Goal: Information Seeking & Learning: Understand process/instructions

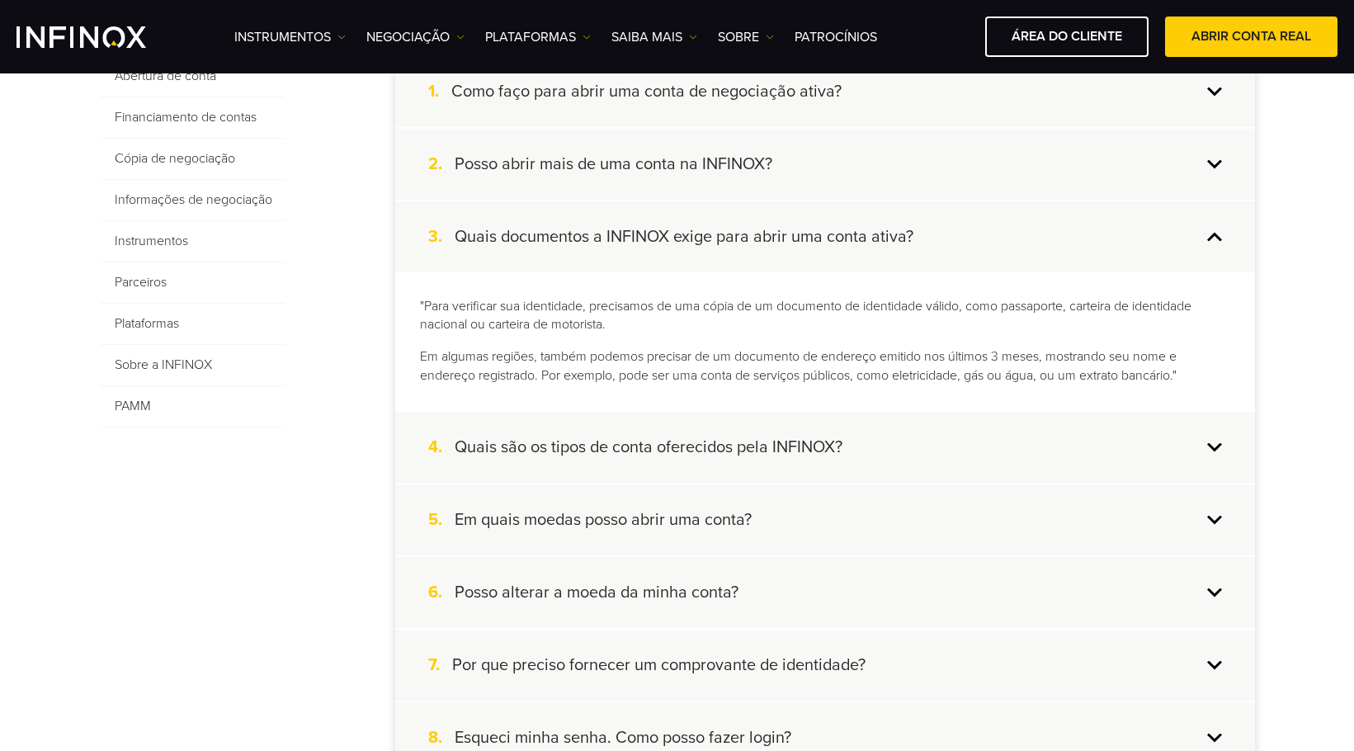
click at [926, 438] on div "4. Quais são os tipos de conta oferecidos pela INFINOX?" at bounding box center [825, 447] width 860 height 71
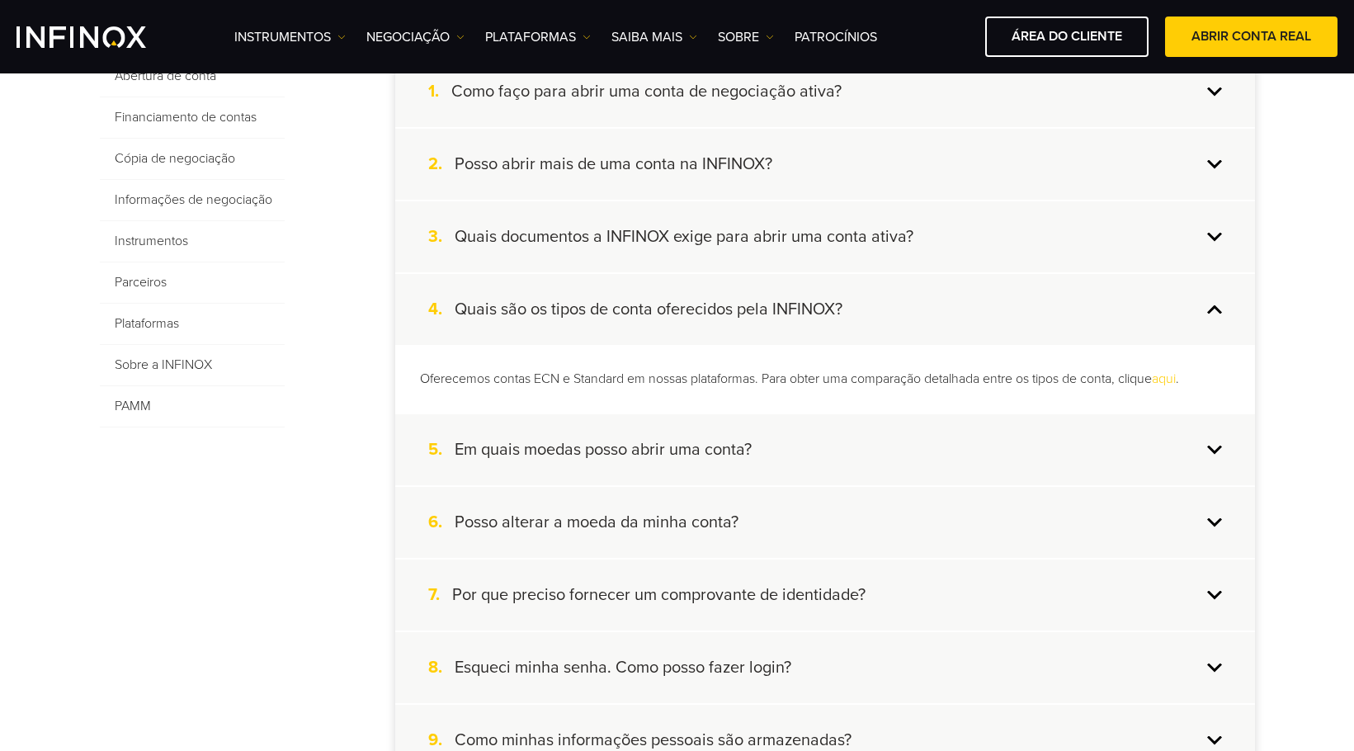
click at [881, 441] on div "5. Em quais moedas posso abrir uma conta?" at bounding box center [825, 449] width 860 height 71
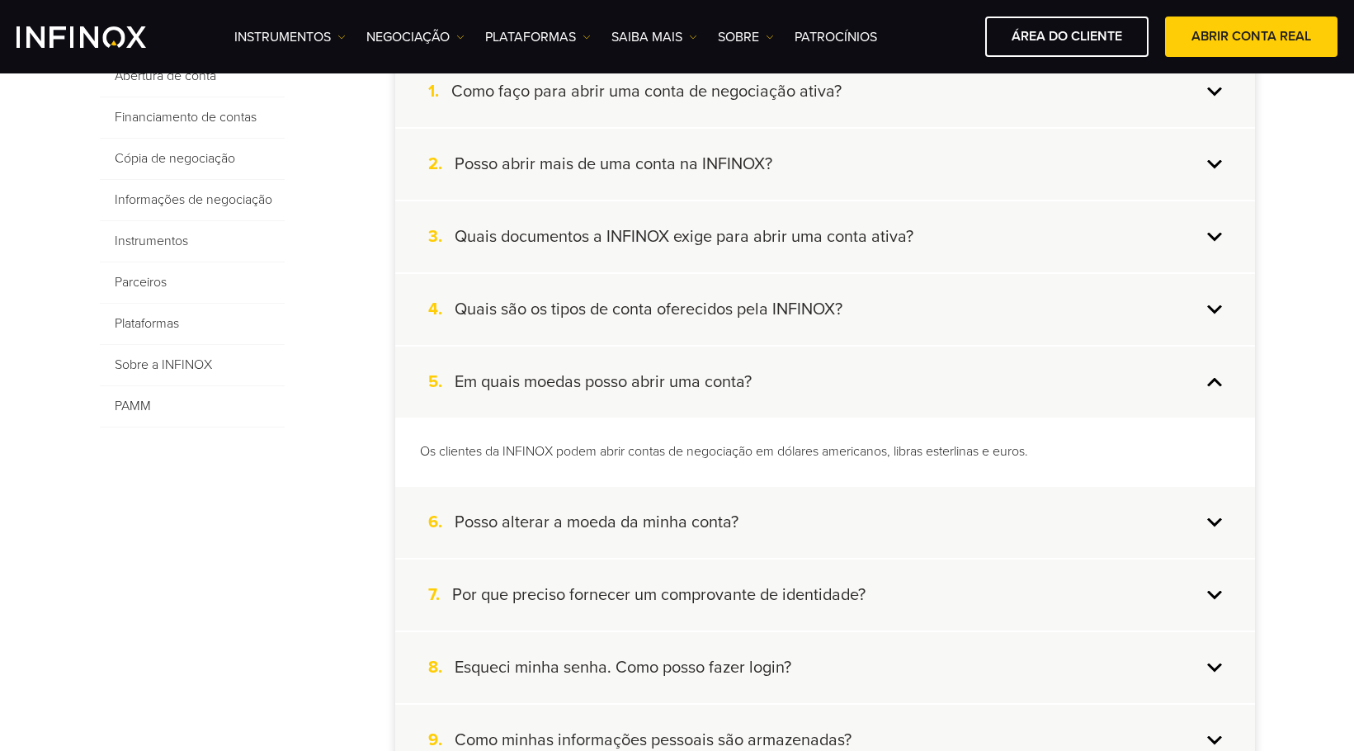
click at [798, 506] on div "6. Posso alterar a moeda da minha conta?" at bounding box center [825, 522] width 860 height 71
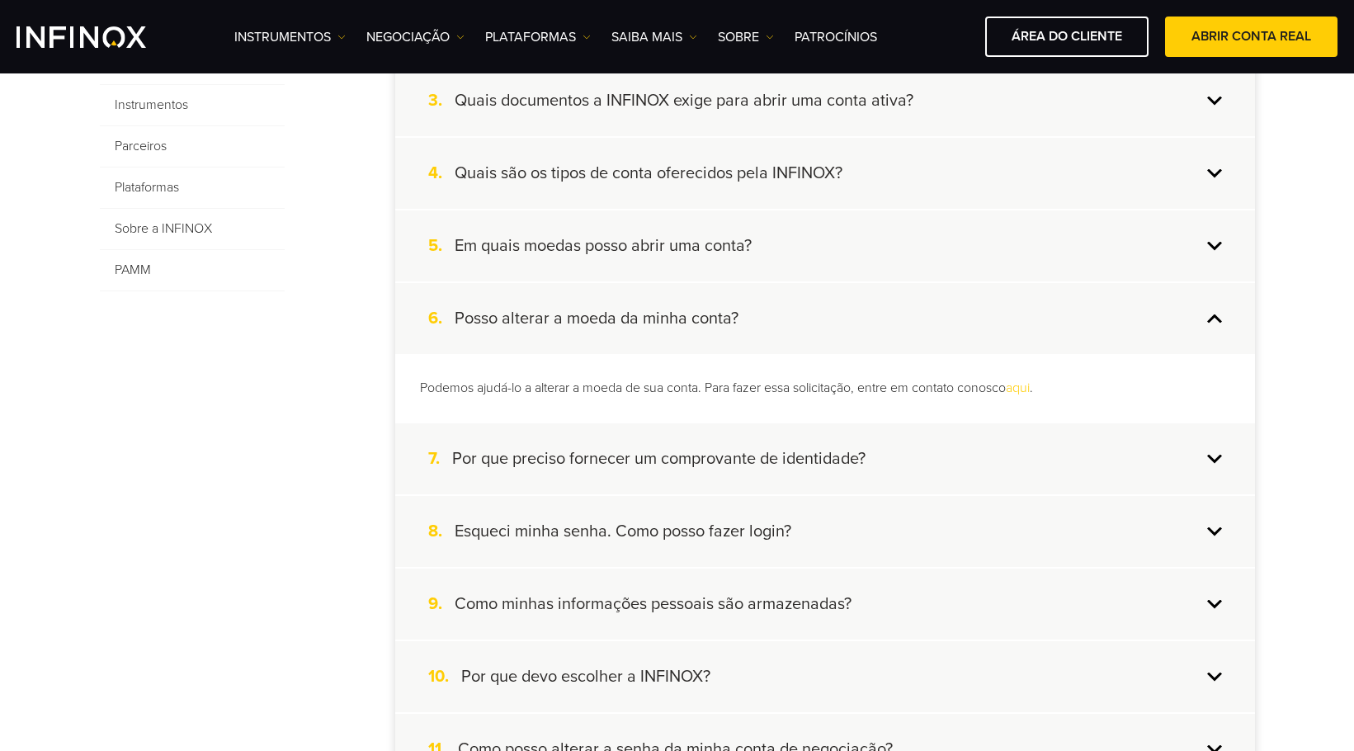
scroll to position [578, 0]
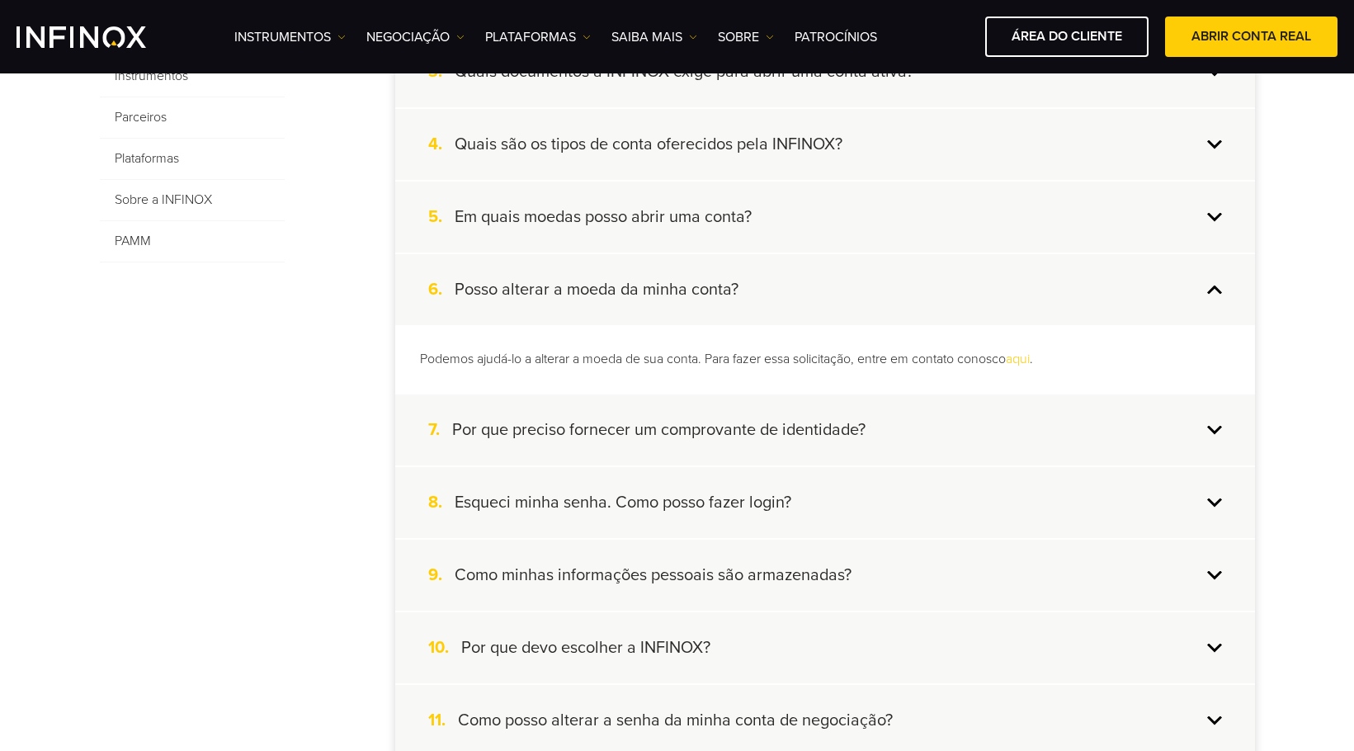
click at [871, 421] on div "7. Por que preciso fornecer um comprovante de identidade?" at bounding box center [825, 430] width 860 height 71
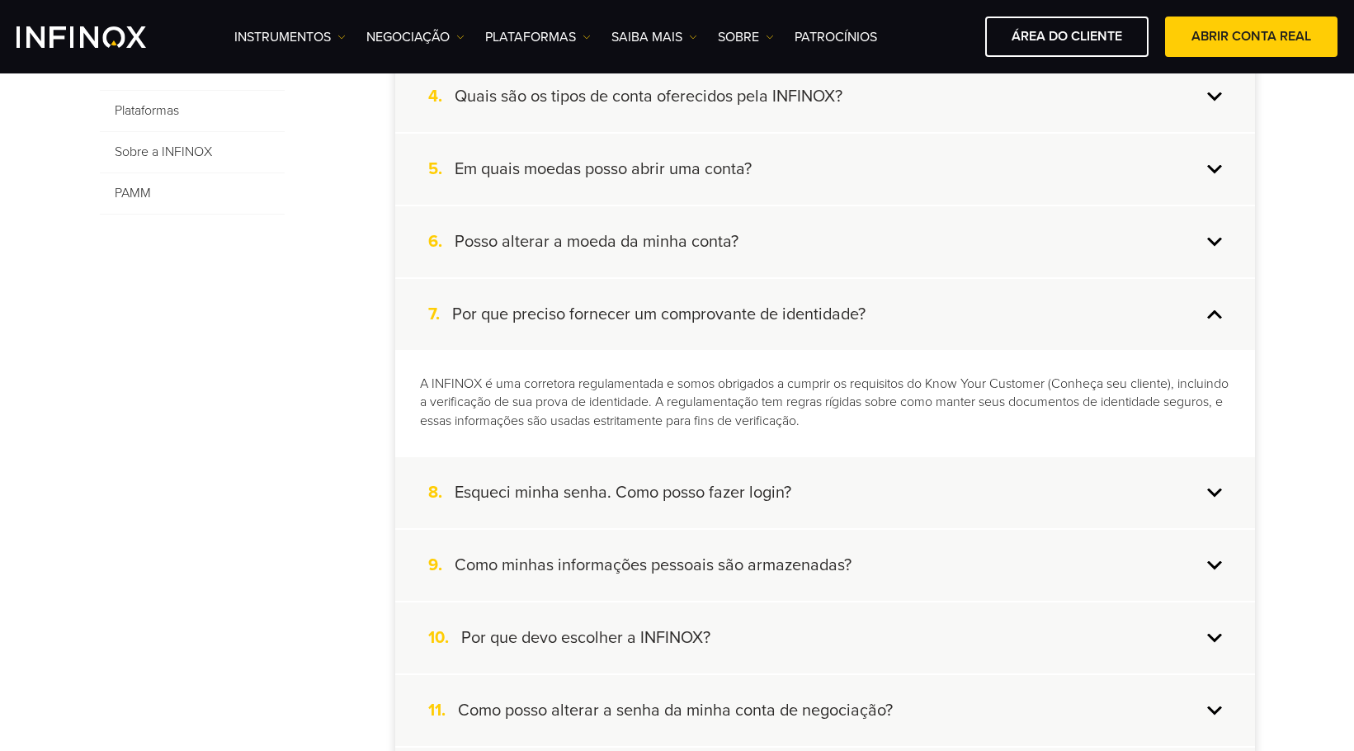
scroll to position [660, 0]
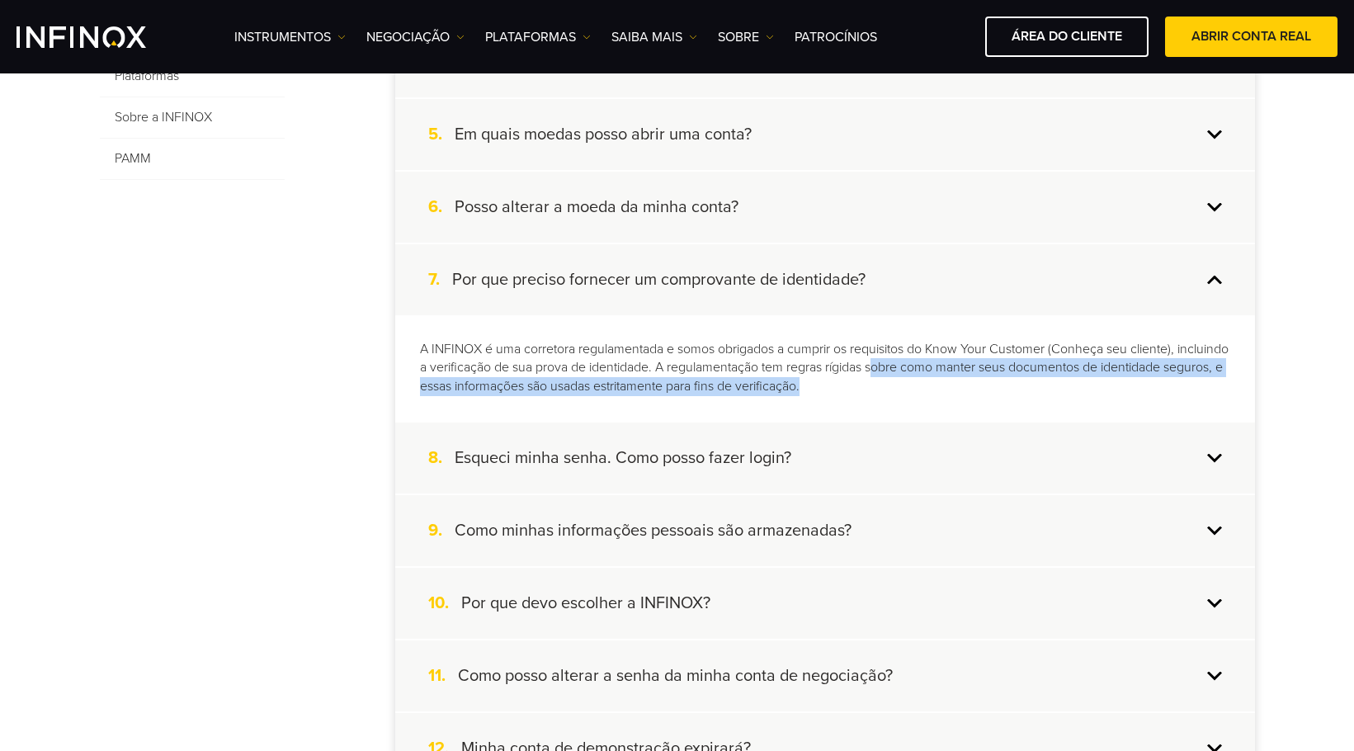
drag, startPoint x: 932, startPoint y: 366, endPoint x: 928, endPoint y: 382, distance: 16.2
click at [928, 382] on p "A INFINOX é uma corretora regulamentada e somos obrigados a cumprir os requisit…" at bounding box center [825, 368] width 811 height 57
click at [997, 384] on p "A INFINOX é uma corretora regulamentada e somos obrigados a cumprir os requisit…" at bounding box center [825, 368] width 811 height 57
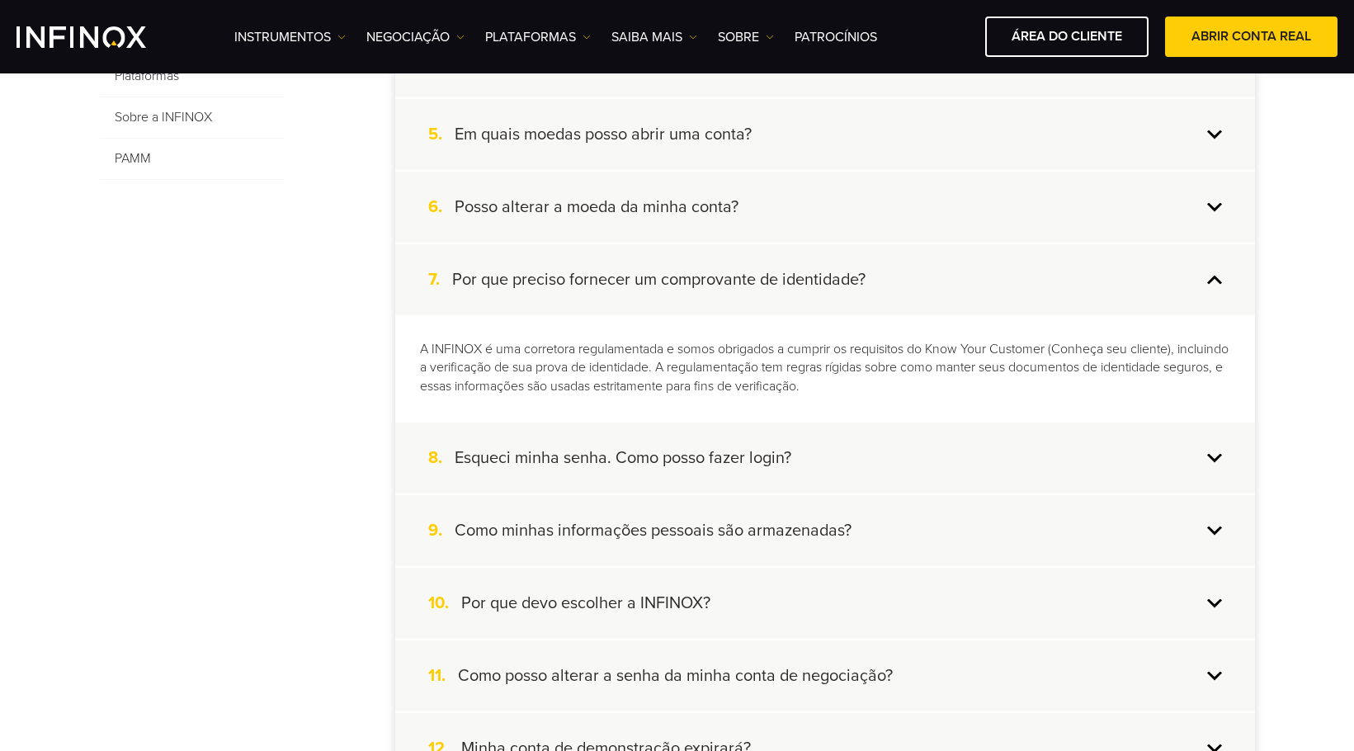
click at [908, 290] on div "7. Por que preciso fornecer um comprovante de identidade?" at bounding box center [825, 279] width 860 height 71
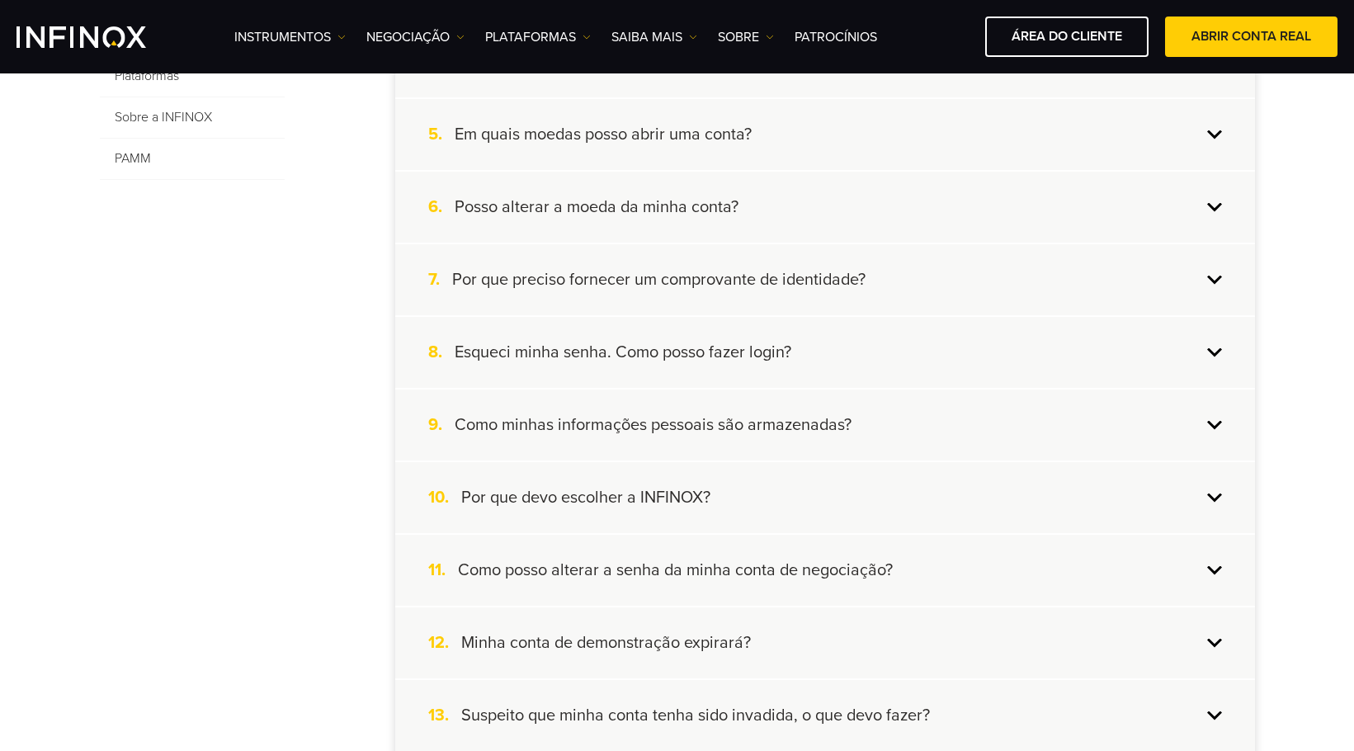
click at [866, 373] on div "8. Esqueci minha senha. Como posso fazer login?" at bounding box center [825, 352] width 860 height 71
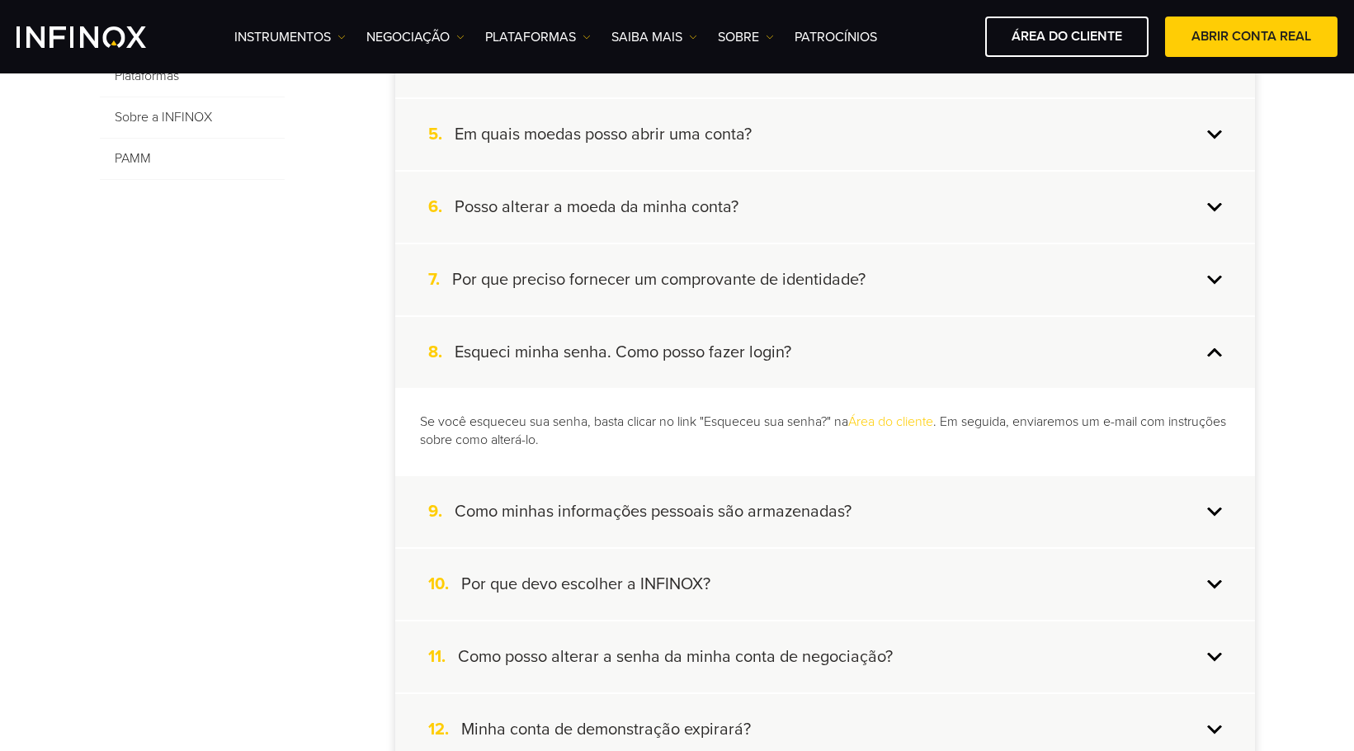
click at [858, 361] on div "8. Esqueci minha senha. Como posso fazer login?" at bounding box center [825, 352] width 860 height 71
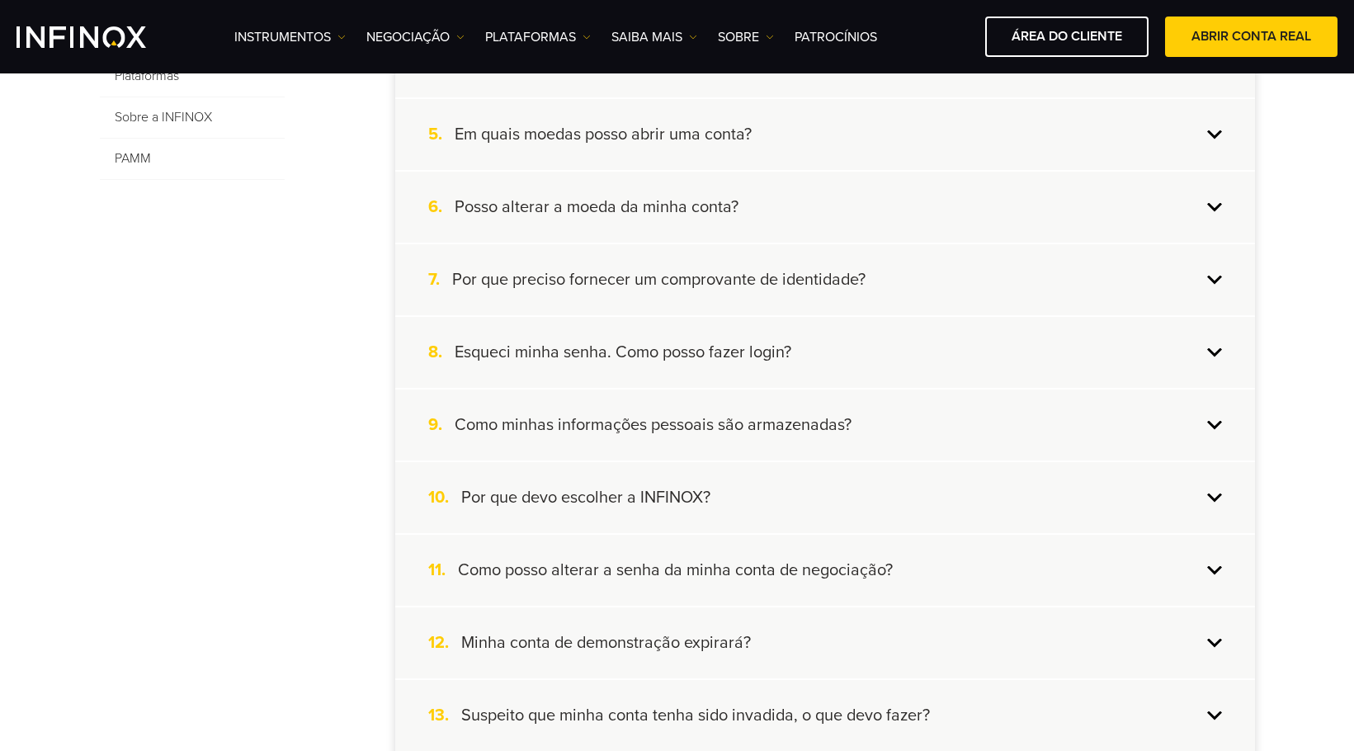
click at [840, 428] on h4 "Como minhas informações pessoais são armazenadas?" at bounding box center [653, 424] width 397 height 21
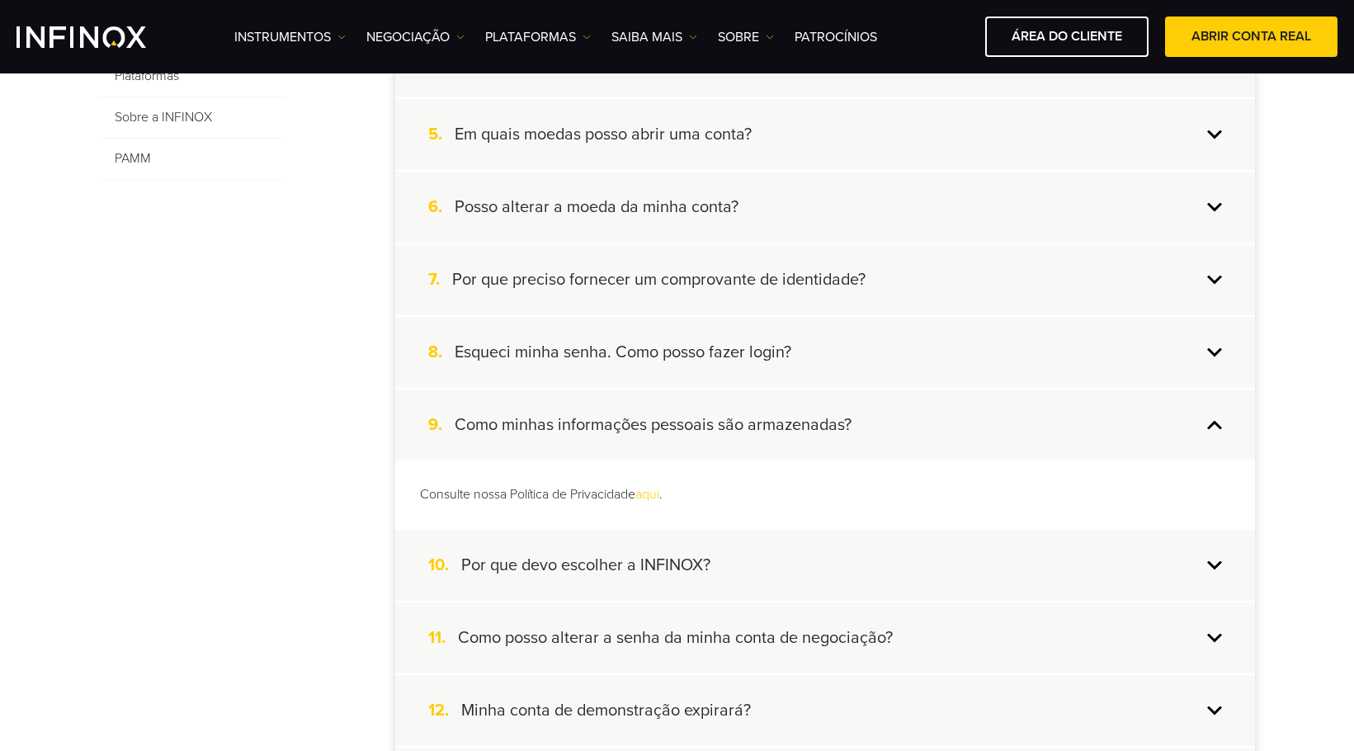
click at [848, 430] on h4 "Como minhas informações pessoais são armazenadas?" at bounding box center [653, 424] width 397 height 21
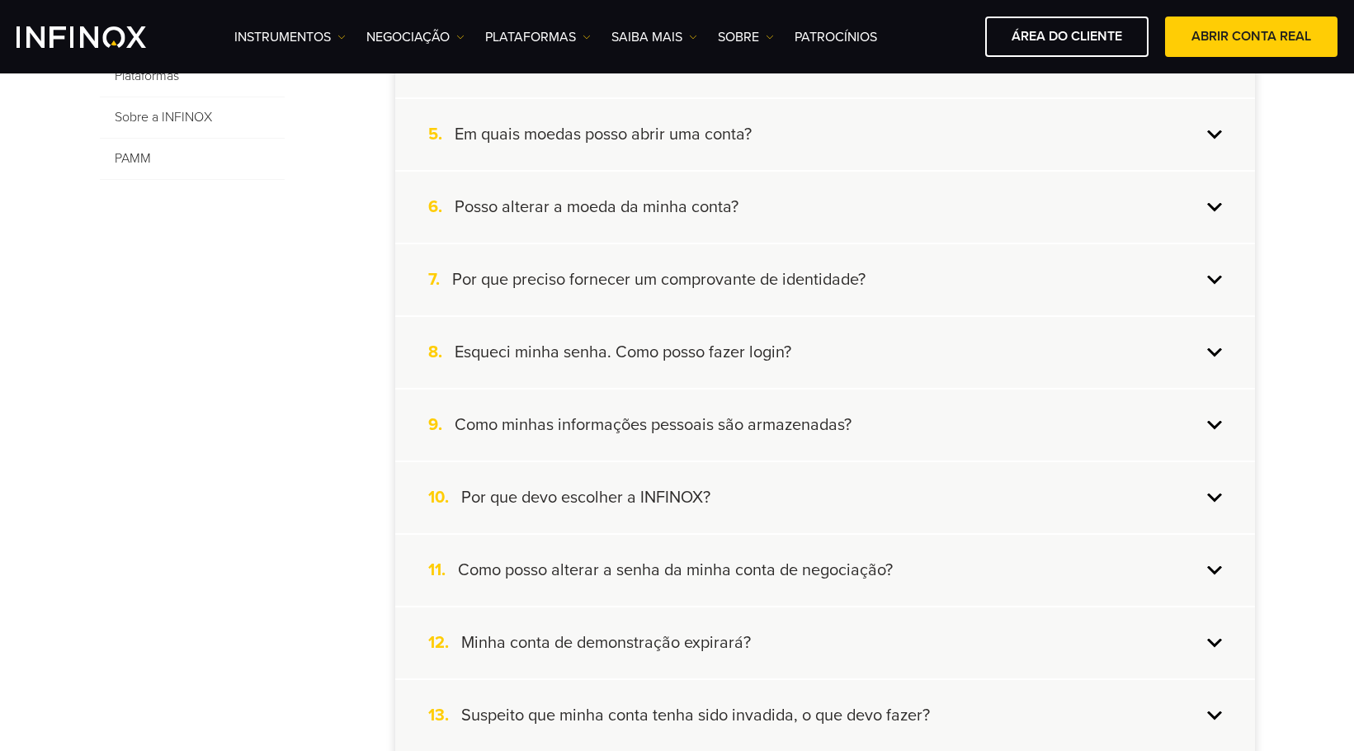
click at [806, 503] on div "10. Por que devo escolher a INFINOX?" at bounding box center [825, 497] width 860 height 71
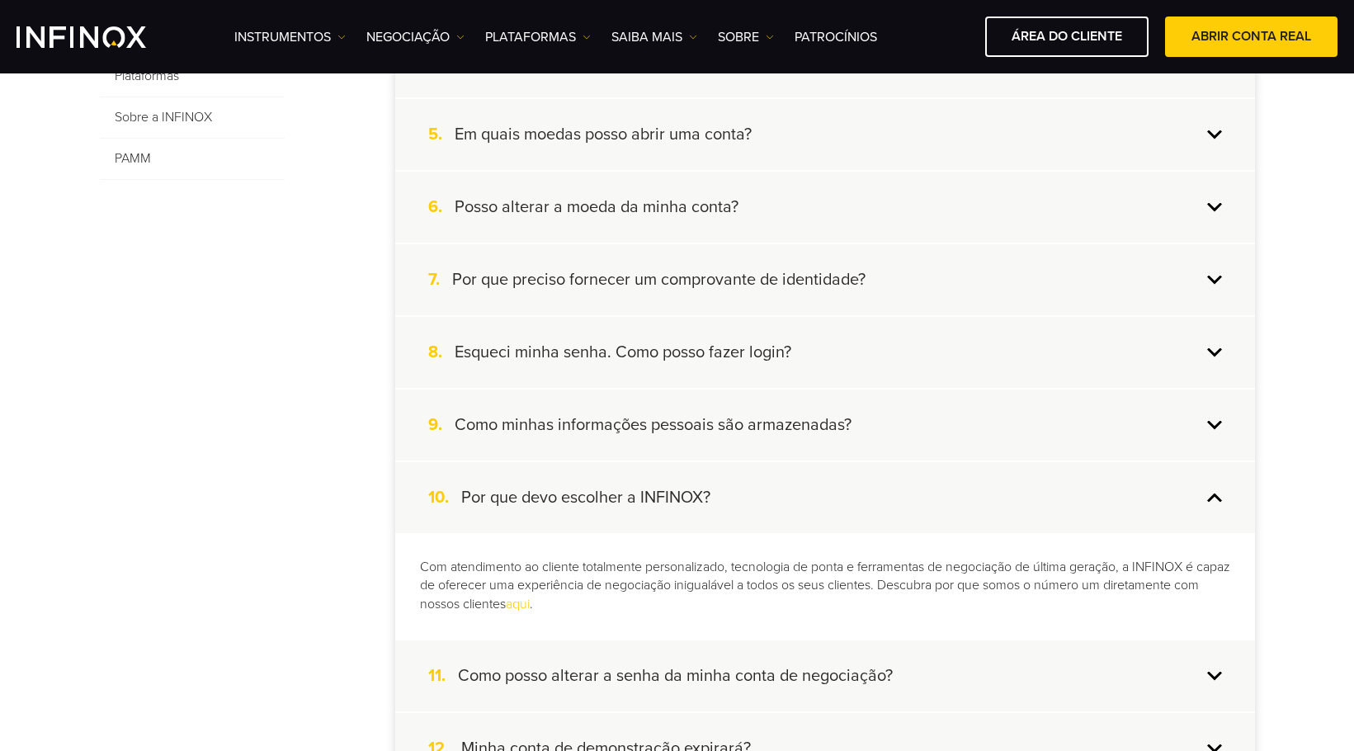
scroll to position [743, 0]
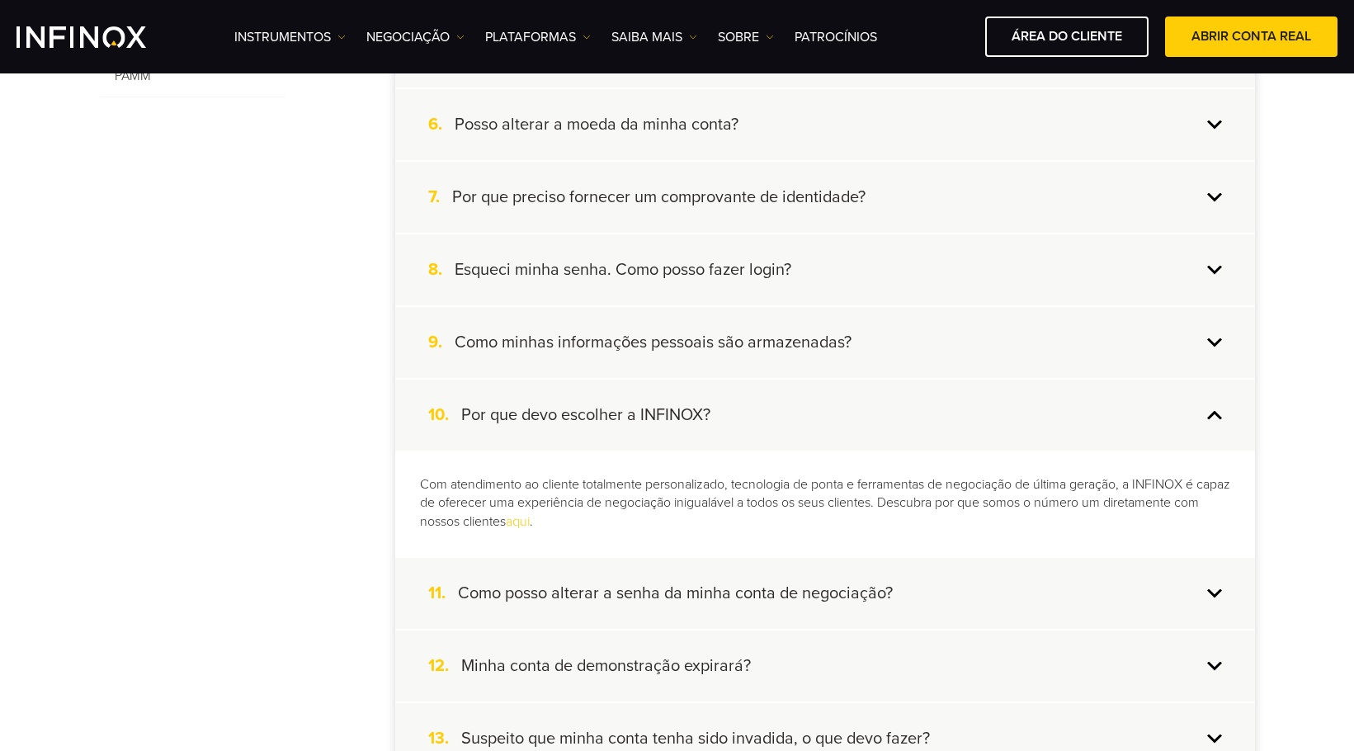
click at [788, 428] on div "10. Por que devo escolher a INFINOX?" at bounding box center [825, 415] width 860 height 71
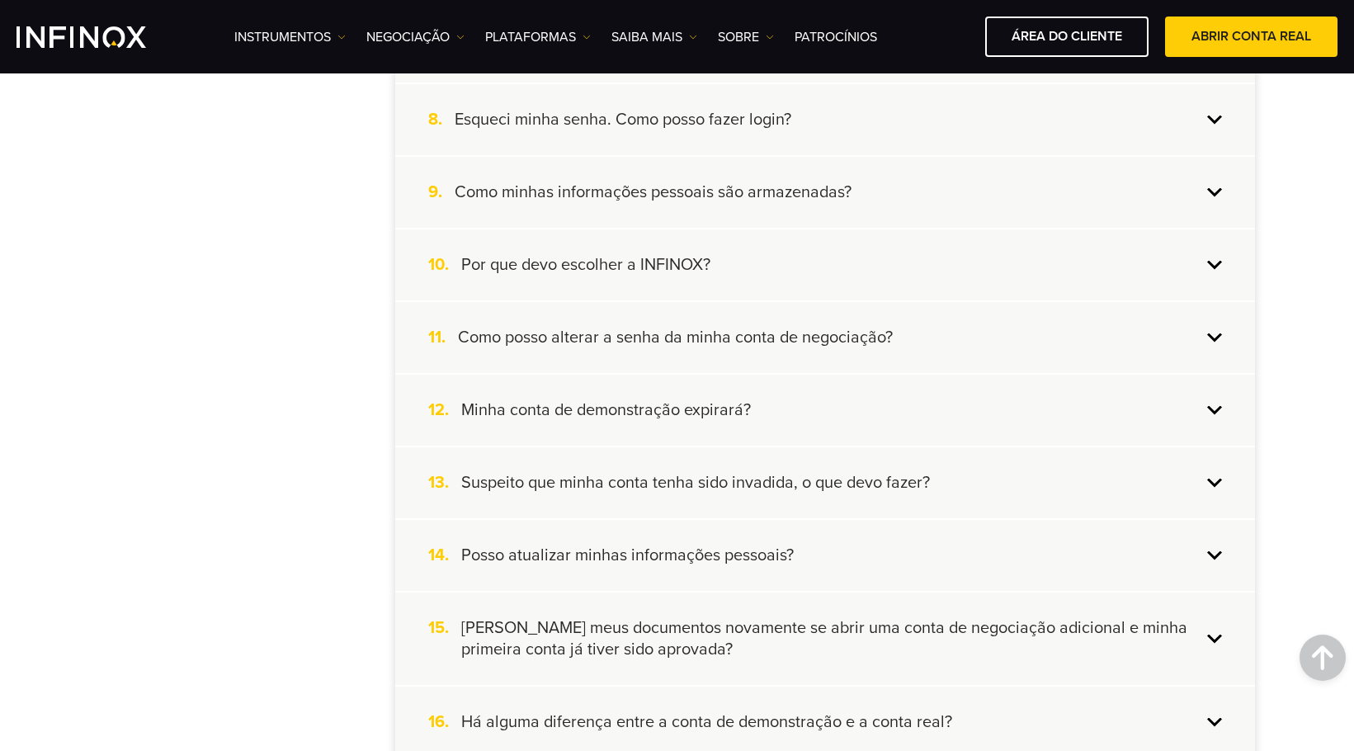
scroll to position [908, 0]
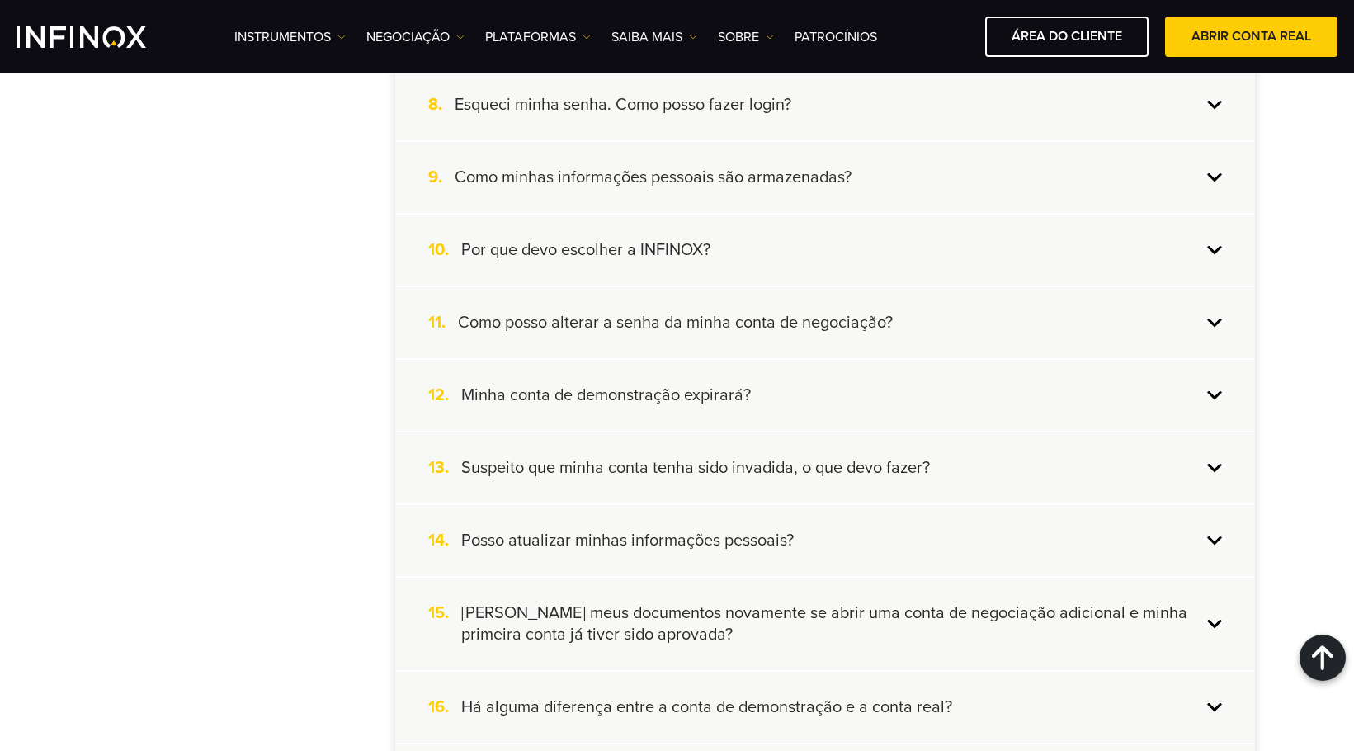
click at [870, 312] on h4 "Como posso alterar a senha da minha conta de negociação?" at bounding box center [675, 322] width 435 height 21
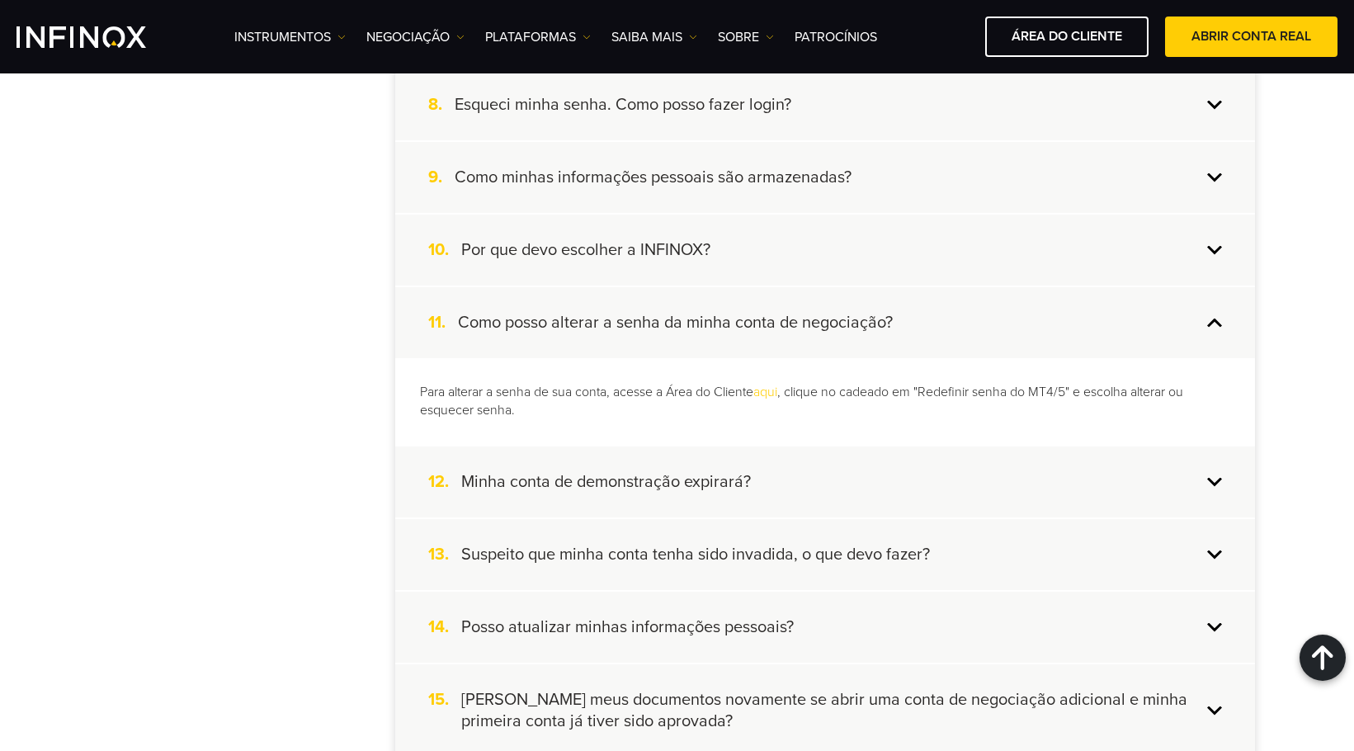
click at [915, 316] on div "11. Como posso alterar a senha da minha conta de negociação?" at bounding box center [825, 322] width 860 height 71
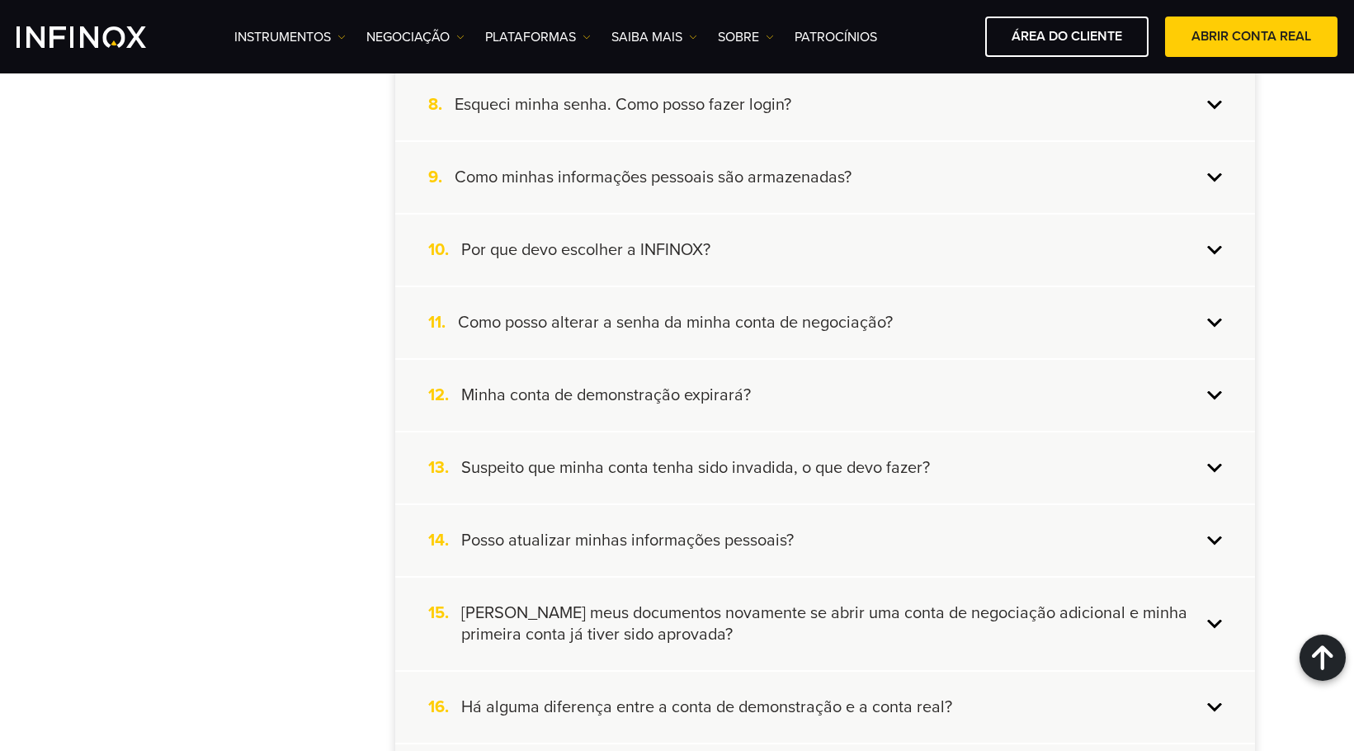
click at [910, 413] on div "12. Minha conta de demonstração expirará?" at bounding box center [825, 395] width 860 height 71
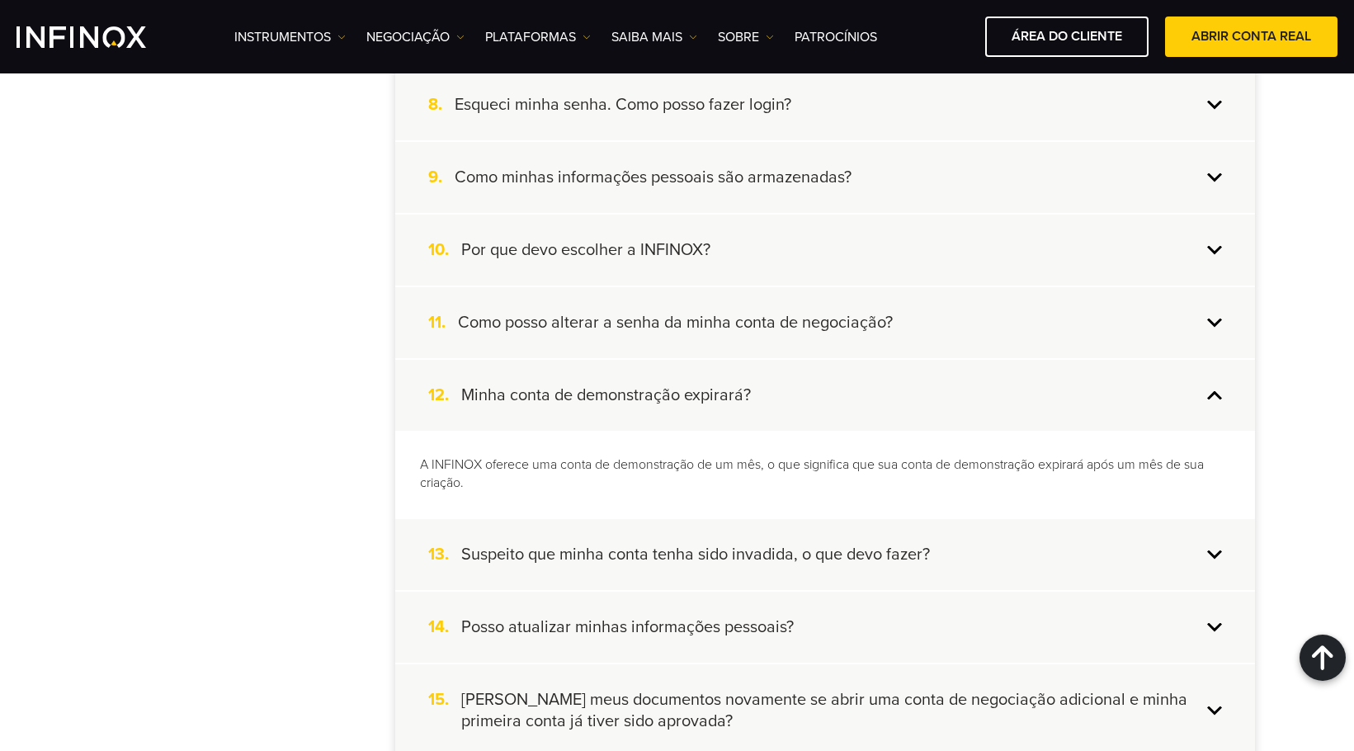
click at [876, 424] on div "12. Minha conta de demonstração expirará?" at bounding box center [825, 395] width 860 height 71
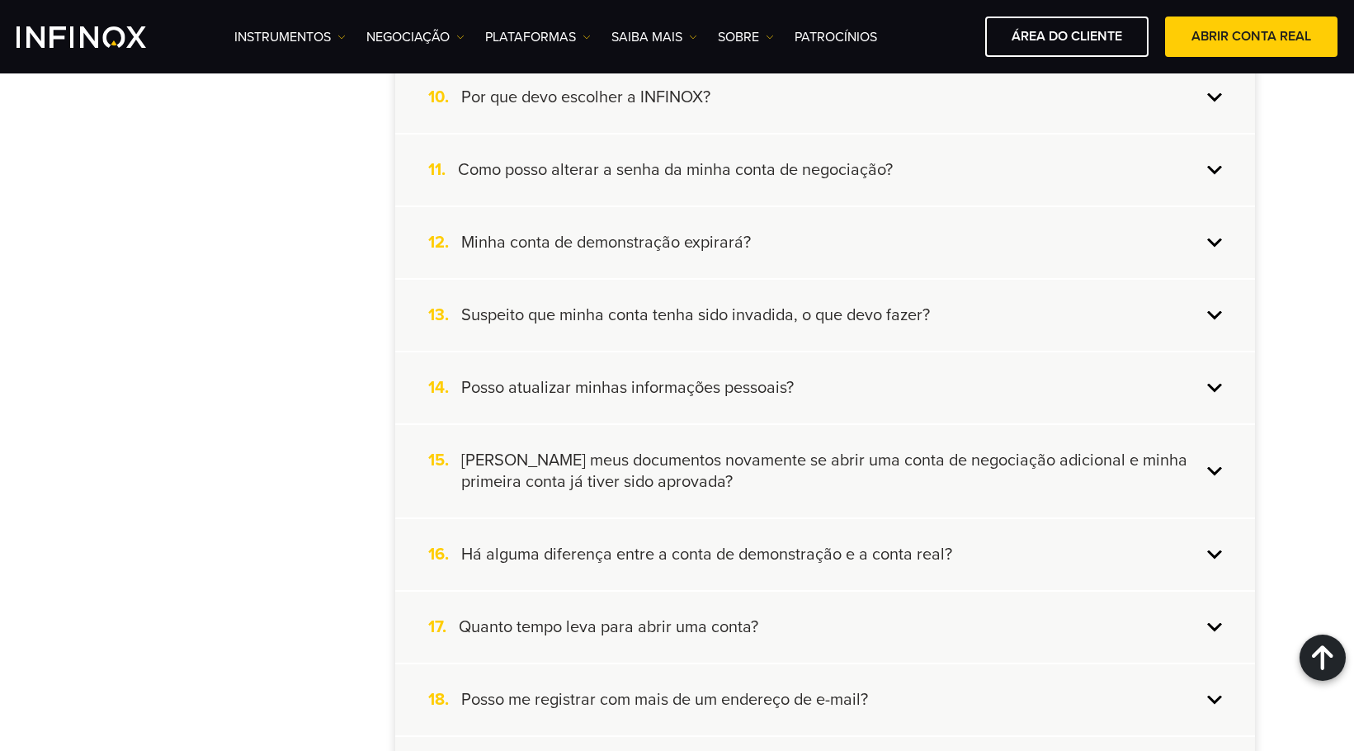
scroll to position [1073, 0]
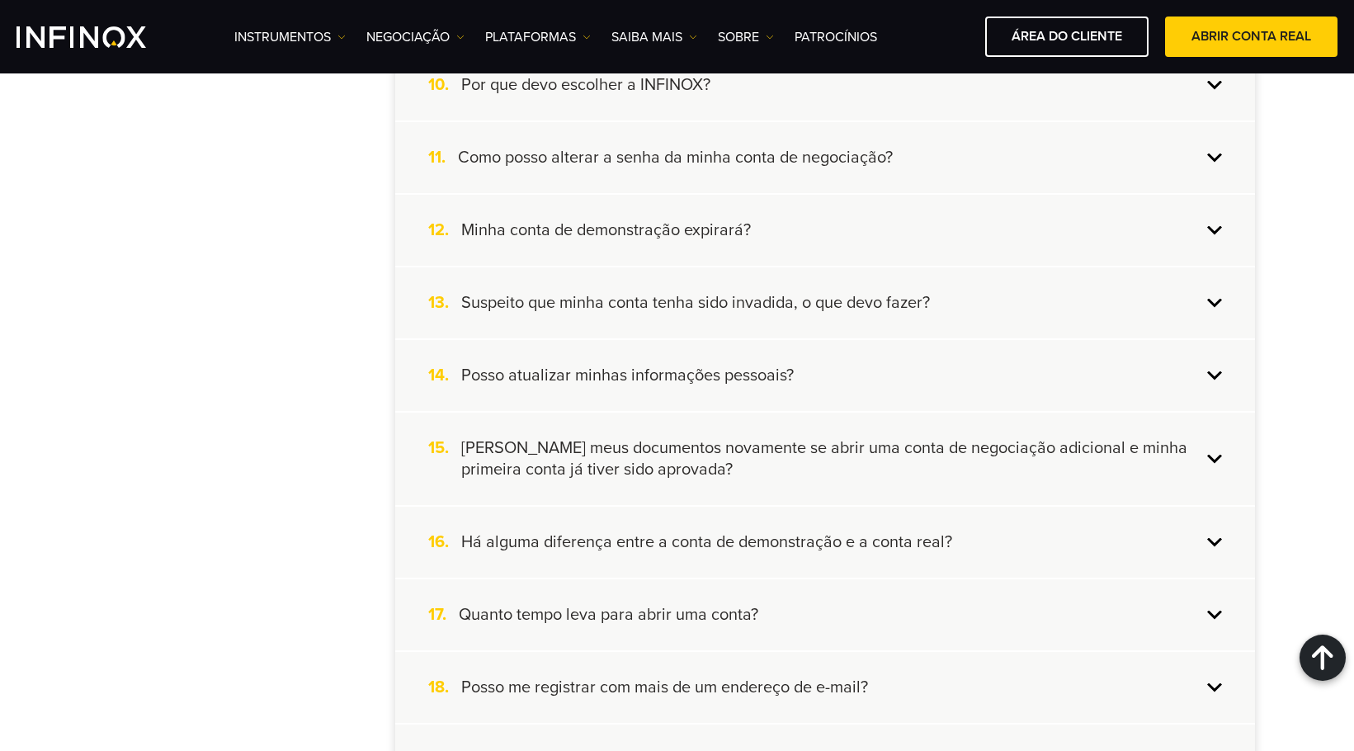
click at [860, 258] on div "12. Minha conta de demonstração expirará?" at bounding box center [825, 230] width 860 height 71
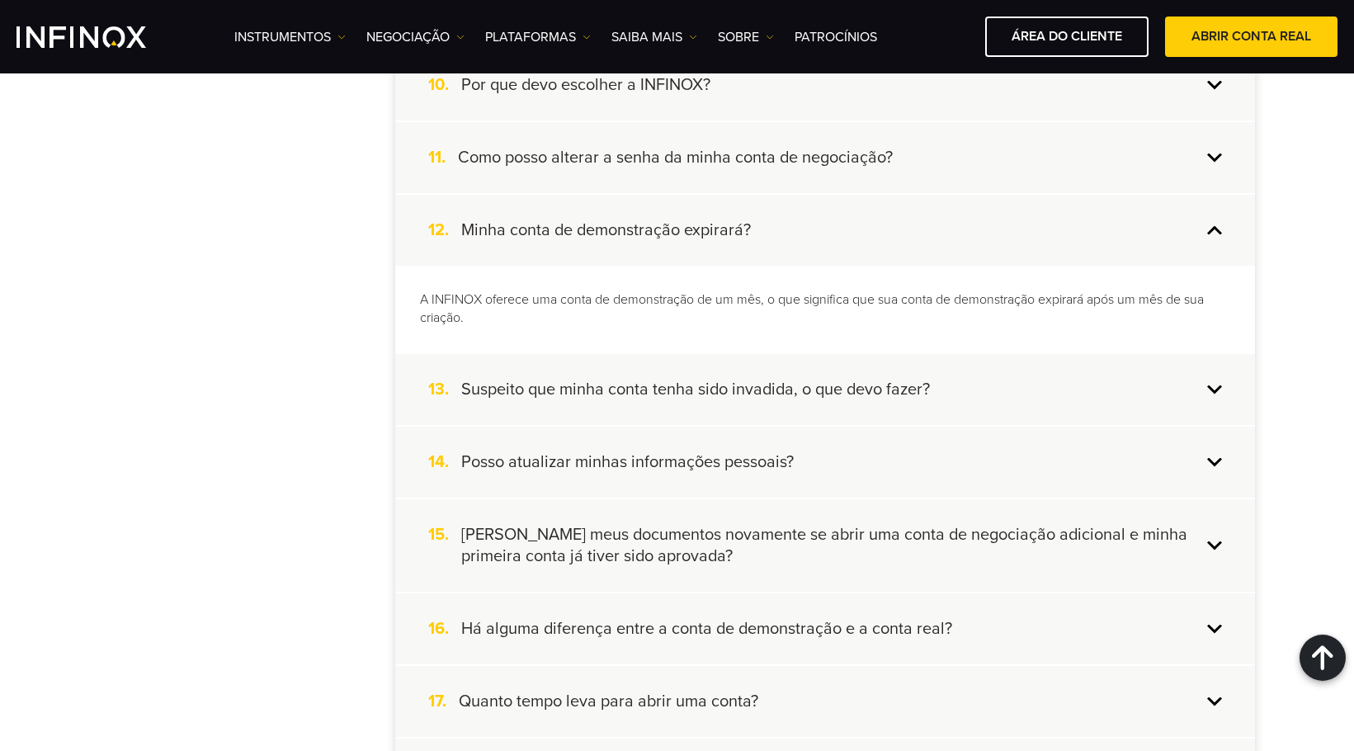
drag, startPoint x: 898, startPoint y: 230, endPoint x: 899, endPoint y: 283, distance: 52.8
click at [898, 230] on div "12. Minha conta de demonstração expirará?" at bounding box center [825, 230] width 860 height 71
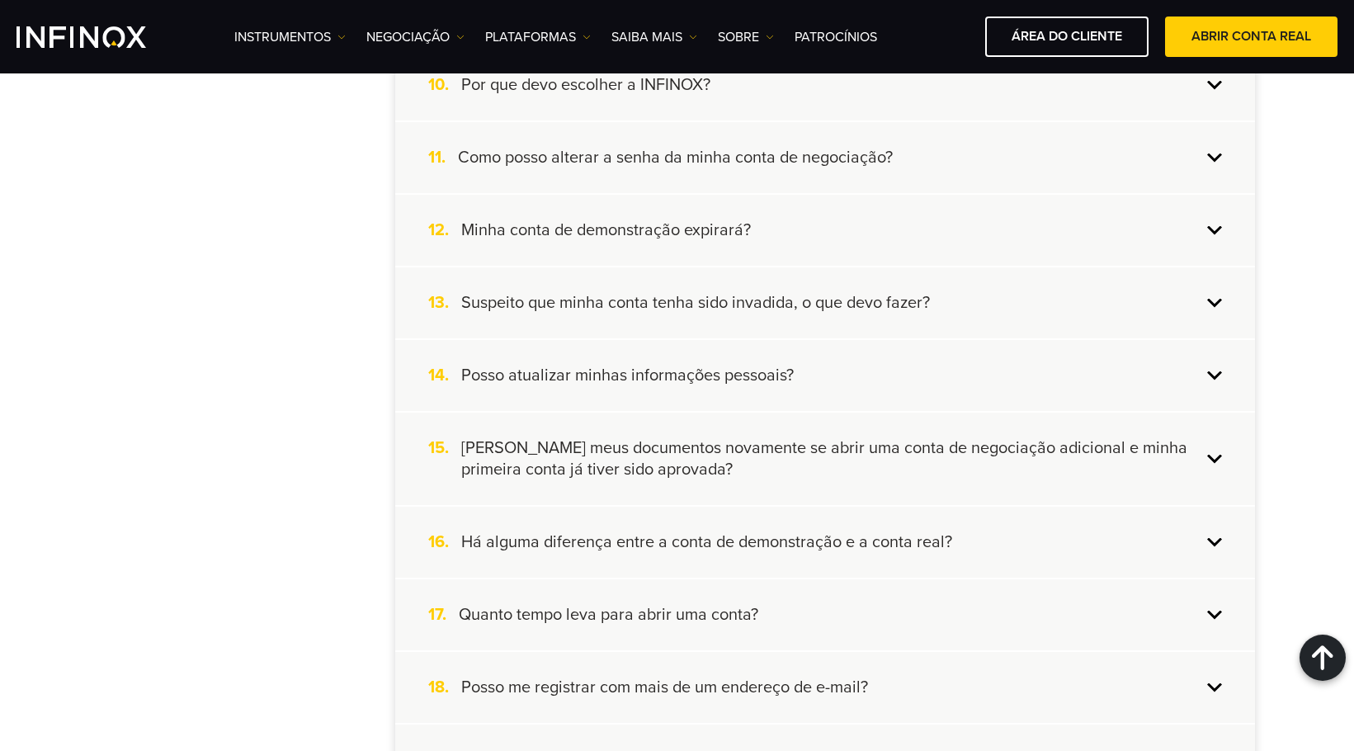
click at [924, 306] on h4 "Suspeito que minha conta tenha sido invadida, o que devo fazer?" at bounding box center [695, 302] width 469 height 21
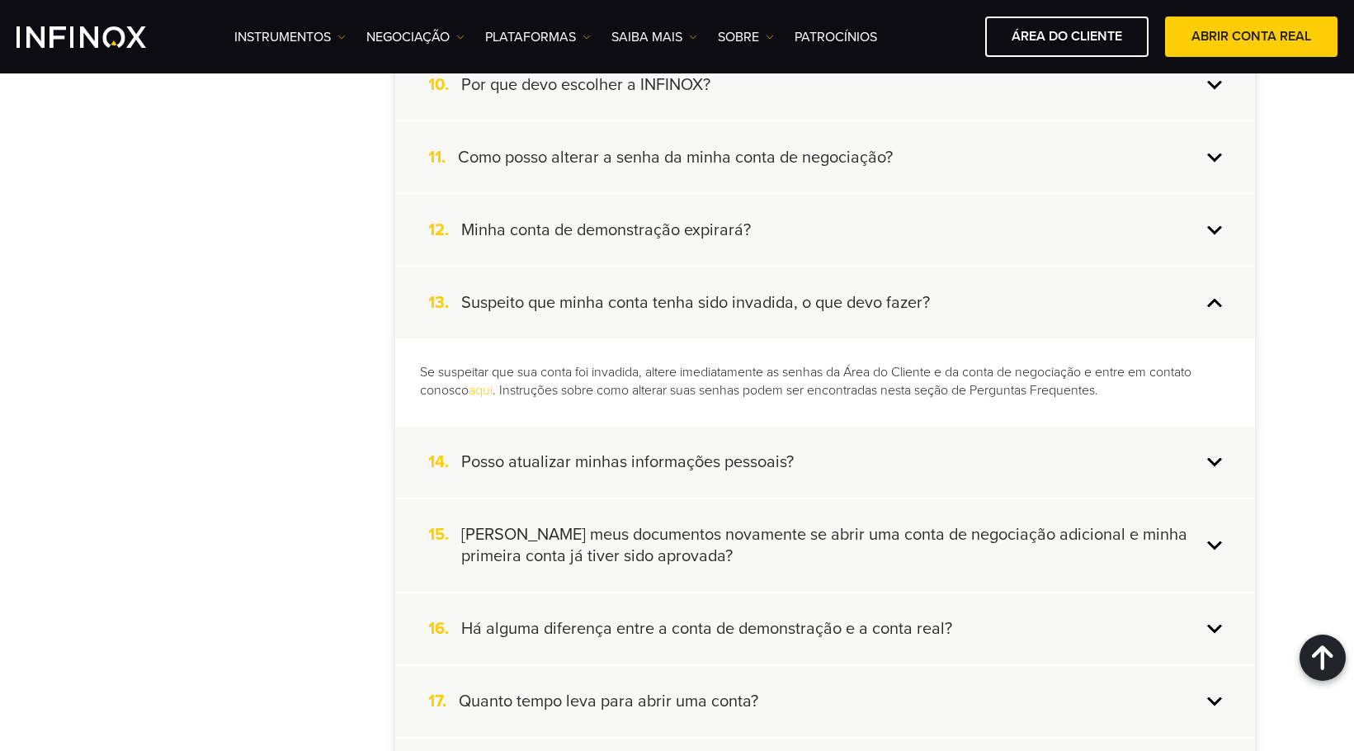
click at [986, 300] on div "13. Suspeito que minha conta tenha sido invadida, o que devo fazer?" at bounding box center [825, 302] width 860 height 71
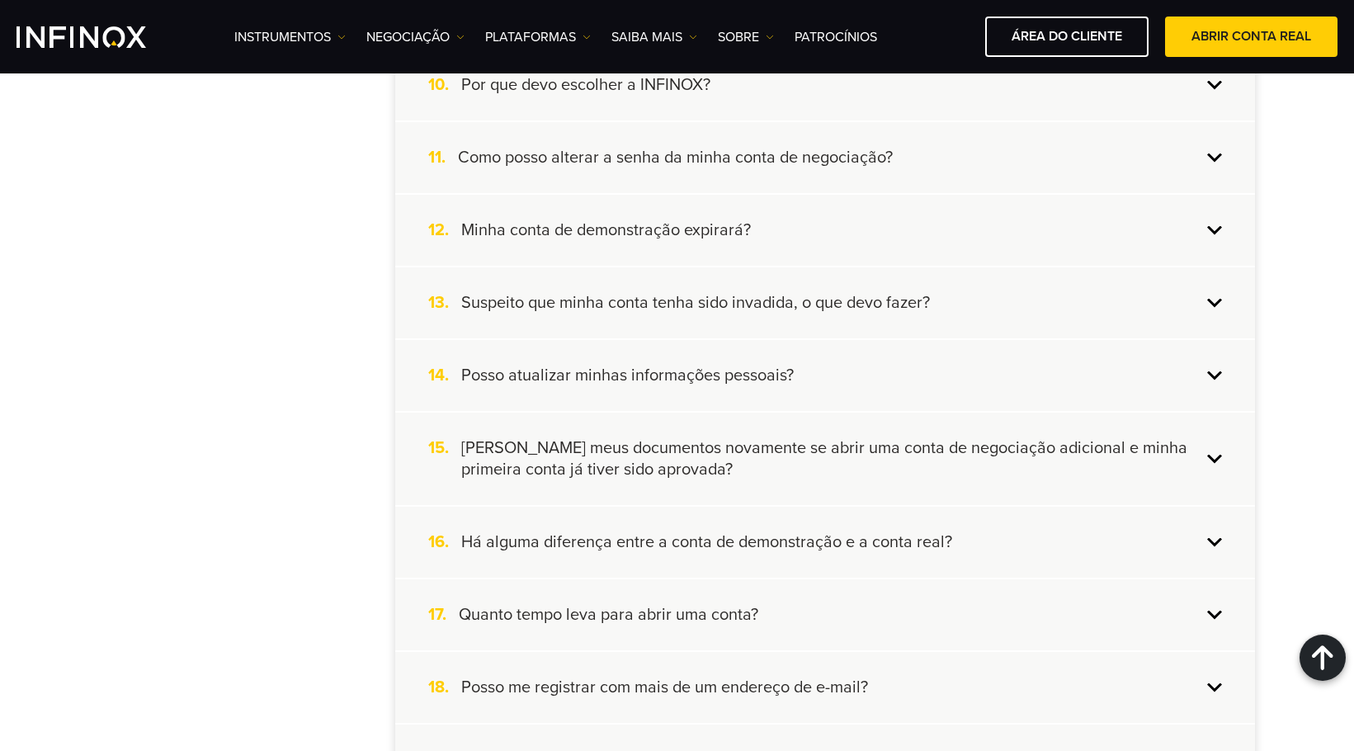
click at [905, 370] on div "14. Posso atualizar minhas informações pessoais?" at bounding box center [825, 375] width 860 height 71
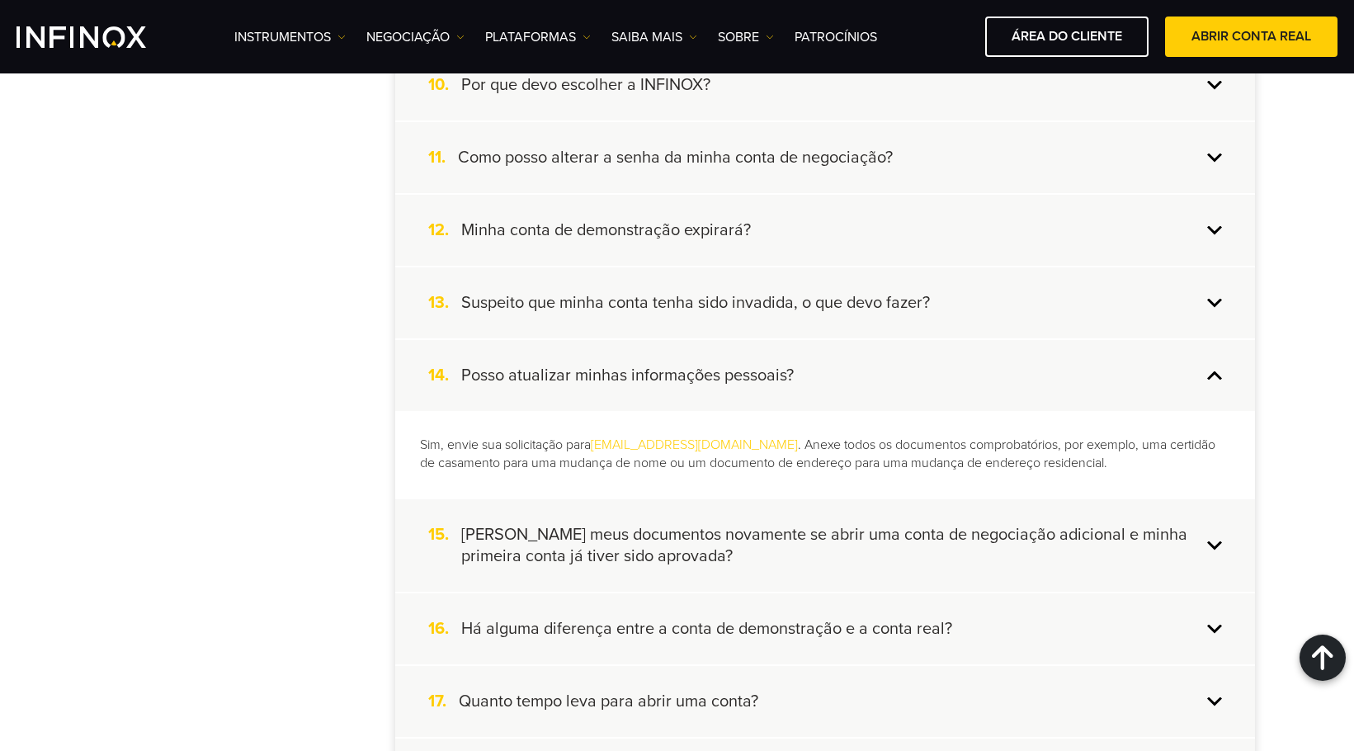
click at [897, 369] on div "14. Posso atualizar minhas informações pessoais?" at bounding box center [825, 375] width 860 height 71
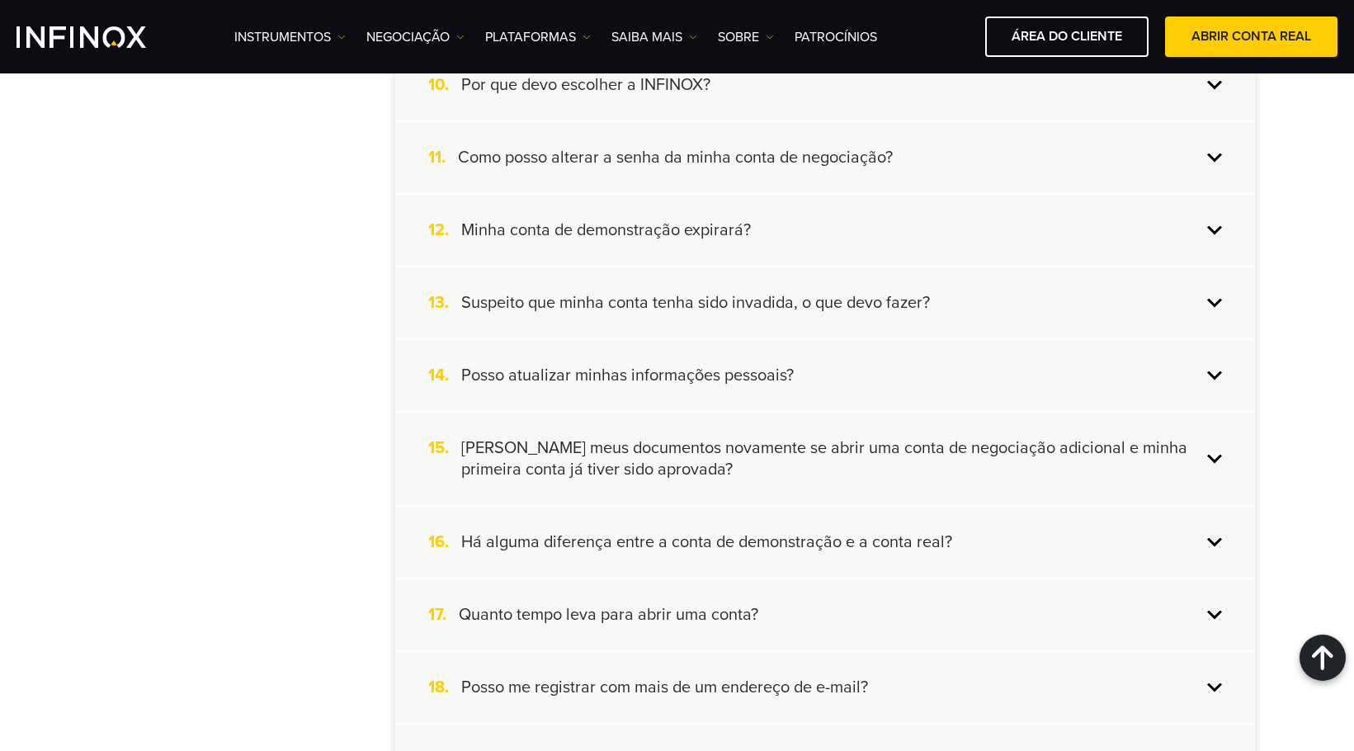
click at [915, 447] on h4 "Preciso carregar meus documentos novamente se abrir uma conta de negociação adi…" at bounding box center [831, 458] width 740 height 43
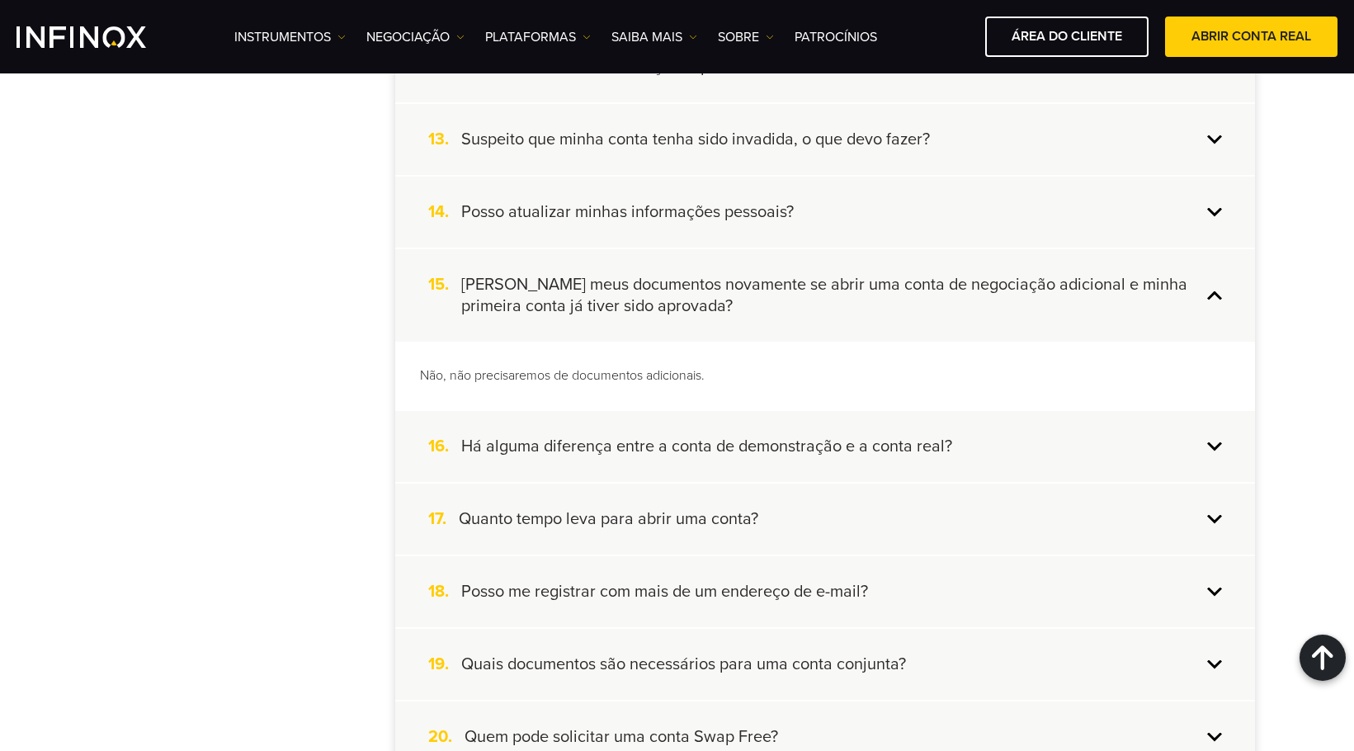
scroll to position [1238, 0]
click at [848, 295] on h4 "Preciso carregar meus documentos novamente se abrir uma conta de negociação adi…" at bounding box center [831, 293] width 740 height 43
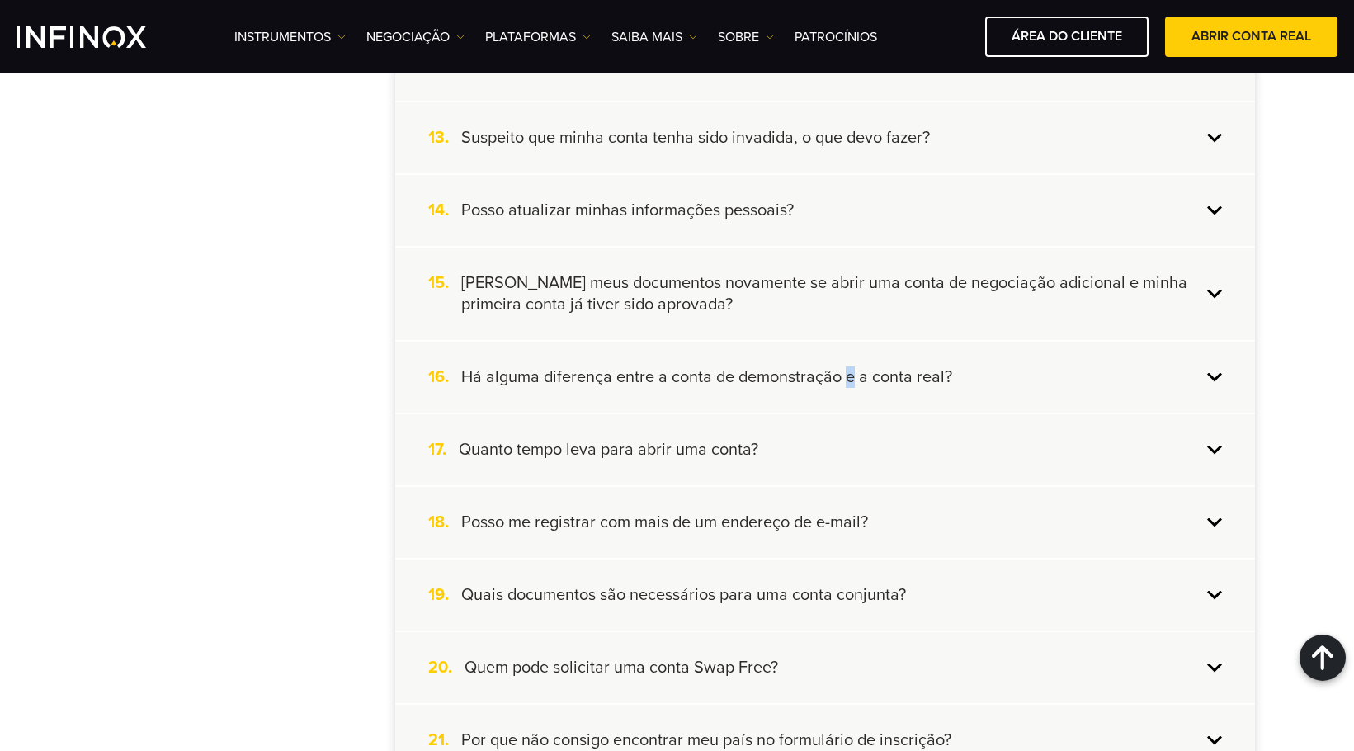
drag, startPoint x: 850, startPoint y: 360, endPoint x: 856, endPoint y: 370, distance: 11.5
click at [851, 362] on div "16. Há alguma diferença entre a conta de demonstração e a conta real?" at bounding box center [825, 377] width 860 height 71
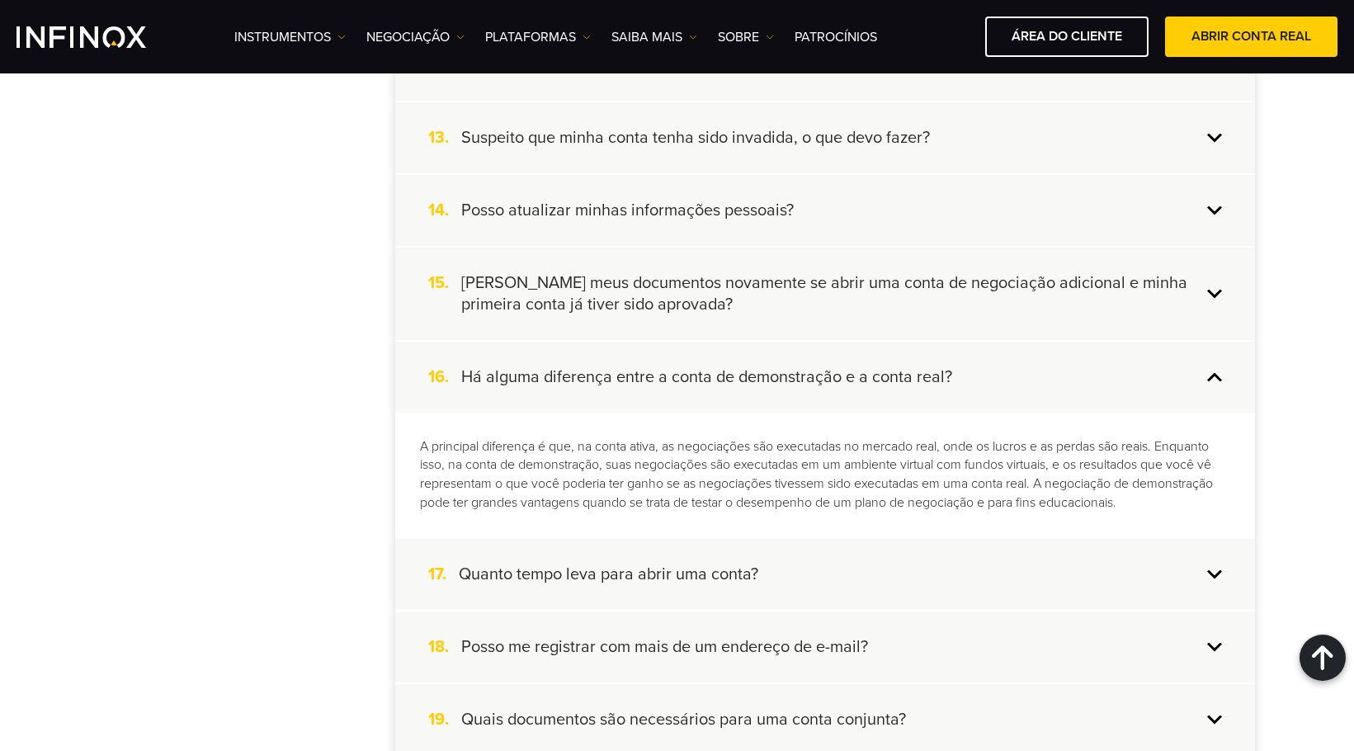
click at [860, 373] on h4 "Há alguma diferença entre a conta de demonstração e a conta real?" at bounding box center [706, 376] width 491 height 21
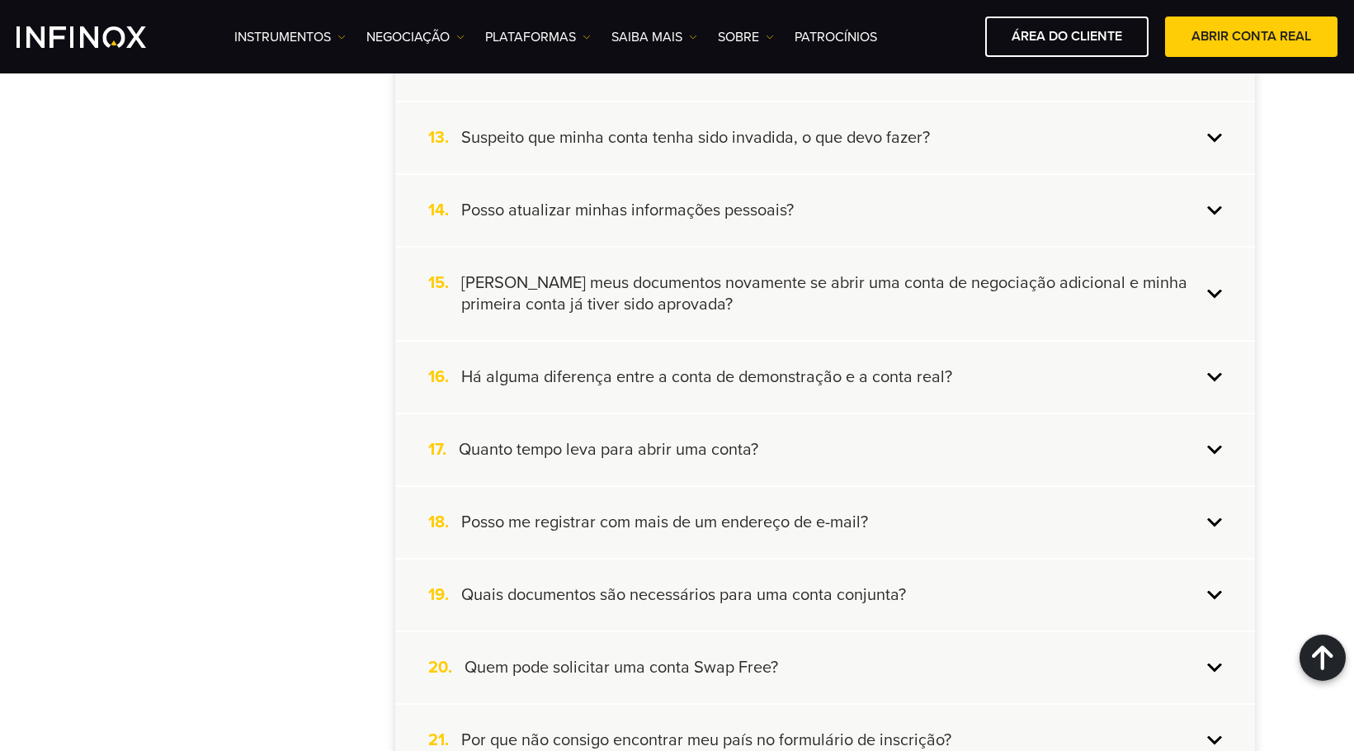
click at [896, 459] on div "17. Quanto tempo leva para abrir uma conta?" at bounding box center [825, 449] width 860 height 71
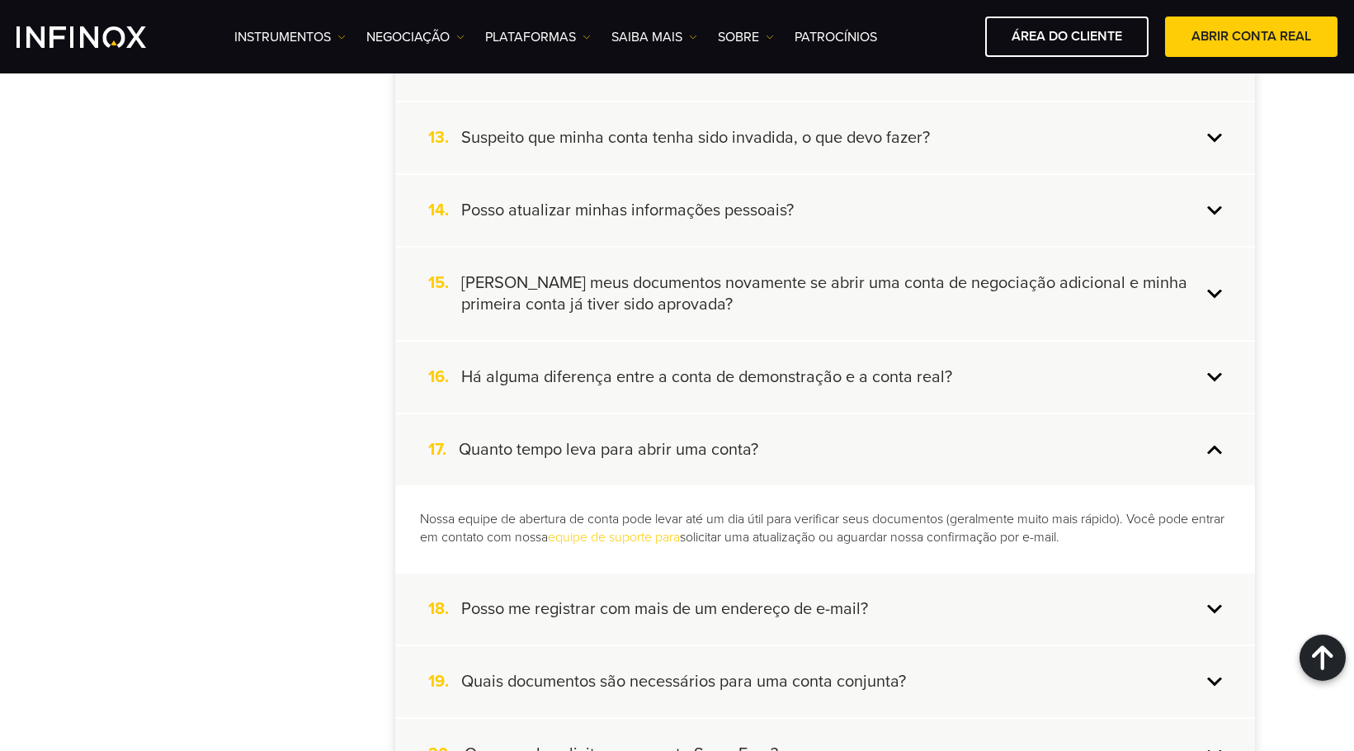
click at [896, 447] on div "17. Quanto tempo leva para abrir uma conta?" at bounding box center [825, 449] width 860 height 71
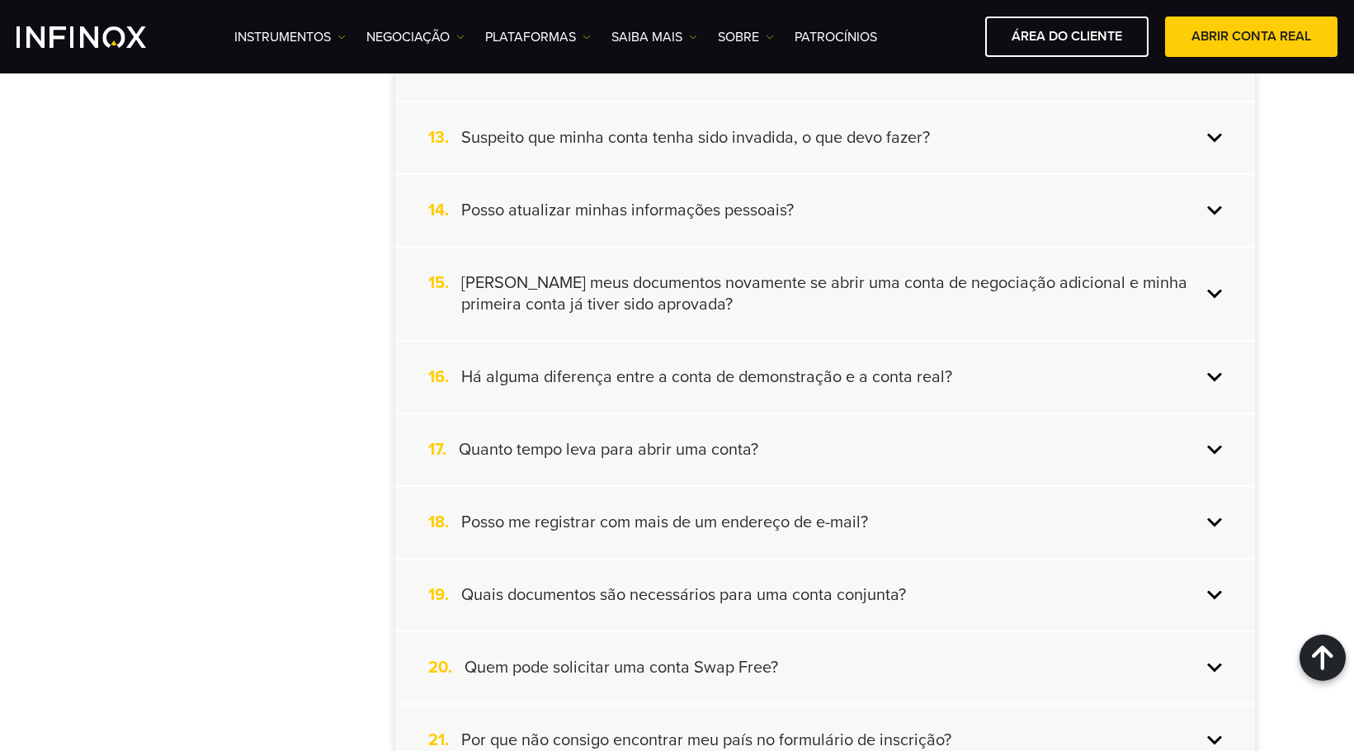
click at [919, 535] on div "18. Posso me registrar com mais de um endereço de e-mail?" at bounding box center [825, 522] width 860 height 71
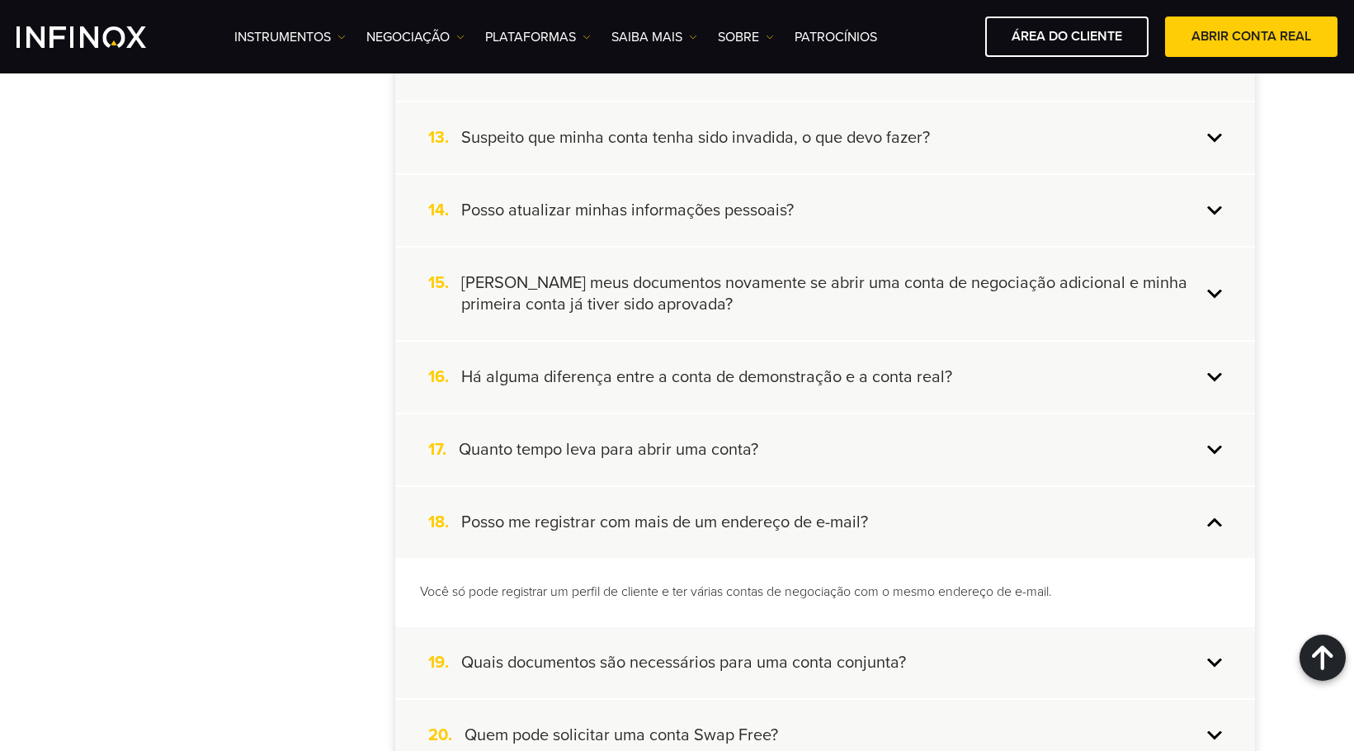
click at [901, 513] on div "18. Posso me registrar com mais de um endereço de e-mail?" at bounding box center [825, 522] width 860 height 71
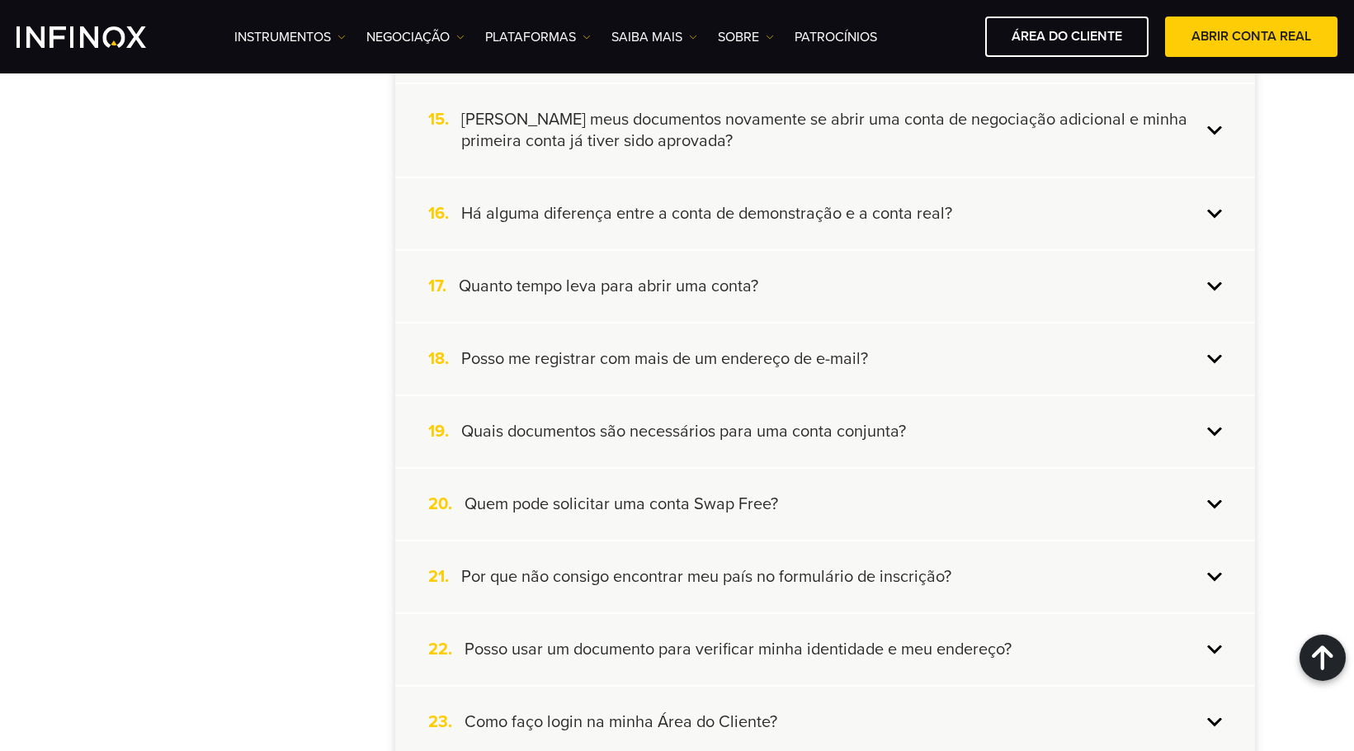
scroll to position [1403, 0]
click at [891, 354] on div "18. Posso me registrar com mais de um endereço de e-mail?" at bounding box center [825, 357] width 860 height 71
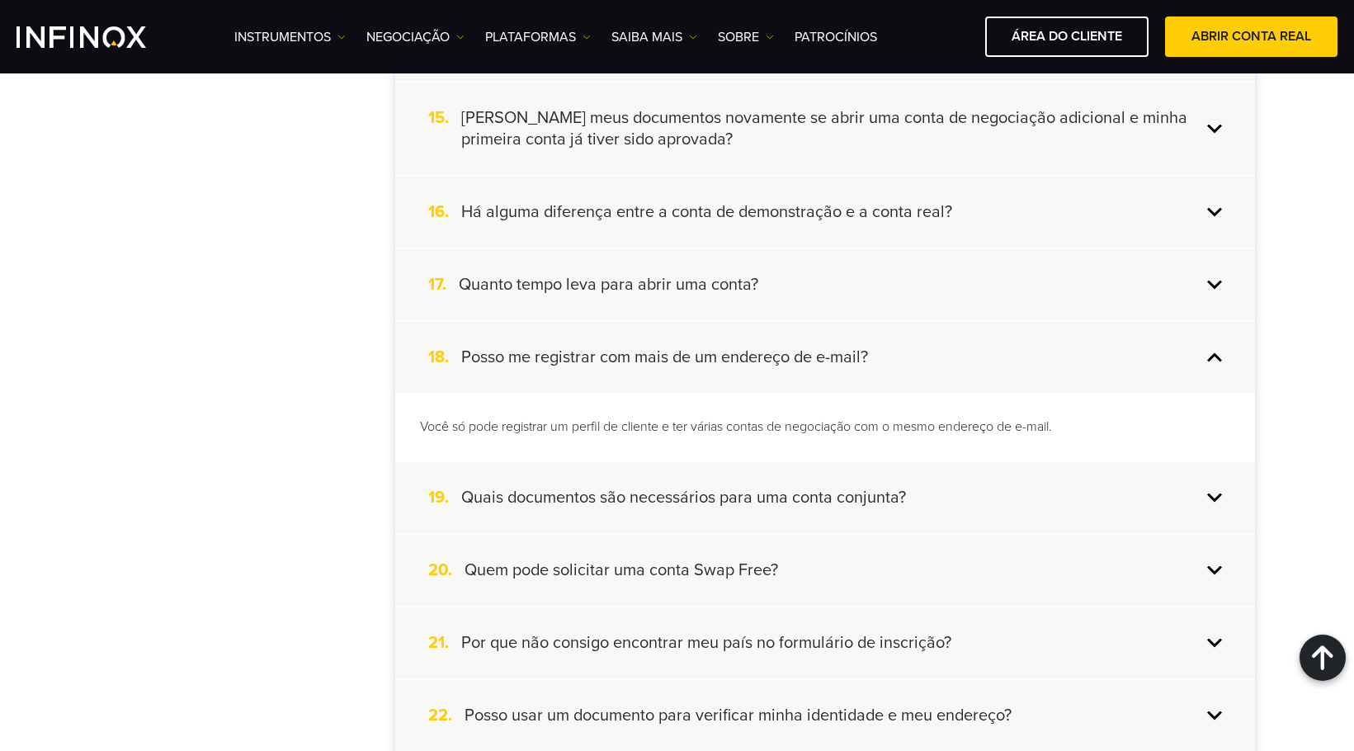
click at [885, 359] on div "18. Posso me registrar com mais de um endereço de e-mail?" at bounding box center [825, 357] width 860 height 71
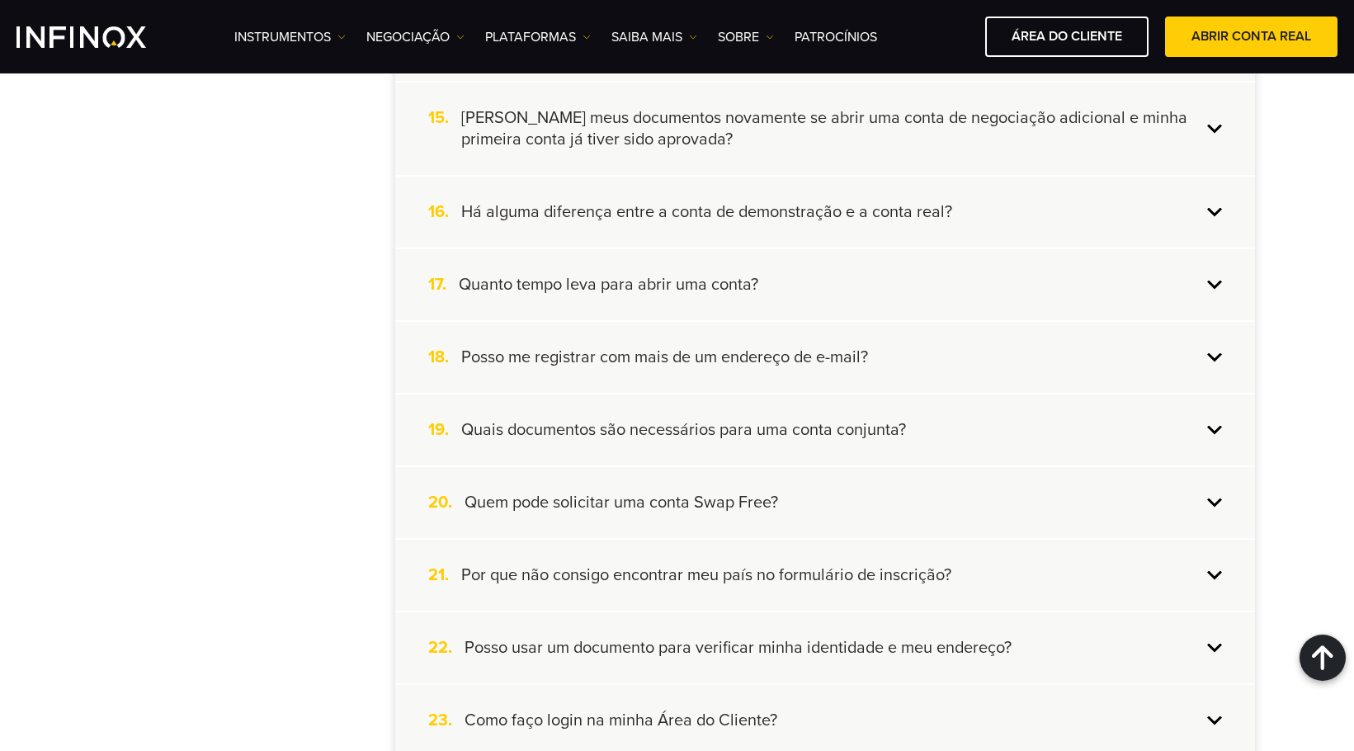
click at [891, 452] on div "19. Quais documentos são necessários para uma conta conjunta?" at bounding box center [825, 430] width 860 height 71
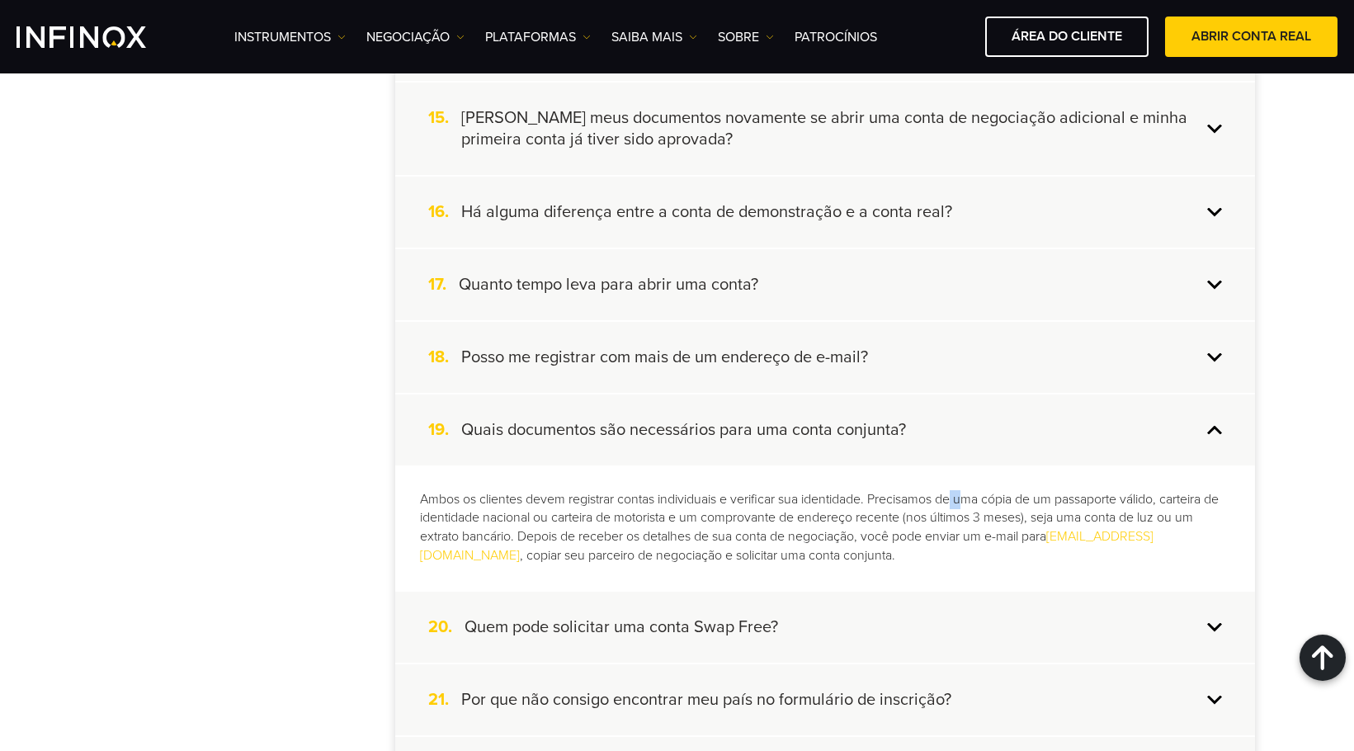
drag, startPoint x: 957, startPoint y: 500, endPoint x: 967, endPoint y: 501, distance: 9.9
click at [967, 501] on p "Ambos os clientes devem registrar contas individuais e verificar sua identidade…" at bounding box center [825, 528] width 811 height 76
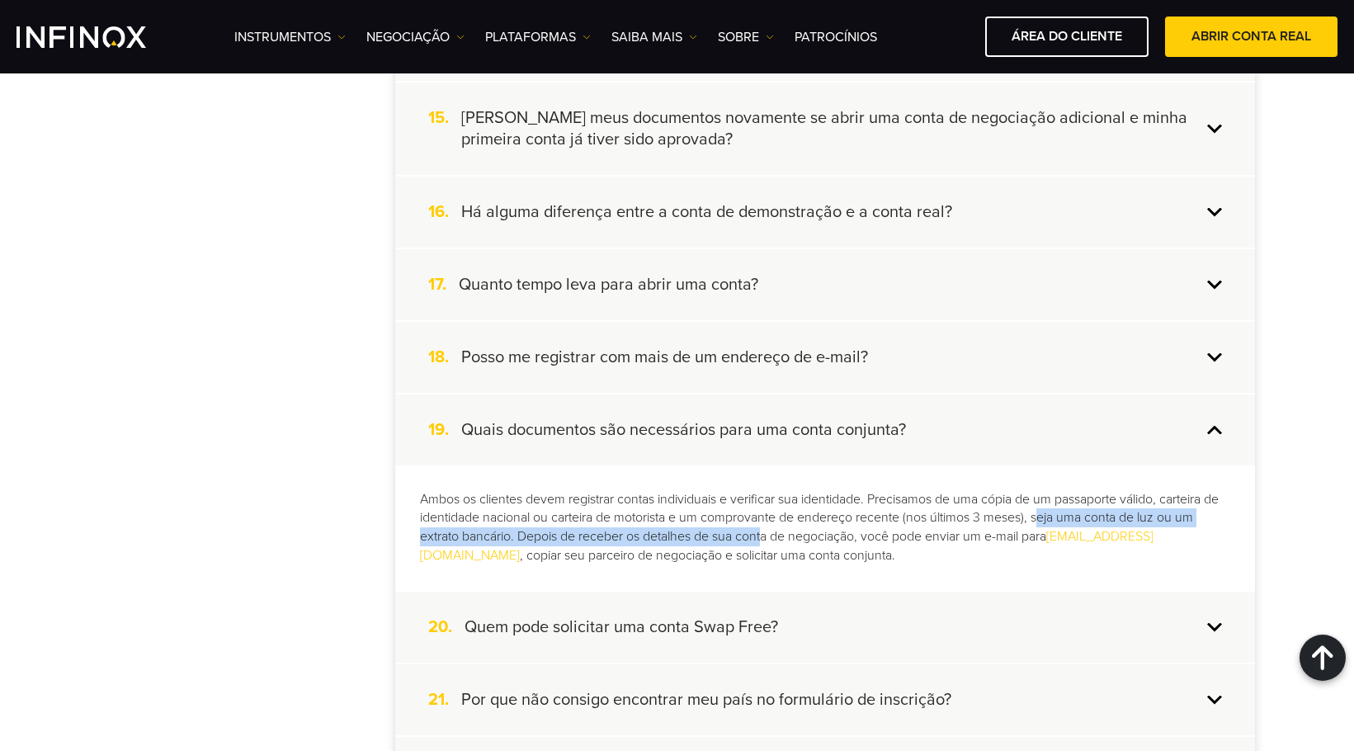
drag, startPoint x: 1059, startPoint y: 514, endPoint x: 820, endPoint y: 538, distance: 240.6
click at [787, 541] on p "Ambos os clientes devem registrar contas individuais e verificar sua identidade…" at bounding box center [825, 528] width 811 height 76
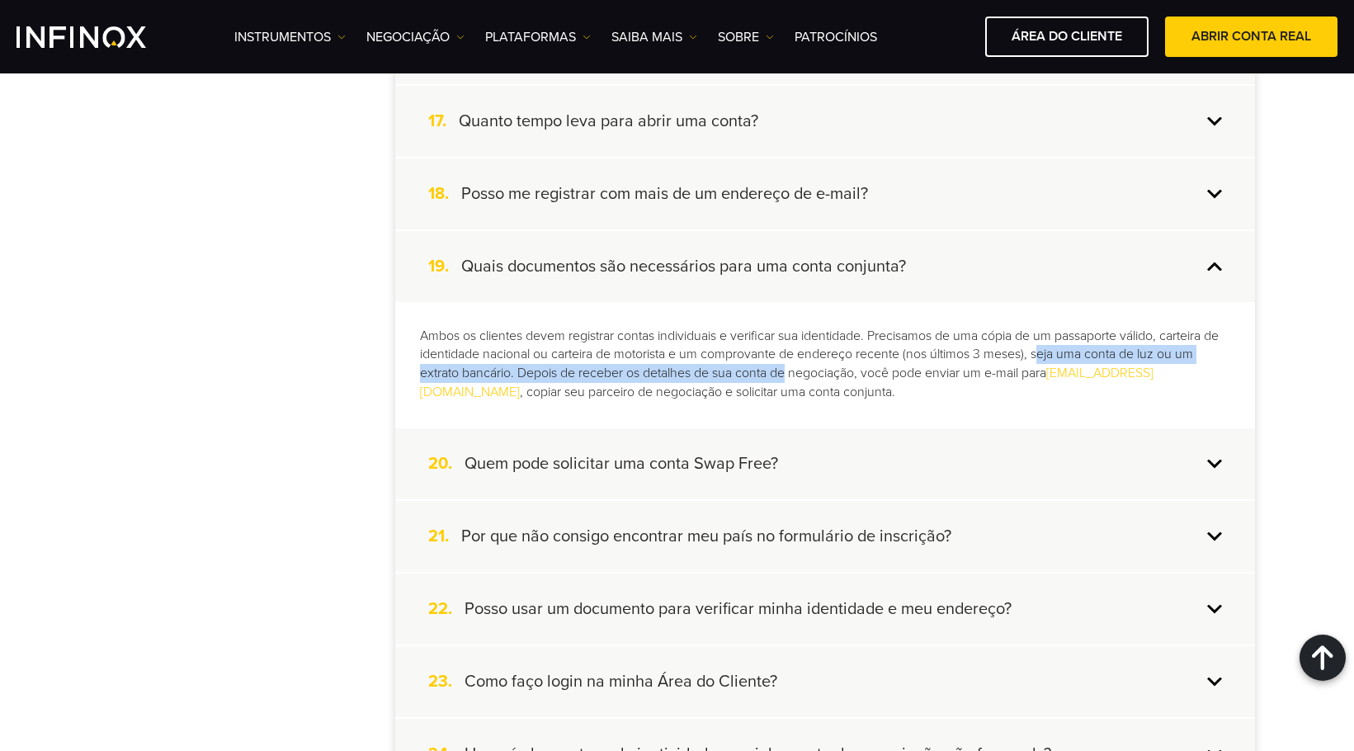
scroll to position [1568, 0]
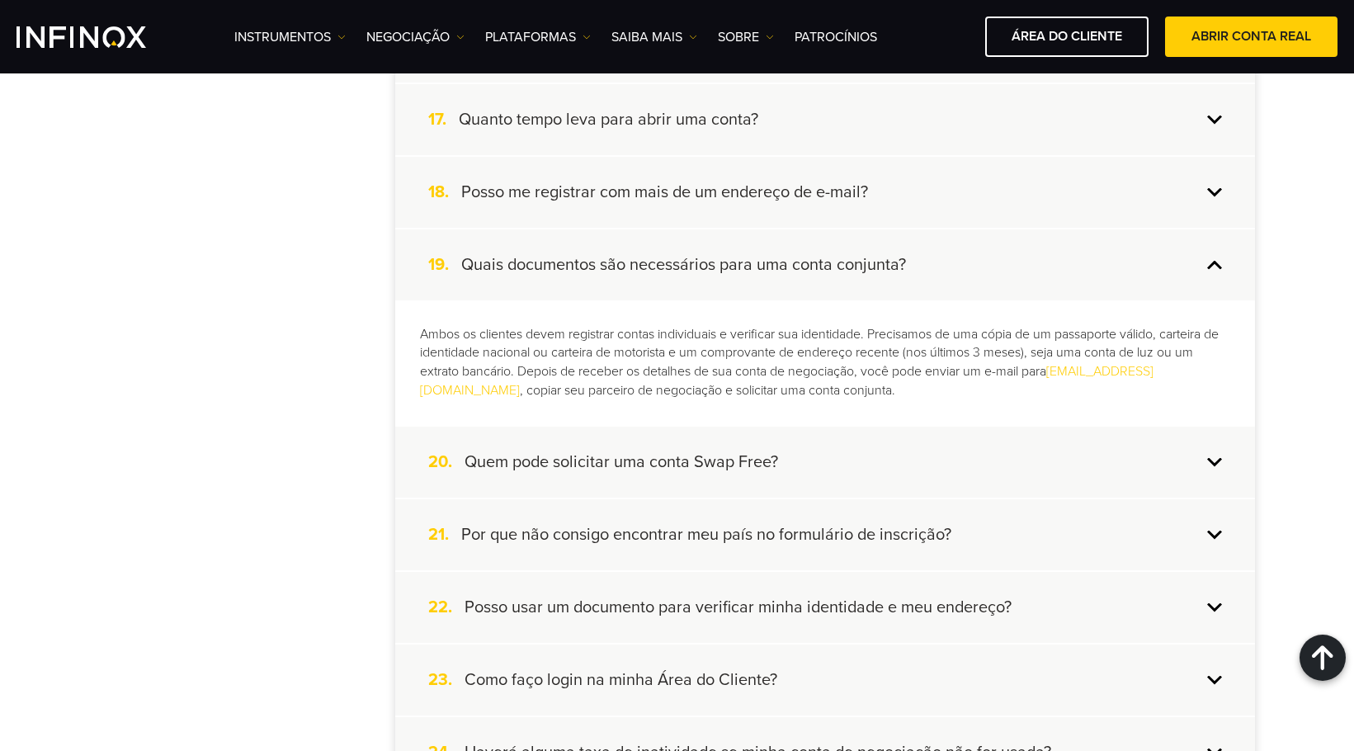
drag, startPoint x: 956, startPoint y: 366, endPoint x: 913, endPoint y: 333, distance: 54.7
click at [956, 366] on p "Ambos os clientes devem registrar contas individuais e verificar sua identidade…" at bounding box center [825, 363] width 811 height 76
click at [811, 274] on h4 "Quais documentos são necessários para uma conta conjunta?" at bounding box center [683, 264] width 445 height 21
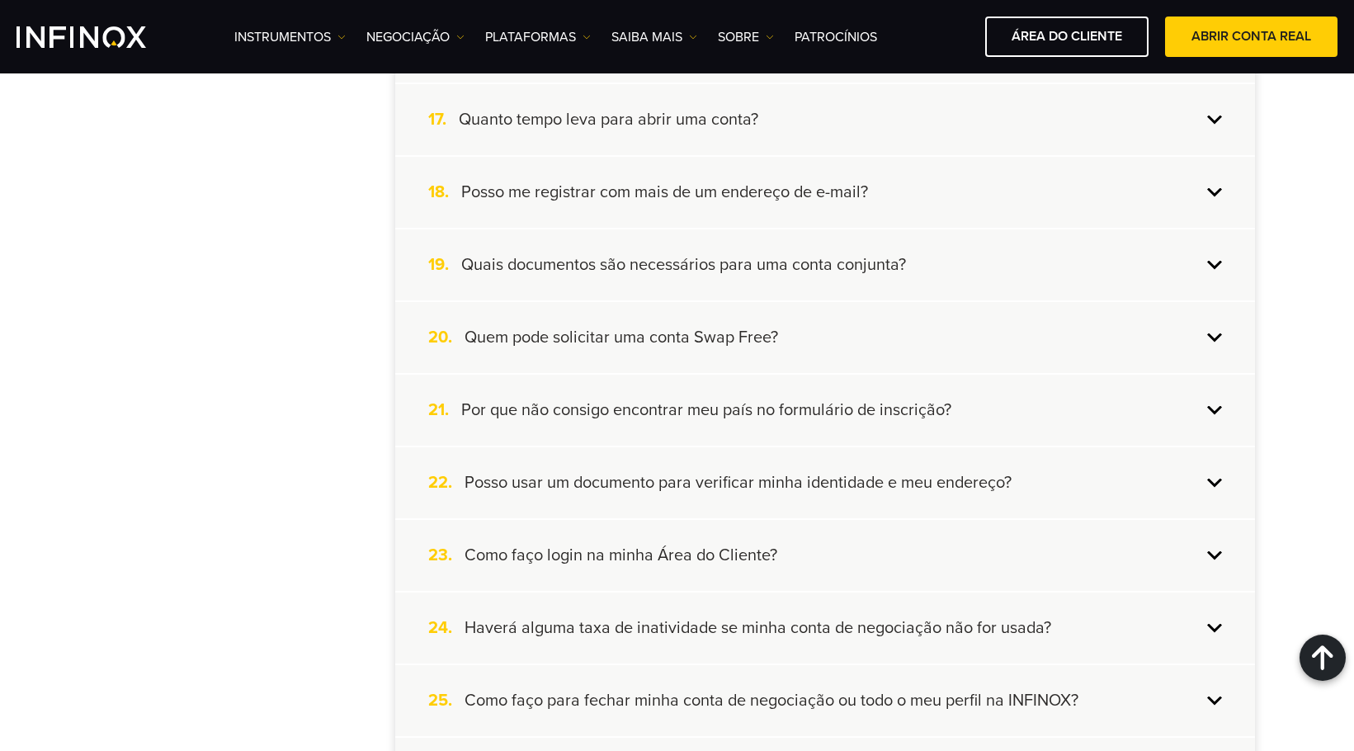
click at [806, 338] on div "20. Quem pode solicitar uma conta Swap Free?" at bounding box center [825, 337] width 860 height 71
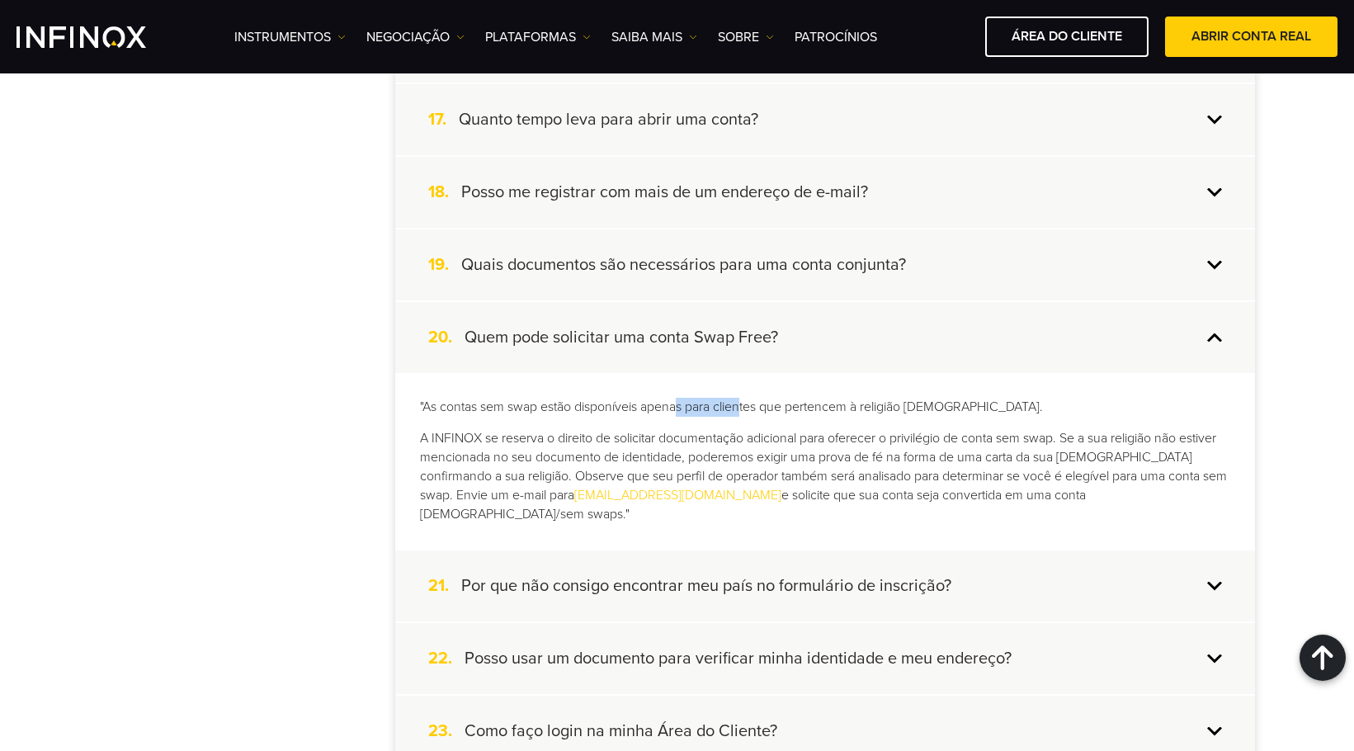
drag, startPoint x: 680, startPoint y: 409, endPoint x: 770, endPoint y: 412, distance: 90.0
click at [751, 412] on p ""As contas sem swap estão disponíveis apenas para clientes que pertencem à reli…" at bounding box center [825, 407] width 811 height 19
drag, startPoint x: 851, startPoint y: 414, endPoint x: 826, endPoint y: 413, distance: 24.8
click at [851, 414] on p ""As contas sem swap estão disponíveis apenas para clientes que pertencem à reli…" at bounding box center [825, 407] width 811 height 19
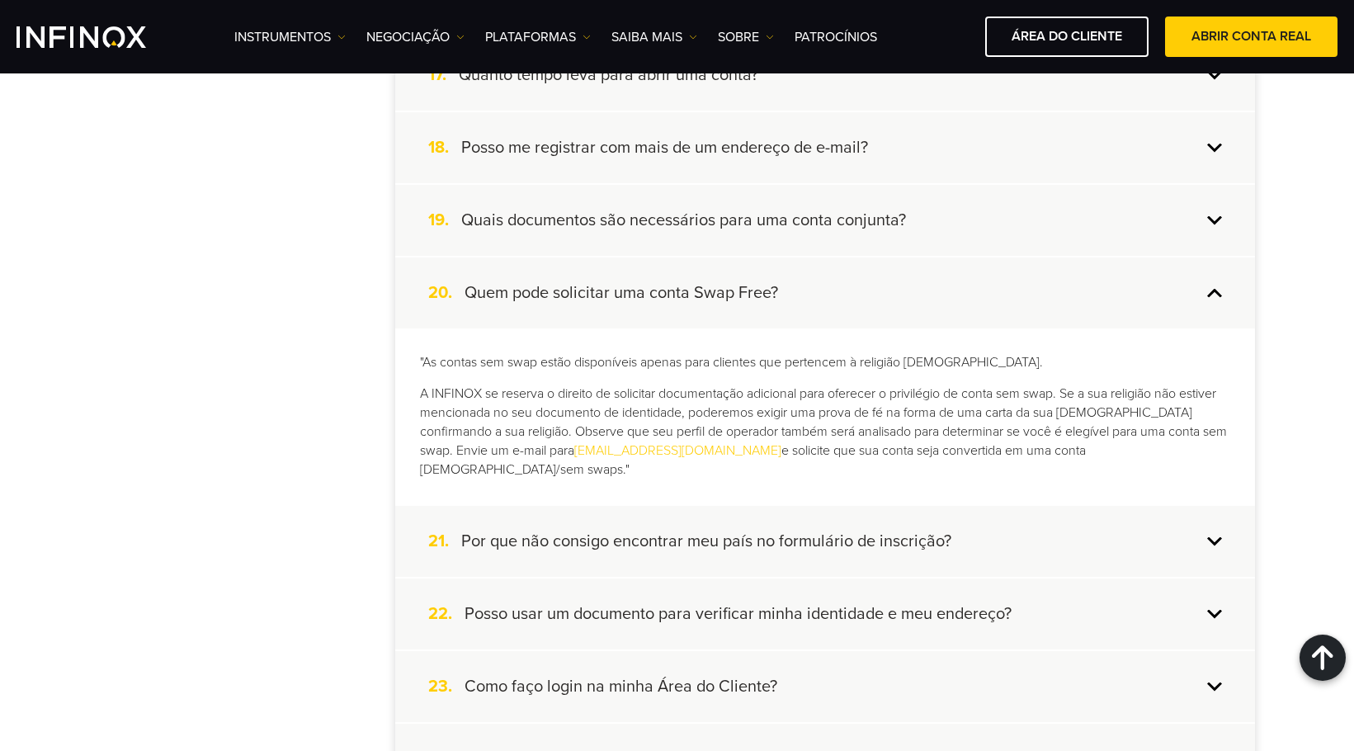
scroll to position [1651, 0]
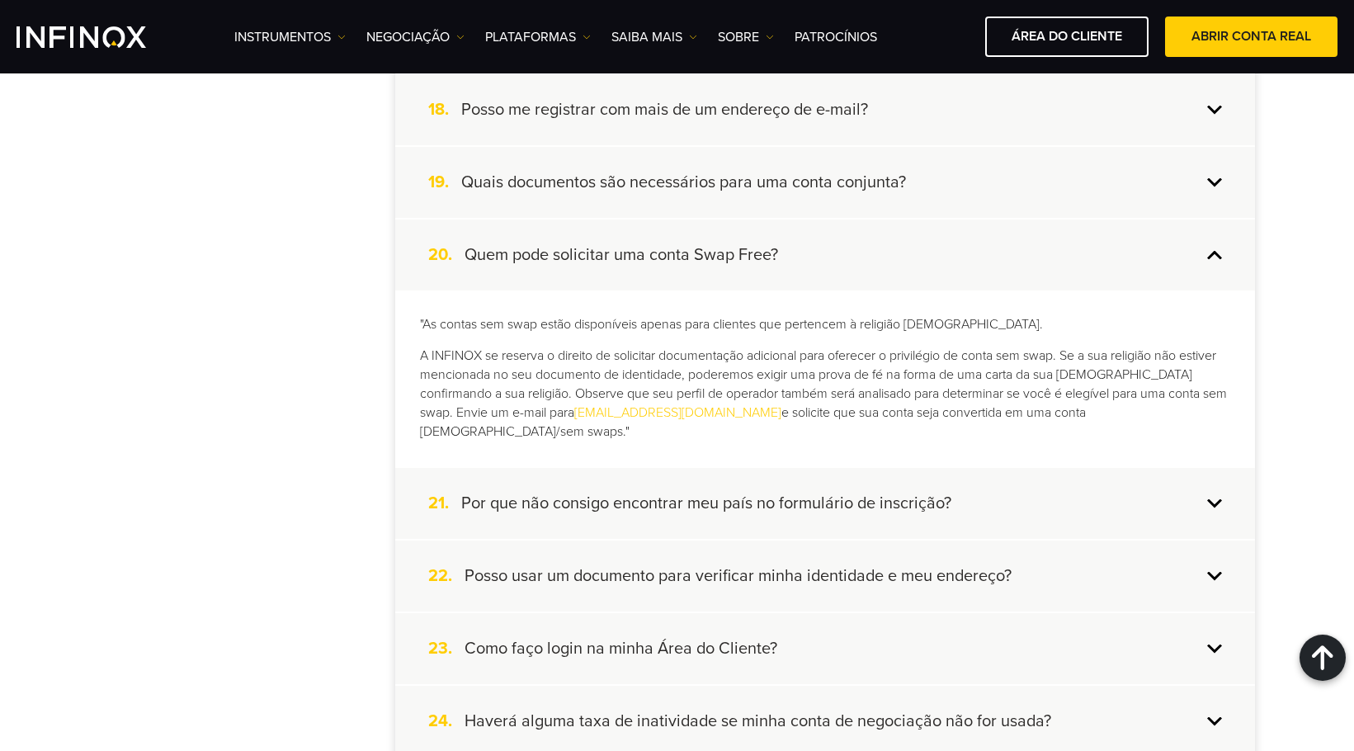
click at [707, 262] on h4 "Quem pode solicitar uma conta Swap Free?" at bounding box center [622, 254] width 314 height 21
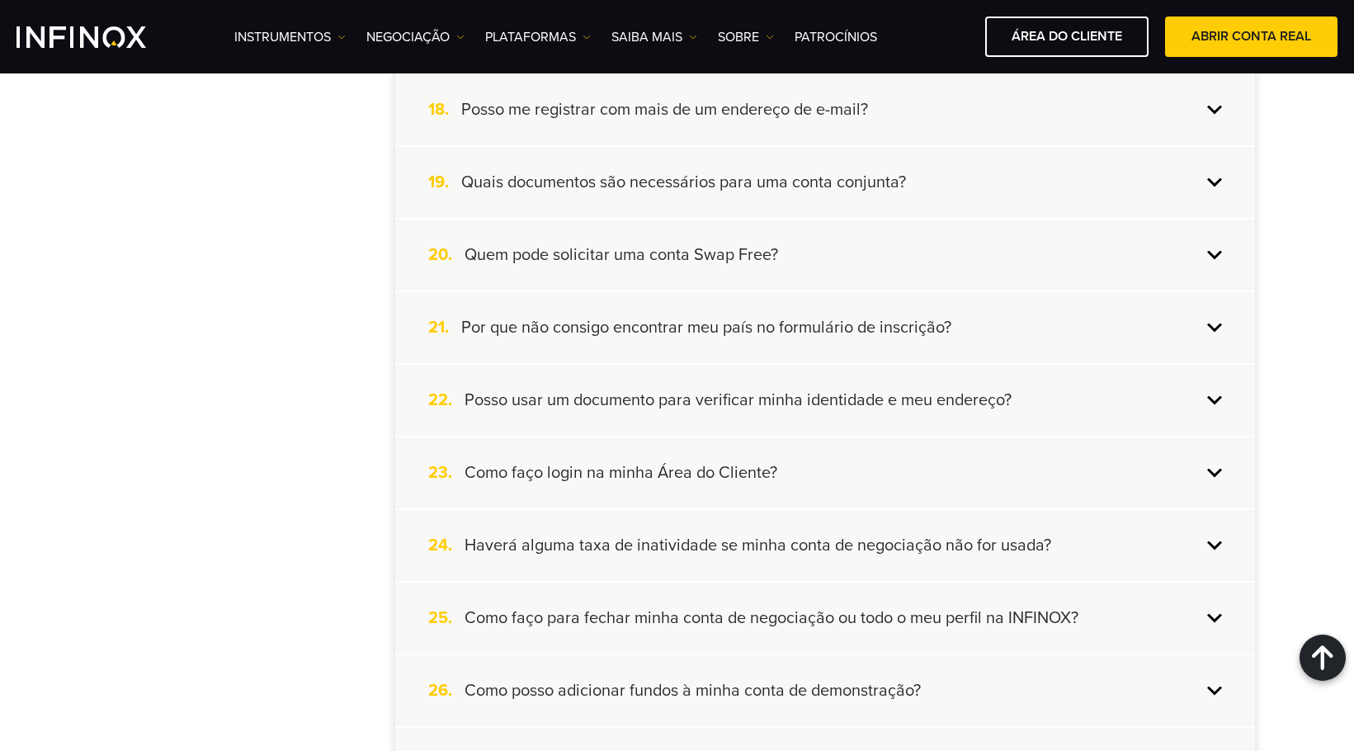
click at [813, 329] on h4 "Por que não consigo encontrar meu país no formulário de inscrição?" at bounding box center [706, 327] width 490 height 21
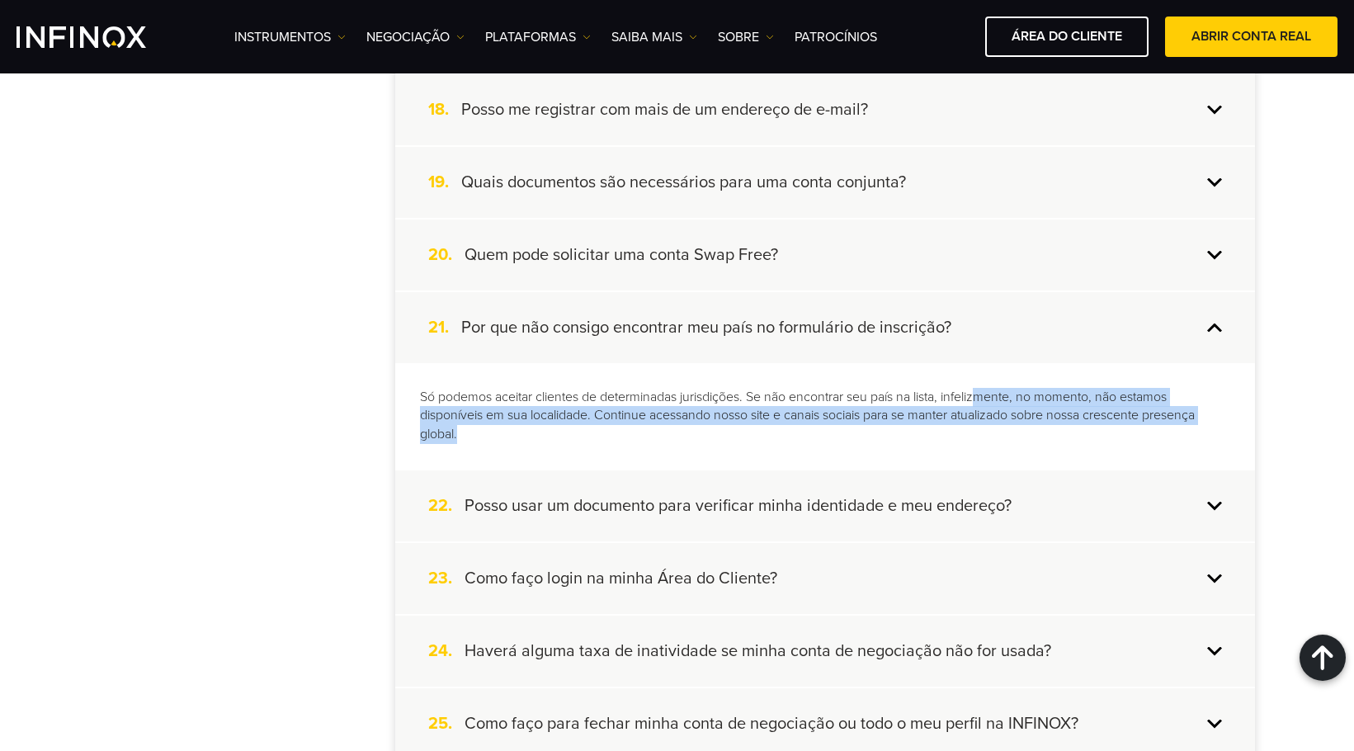
drag, startPoint x: 984, startPoint y: 402, endPoint x: 1111, endPoint y: 438, distance: 132.2
click at [1111, 438] on p "Só podemos aceitar clientes de determinadas jurisdições. Se não encontrar seu p…" at bounding box center [825, 416] width 811 height 57
click at [793, 441] on p "Só podemos aceitar clientes de determinadas jurisdições. Se não encontrar seu p…" at bounding box center [825, 416] width 811 height 57
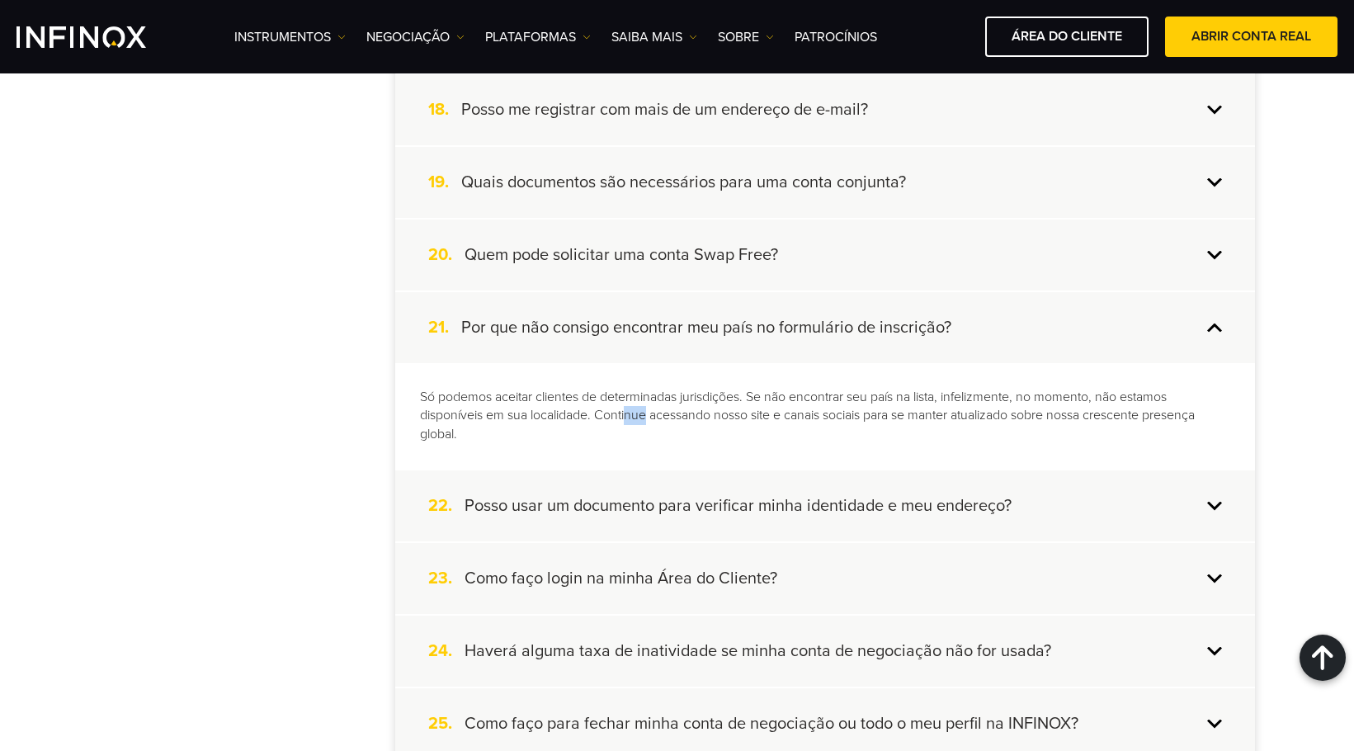
drag, startPoint x: 628, startPoint y: 414, endPoint x: 679, endPoint y: 391, distance: 55.8
click at [650, 421] on p "Só podemos aceitar clientes de determinadas jurisdições. Se não encontrar seu p…" at bounding box center [825, 416] width 811 height 57
click at [682, 340] on div "21. Por que não consigo encontrar meu país no formulário de inscrição?" at bounding box center [825, 327] width 860 height 71
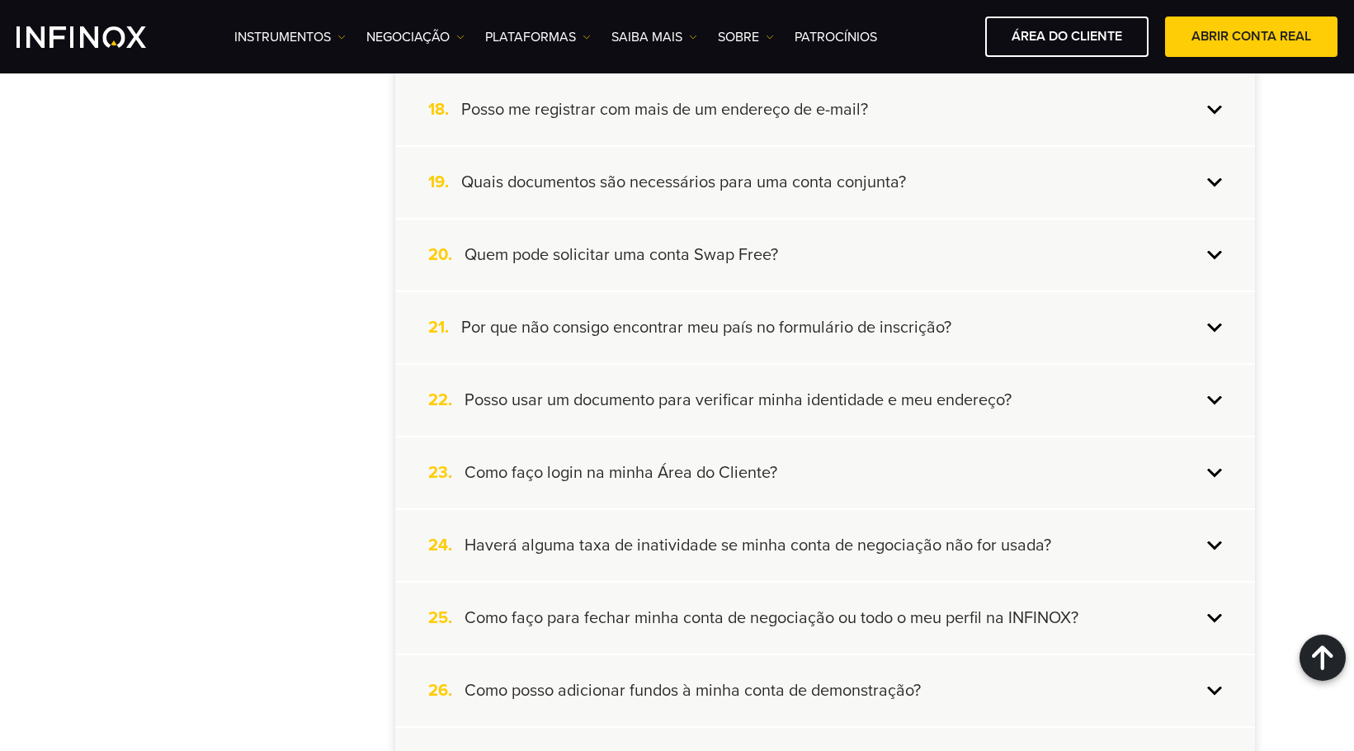
click at [703, 410] on h4 "Posso usar um documento para verificar minha identidade e meu endereço?" at bounding box center [738, 400] width 547 height 21
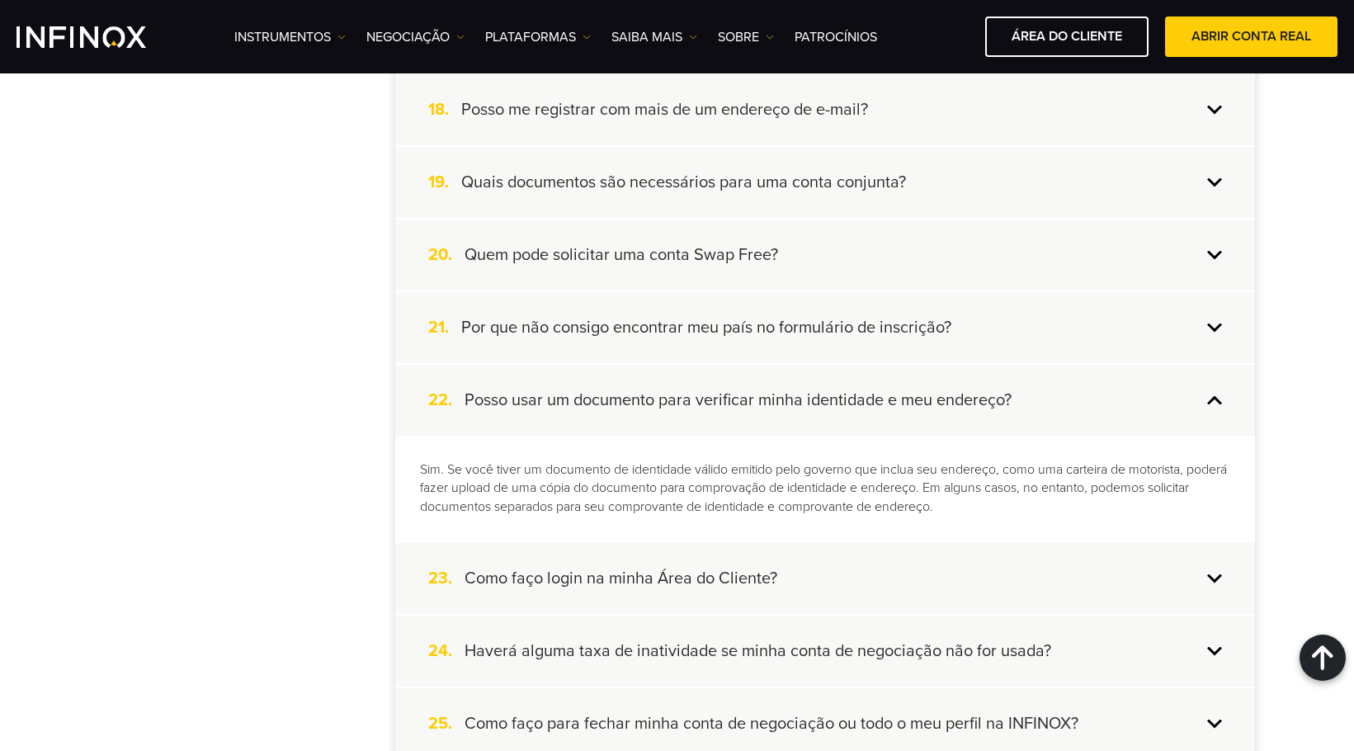
scroll to position [1733, 0]
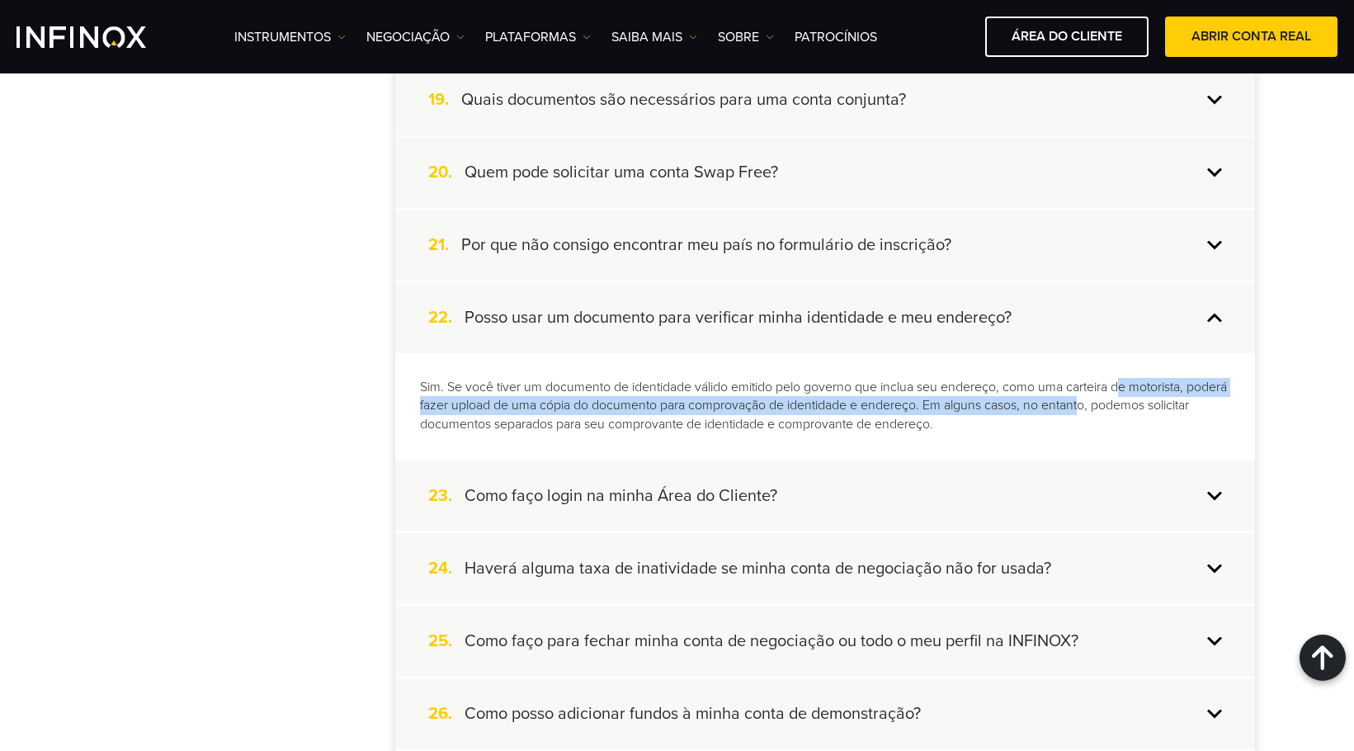
drag, startPoint x: 1126, startPoint y: 389, endPoint x: 1129, endPoint y: 402, distance: 13.6
click at [1129, 402] on p "Sim. Se você tiver um documento de identidade válido emitido pelo governo que i…" at bounding box center [825, 406] width 811 height 57
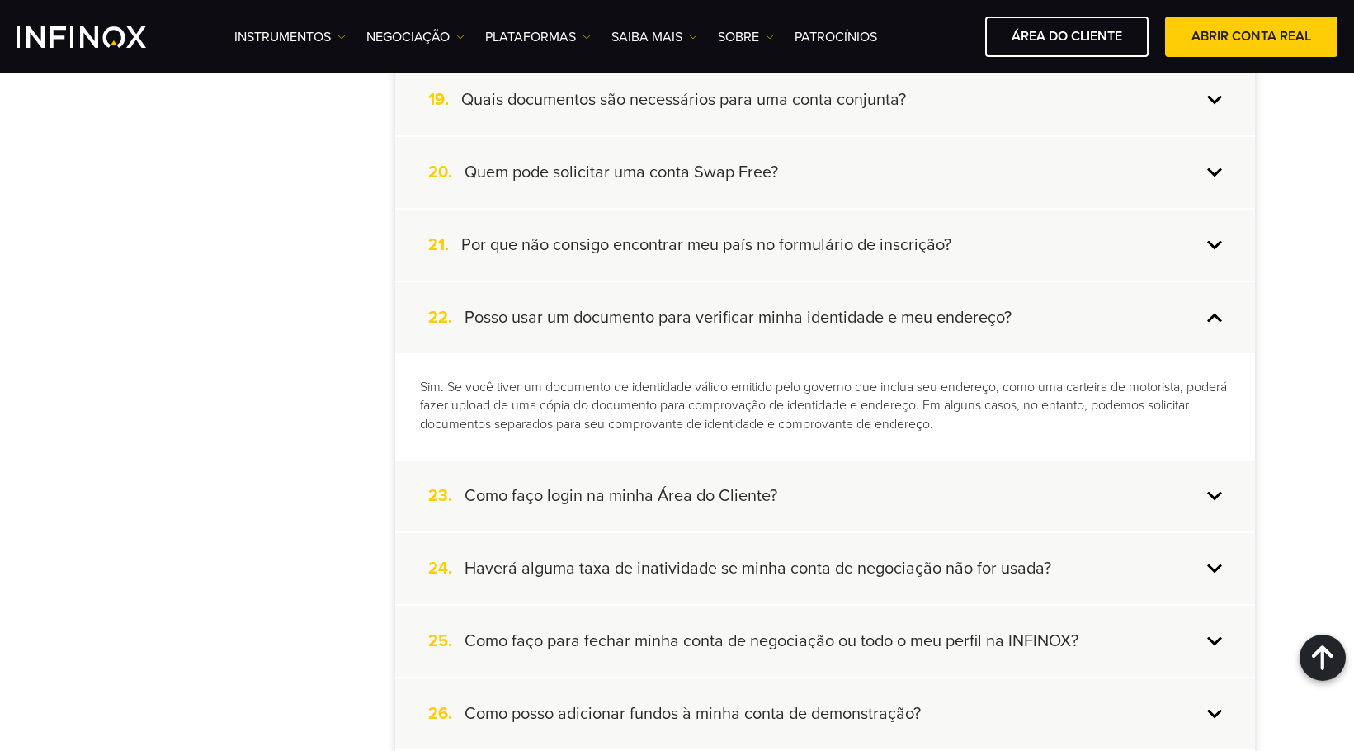
click at [985, 417] on p "Sim. Se você tiver um documento de identidade válido emitido pelo governo que i…" at bounding box center [825, 406] width 811 height 57
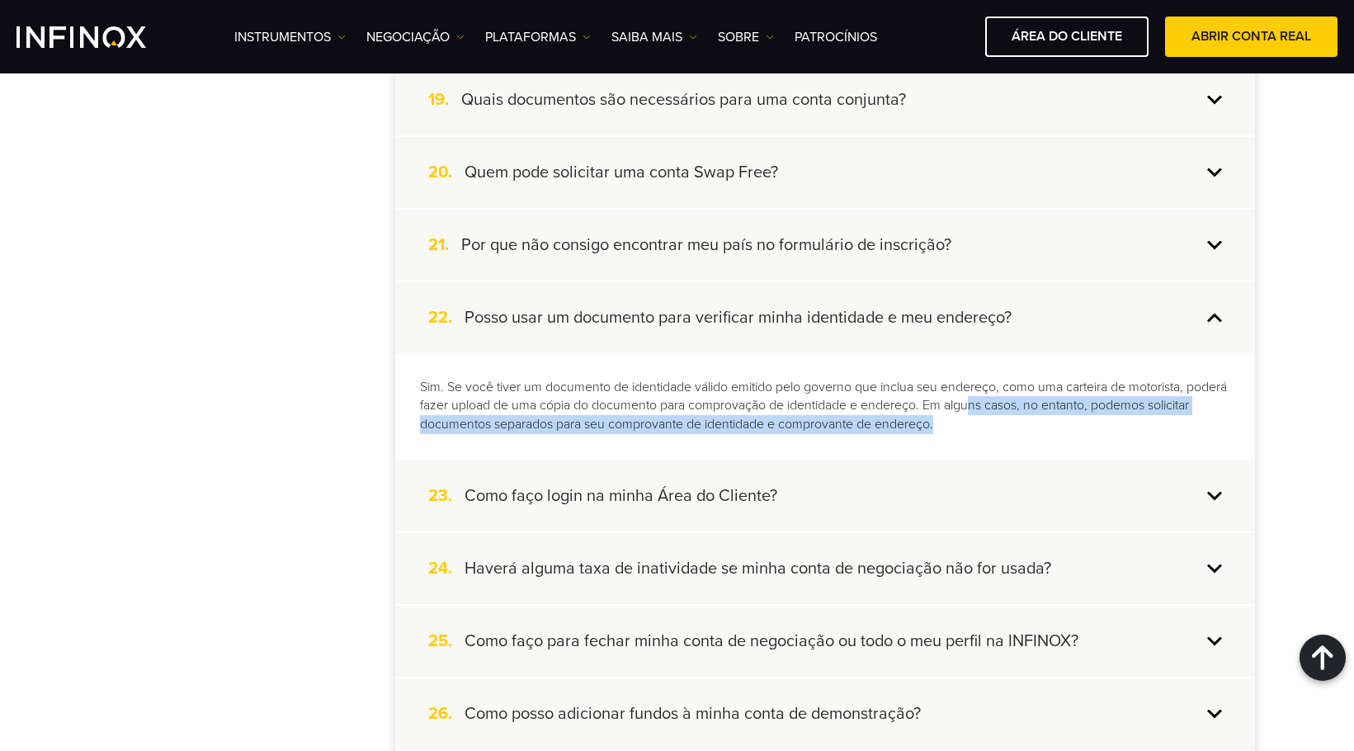
drag, startPoint x: 1017, startPoint y: 406, endPoint x: 1058, endPoint y: 422, distance: 44.1
click at [1023, 422] on p "Sim. Se você tiver um documento de identidade válido emitido pelo governo que i…" at bounding box center [825, 406] width 811 height 57
click at [1077, 422] on p "Sim. Se você tiver um documento de identidade válido emitido pelo governo que i…" at bounding box center [825, 406] width 811 height 57
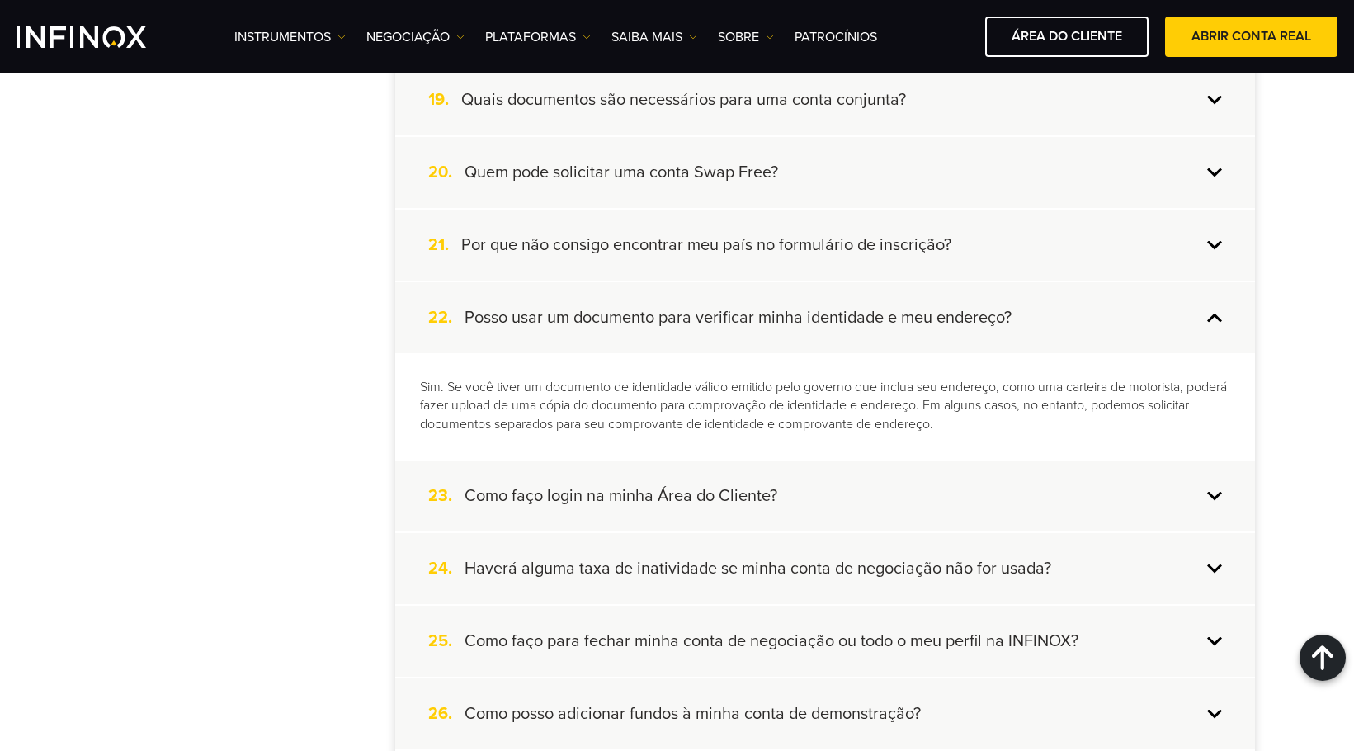
click at [761, 490] on h4 "Como faço login na minha Área do Cliente?" at bounding box center [621, 495] width 313 height 21
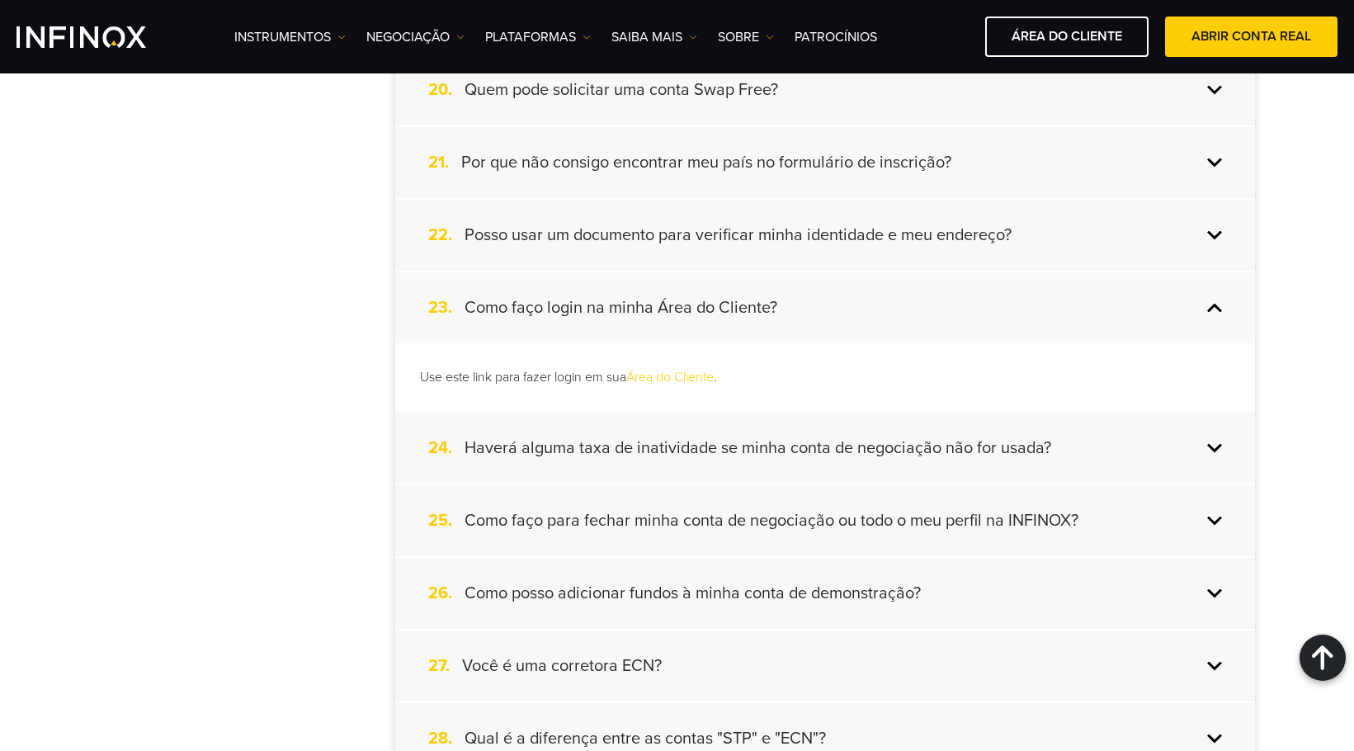
click at [783, 437] on h4 "Haverá alguma taxa de inatividade se minha conta de negociação não for usada?" at bounding box center [758, 447] width 587 height 21
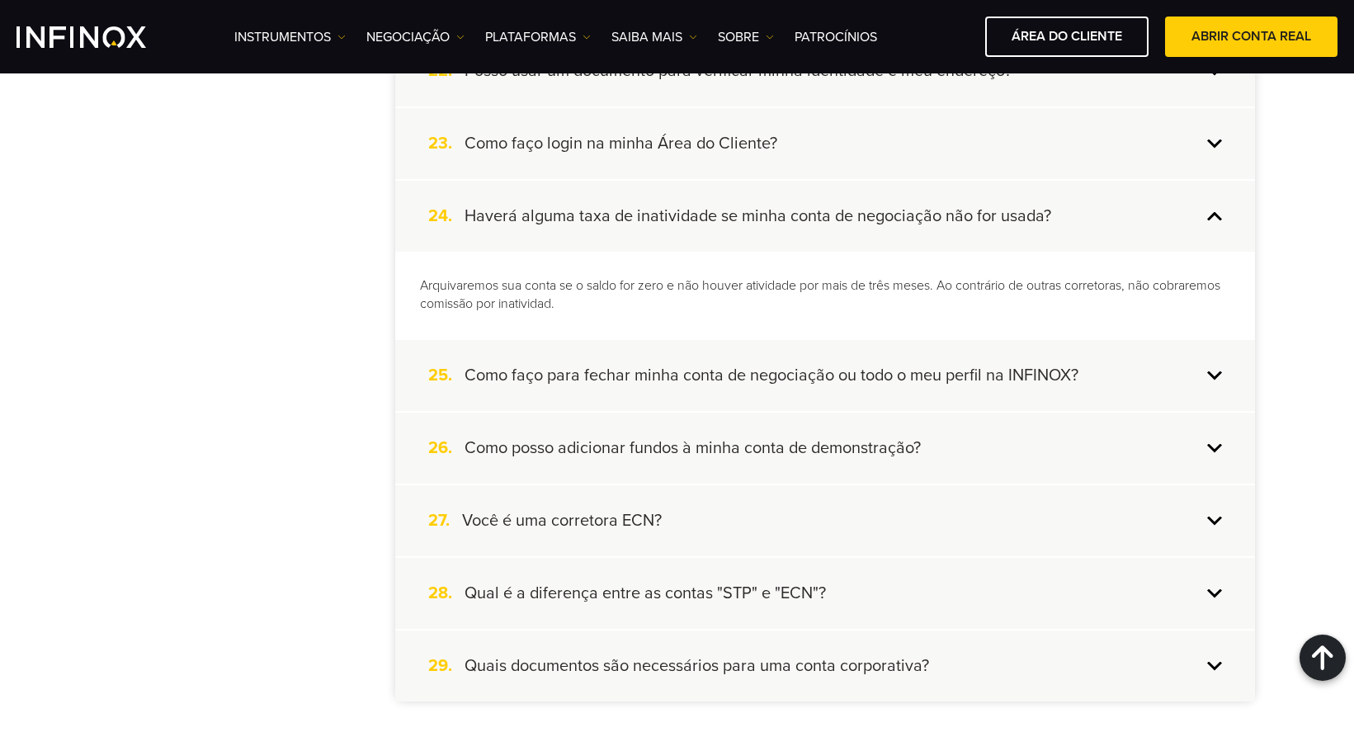
scroll to position [1981, 0]
click at [769, 375] on h4 "Como faço para fechar minha conta de negociação ou todo o meu perfil na INFINOX?" at bounding box center [772, 374] width 614 height 21
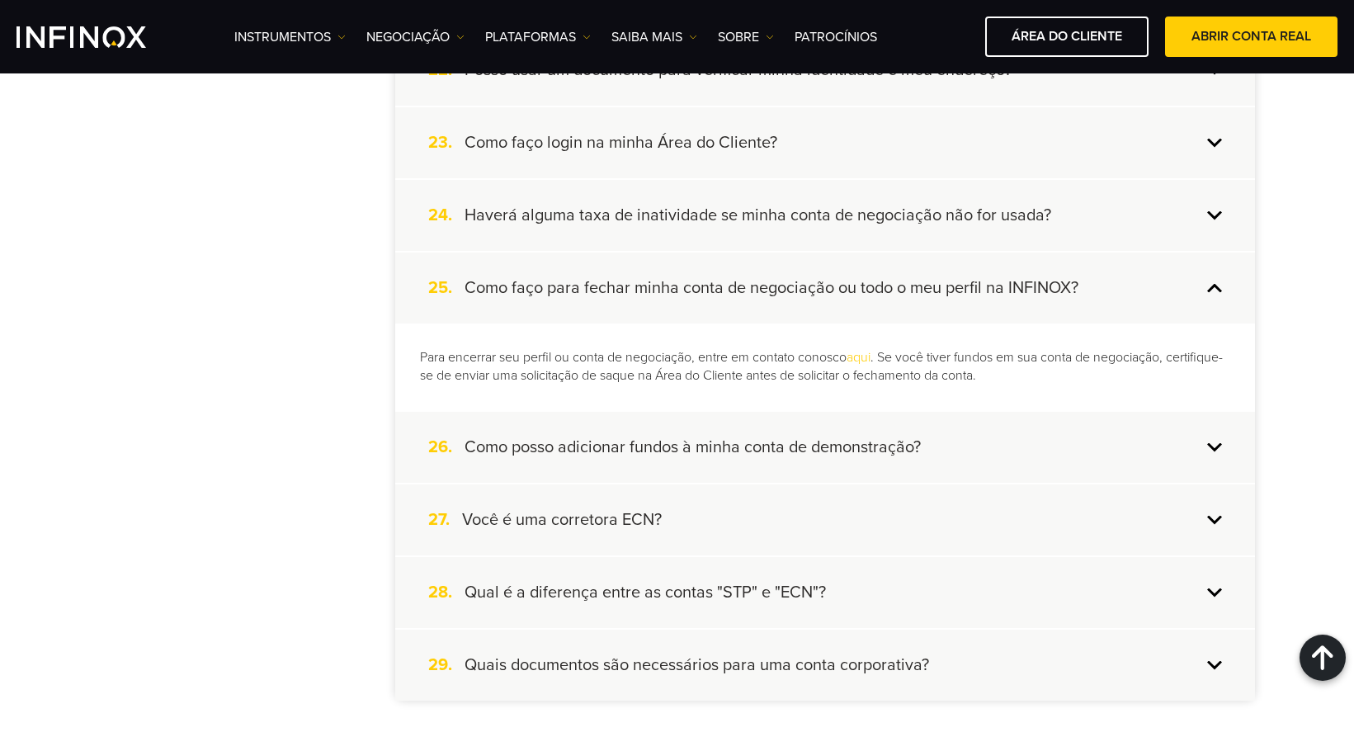
click at [921, 414] on div "26. Como posso adicionar fundos à minha conta de demonstração?" at bounding box center [825, 447] width 860 height 71
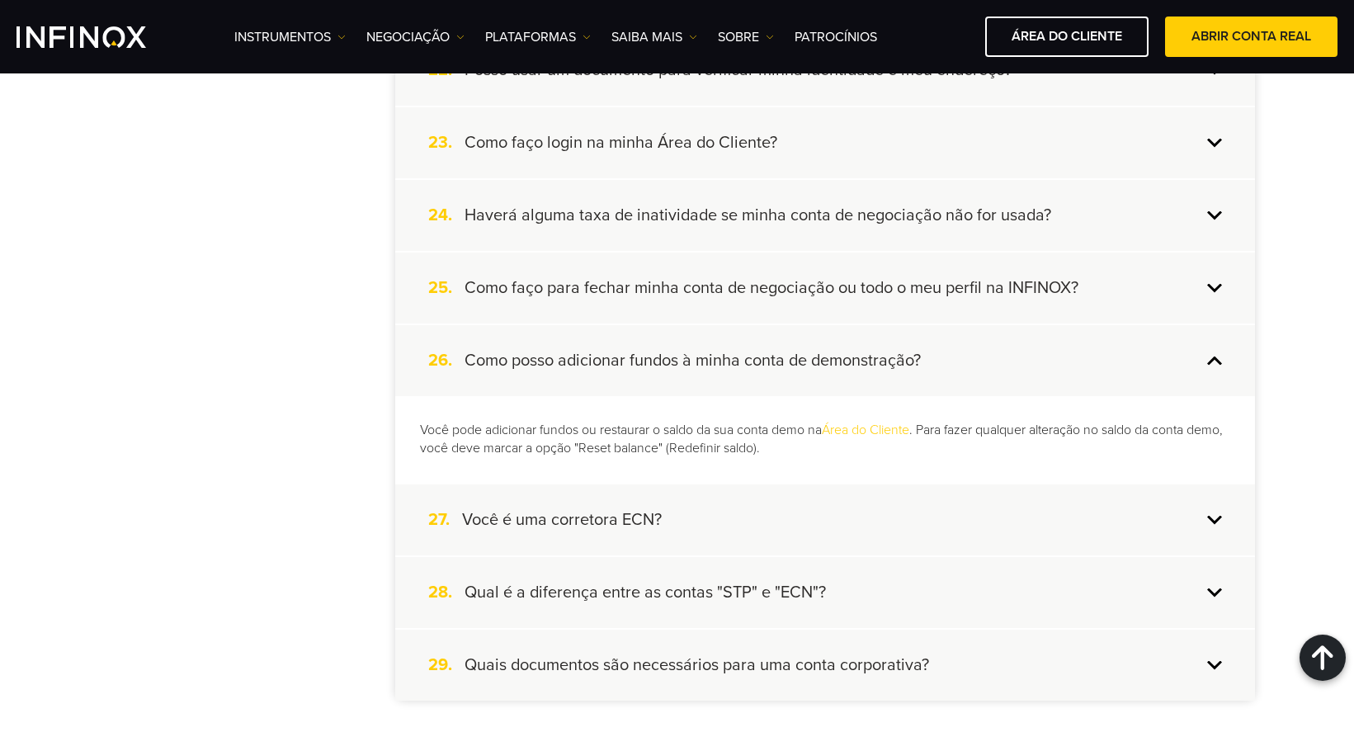
click at [929, 425] on p "Você pode adicionar fundos ou restaurar o saldo da sua conta demo na Área do Cl…" at bounding box center [825, 440] width 811 height 38
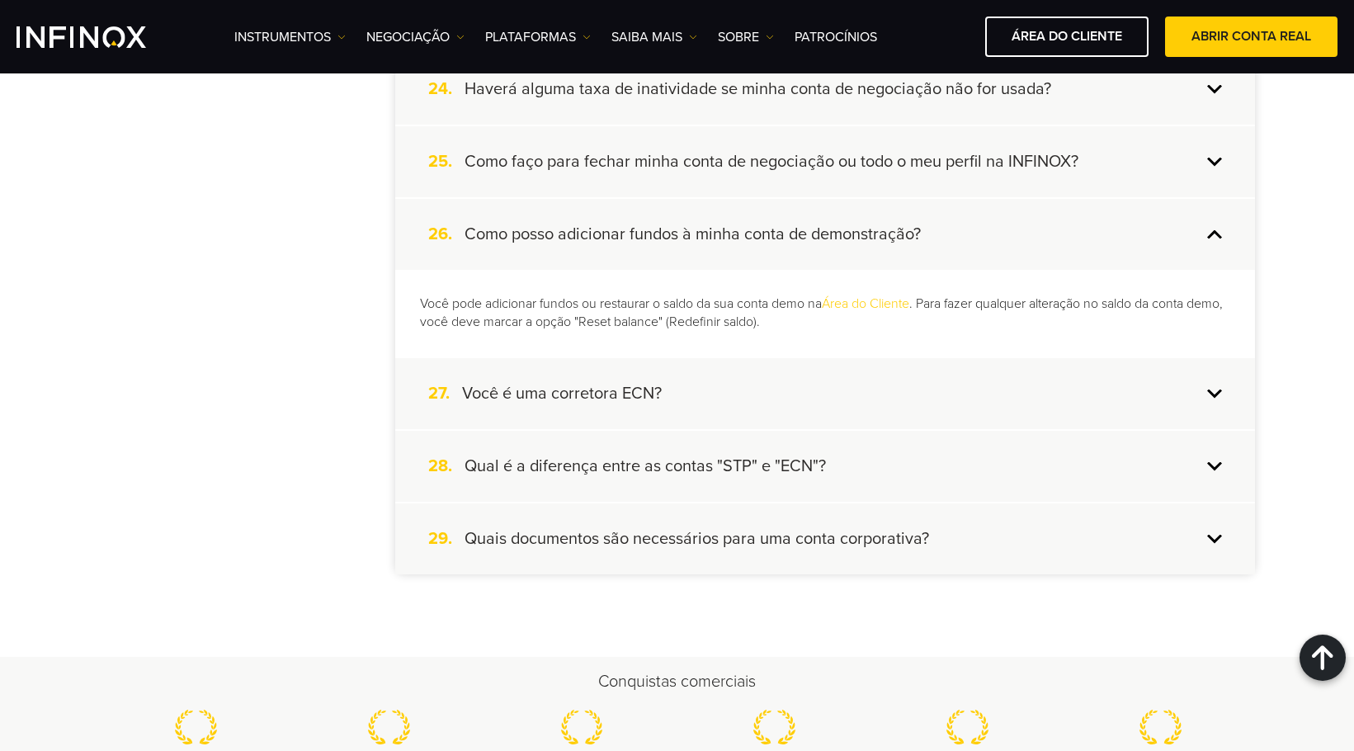
scroll to position [2146, 0]
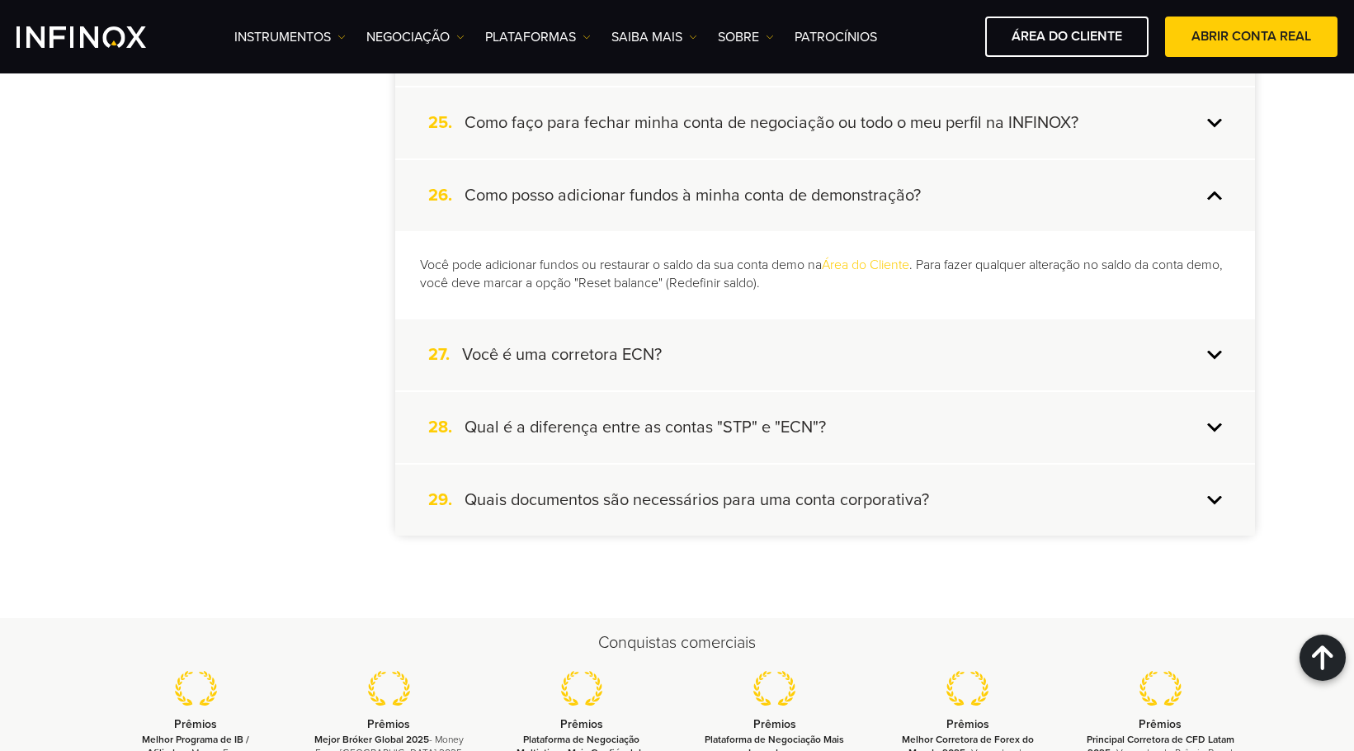
click at [772, 359] on div "27. Você é uma corretora ECN?" at bounding box center [825, 354] width 860 height 71
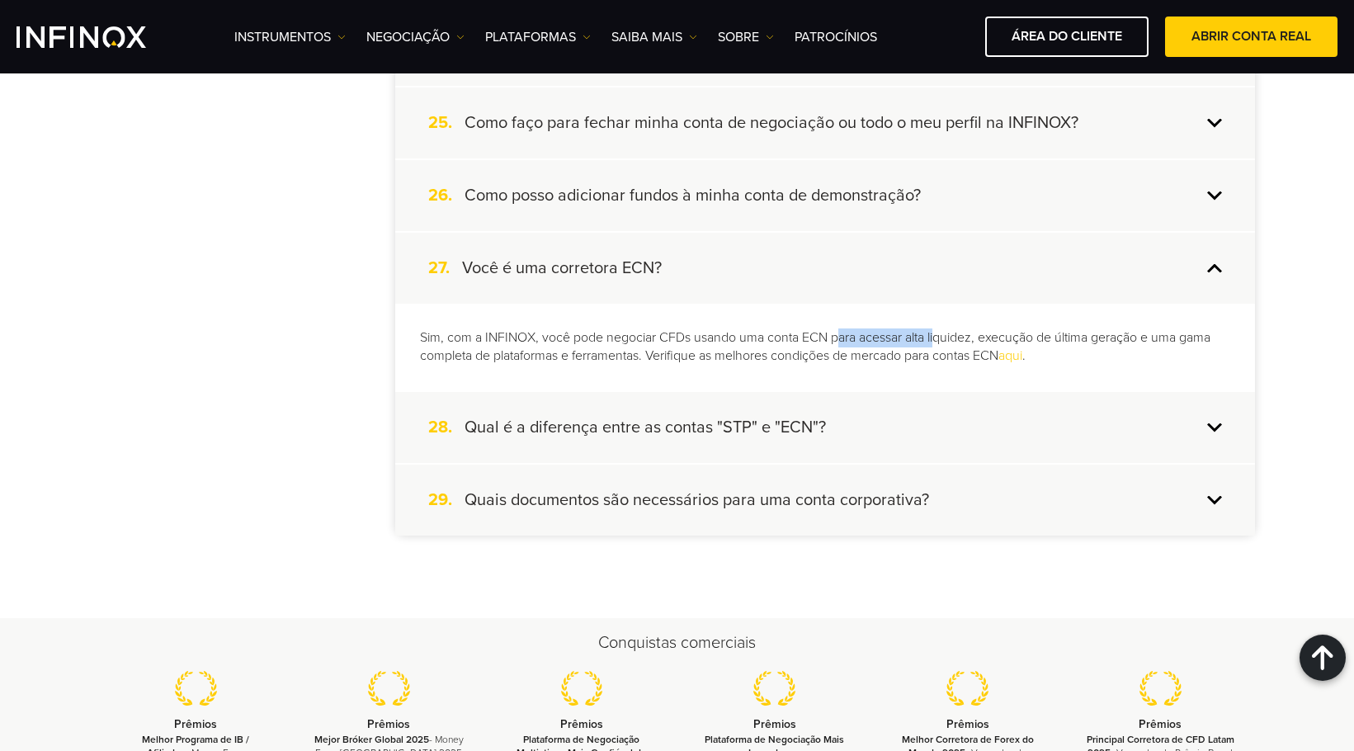
drag, startPoint x: 836, startPoint y: 338, endPoint x: 939, endPoint y: 333, distance: 103.3
click at [938, 333] on p "Sim, com a INFINOX, você pode negociar CFDs usando uma conta ECN para acessar a…" at bounding box center [825, 348] width 811 height 38
click at [1046, 335] on p "Sim, com a INFINOX, você pode negociar CFDs usando uma conta ECN para acessar a…" at bounding box center [825, 348] width 811 height 38
drag, startPoint x: 1093, startPoint y: 338, endPoint x: 1157, endPoint y: 338, distance: 64.4
click at [1161, 338] on p "Sim, com a INFINOX, você pode negociar CFDs usando uma conta ECN para acessar a…" at bounding box center [825, 348] width 811 height 38
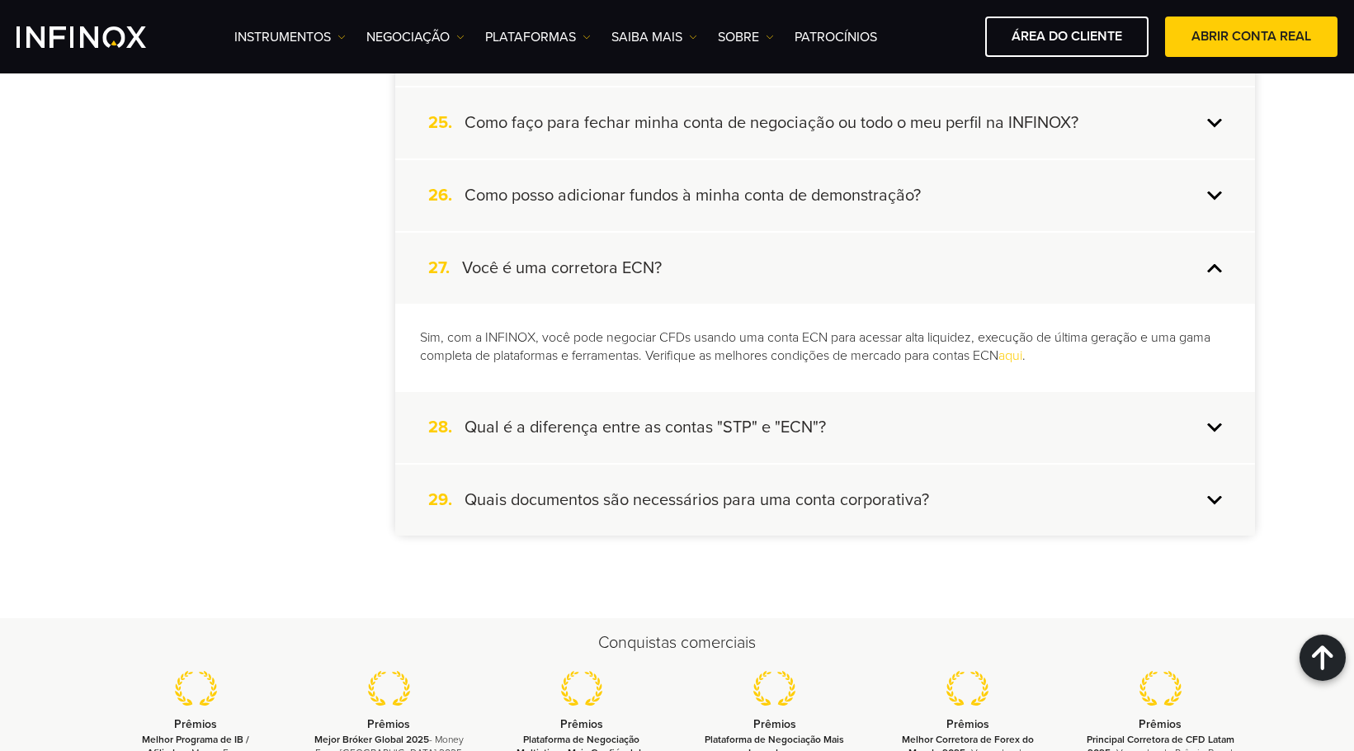
click at [839, 449] on div "28. Qual é a diferença entre as contas "STP" e "ECN"?" at bounding box center [825, 427] width 860 height 71
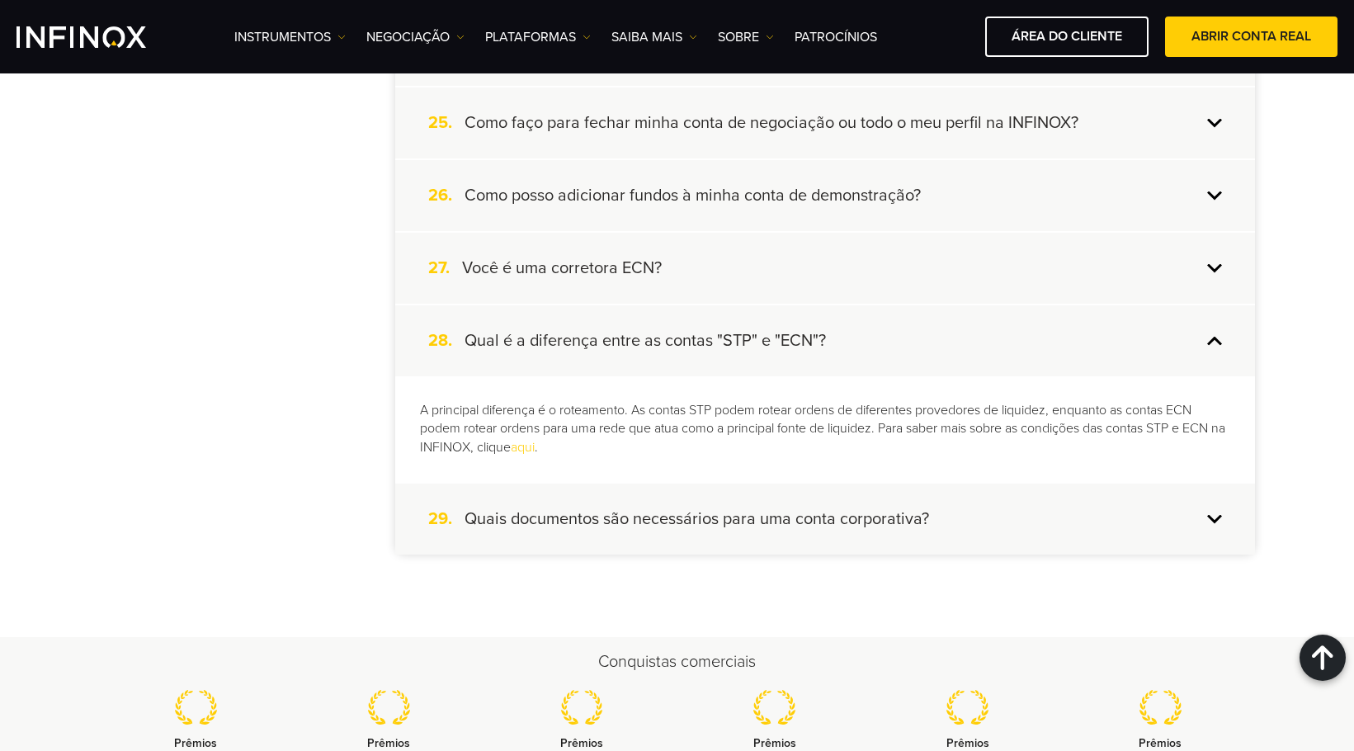
click at [763, 282] on div "27. Você é uma corretora ECN?" at bounding box center [825, 268] width 860 height 71
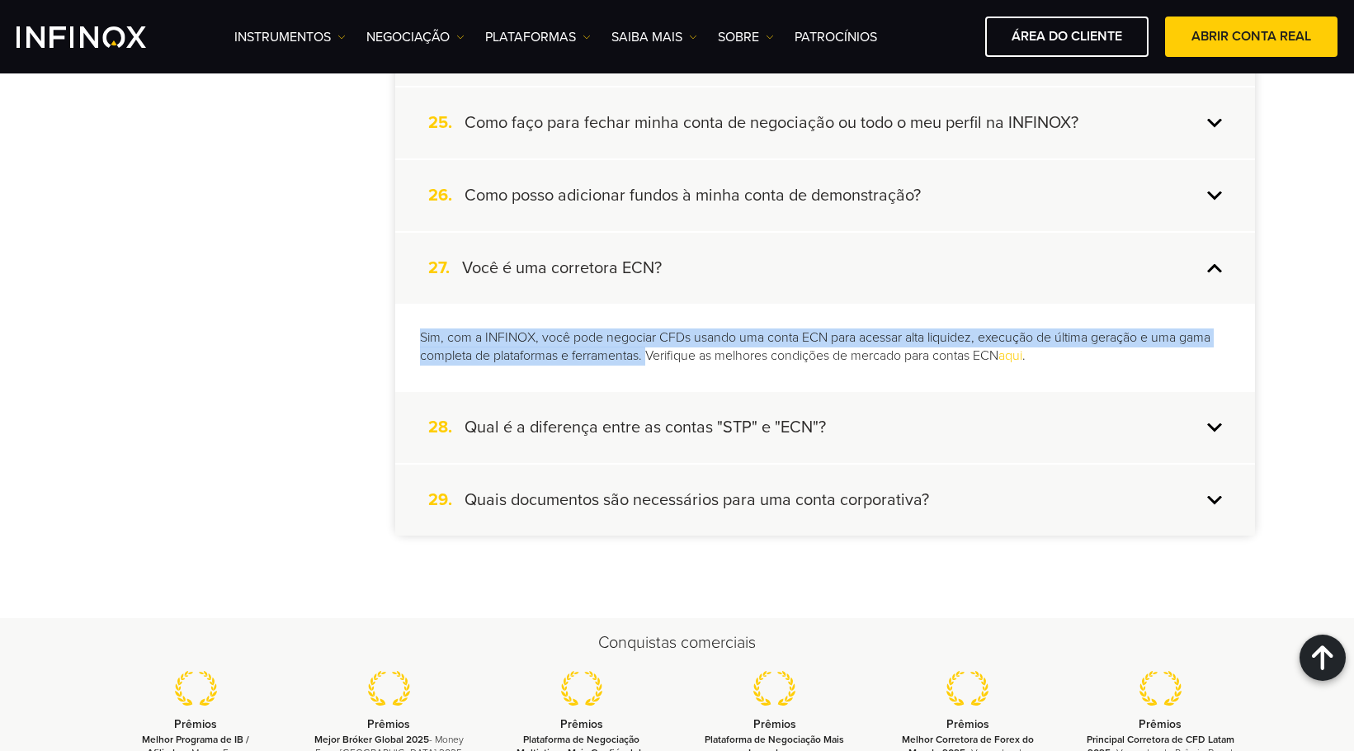
drag, startPoint x: 411, startPoint y: 338, endPoint x: 649, endPoint y: 378, distance: 241.1
click at [649, 378] on div "Sim, com a INFINOX, você pode negociar CFDs usando uma conta ECN para acessar a…" at bounding box center [825, 347] width 860 height 87
copy p "Sim, com a INFINOX, você pode negociar CFDs usando uma conta ECN para acessar a…"
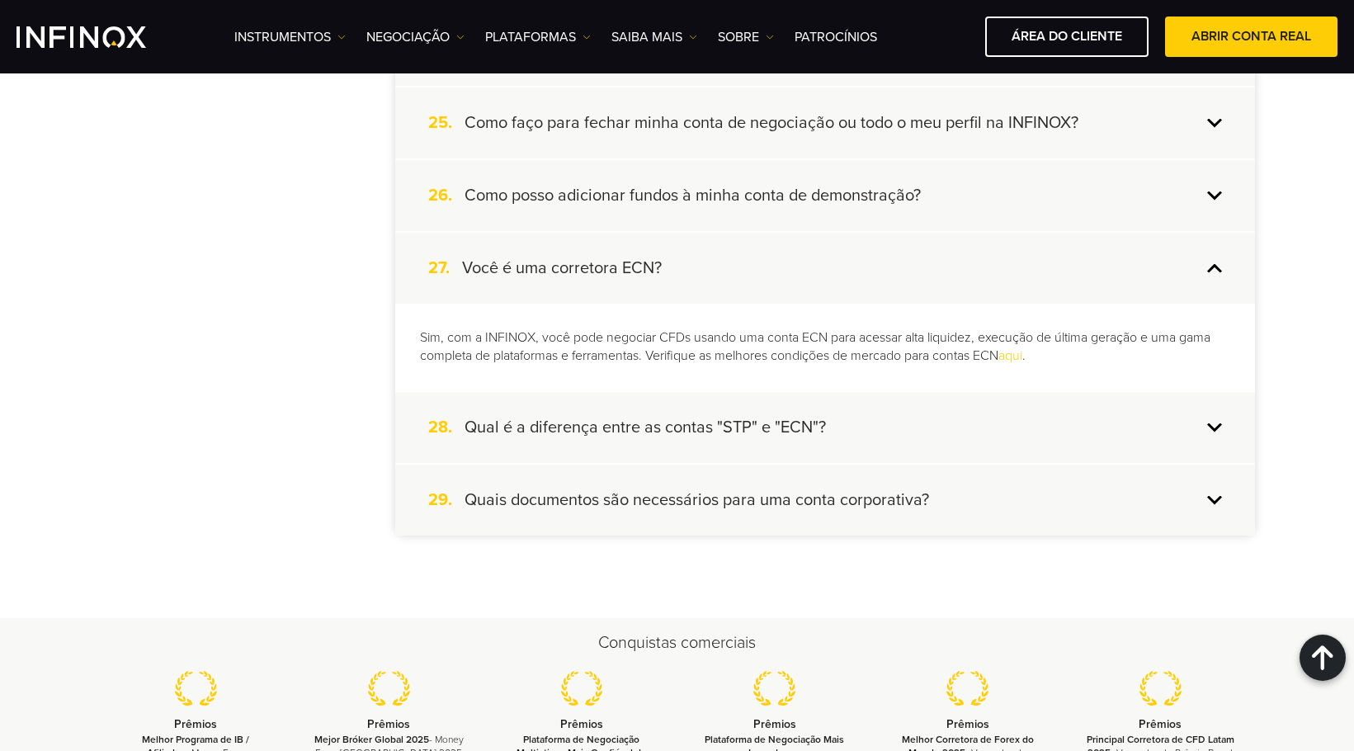
click at [643, 431] on h4 "Qual é a diferença entre as contas "STP" e "ECN"?" at bounding box center [646, 427] width 362 height 21
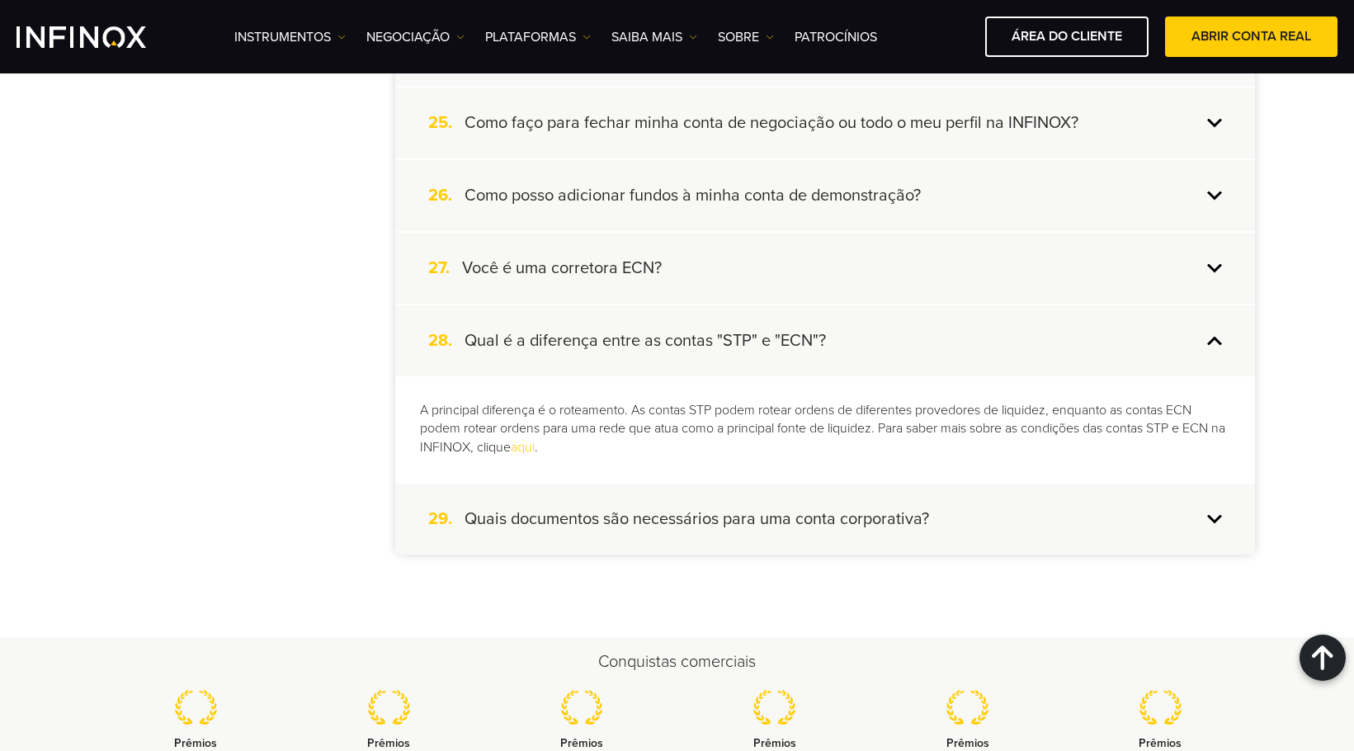
click at [655, 531] on div "29. Quais documentos são necessários para uma conta corporativa?" at bounding box center [825, 519] width 860 height 71
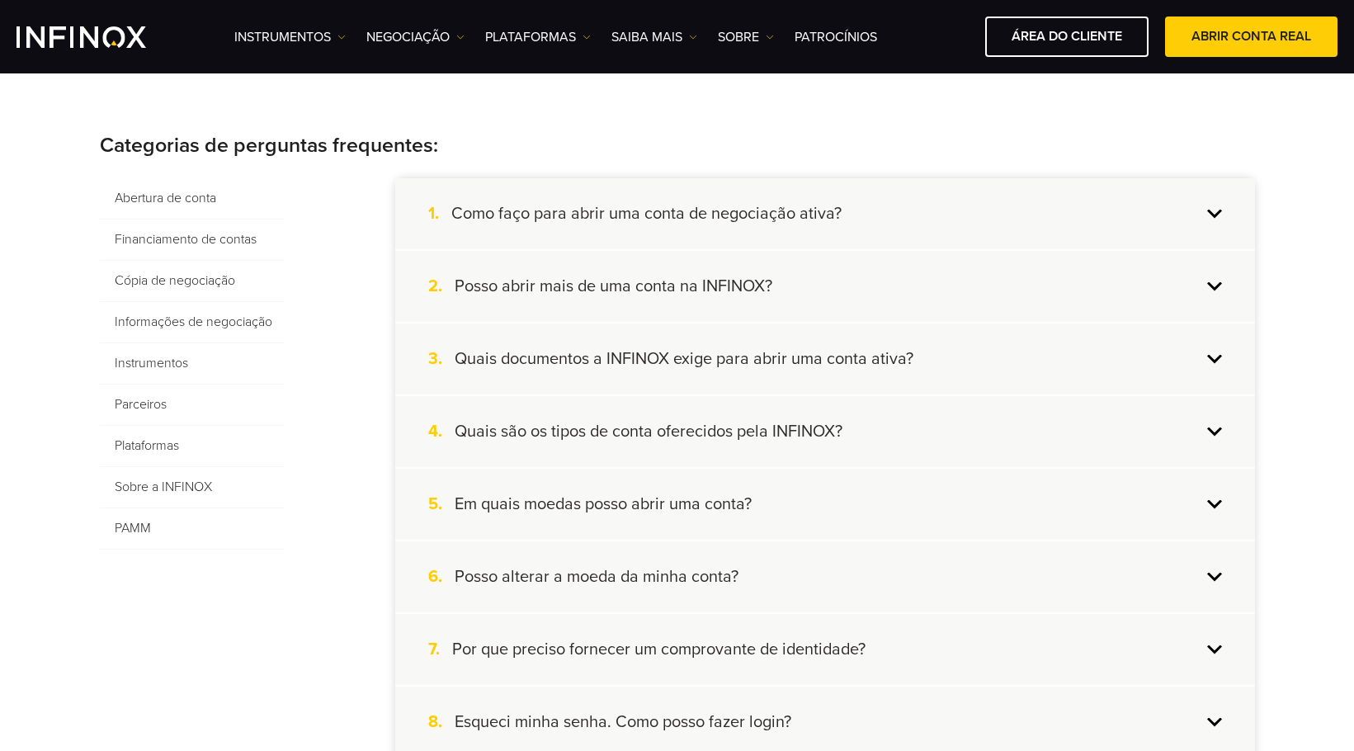
scroll to position [330, 0]
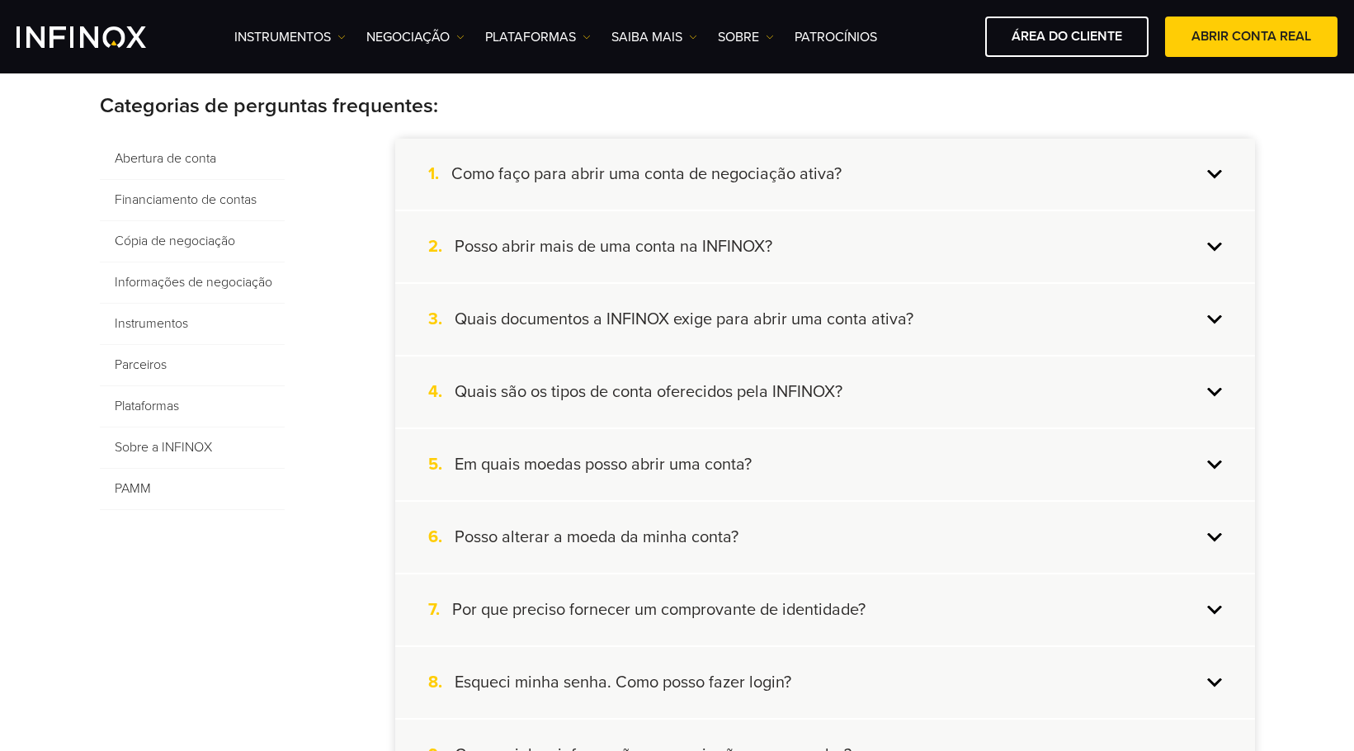
click at [225, 196] on span "Financiamento de contas" at bounding box center [192, 200] width 185 height 41
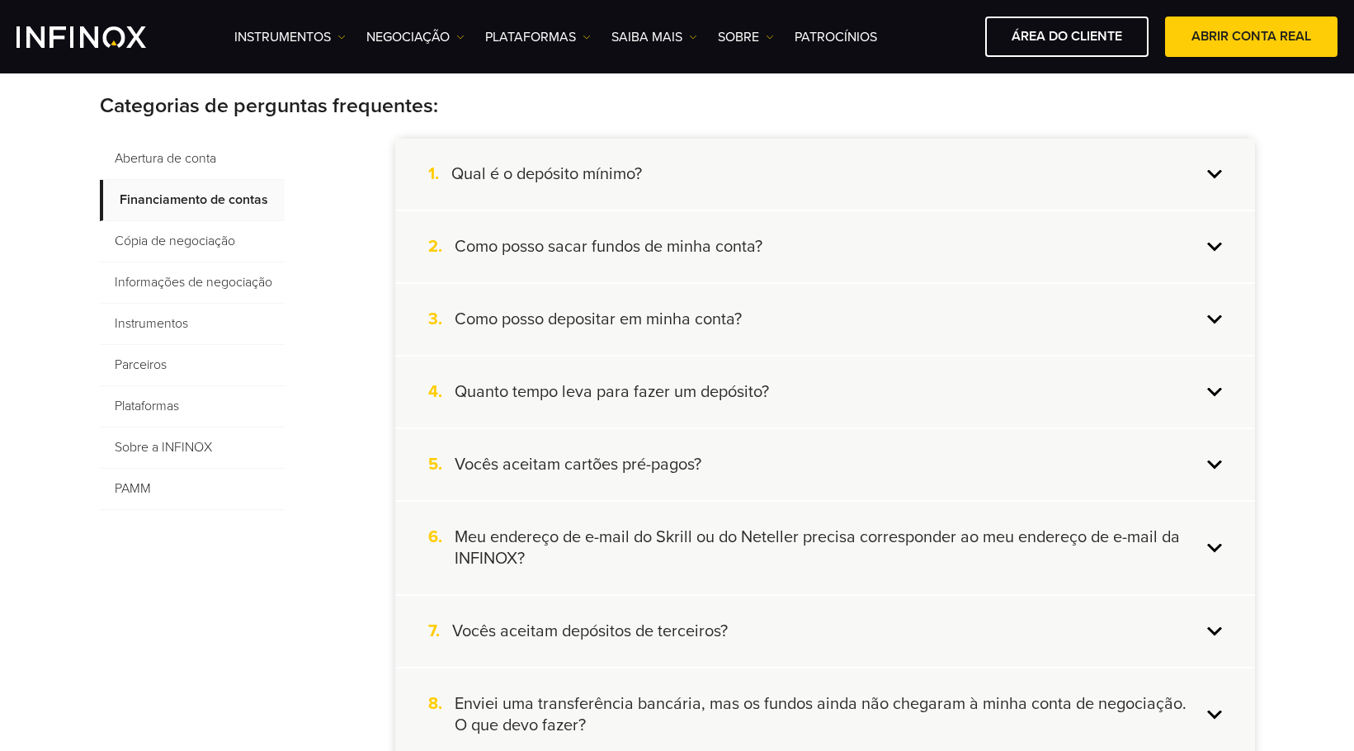
drag, startPoint x: 745, startPoint y: 190, endPoint x: 792, endPoint y: 174, distance: 48.8
click at [747, 190] on div "1. Qual é o depósito mínimo?" at bounding box center [825, 174] width 860 height 71
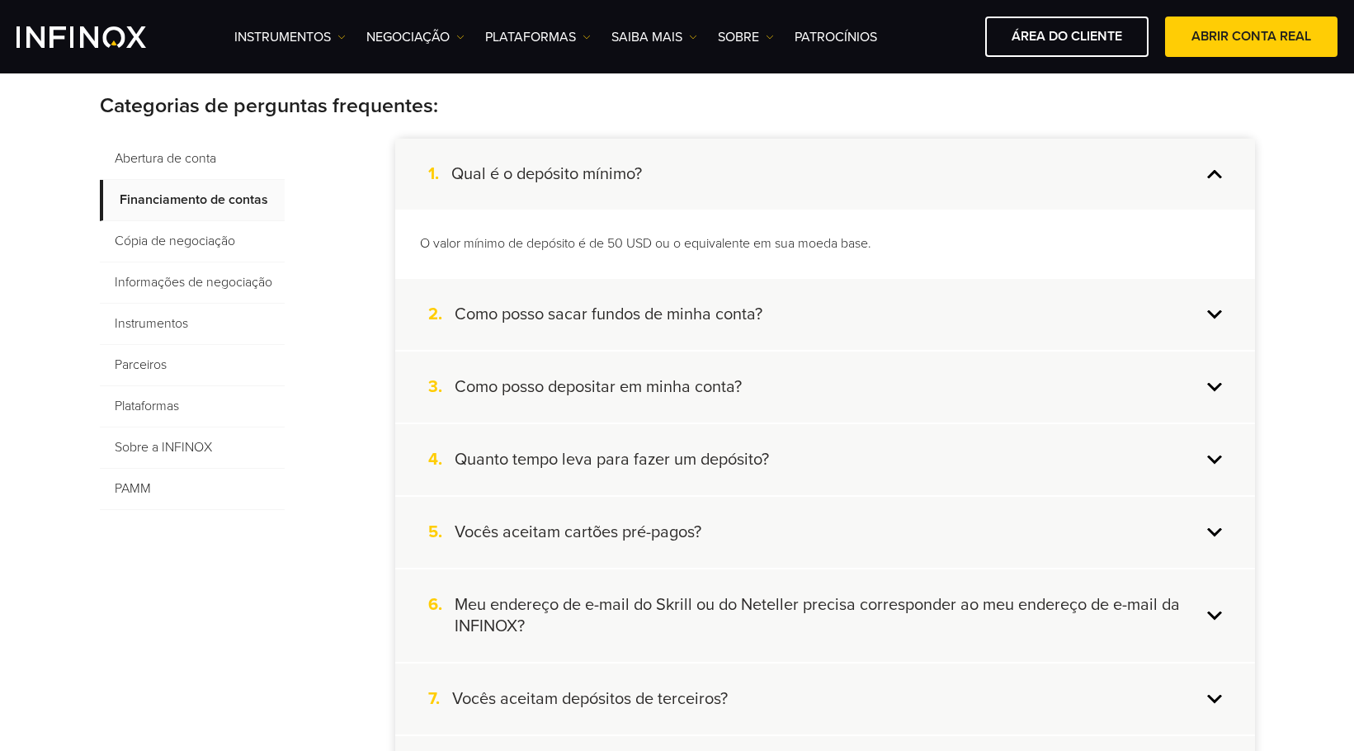
click at [778, 176] on div "1. Qual é o depósito mínimo?" at bounding box center [825, 174] width 860 height 71
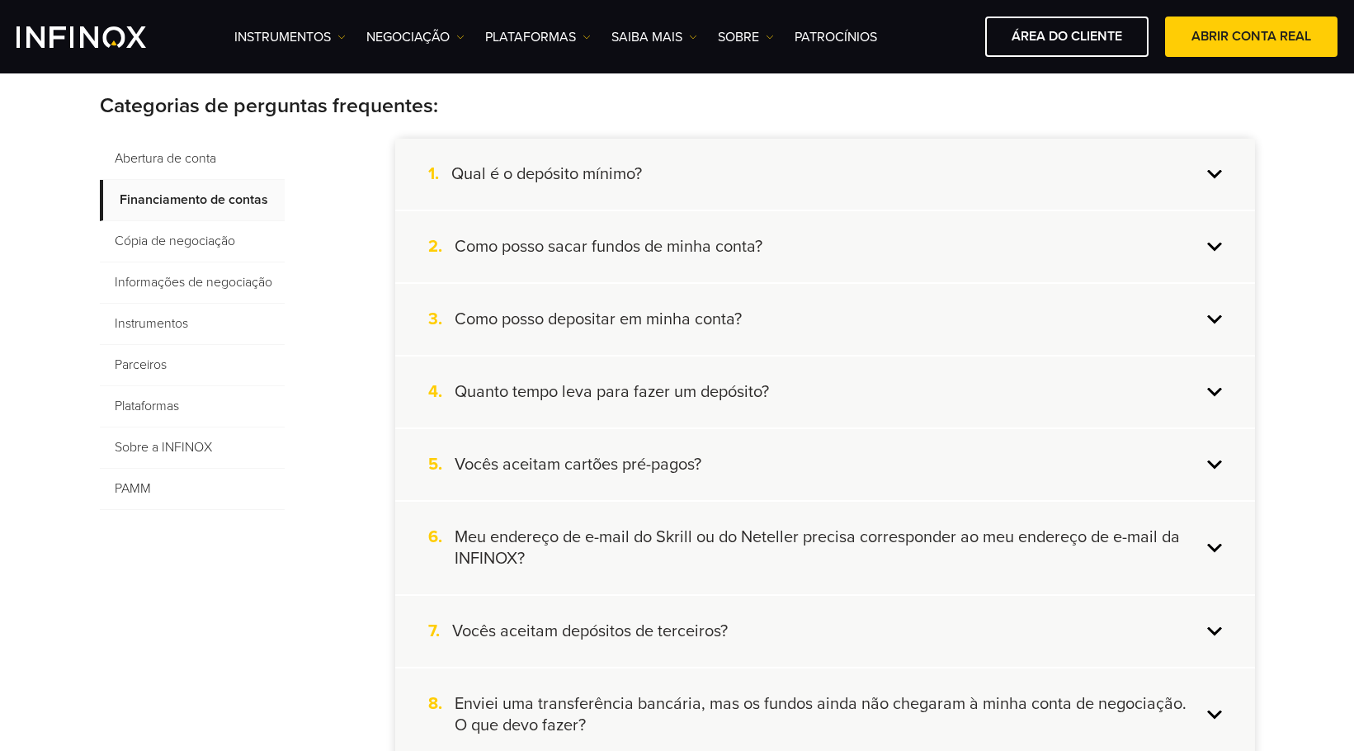
click at [804, 250] on div "2. Como posso sacar fundos de minha conta?" at bounding box center [825, 246] width 860 height 71
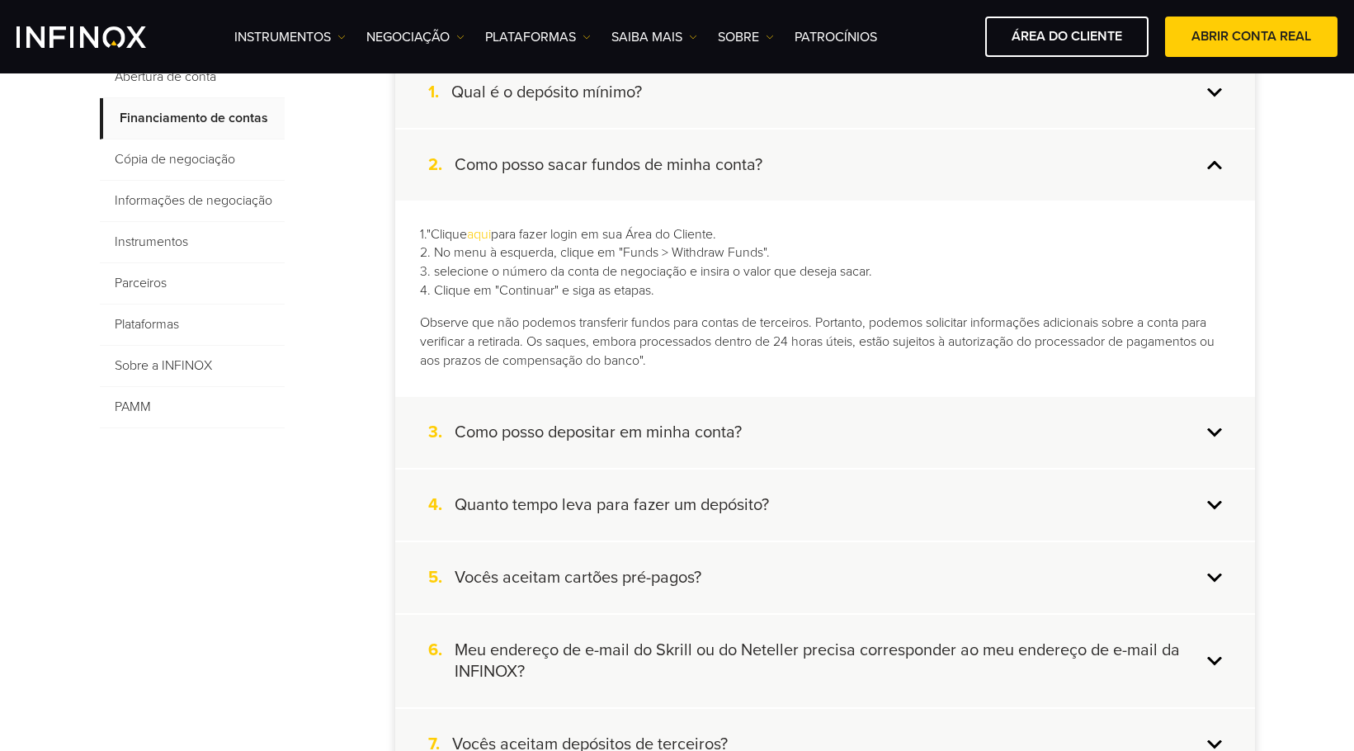
scroll to position [413, 0]
click at [806, 208] on div "1."Clique aqui para fazer login em sua Área do Cliente. 2. No menu à esquerda, …" at bounding box center [825, 297] width 860 height 195
click at [797, 438] on div "3. Como posso depositar em minha conta?" at bounding box center [825, 431] width 860 height 71
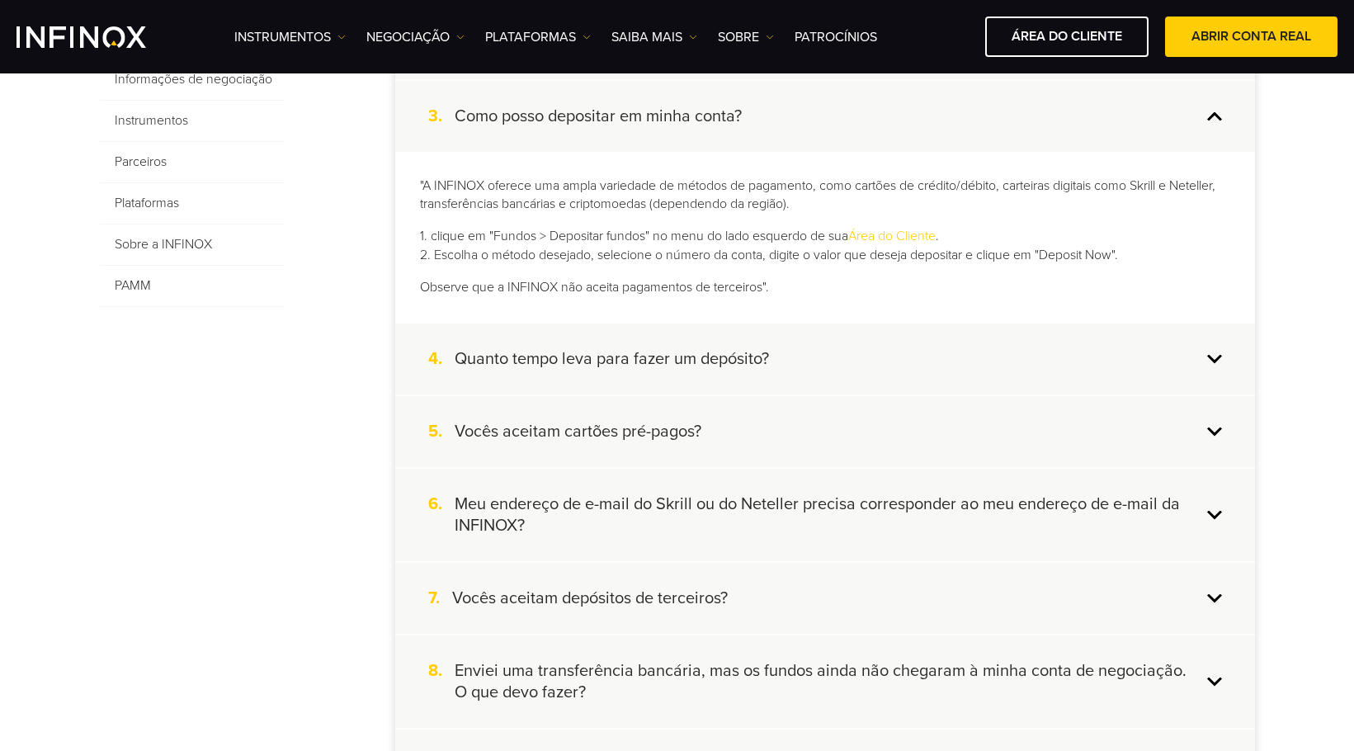
scroll to position [578, 0]
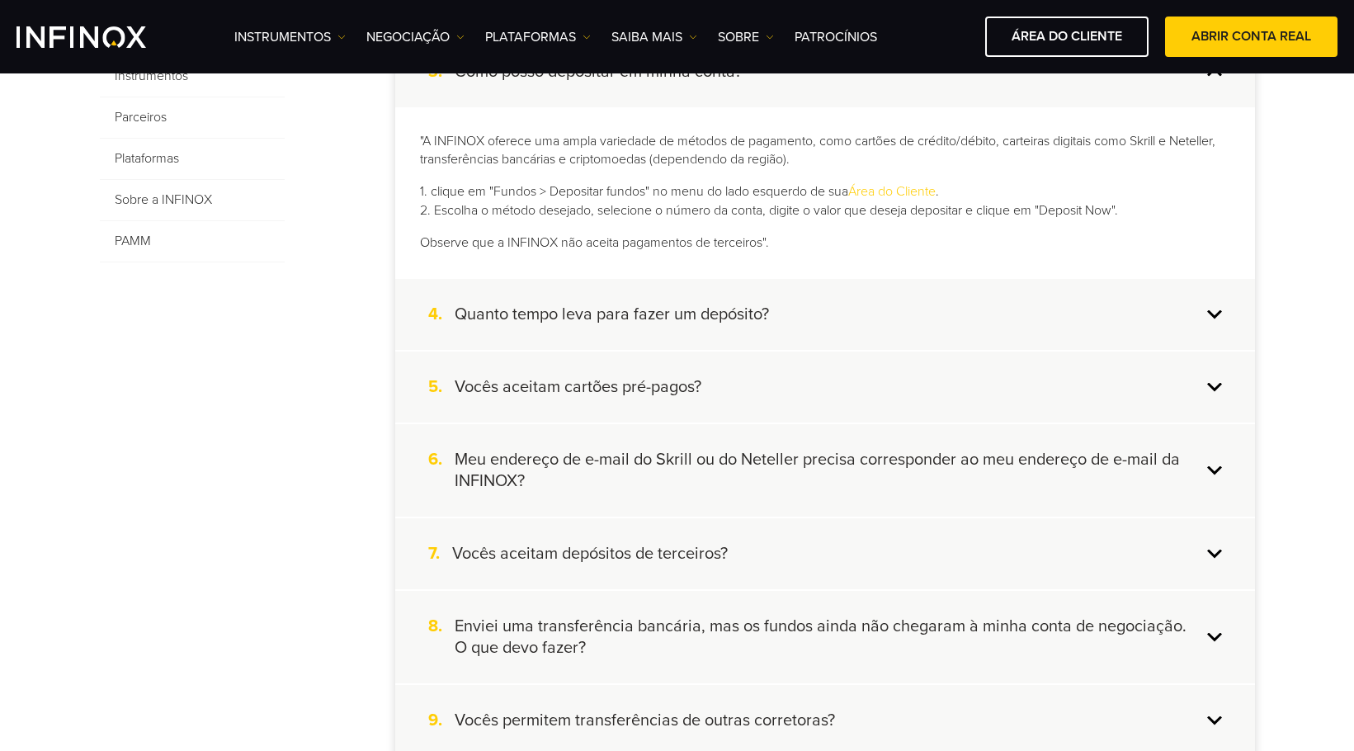
click at [847, 311] on div "4. Quanto tempo leva para fazer um depósito?" at bounding box center [825, 314] width 860 height 71
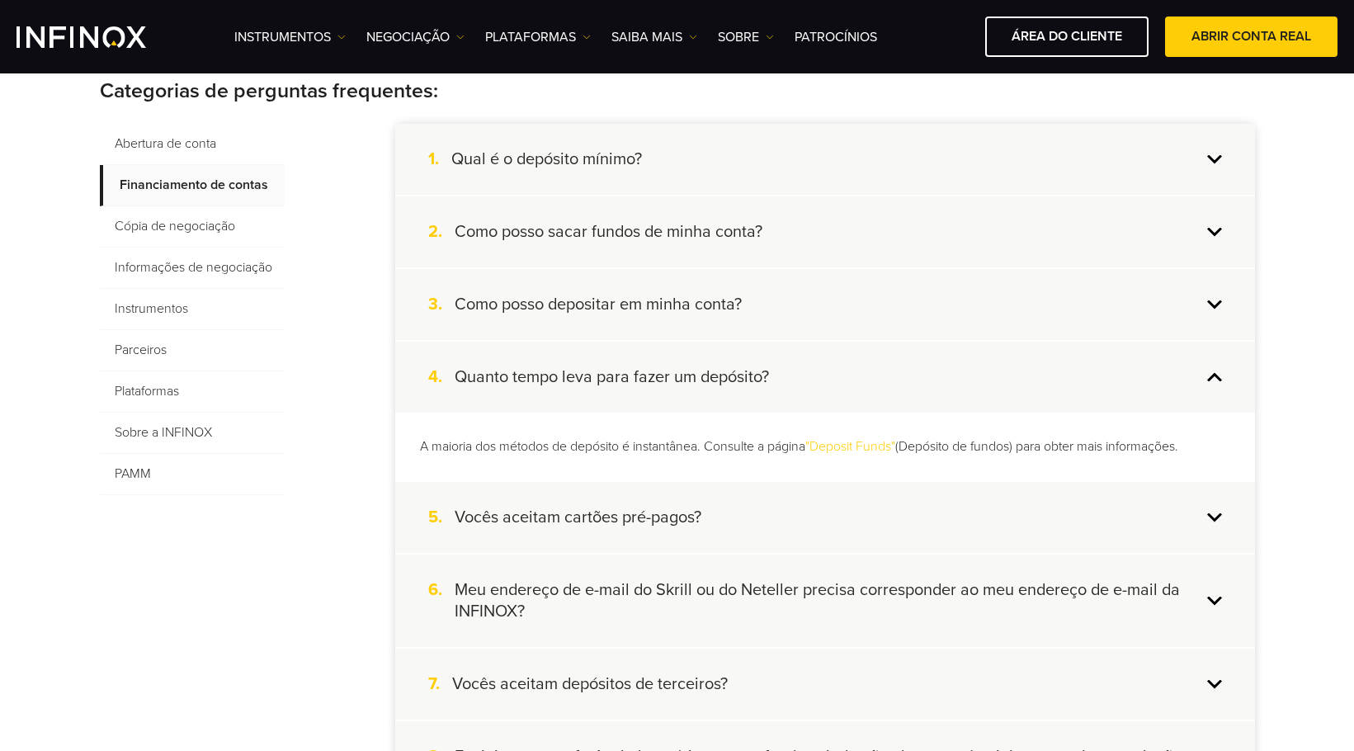
scroll to position [330, 0]
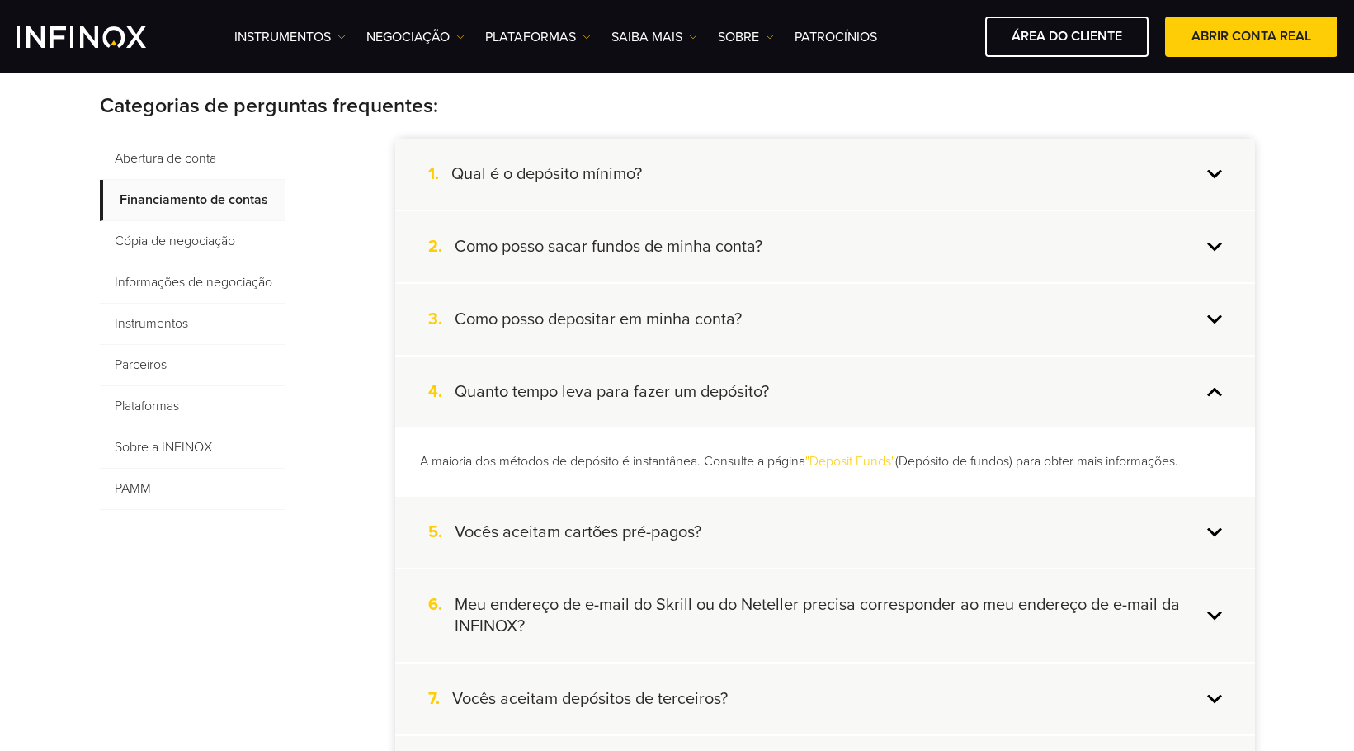
click at [855, 393] on div "4. Quanto tempo leva para fazer um depósito?" at bounding box center [825, 392] width 860 height 71
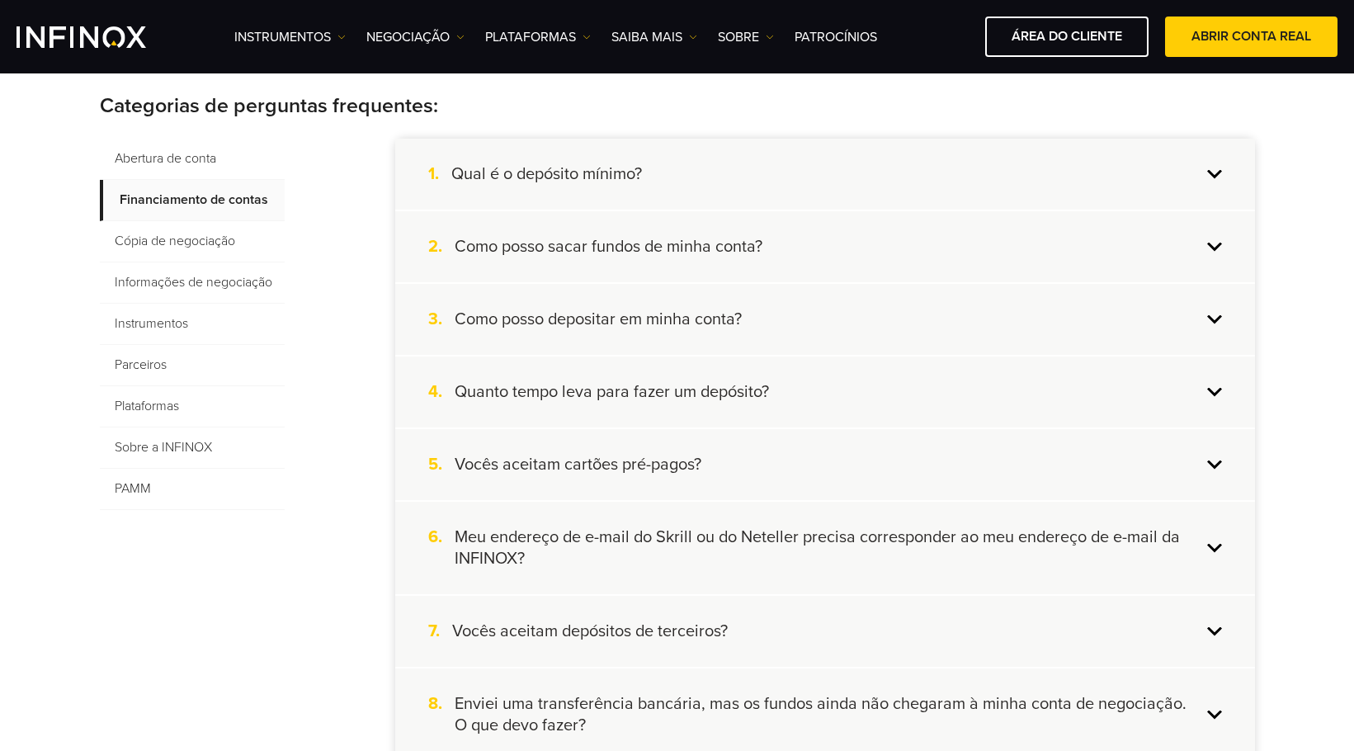
click at [859, 367] on div "4. Quanto tempo leva para fazer um depósito?" at bounding box center [825, 392] width 860 height 71
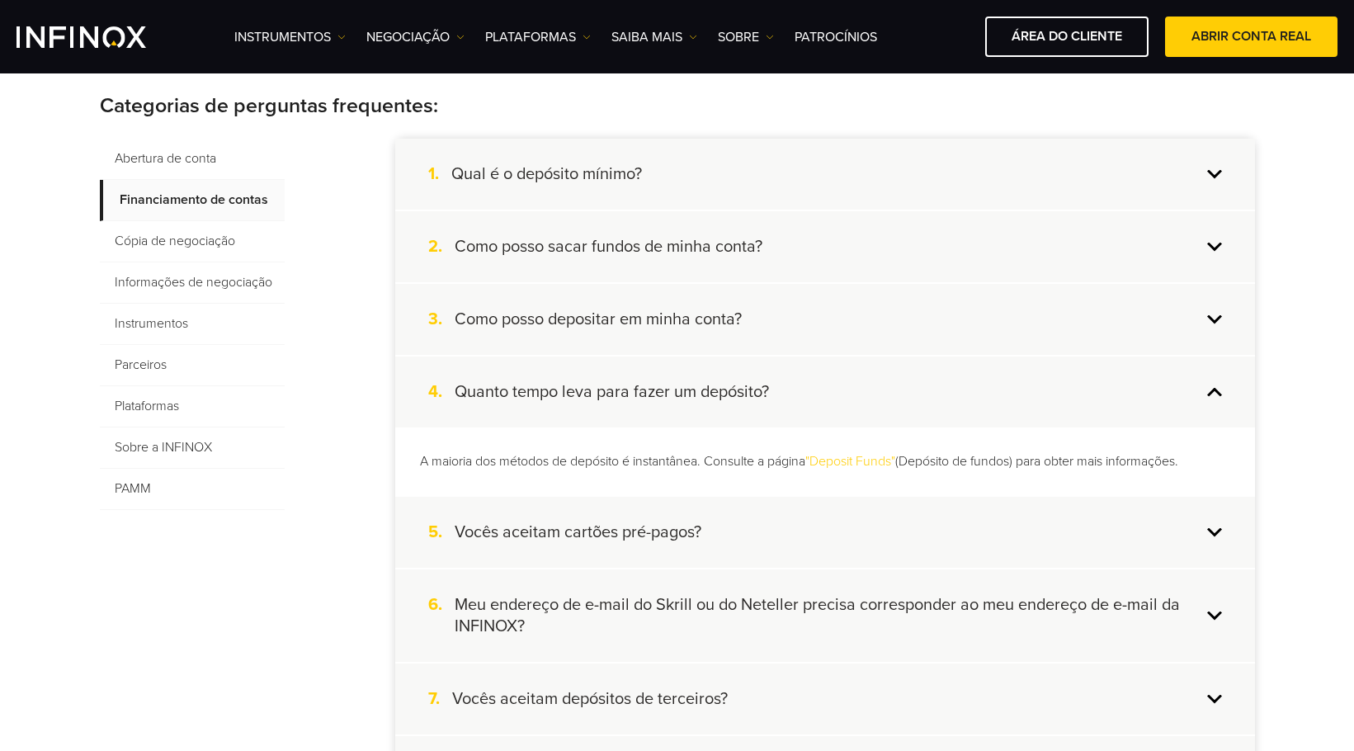
click at [857, 321] on div "3. Como posso depositar em minha conta?" at bounding box center [825, 319] width 860 height 71
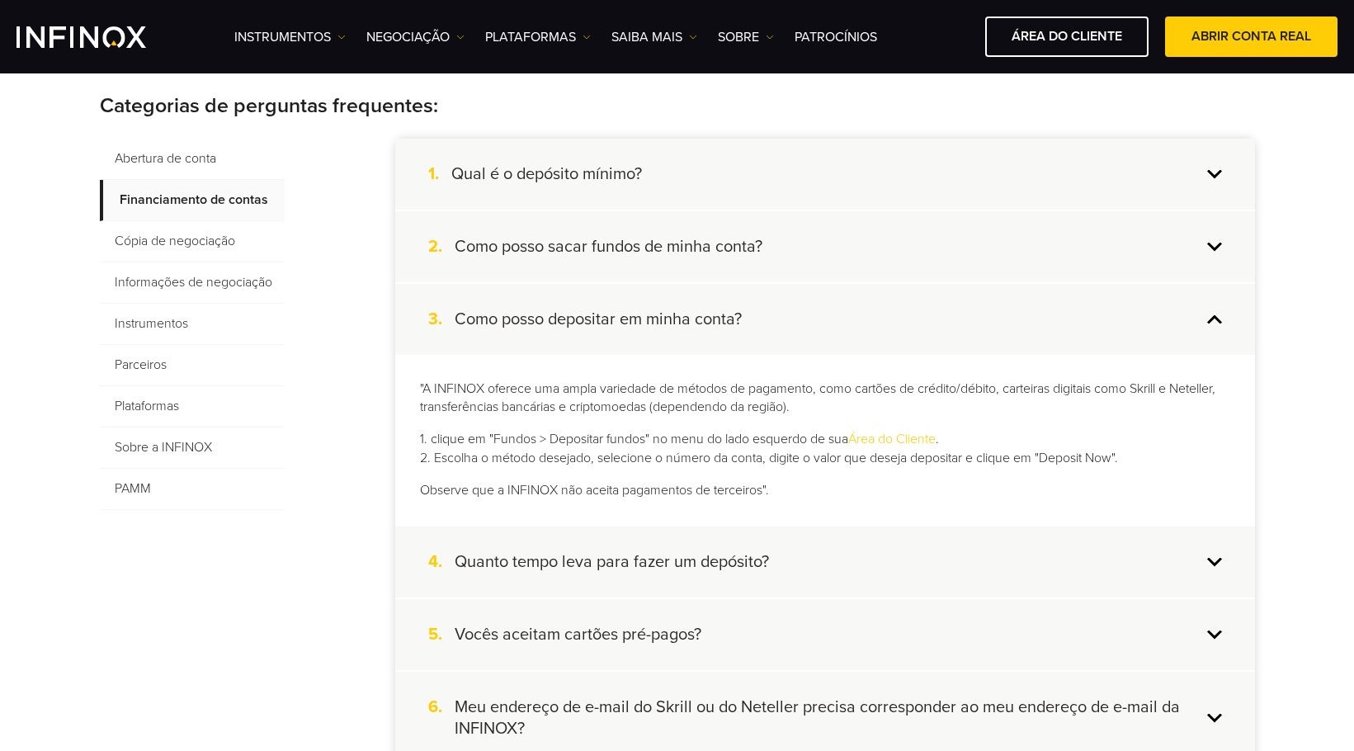
click at [880, 557] on div "4. Quanto tempo leva para fazer um depósito?" at bounding box center [825, 562] width 860 height 71
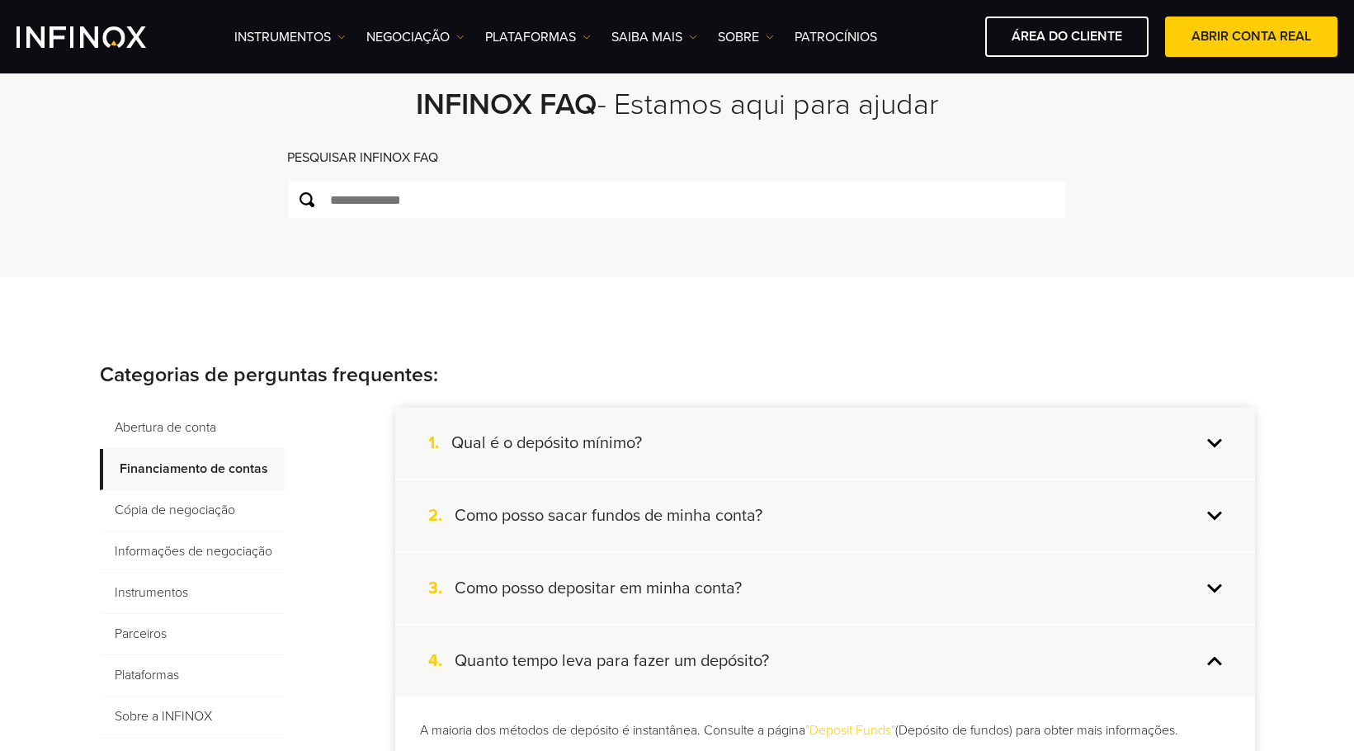
scroll to position [0, 0]
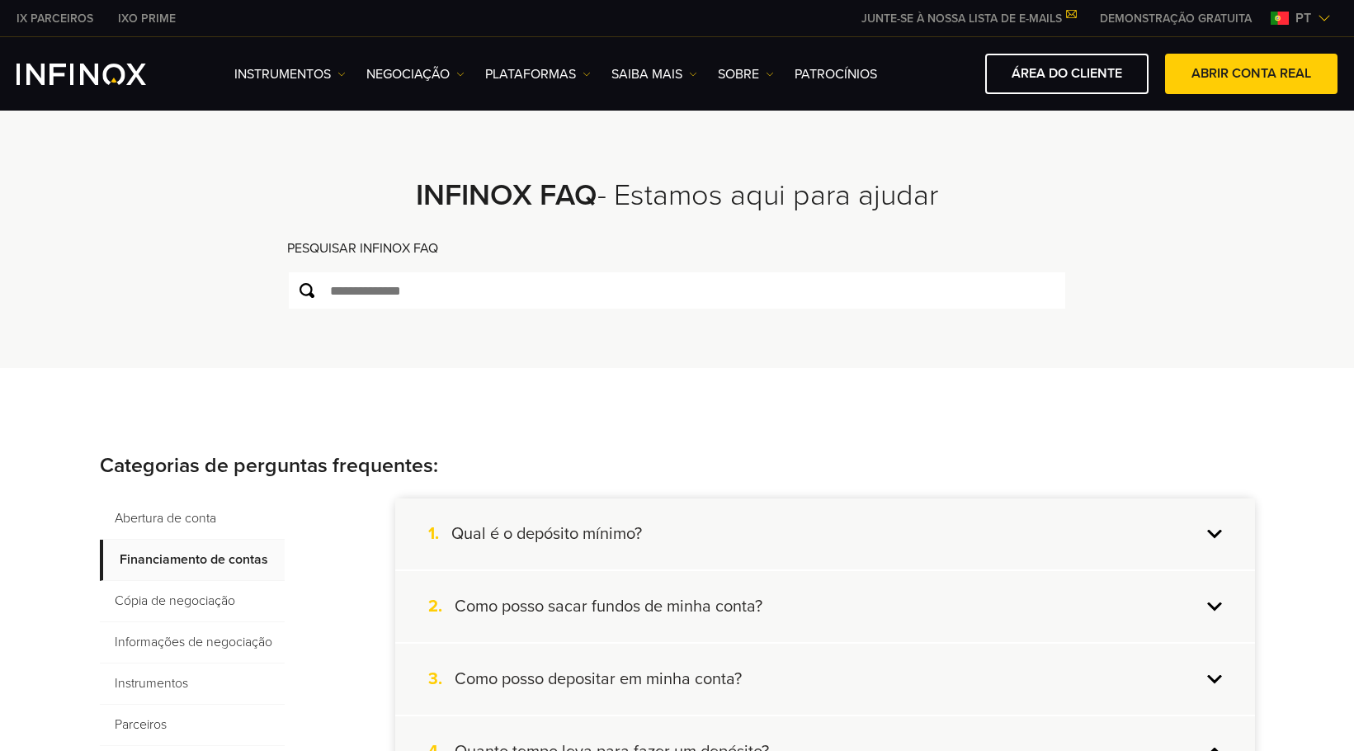
click at [1321, 17] on img at bounding box center [1324, 18] width 13 height 13
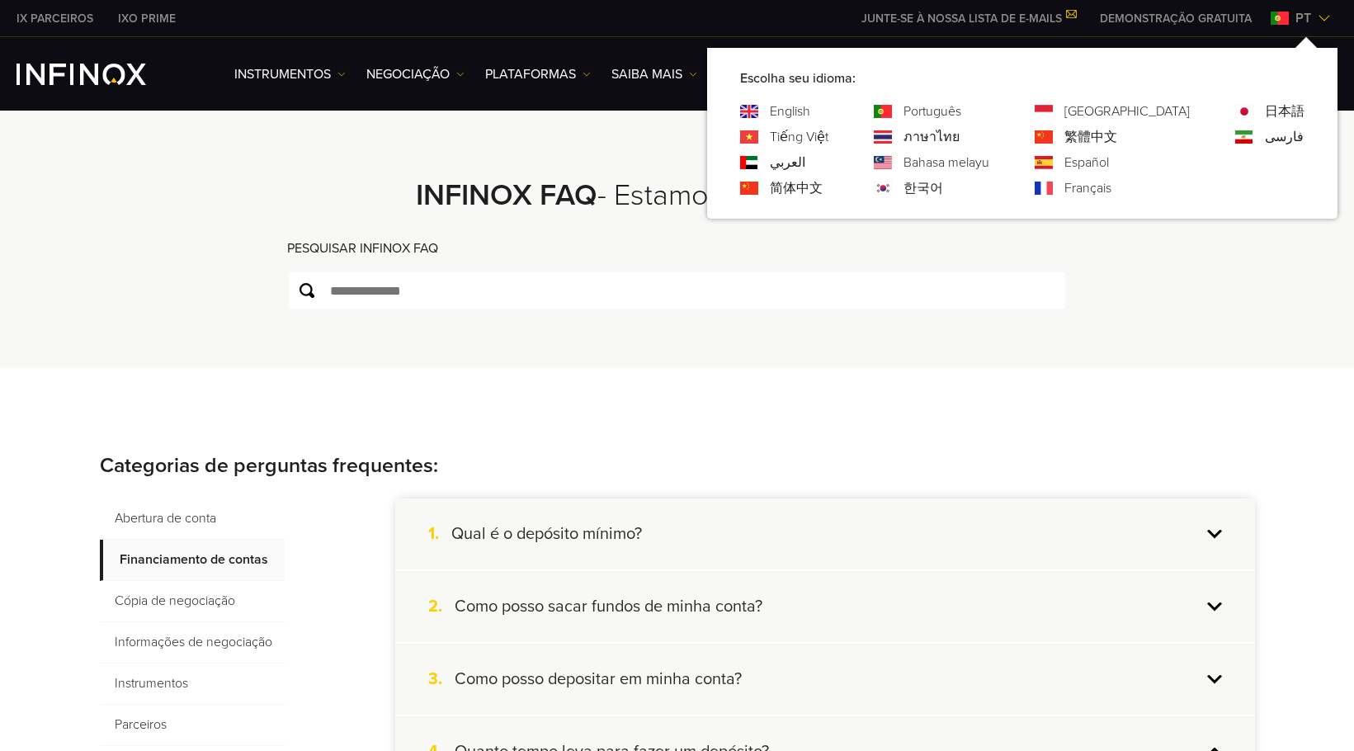
click at [811, 111] on link "English" at bounding box center [790, 112] width 40 height 20
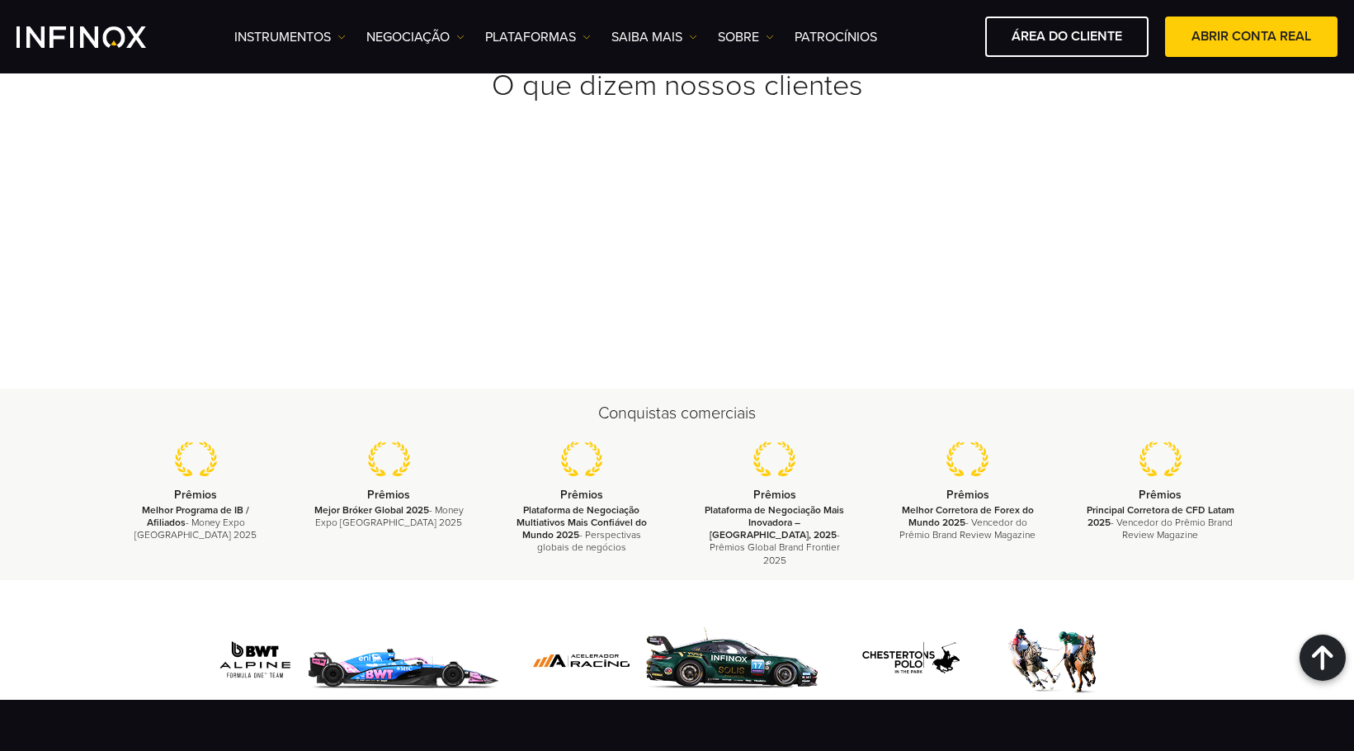
scroll to position [3027, 0]
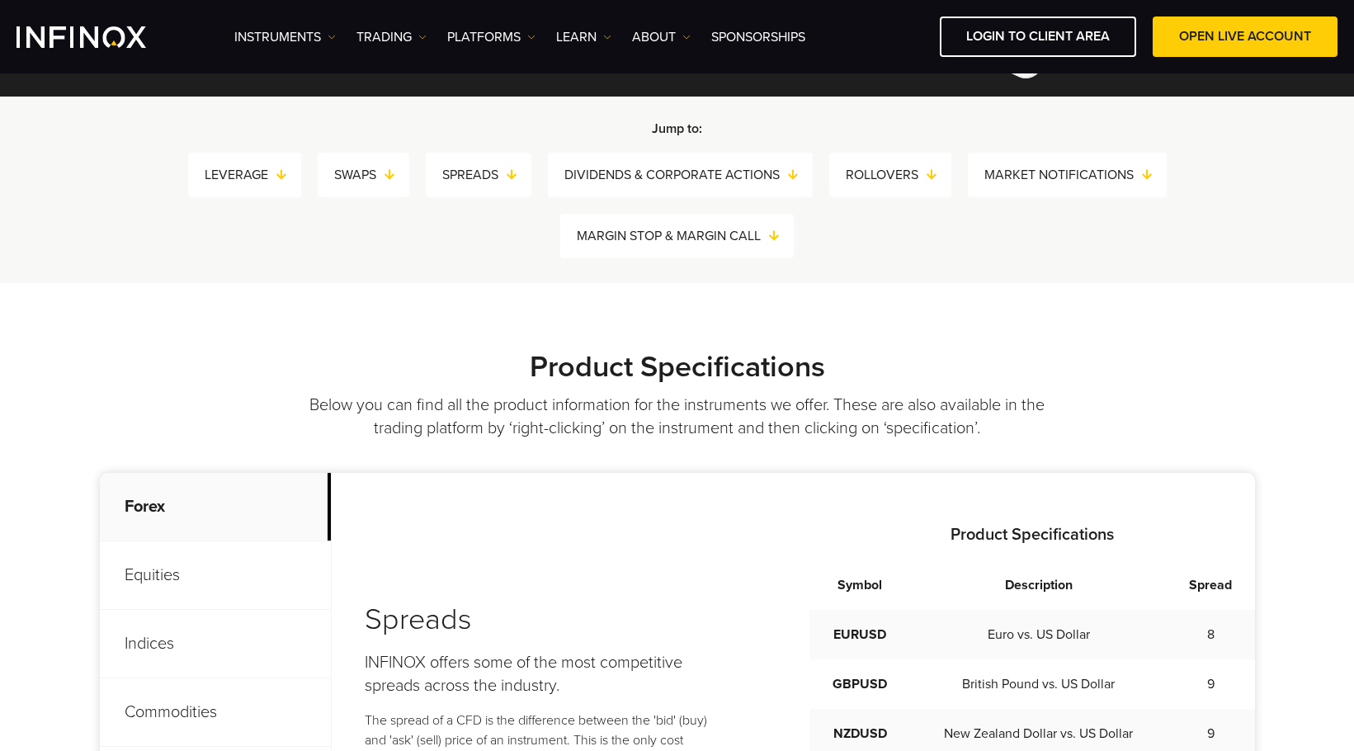
scroll to position [495, 0]
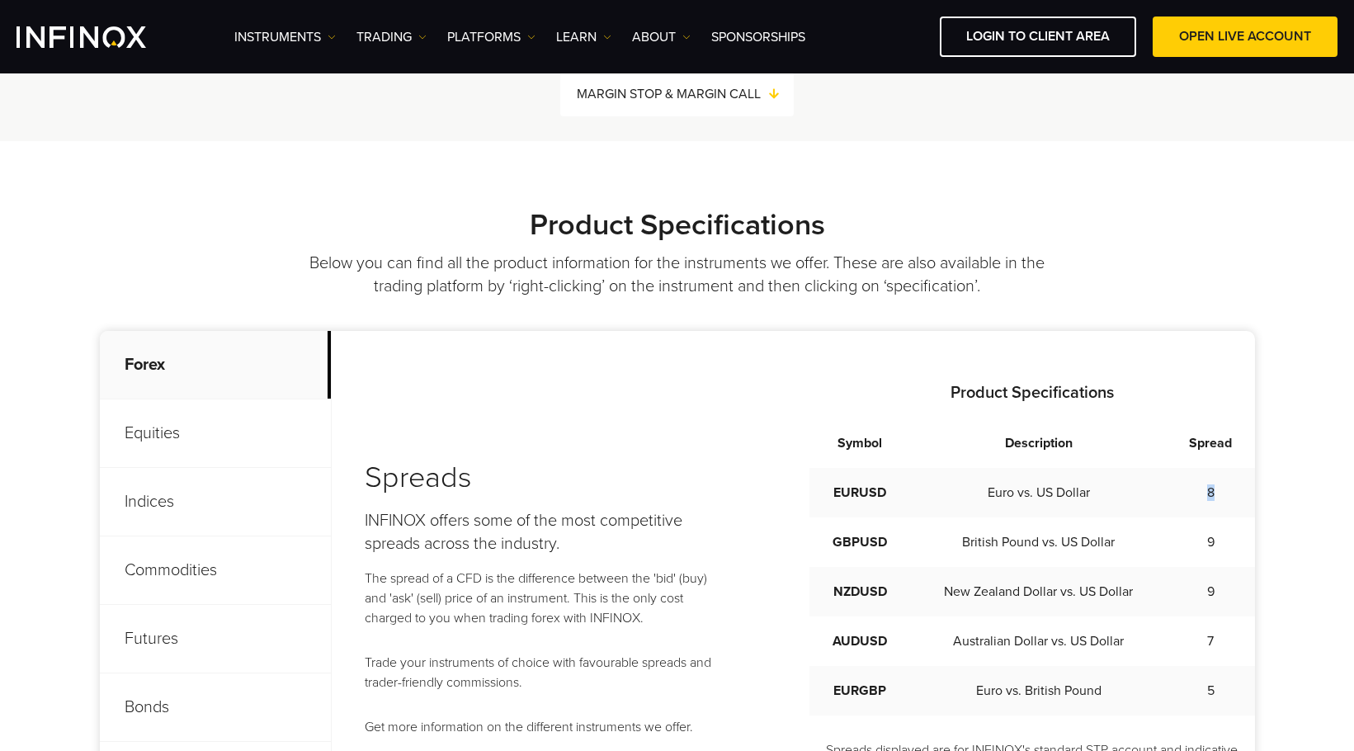
drag, startPoint x: 1194, startPoint y: 485, endPoint x: 1225, endPoint y: 493, distance: 31.4
click at [1225, 493] on td "8" at bounding box center [1210, 493] width 87 height 50
click at [1223, 493] on td "8" at bounding box center [1210, 493] width 87 height 50
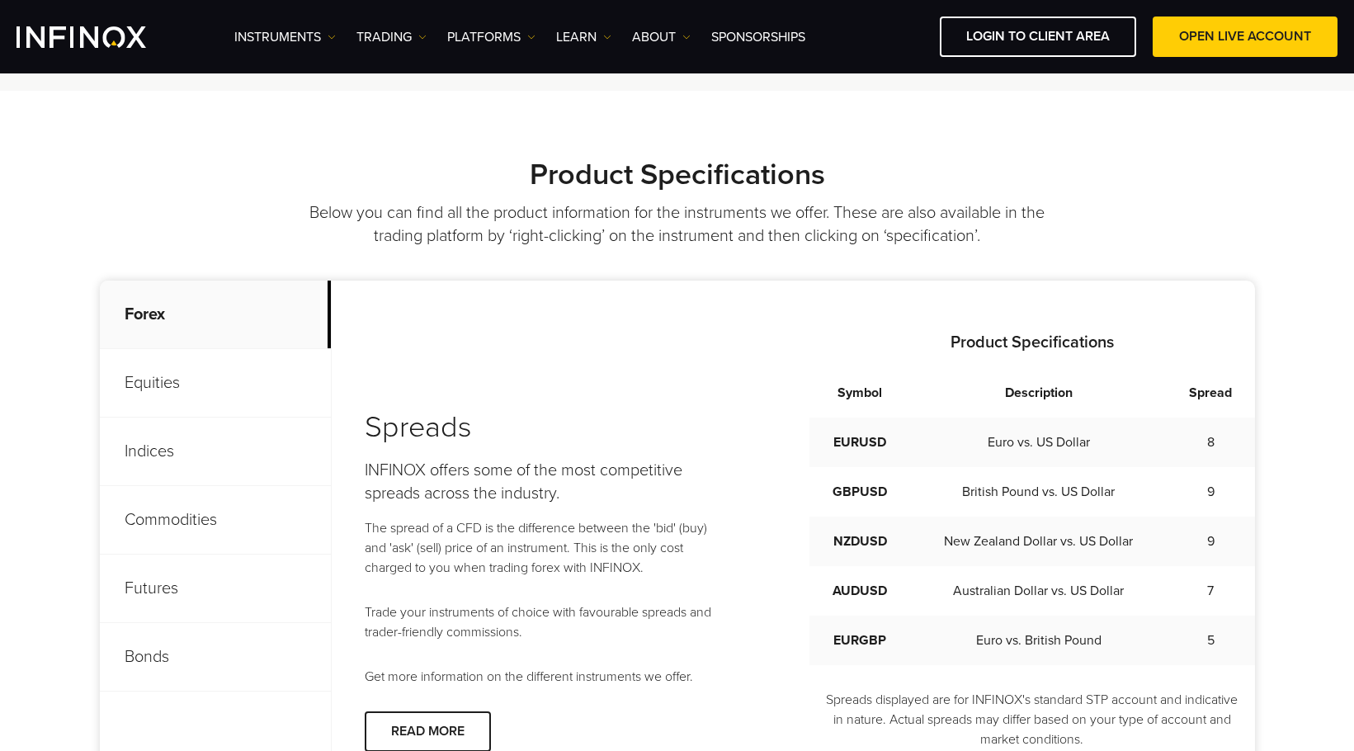
scroll to position [660, 0]
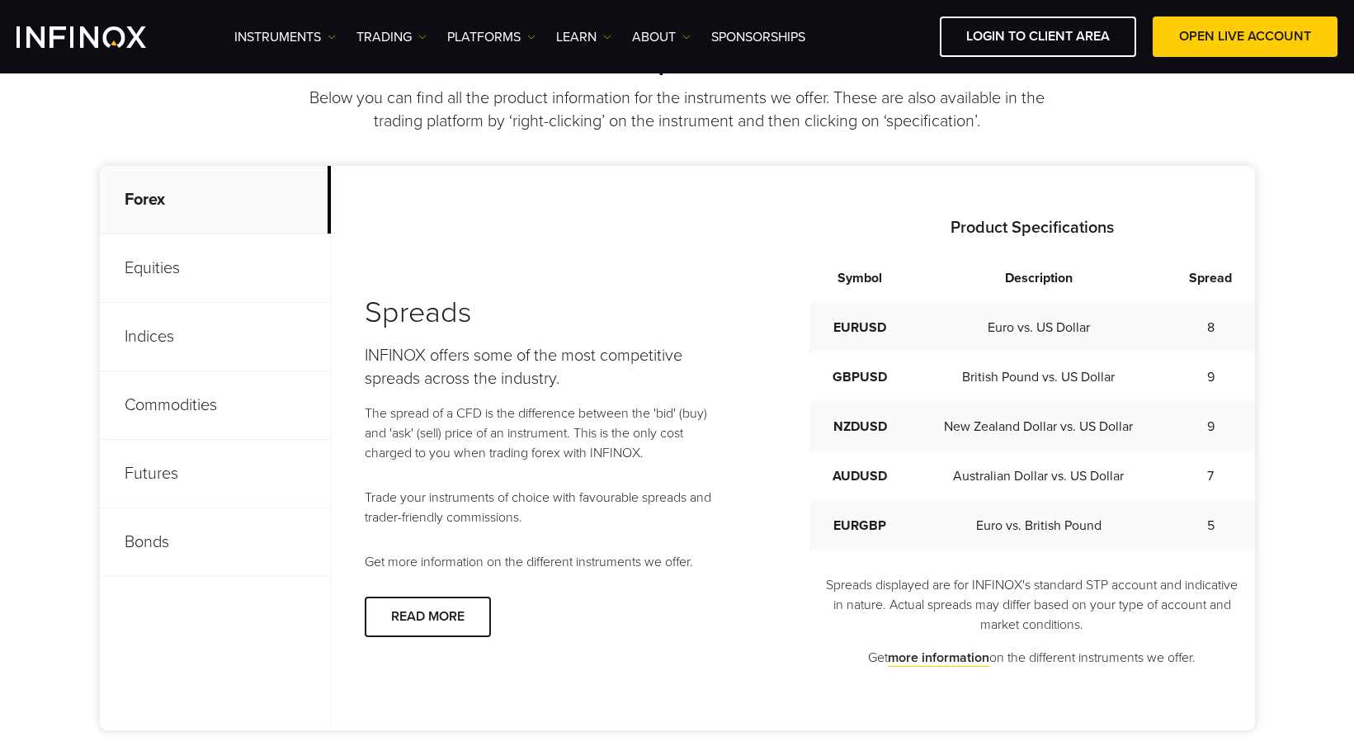
drag, startPoint x: 1219, startPoint y: 445, endPoint x: 1213, endPoint y: 422, distance: 23.8
click at [1219, 443] on td "9" at bounding box center [1210, 427] width 87 height 50
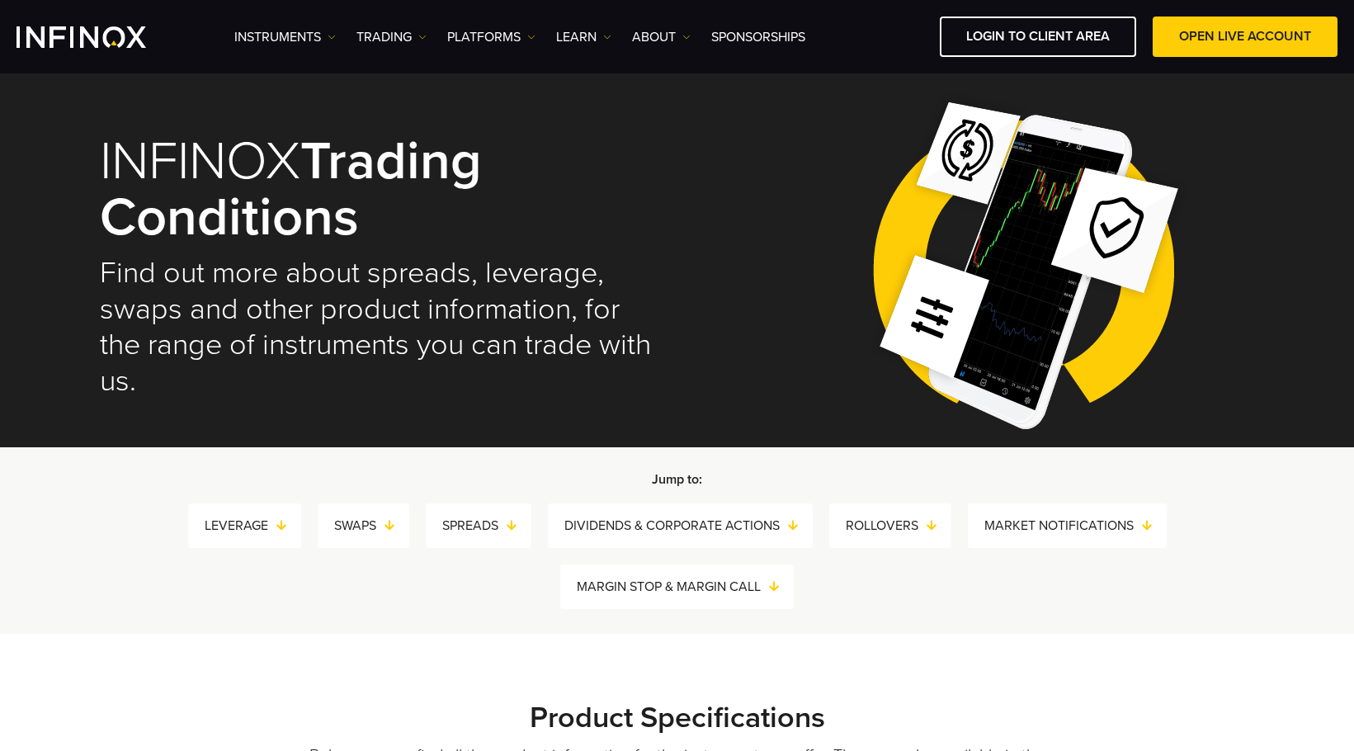
scroll to position [0, 0]
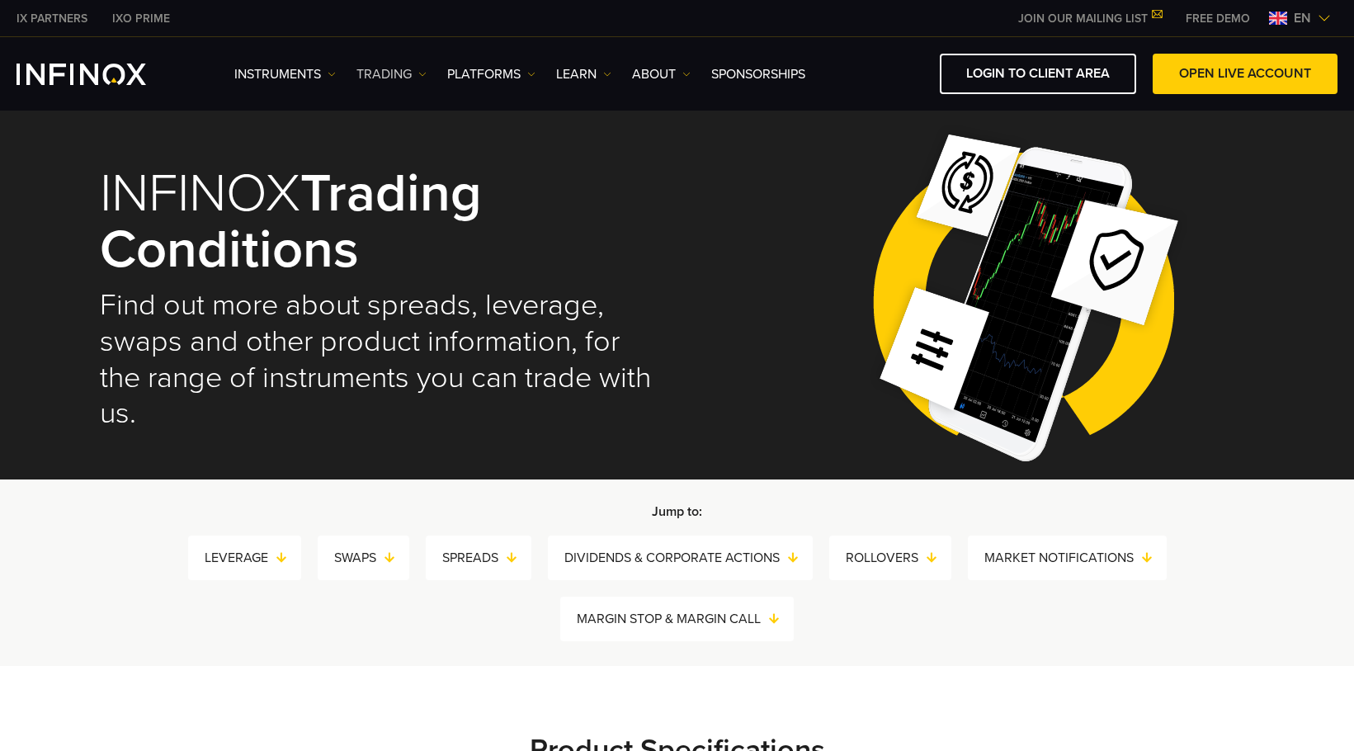
click at [422, 74] on img at bounding box center [422, 74] width 8 height 8
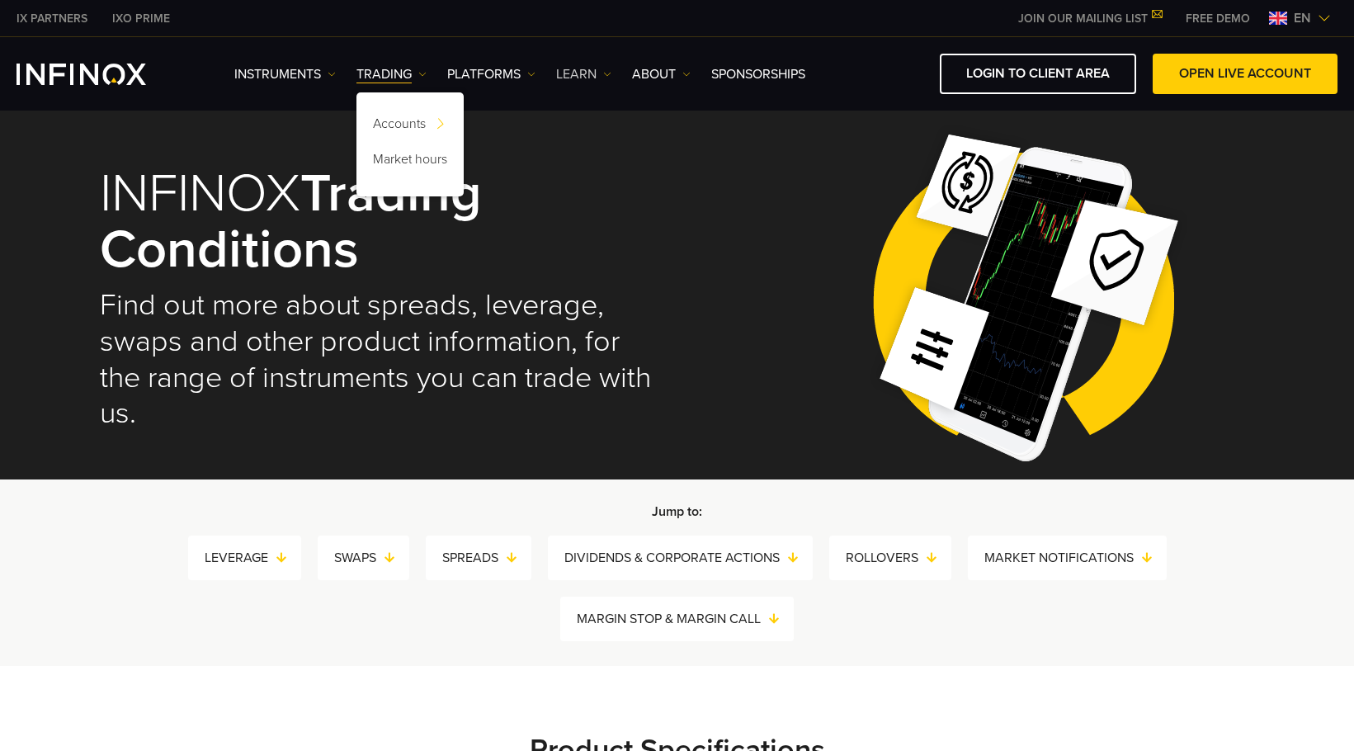
click at [605, 77] on img at bounding box center [607, 74] width 8 height 8
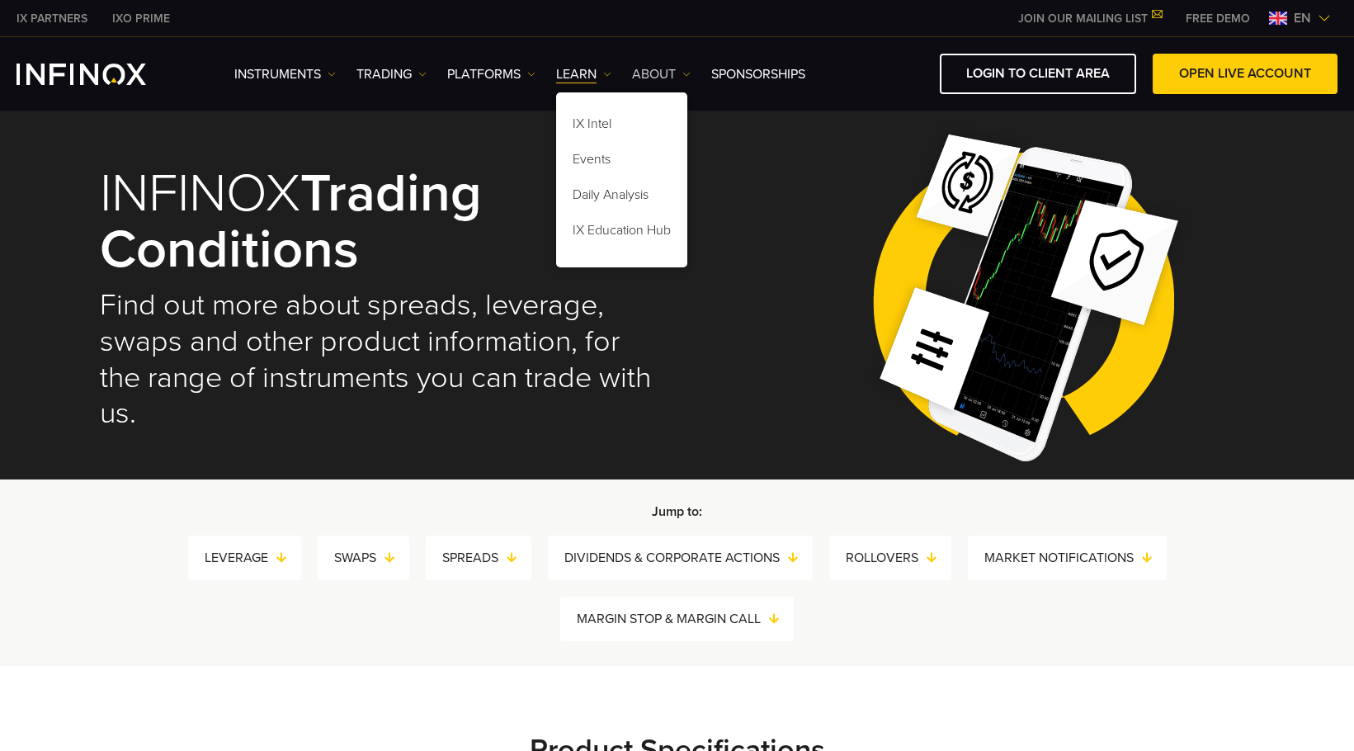
click at [688, 72] on img at bounding box center [687, 74] width 8 height 8
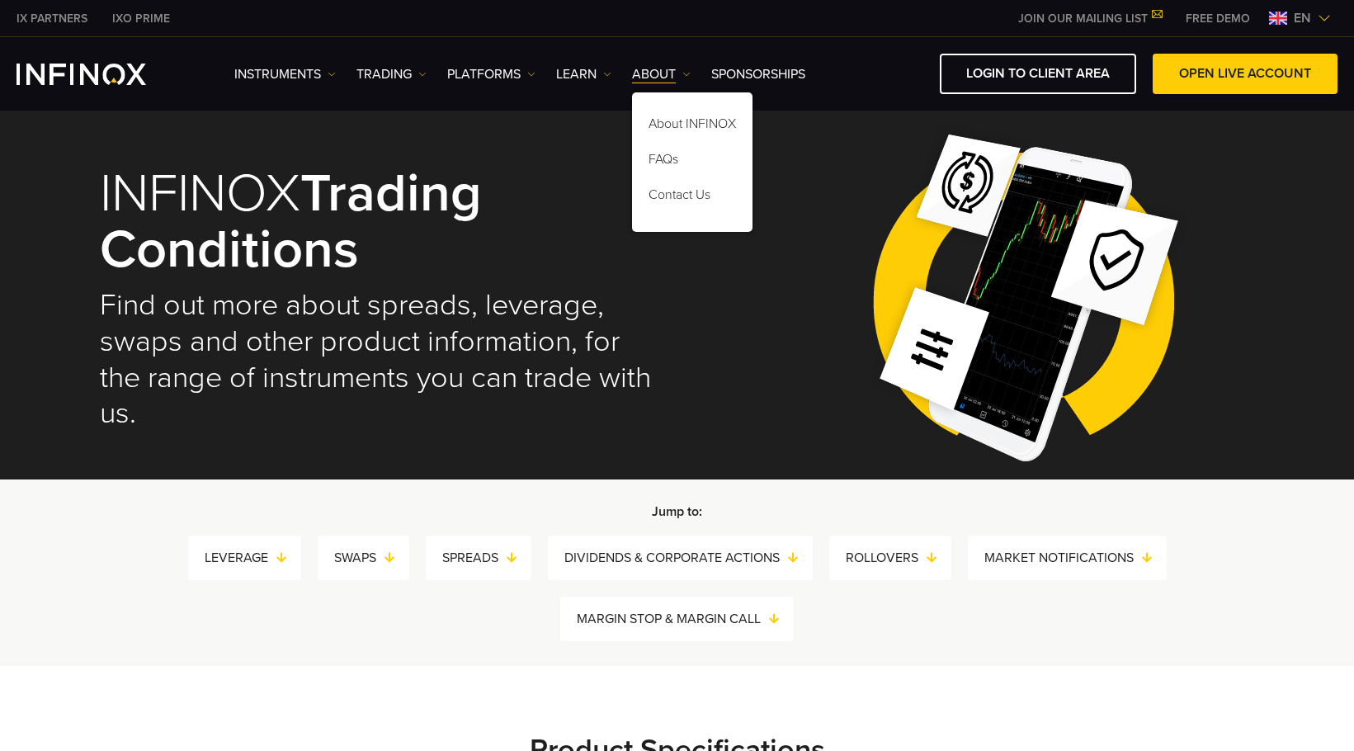
click at [730, 29] on div "IX PARTNERS IXO PRIME JOIN OUR MAILING LIST Never Miss a Trading Opportunity wi…" at bounding box center [677, 18] width 1321 height 36
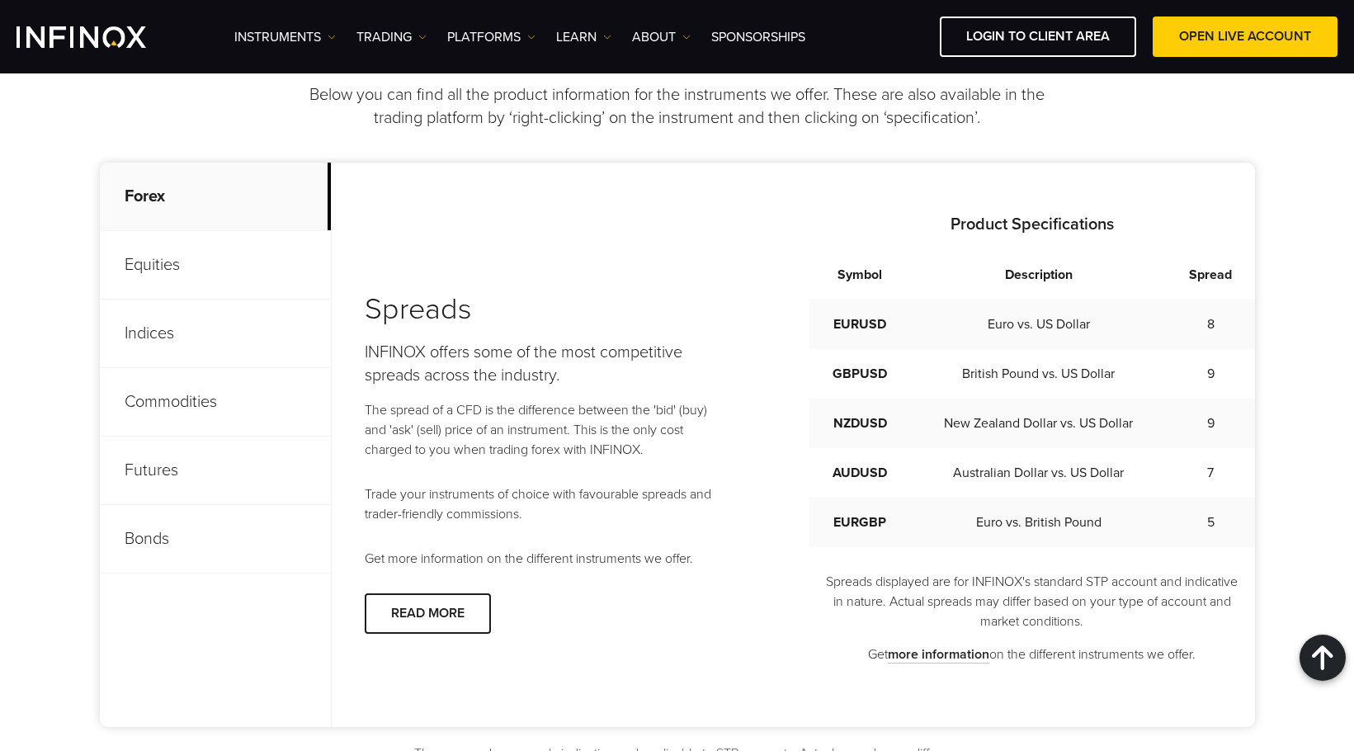
scroll to position [578, 0]
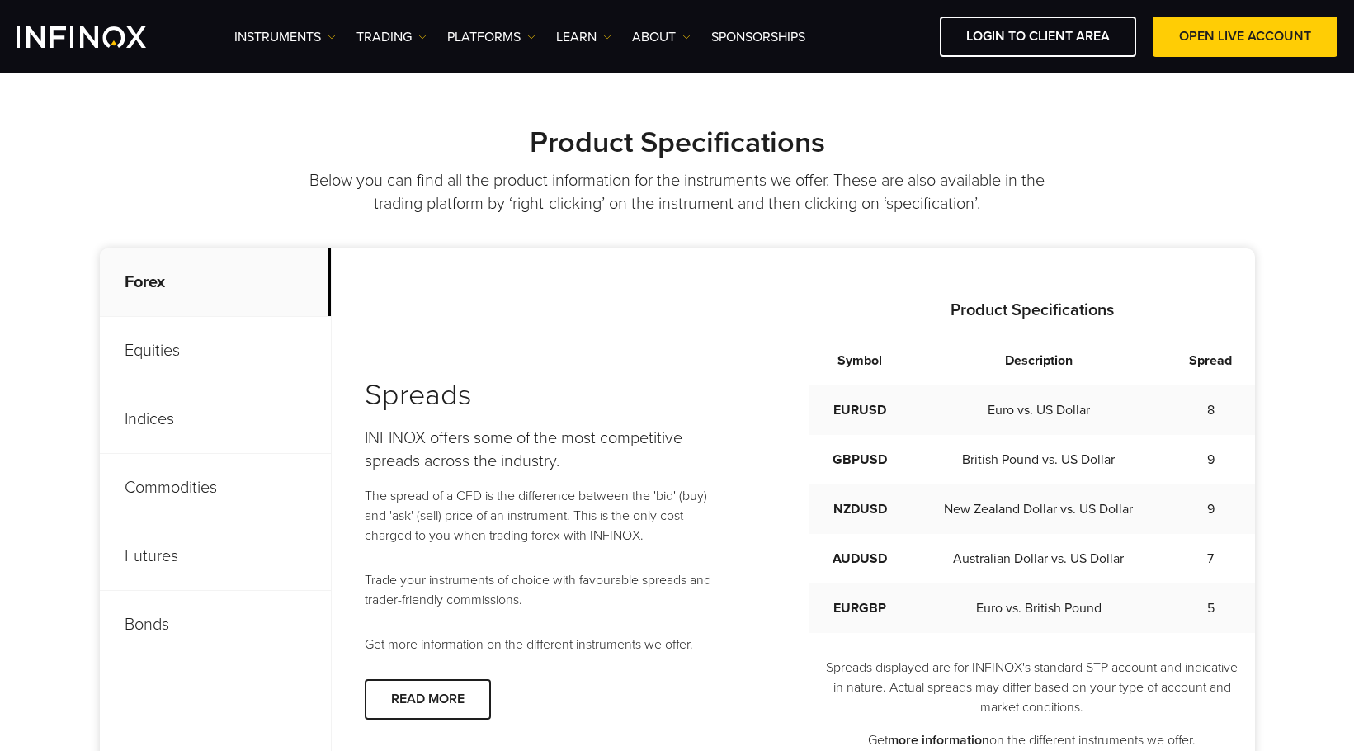
click at [180, 346] on p "Equities" at bounding box center [215, 351] width 231 height 69
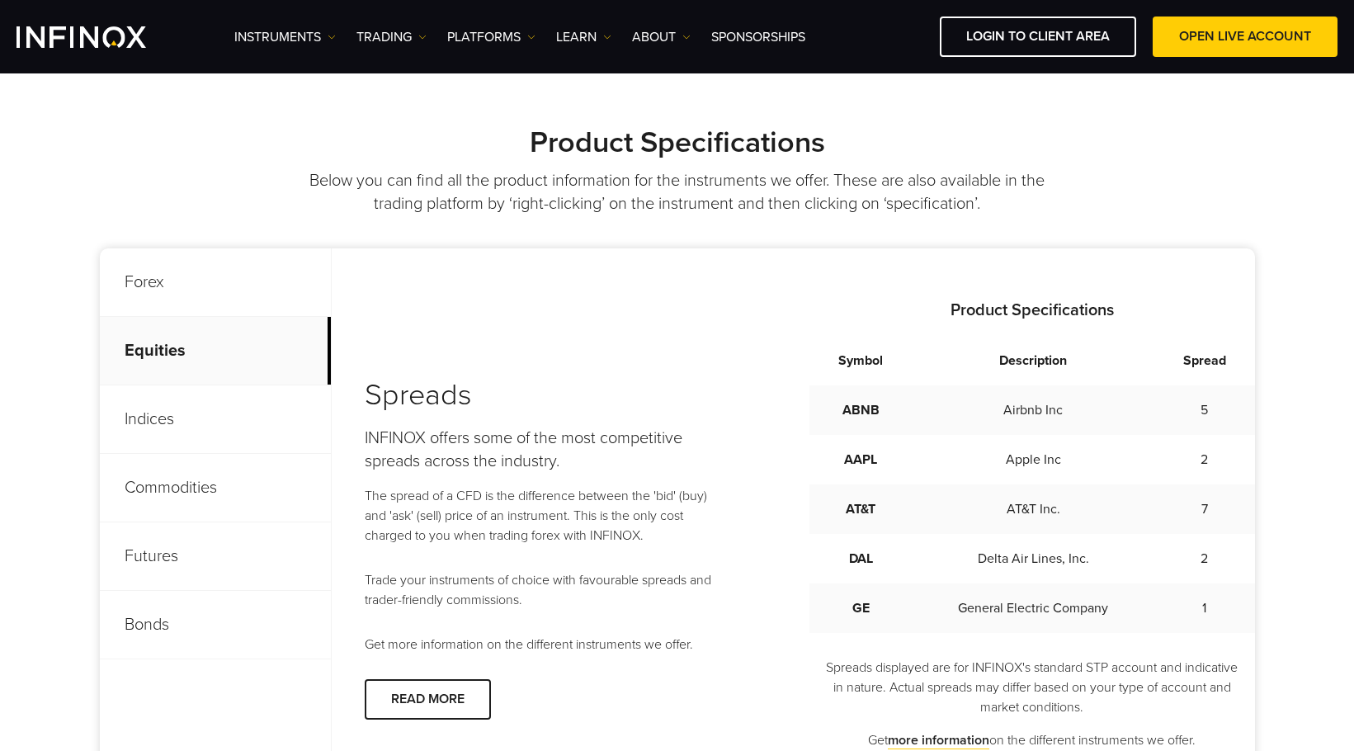
click at [185, 302] on p "Forex" at bounding box center [215, 282] width 231 height 69
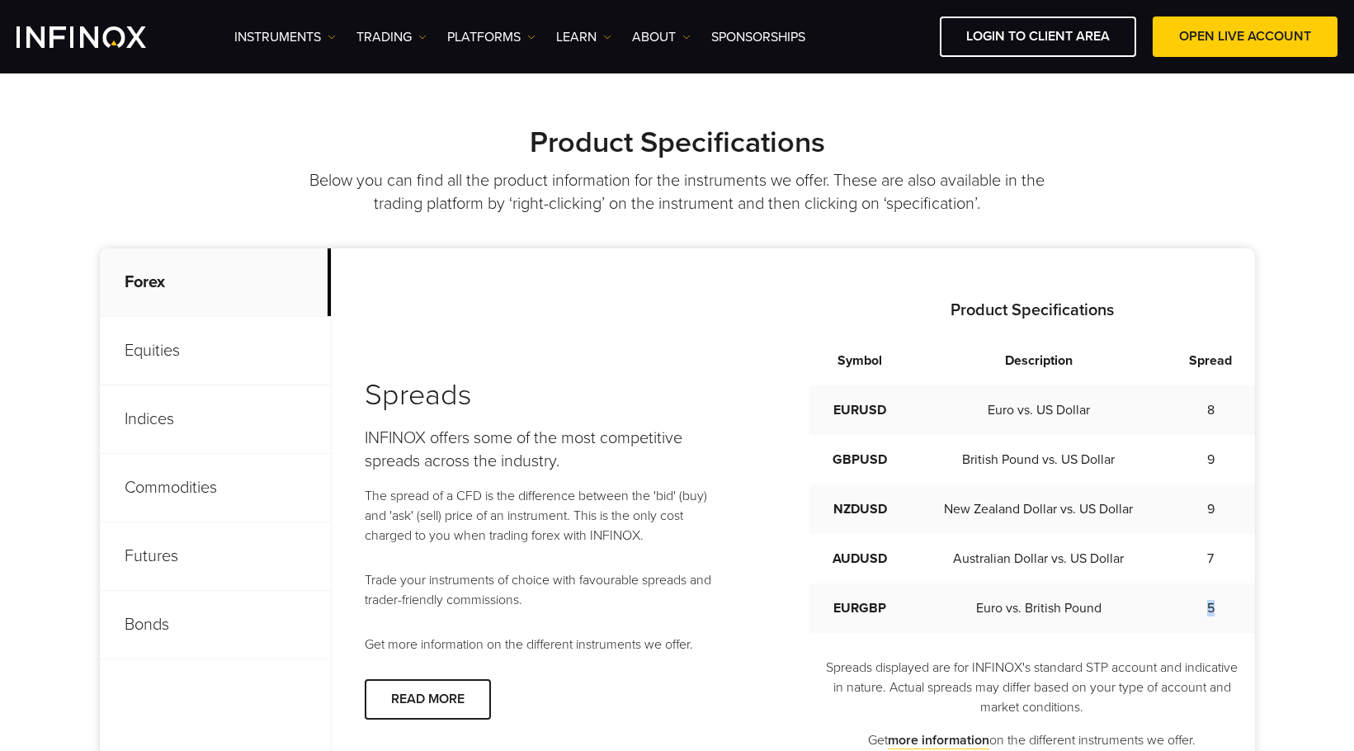
drag, startPoint x: 1209, startPoint y: 617, endPoint x: 1220, endPoint y: 609, distance: 13.1
click at [1218, 614] on td "5" at bounding box center [1210, 609] width 87 height 50
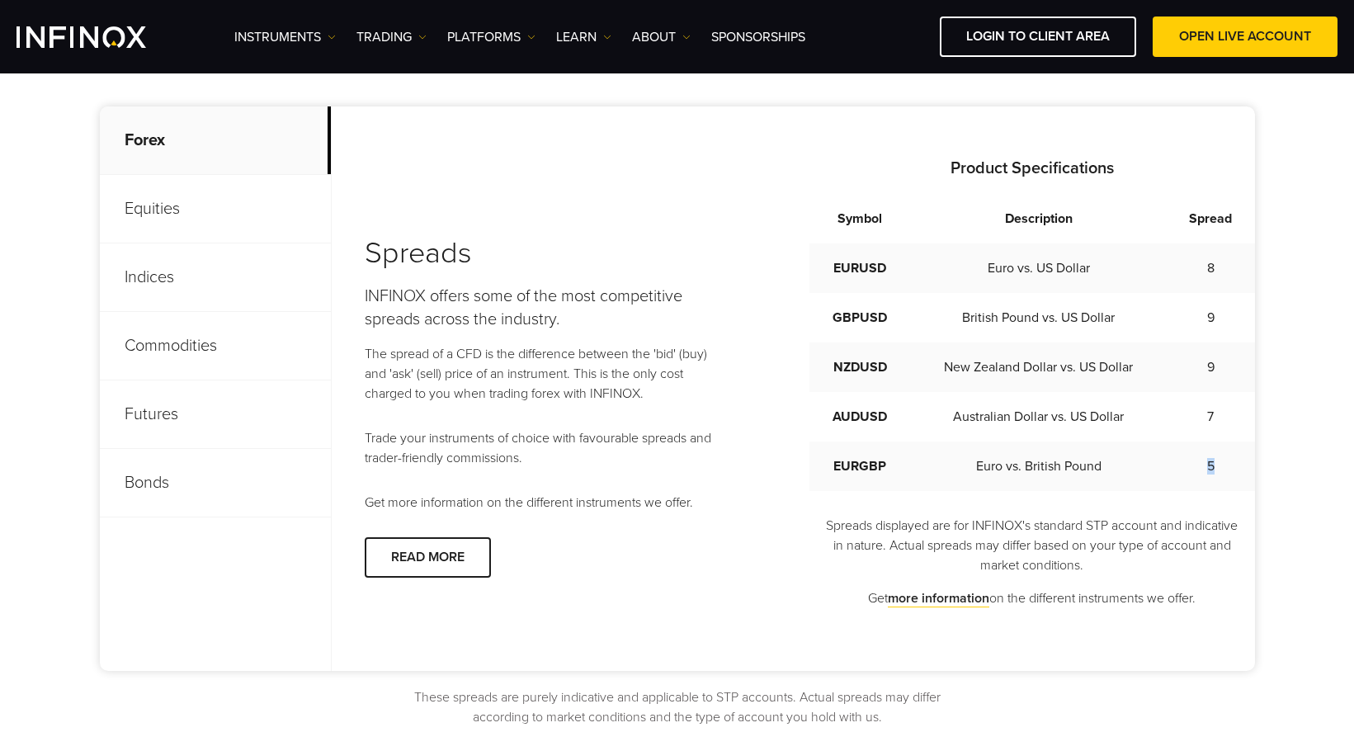
scroll to position [743, 0]
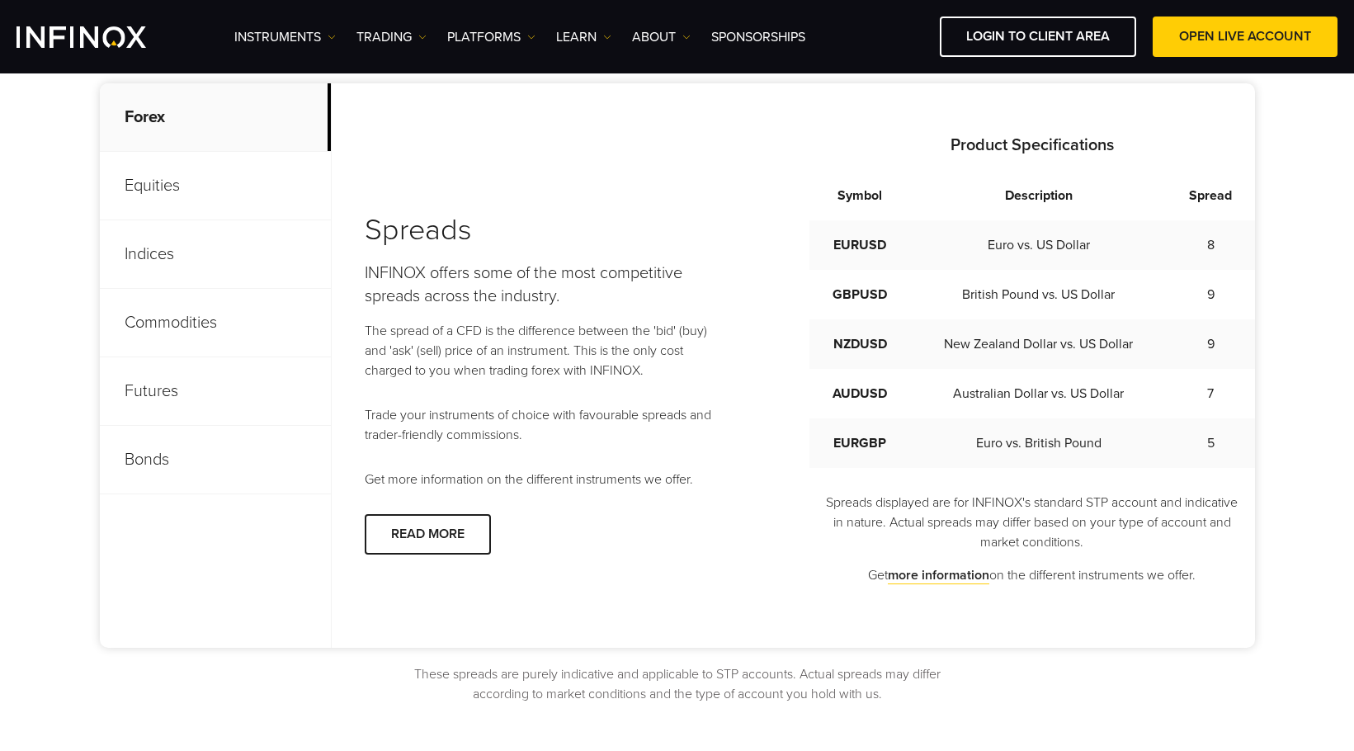
drag, startPoint x: 994, startPoint y: 538, endPoint x: 1029, endPoint y: 518, distance: 41.1
click at [994, 538] on p "Spreads displayed are for INFINOX's standard STP account and indicative in natu…" at bounding box center [1033, 522] width 446 height 59
drag, startPoint x: 1133, startPoint y: 504, endPoint x: 1179, endPoint y: 507, distance: 46.3
click at [1178, 504] on p "Spreads displayed are for INFINOX's standard STP account and indicative in natu…" at bounding box center [1033, 522] width 446 height 59
click at [1188, 526] on p "Spreads displayed are for INFINOX's standard STP account and indicative in natu…" at bounding box center [1033, 522] width 446 height 59
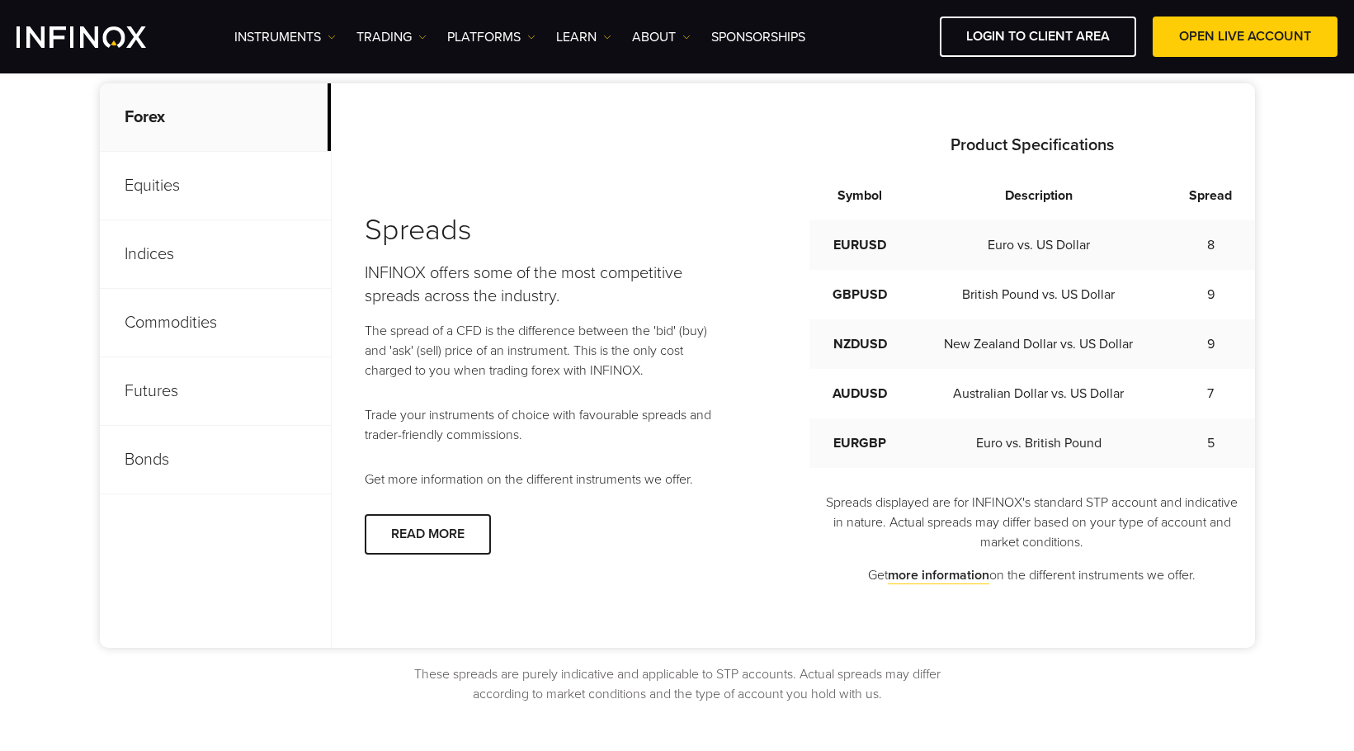
click at [1112, 527] on p "Spreads displayed are for INFINOX's standard STP account and indicative in natu…" at bounding box center [1033, 522] width 446 height 59
click at [212, 238] on p "Indices" at bounding box center [215, 254] width 231 height 69
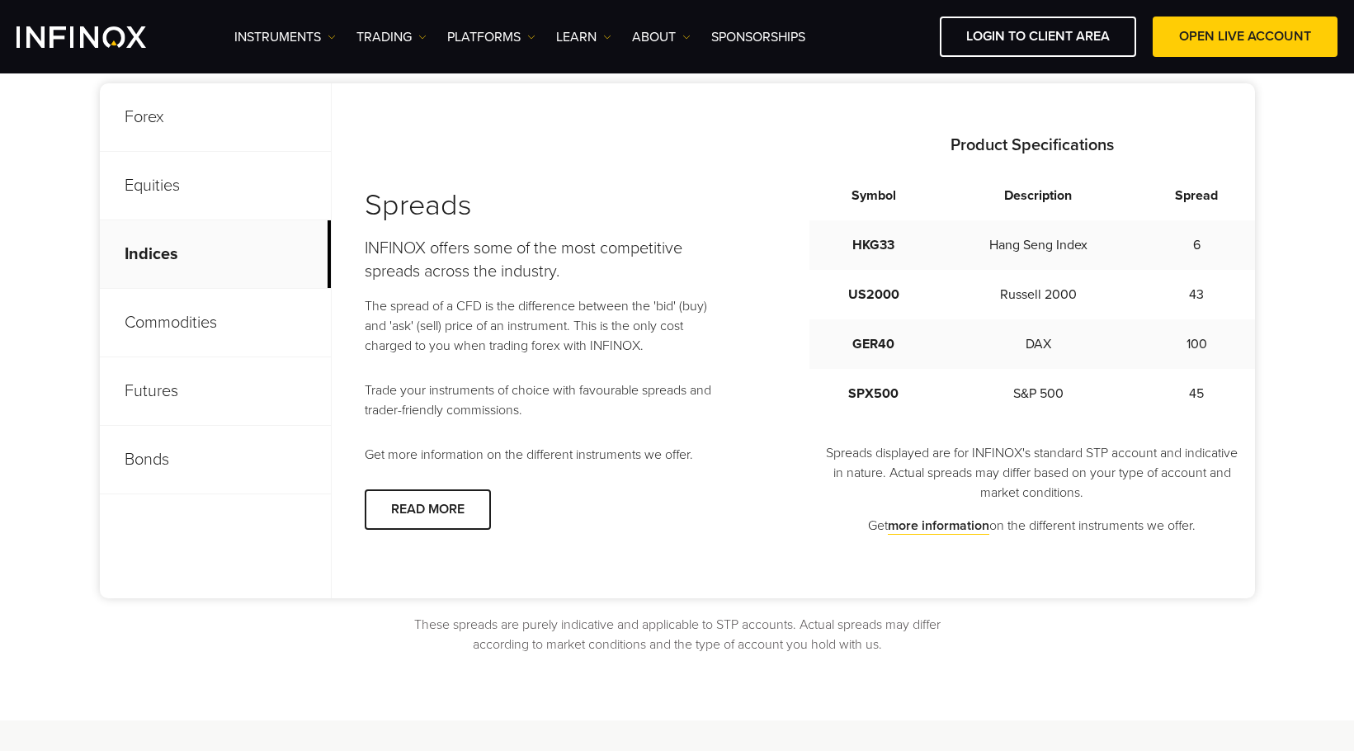
click at [207, 319] on p "Commodities" at bounding box center [215, 323] width 231 height 69
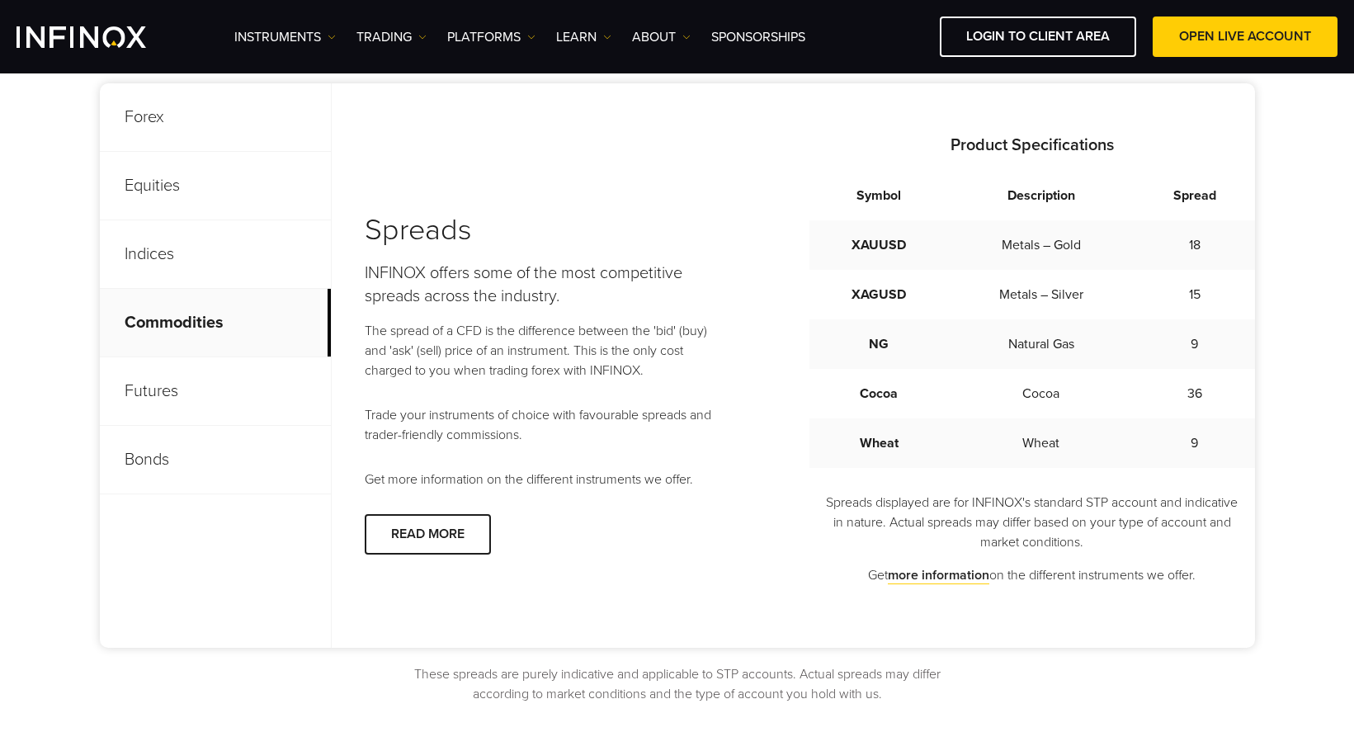
click at [208, 385] on p "Futures" at bounding box center [215, 391] width 231 height 69
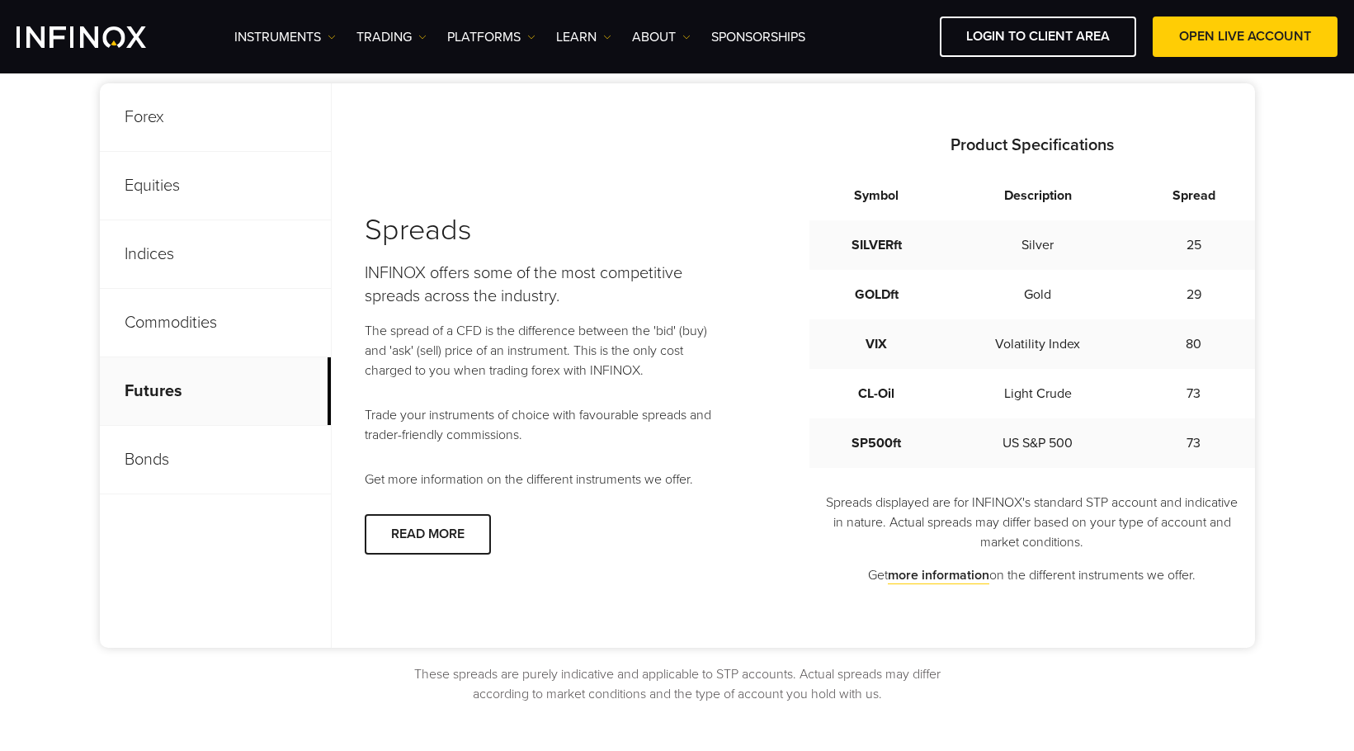
click at [183, 451] on p "Bonds" at bounding box center [215, 460] width 231 height 69
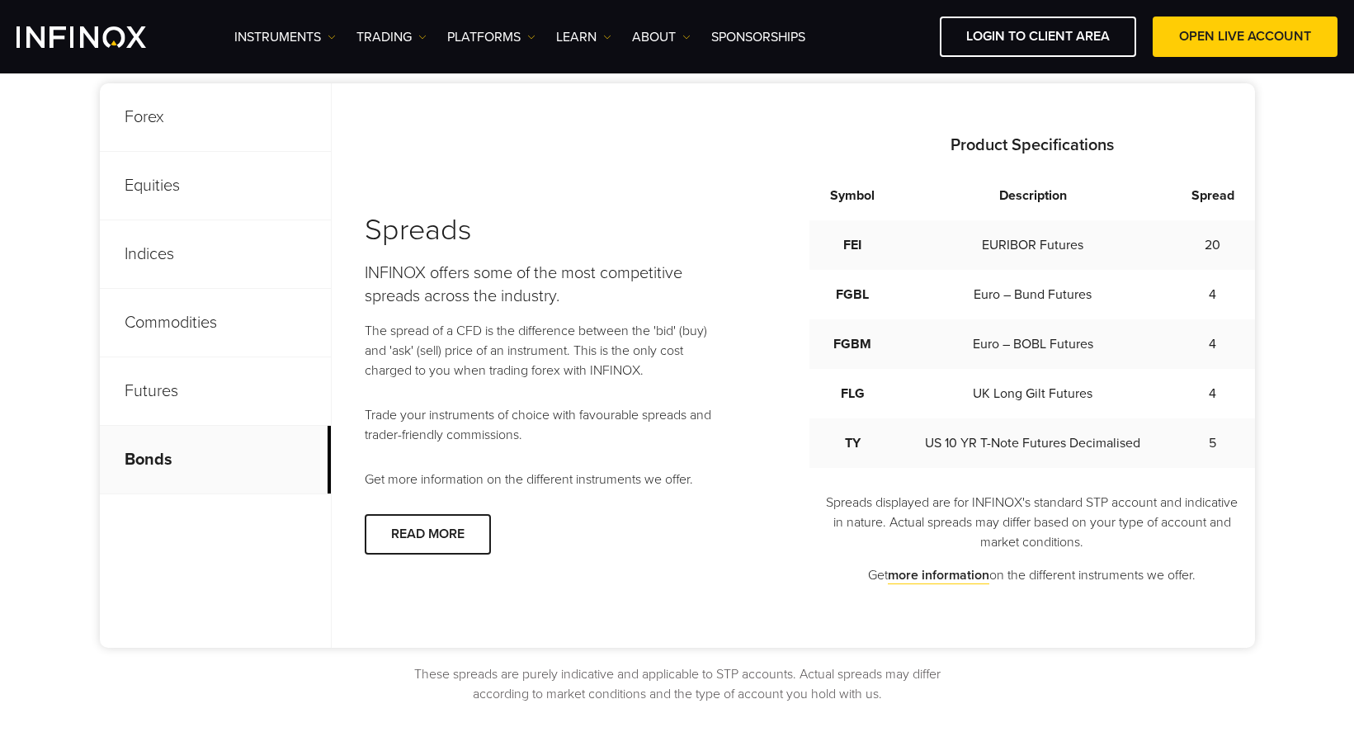
click at [196, 293] on p "Commodities" at bounding box center [215, 323] width 231 height 69
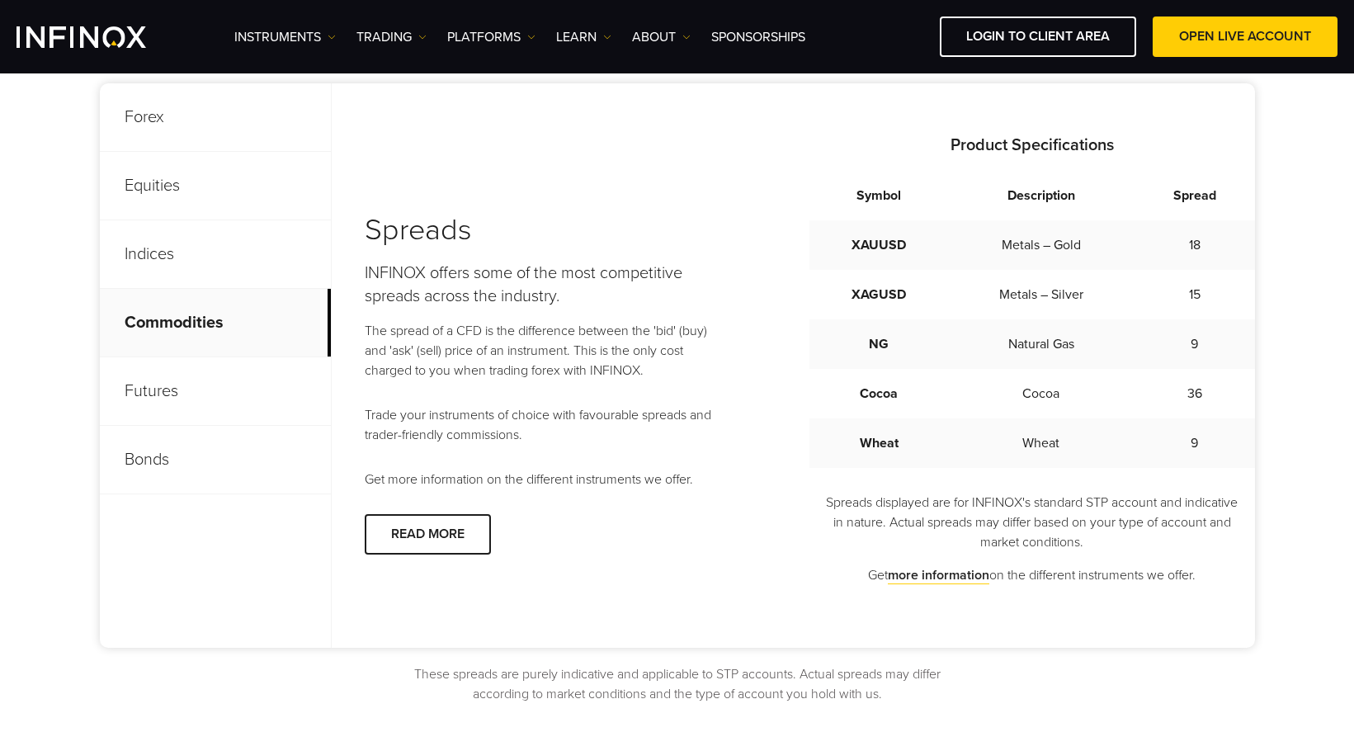
click at [176, 171] on p "Equities" at bounding box center [215, 186] width 231 height 69
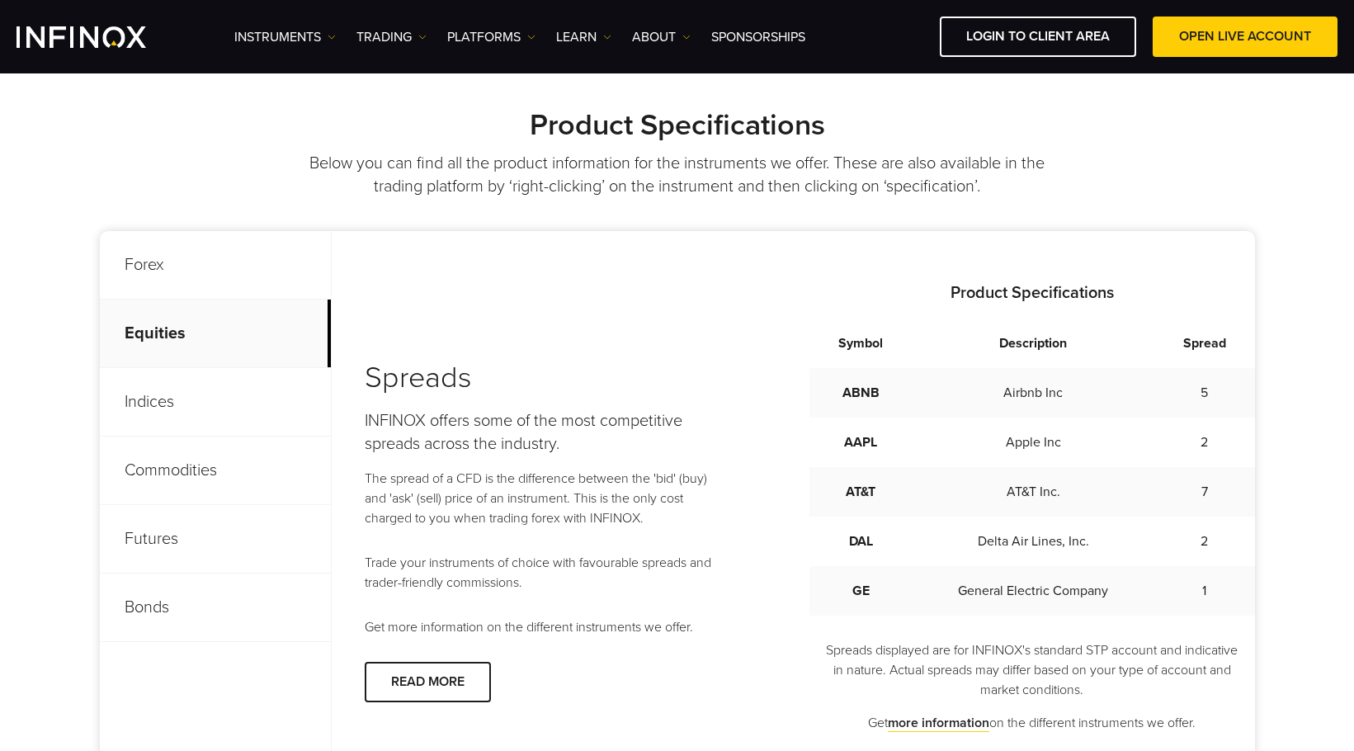
scroll to position [578, 0]
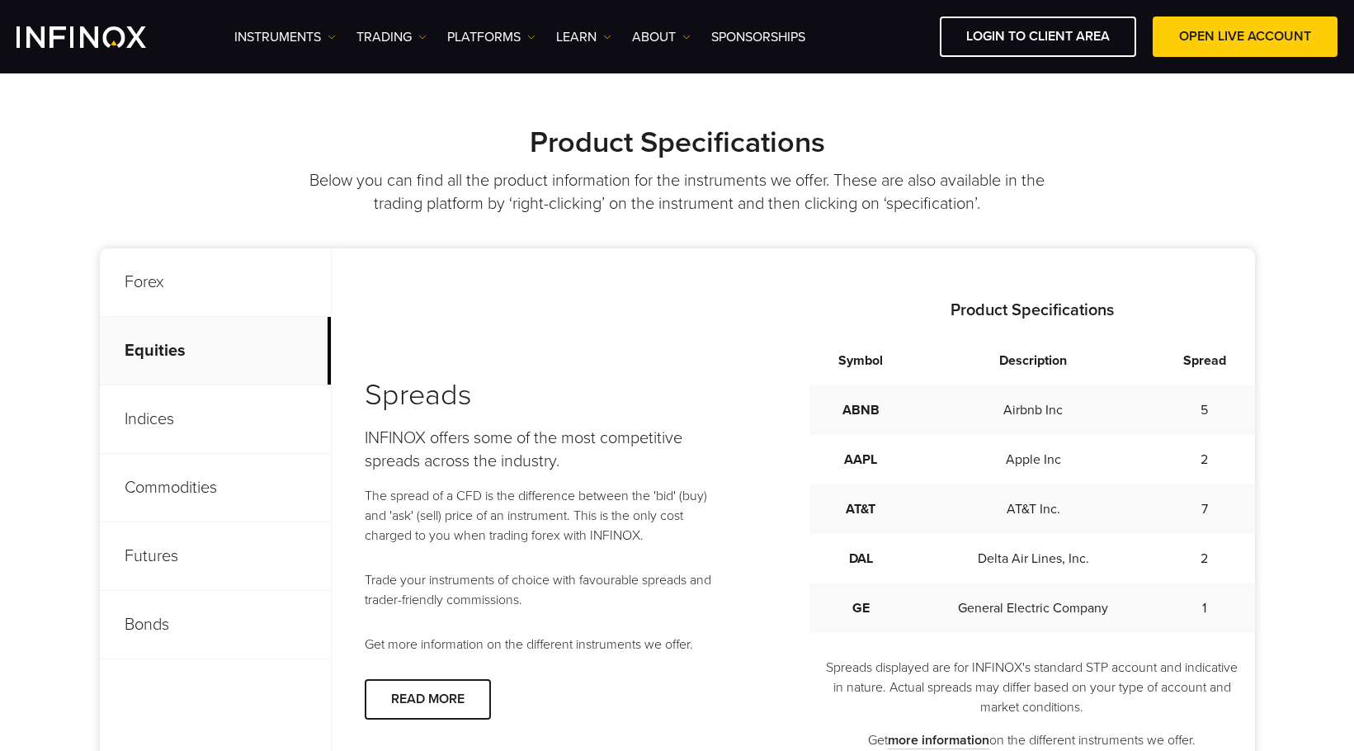
click at [174, 275] on p "Forex" at bounding box center [215, 282] width 231 height 69
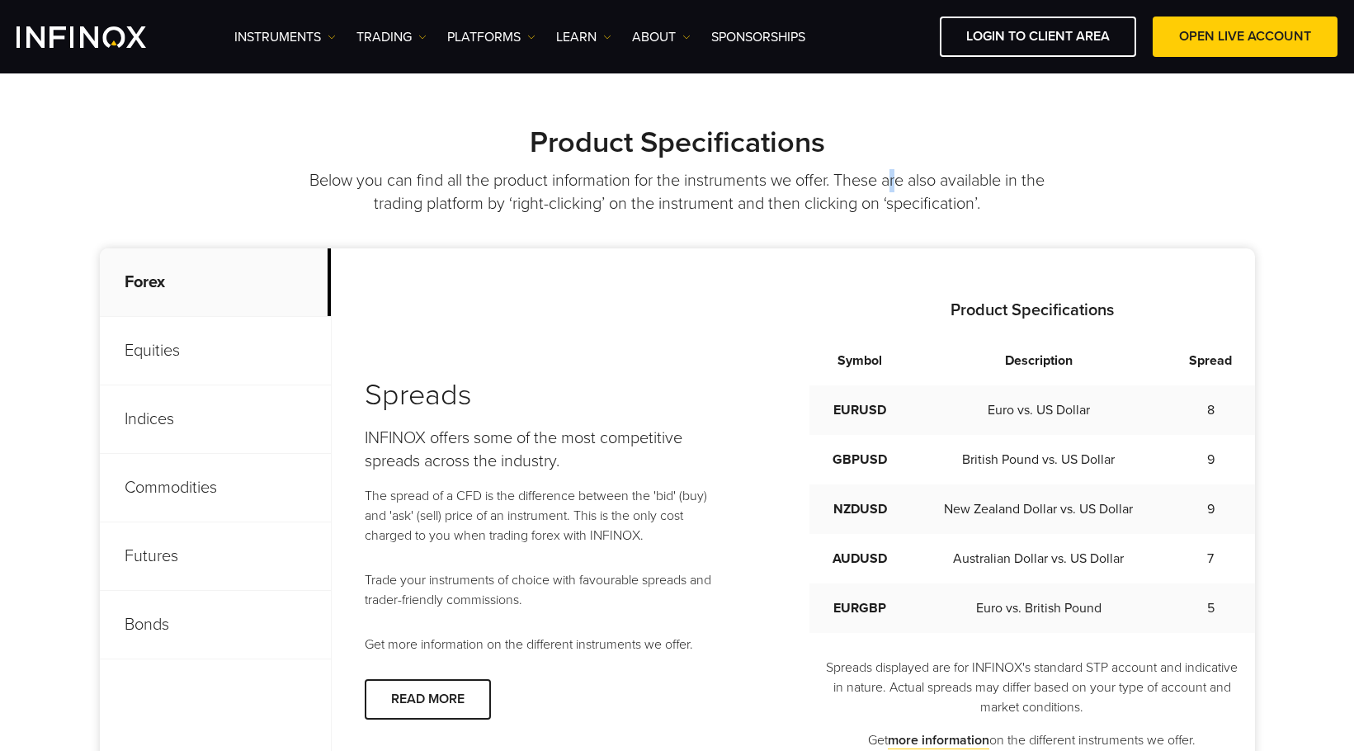
drag, startPoint x: 891, startPoint y: 184, endPoint x: 792, endPoint y: 211, distance: 102.7
click at [897, 187] on p "Below you can find all the product information for the instruments we offer. Th…" at bounding box center [676, 192] width 763 height 46
drag, startPoint x: 754, startPoint y: 156, endPoint x: 714, endPoint y: 130, distance: 48.3
click at [754, 156] on strong "Product Specifications" at bounding box center [677, 142] width 295 height 35
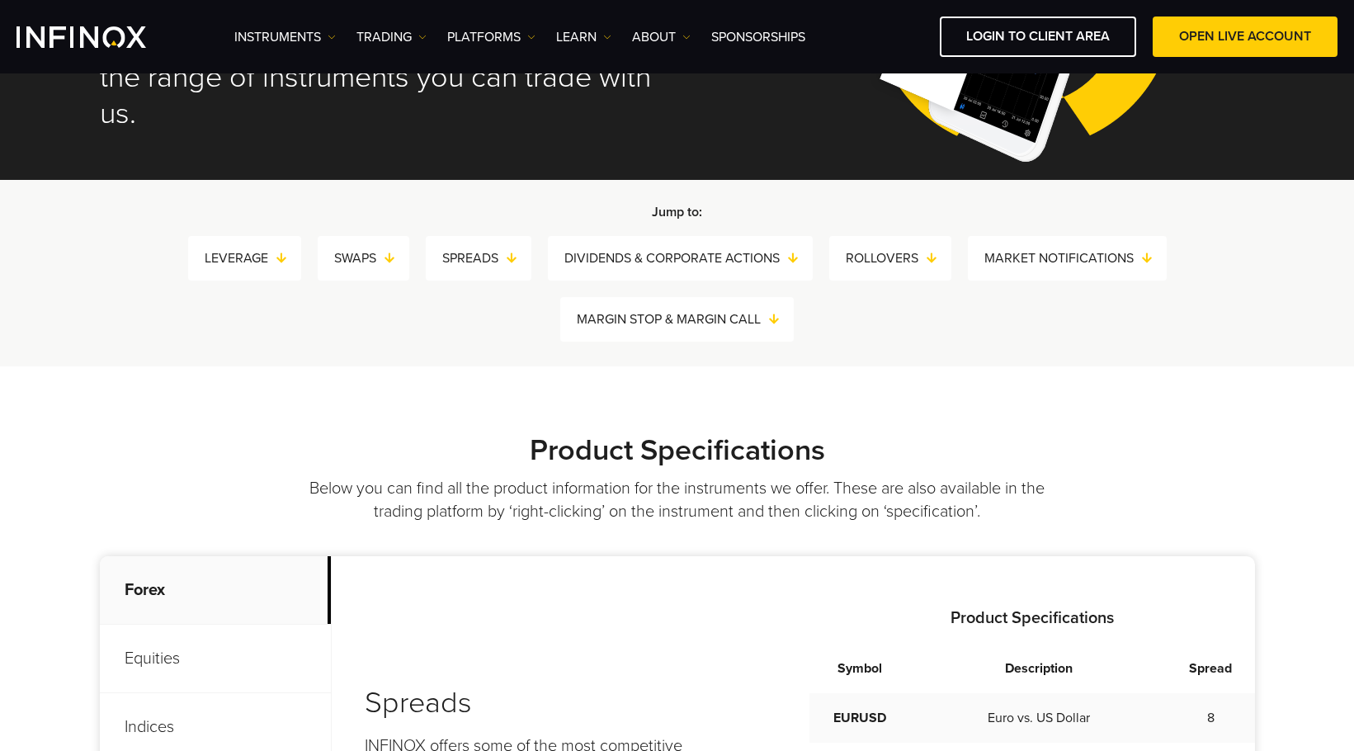
scroll to position [660, 0]
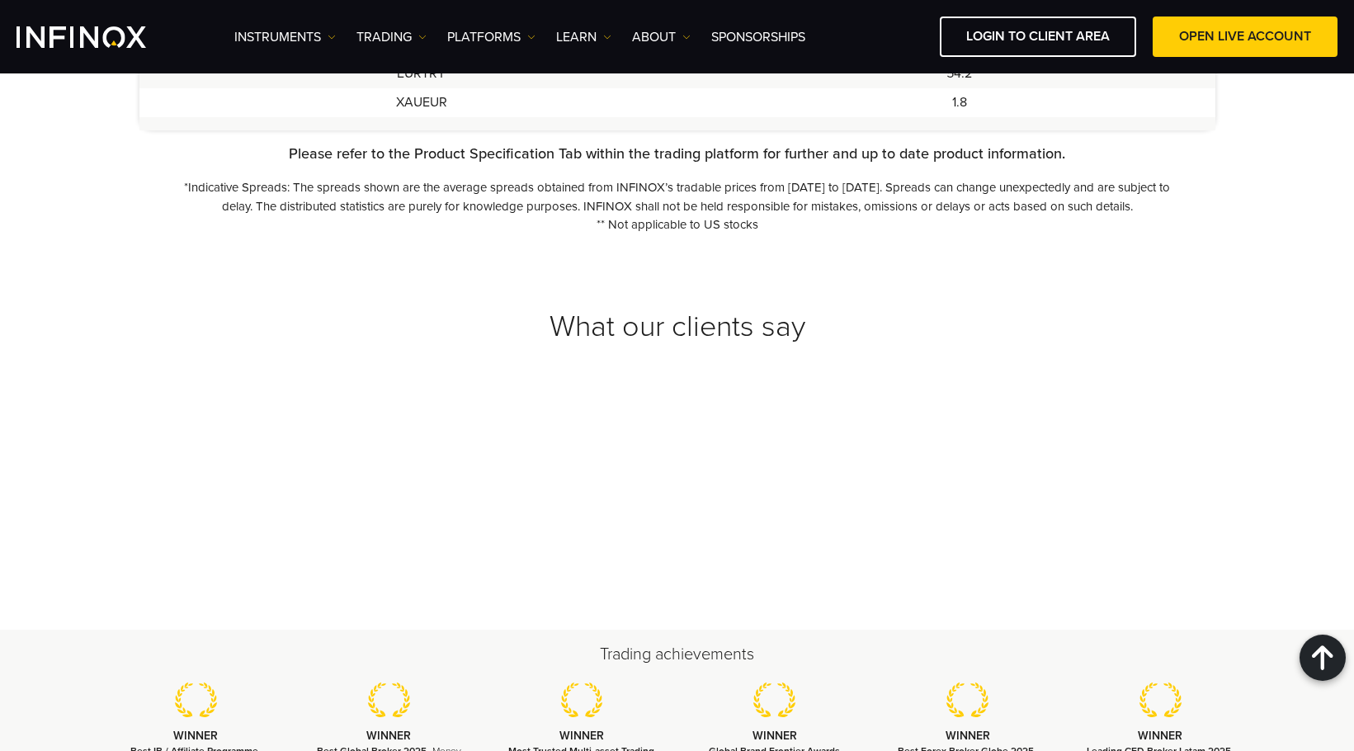
scroll to position [1621, 0]
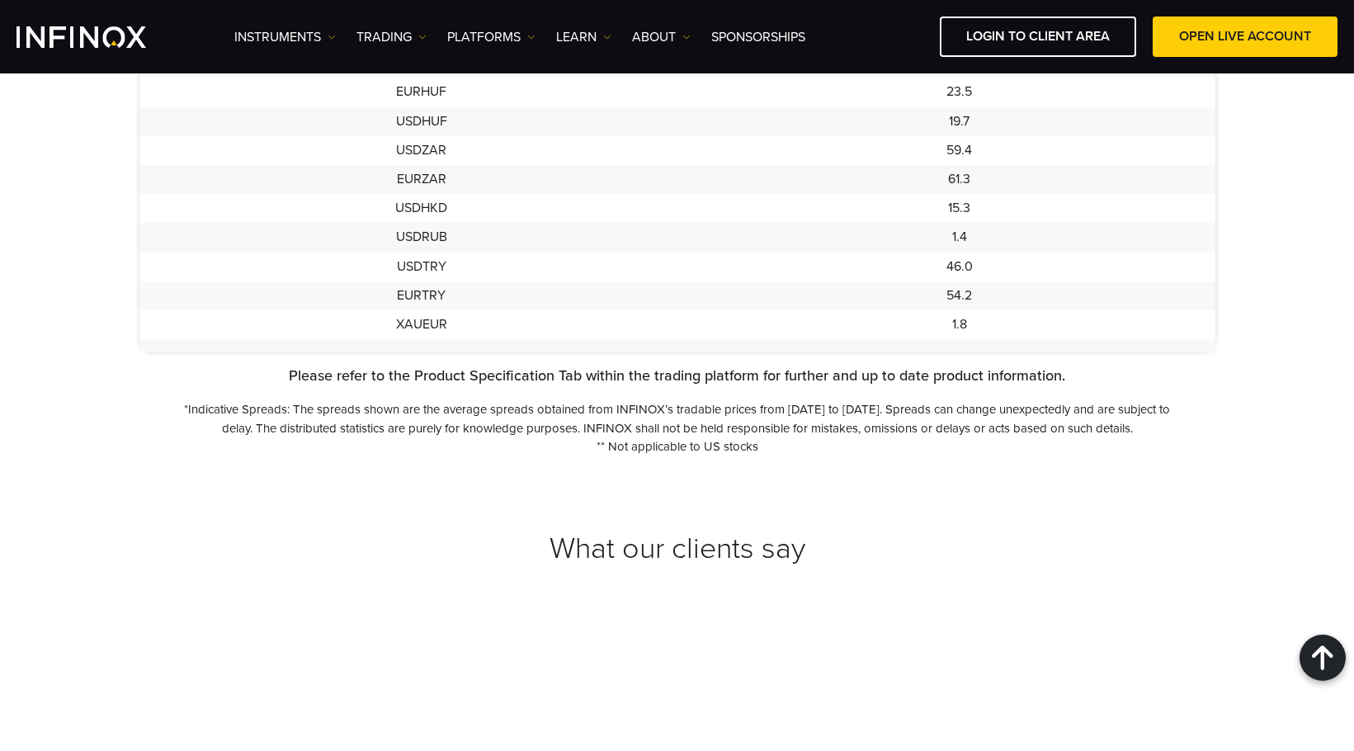
drag, startPoint x: 659, startPoint y: 458, endPoint x: 729, endPoint y: 453, distance: 70.3
click at [725, 454] on div "Please refer to the Product Specification Tab within the trading platform for f…" at bounding box center [677, 411] width 1076 height 92
click at [744, 431] on p "*Indicative Spreads: The spreads shown are the average spreads obtained from IN…" at bounding box center [677, 418] width 997 height 37
drag, startPoint x: 867, startPoint y: 409, endPoint x: 1031, endPoint y: 418, distance: 163.7
click at [932, 413] on p "*Indicative Spreads: The spreads shown are the average spreads obtained from IN…" at bounding box center [677, 418] width 997 height 37
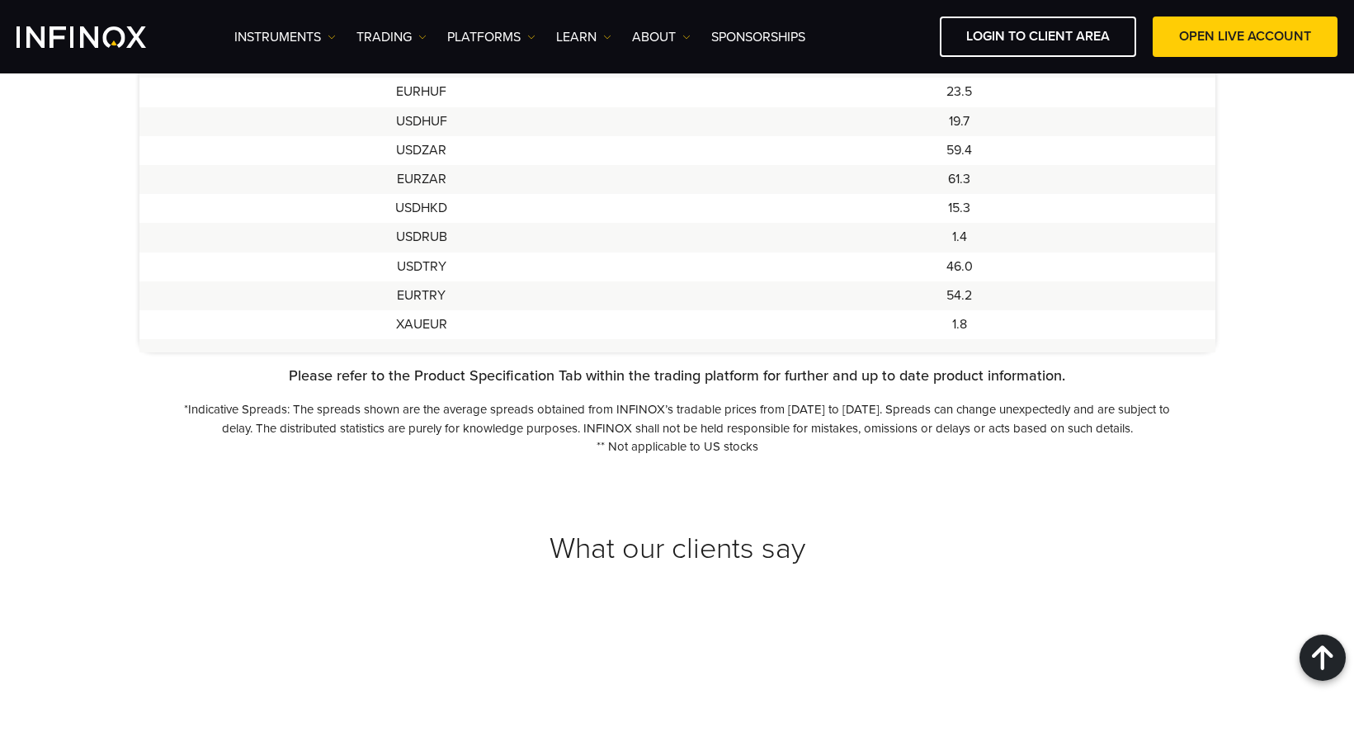
click at [1038, 418] on p "*Indicative Spreads: The spreads shown are the average spreads obtained from IN…" at bounding box center [677, 418] width 997 height 37
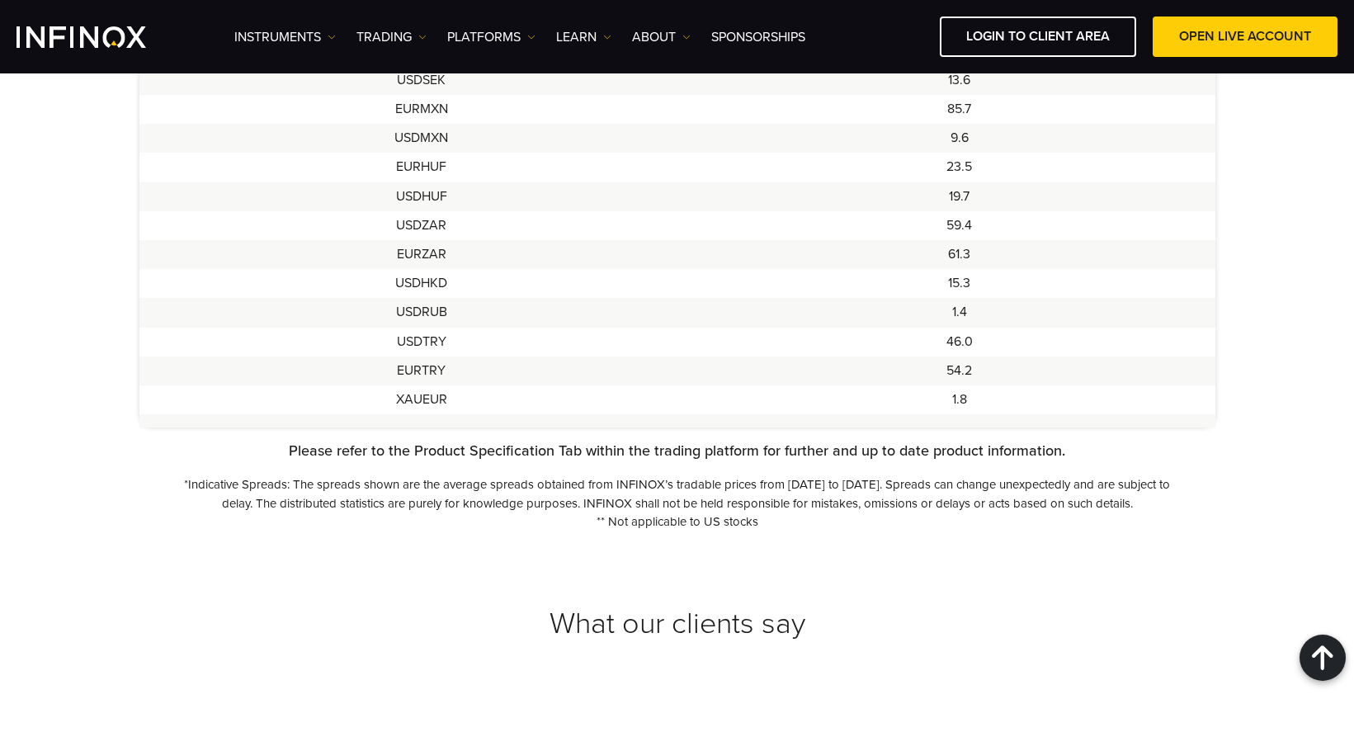
scroll to position [1626, 0]
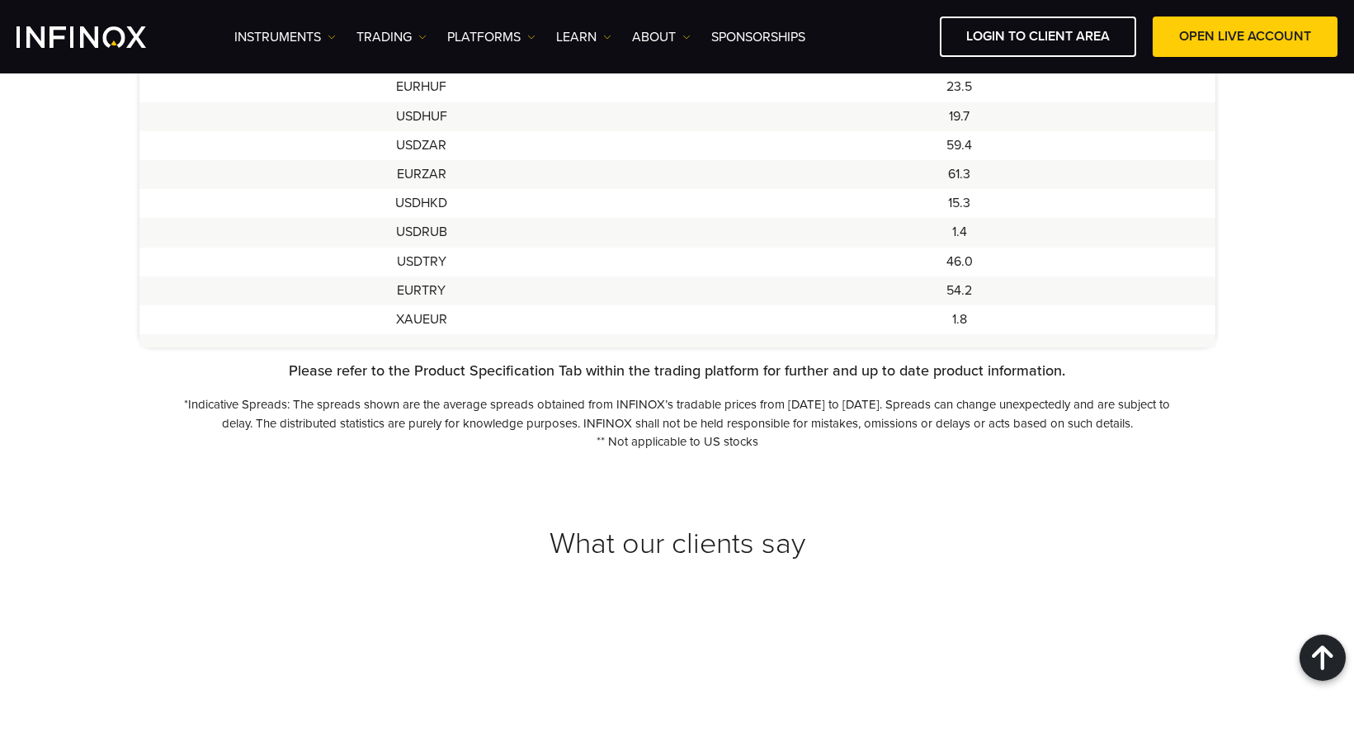
click at [841, 410] on p "*Indicative Spreads: The spreads shown are the average spreads obtained from IN…" at bounding box center [677, 413] width 997 height 37
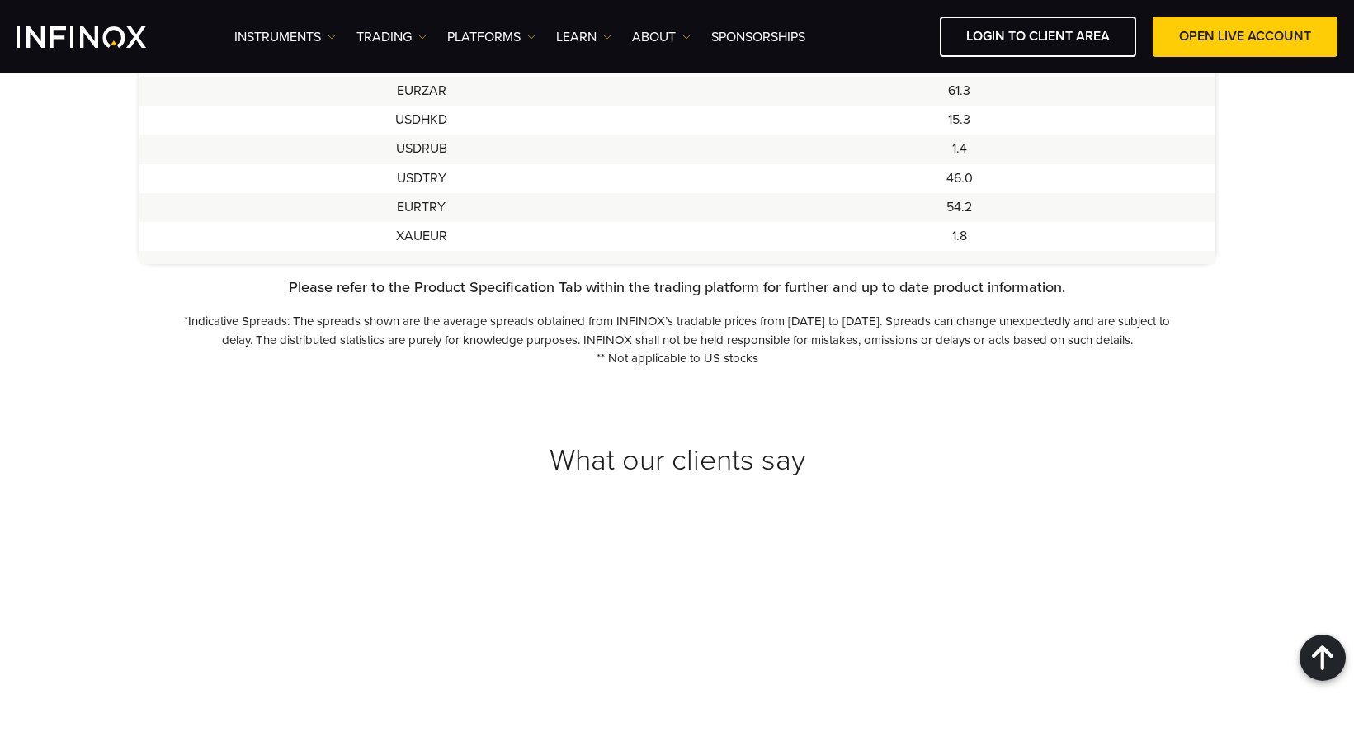
scroll to position [1709, 0]
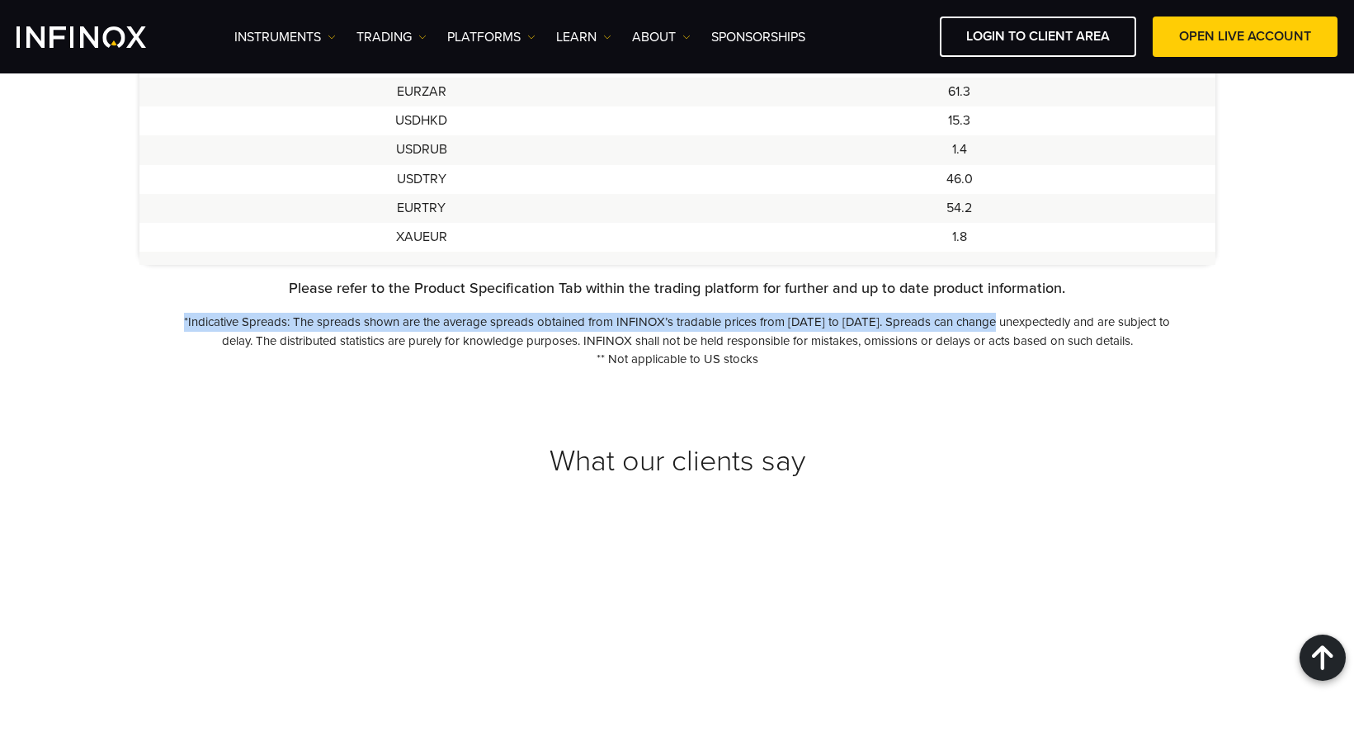
drag, startPoint x: 262, startPoint y: 319, endPoint x: 1028, endPoint y: 312, distance: 766.0
click at [1028, 312] on div "Please refer to the Product Specification Tab within the trading platform for f…" at bounding box center [677, 323] width 1076 height 92
copy p "*Indicative Spreads: The spreads shown are the average spreads obtained from IN…"
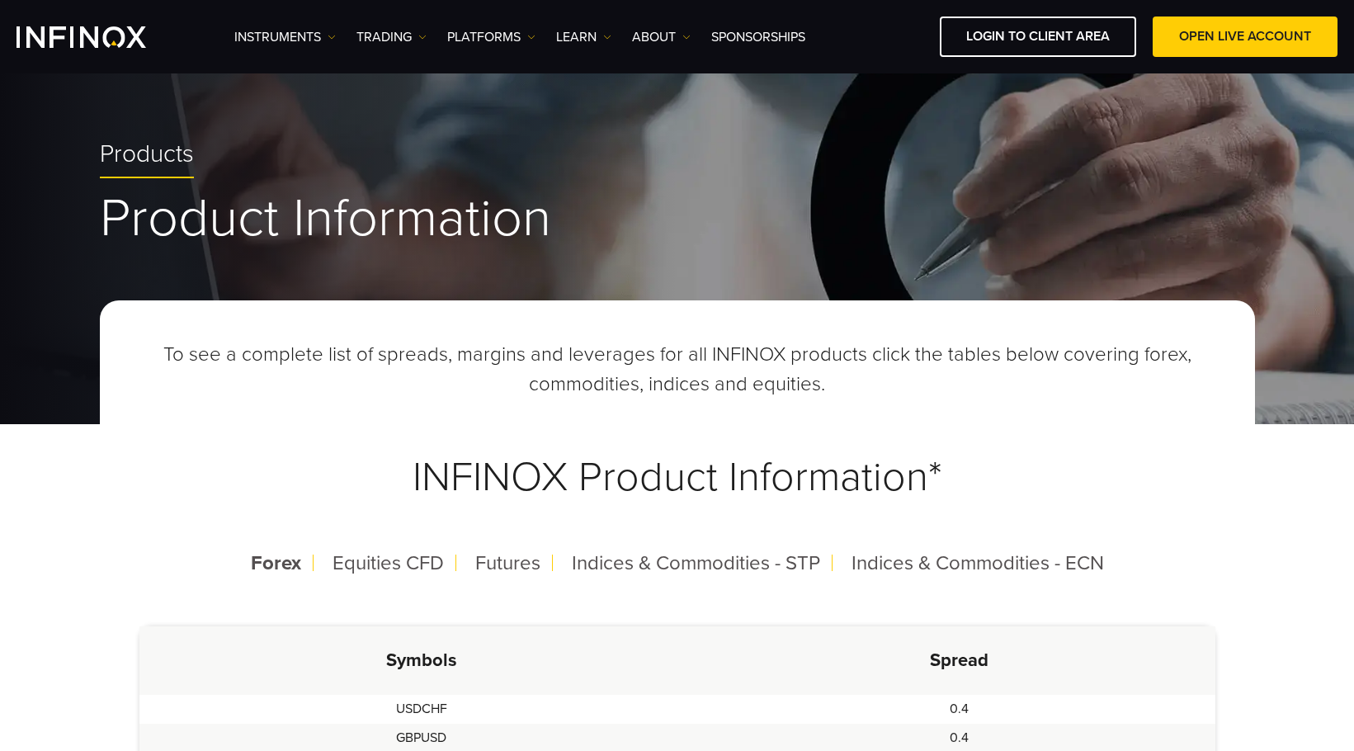
scroll to position [0, 0]
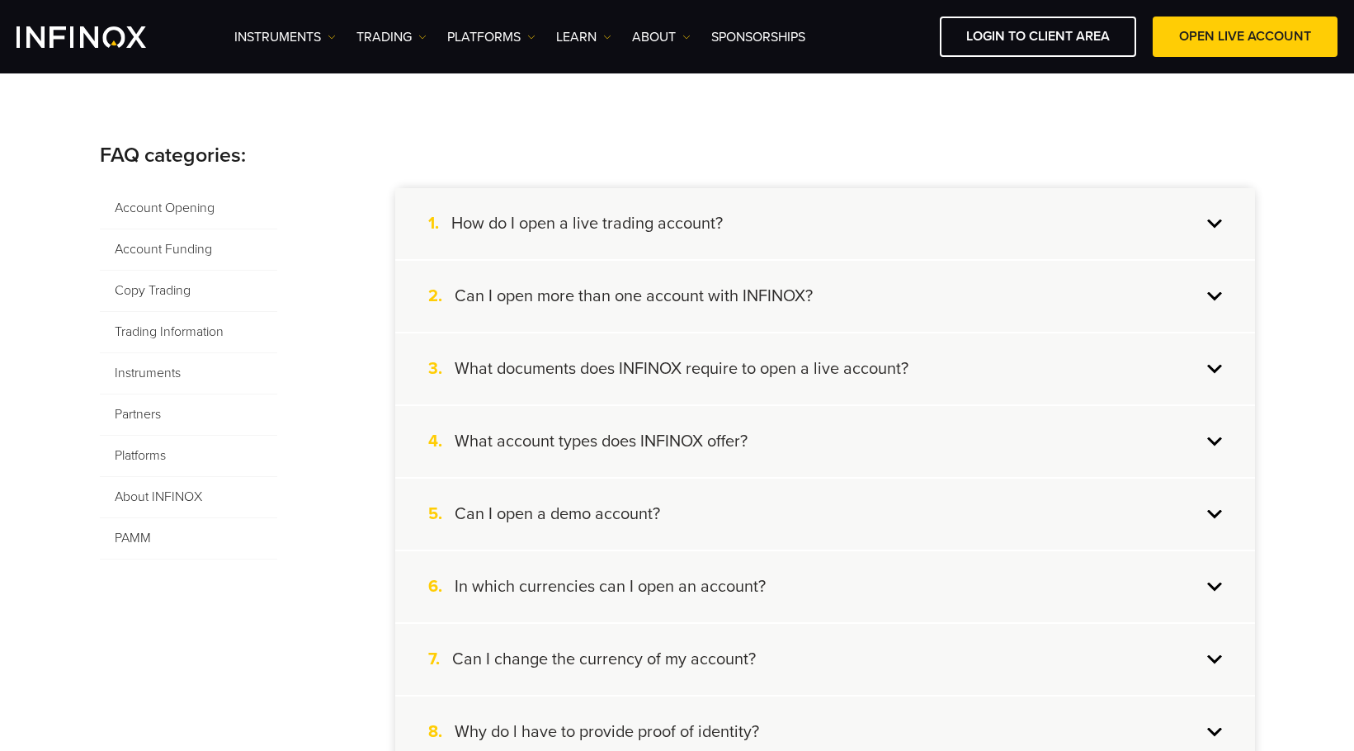
scroll to position [248, 0]
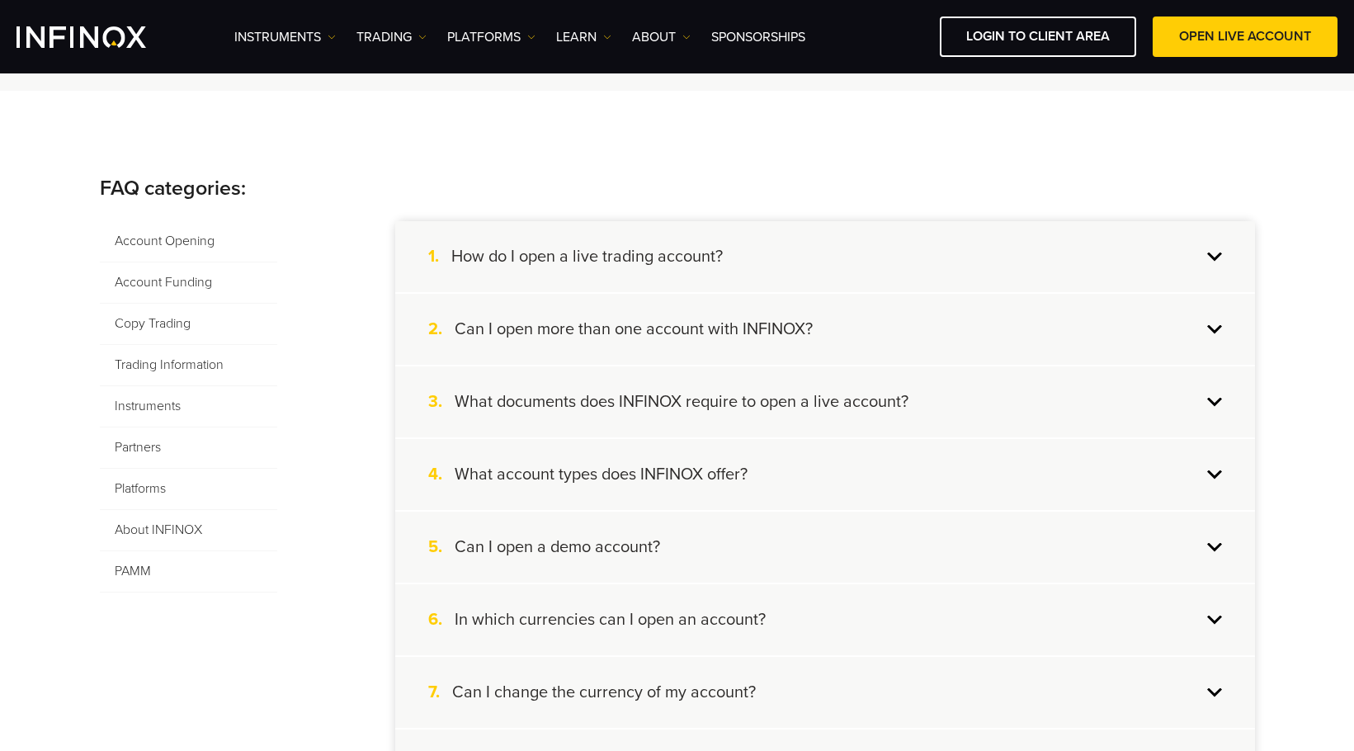
click at [191, 283] on span "Account Funding" at bounding box center [188, 282] width 177 height 41
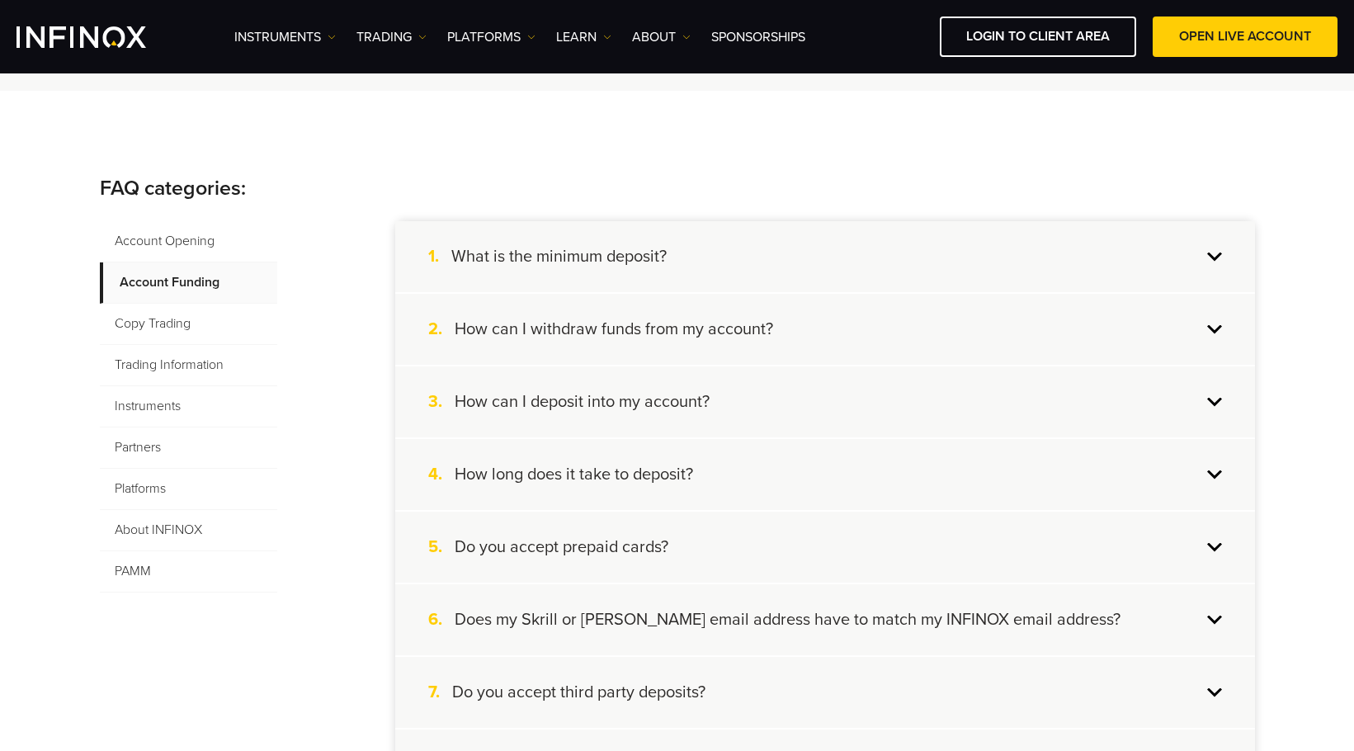
click at [732, 408] on div "3. How can I deposit into my account?" at bounding box center [825, 401] width 860 height 71
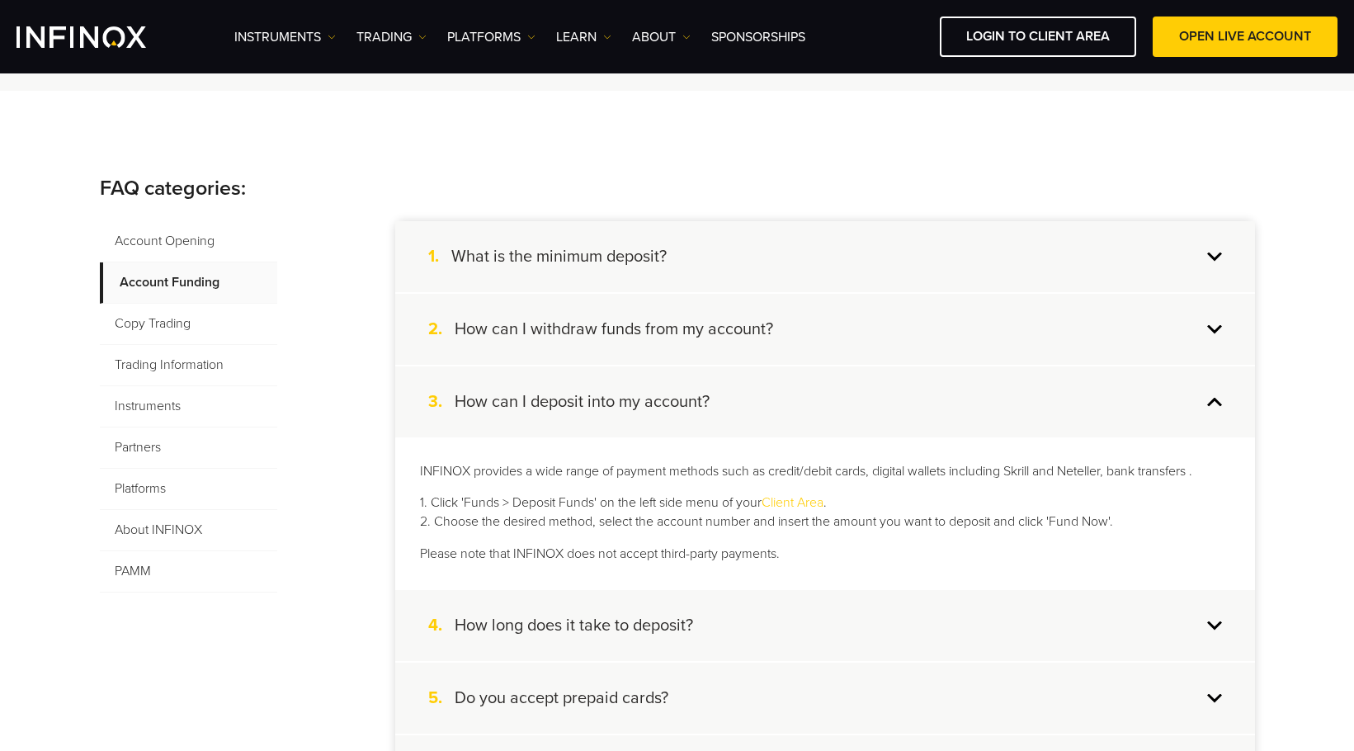
click at [811, 630] on div "4. How long does it take to deposit?" at bounding box center [825, 625] width 860 height 71
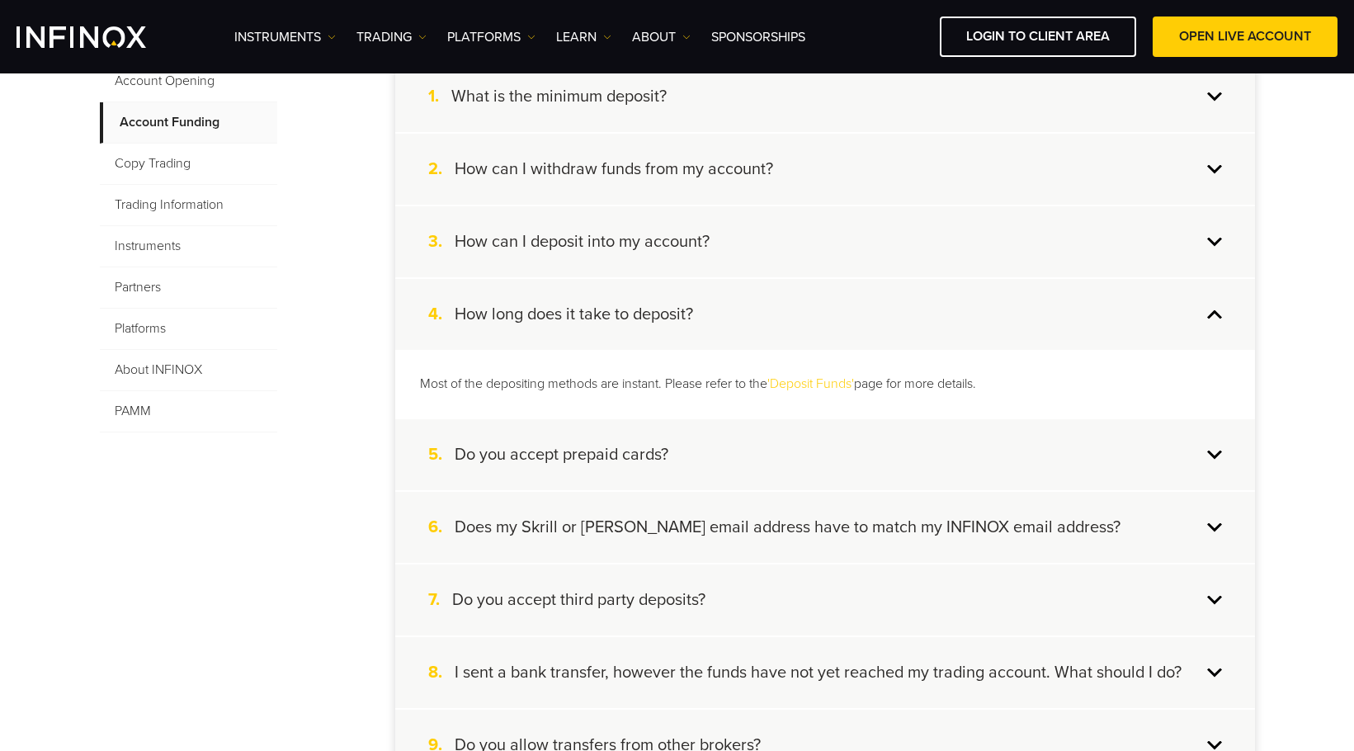
scroll to position [413, 0]
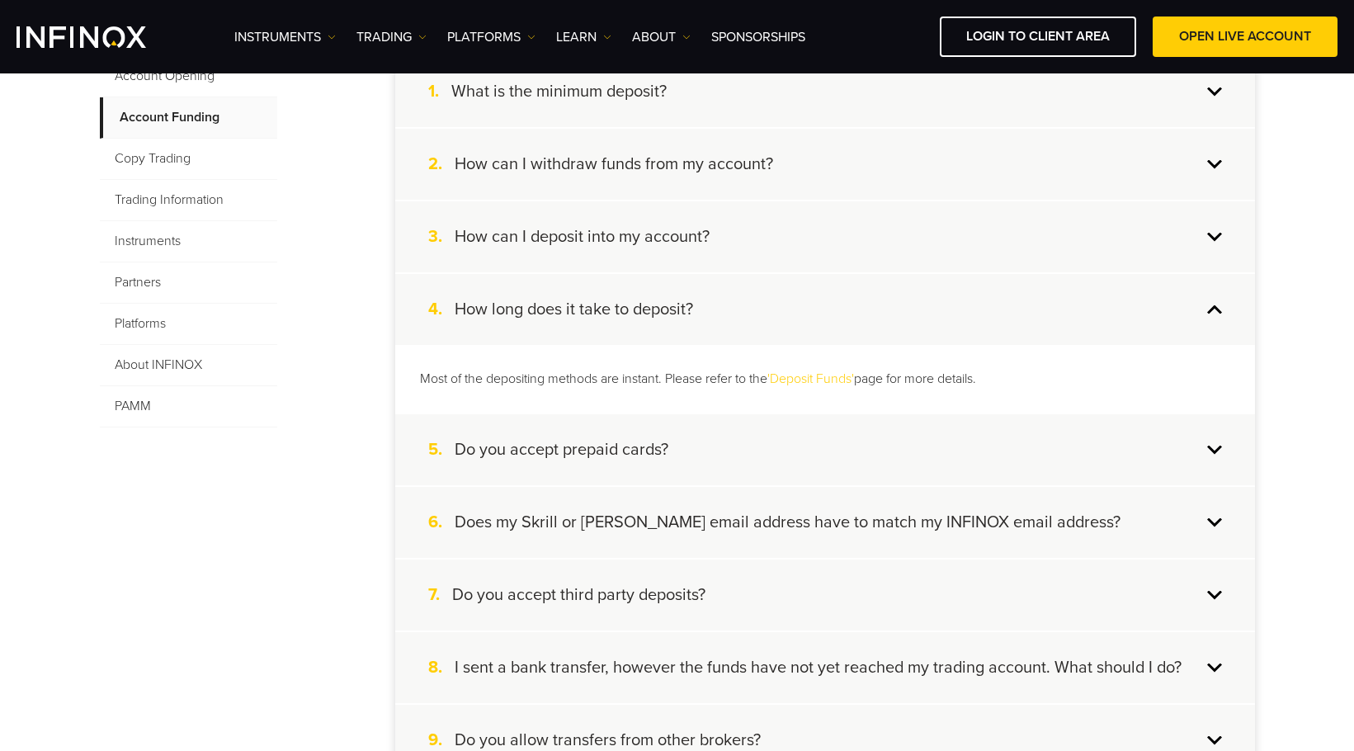
click at [669, 445] on h4 "Do you accept prepaid cards?" at bounding box center [562, 449] width 214 height 21
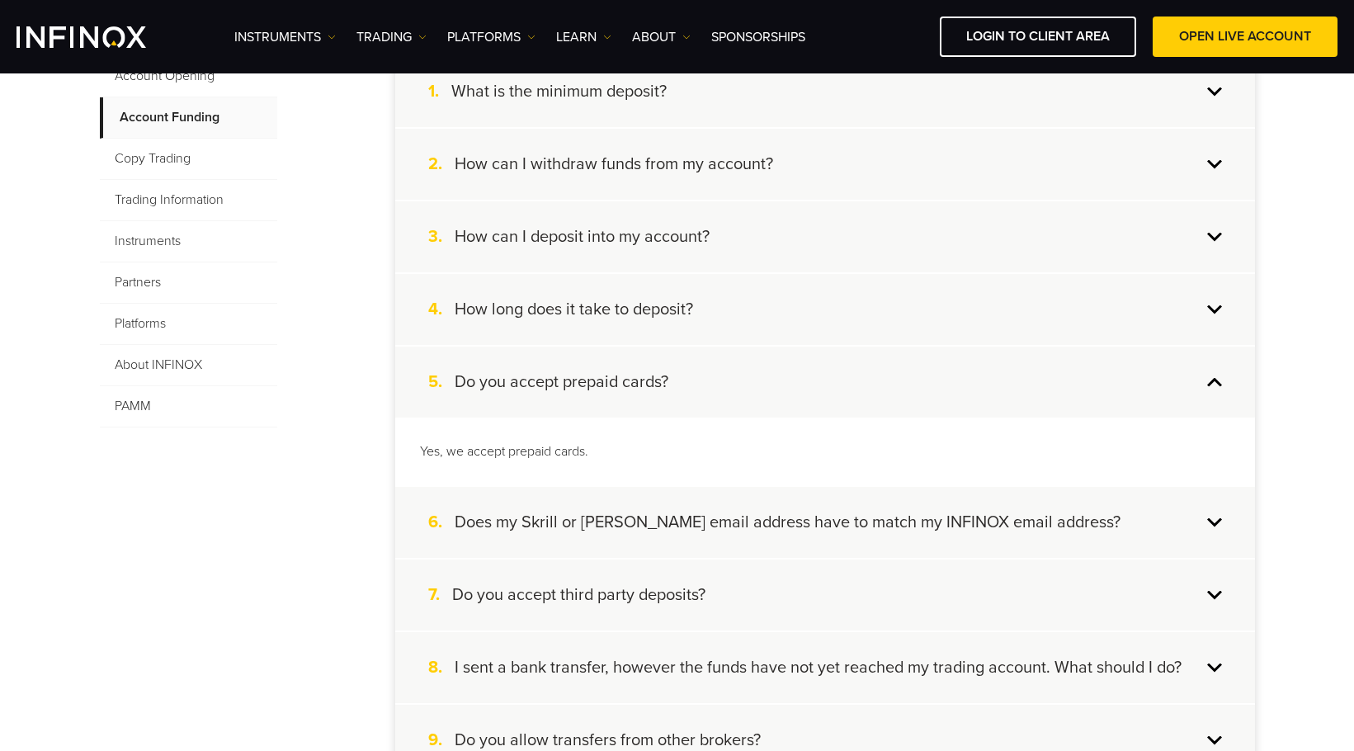
click at [770, 526] on h4 "Does my Skrill or [PERSON_NAME] email address have to match my INFINOX email ad…" at bounding box center [788, 522] width 666 height 21
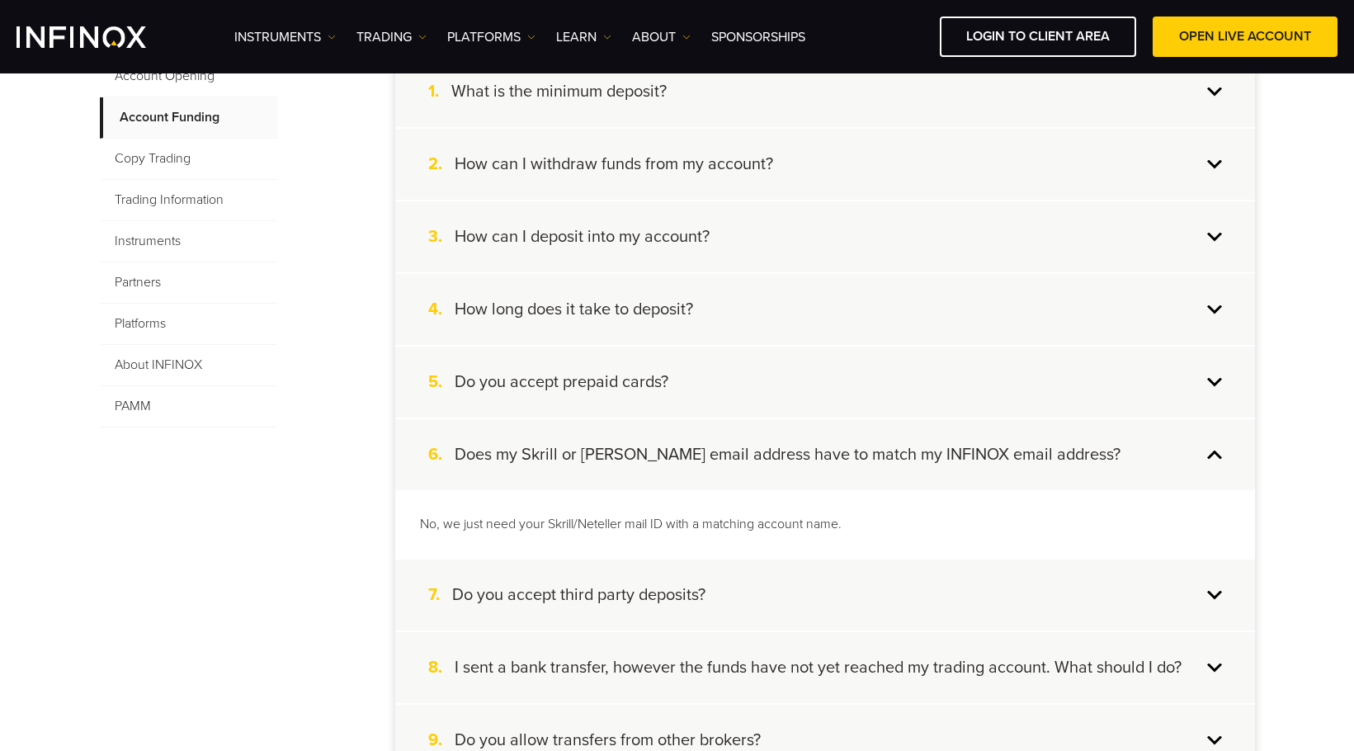
click at [783, 576] on div "7. Do you accept third party deposits?" at bounding box center [825, 595] width 860 height 71
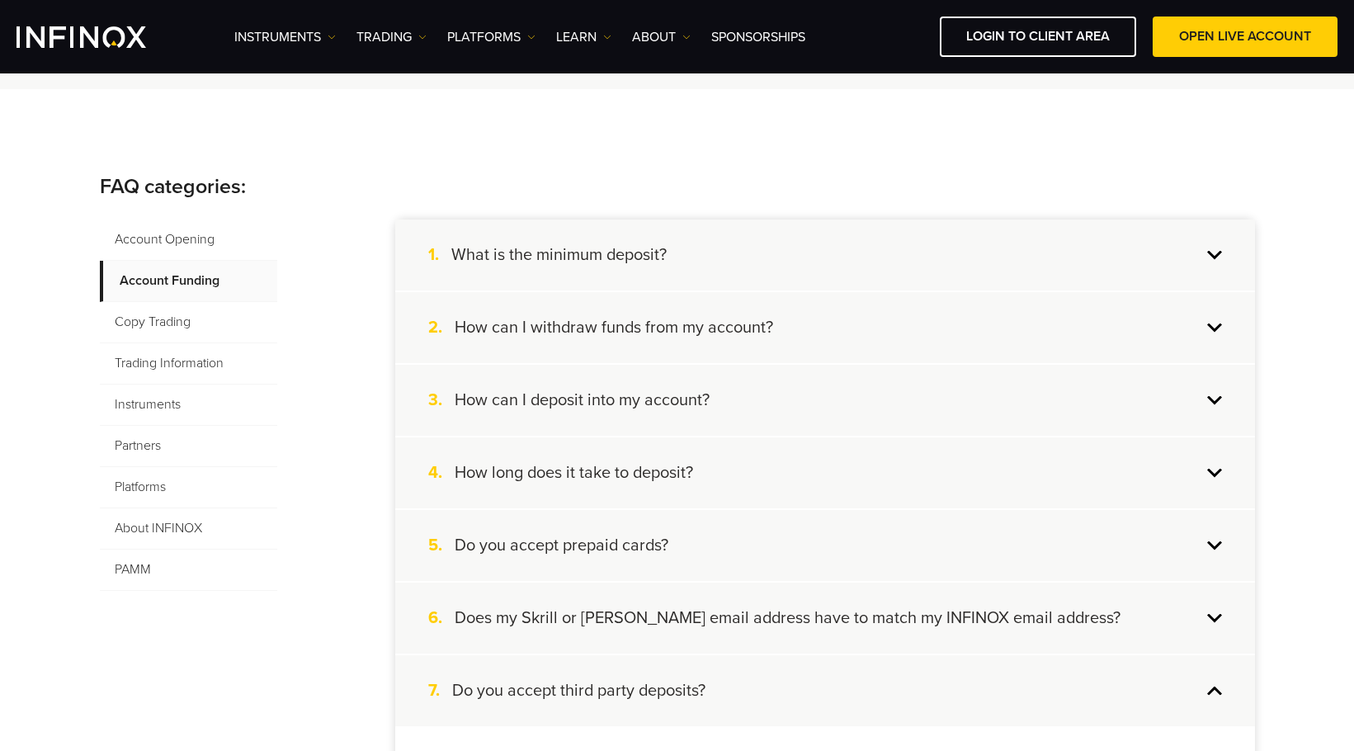
scroll to position [248, 0]
click at [784, 413] on div "3. How can I deposit into my account?" at bounding box center [825, 401] width 860 height 71
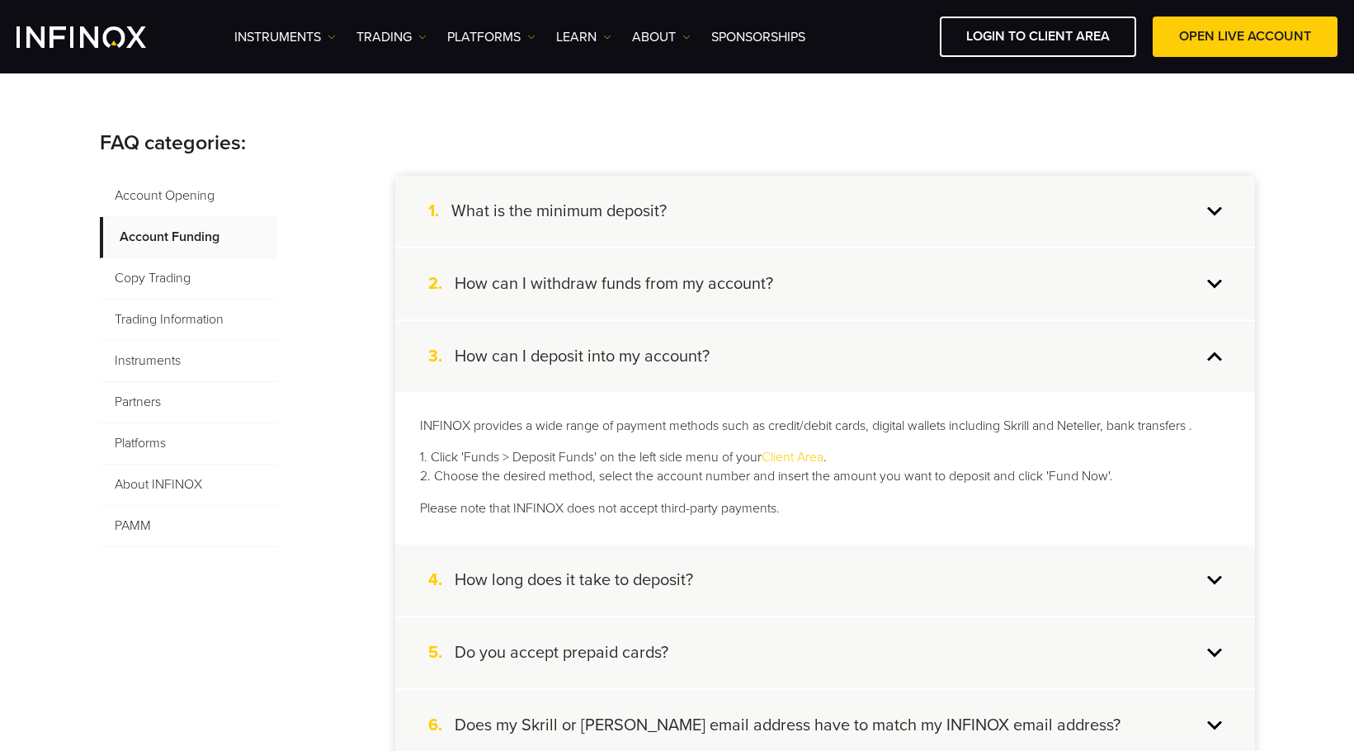
scroll to position [330, 0]
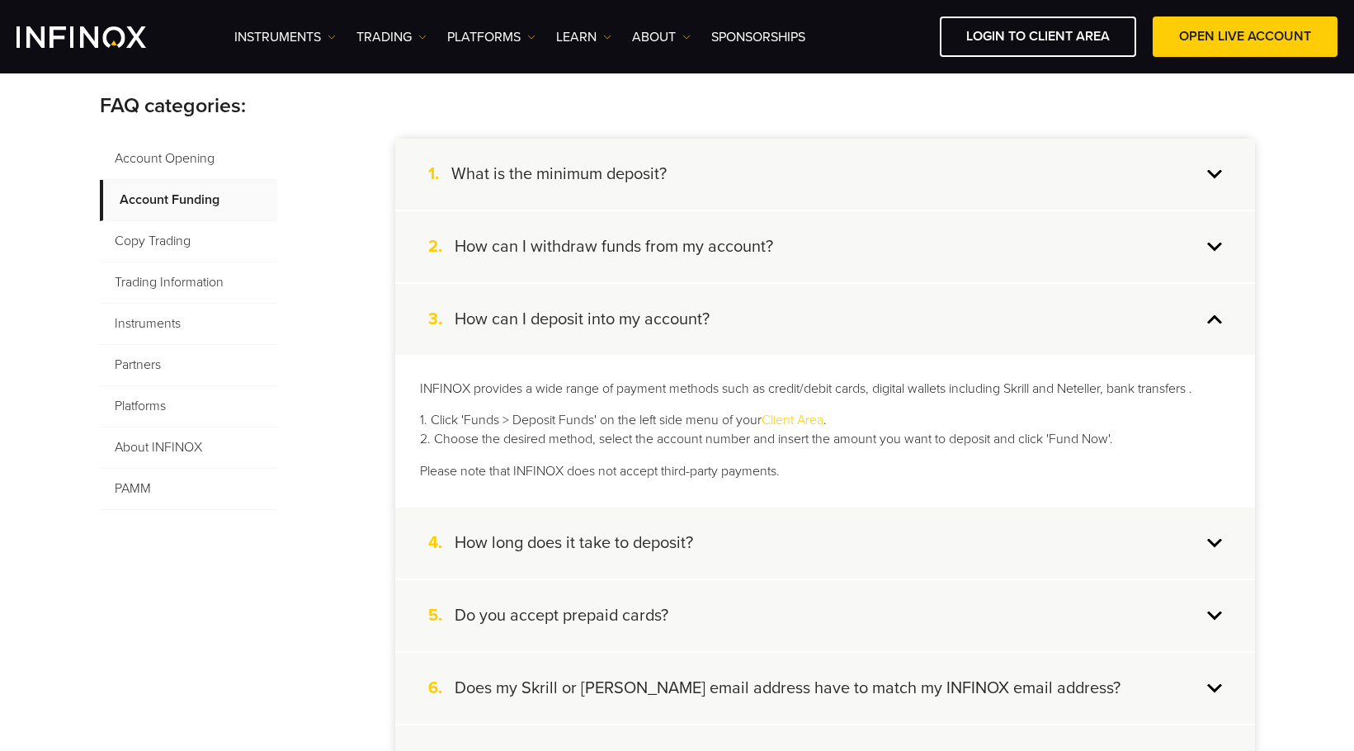
click at [745, 542] on div "4. How long does it take to deposit?" at bounding box center [825, 543] width 860 height 71
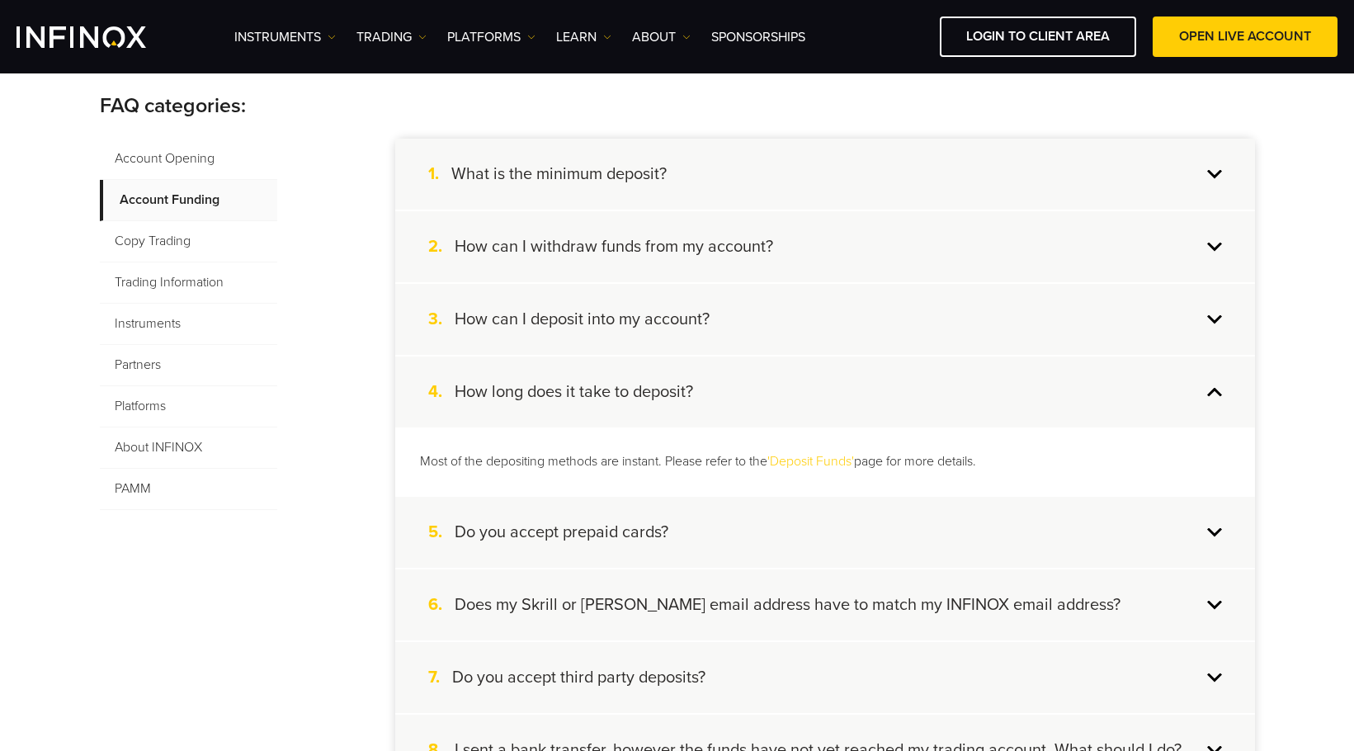
click at [825, 466] on link "'Deposit Funds'" at bounding box center [811, 461] width 87 height 17
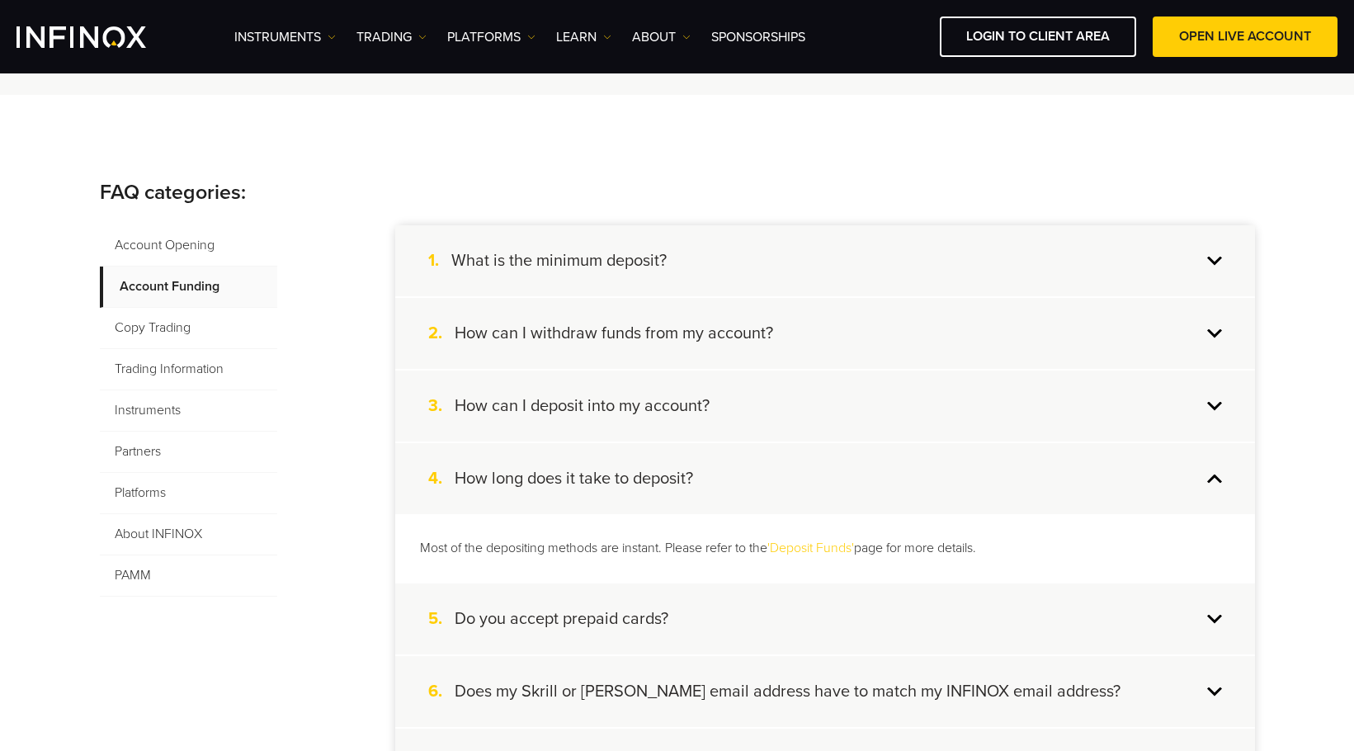
scroll to position [0, 0]
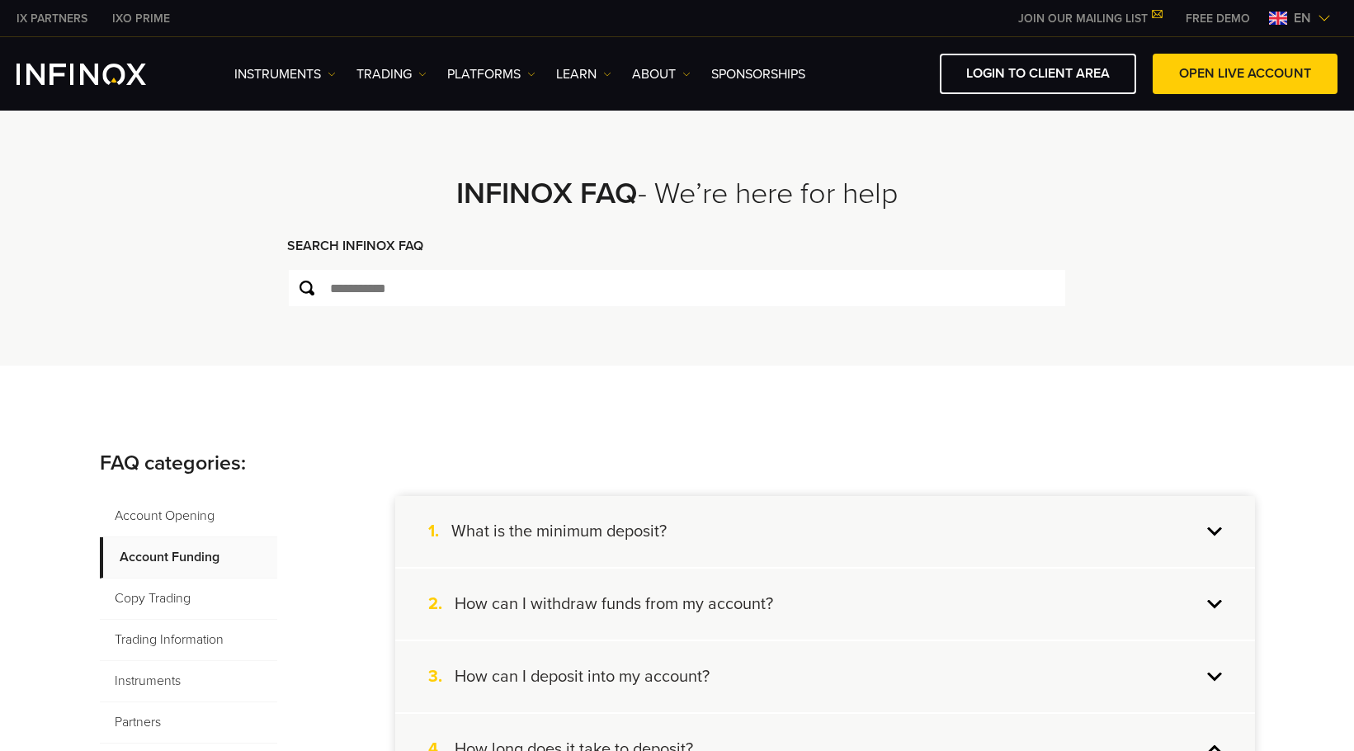
click at [1307, 20] on span "en" at bounding box center [1303, 18] width 31 height 20
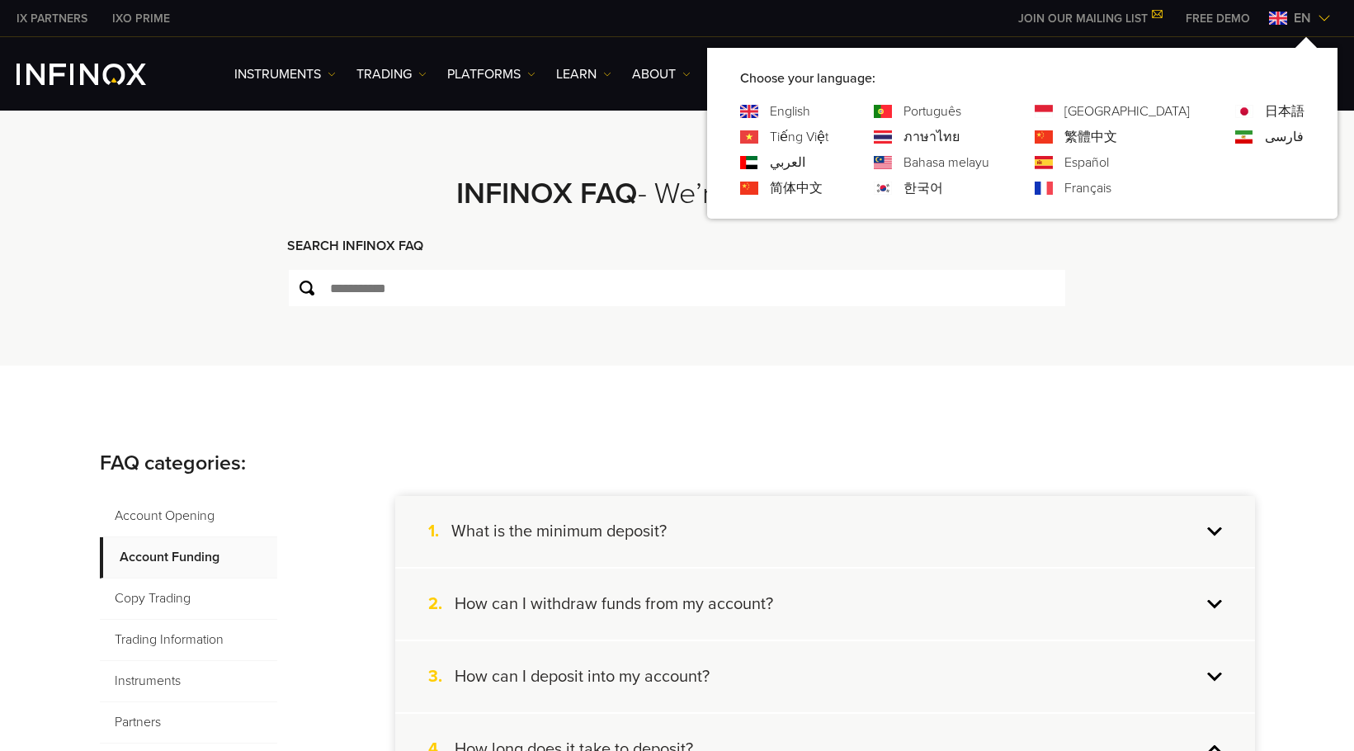
click at [1109, 163] on link "Español" at bounding box center [1087, 163] width 45 height 20
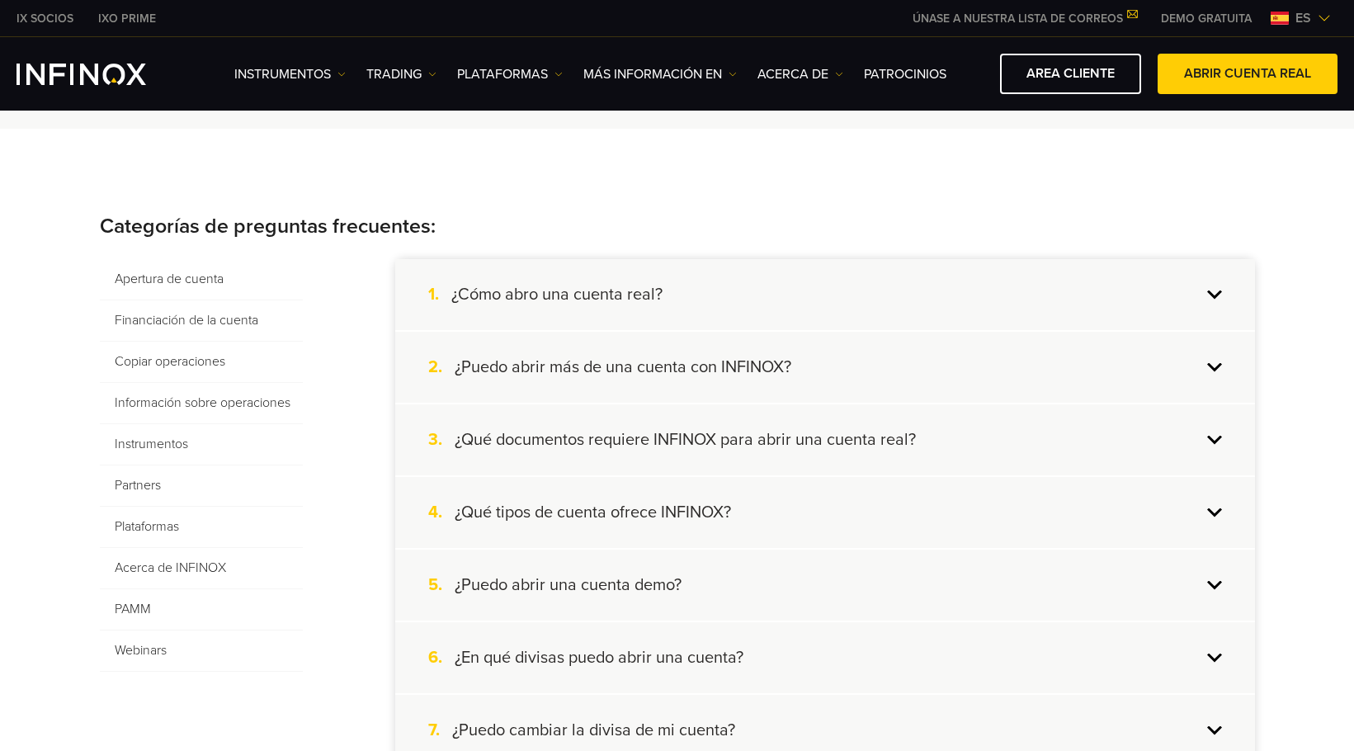
scroll to position [248, 0]
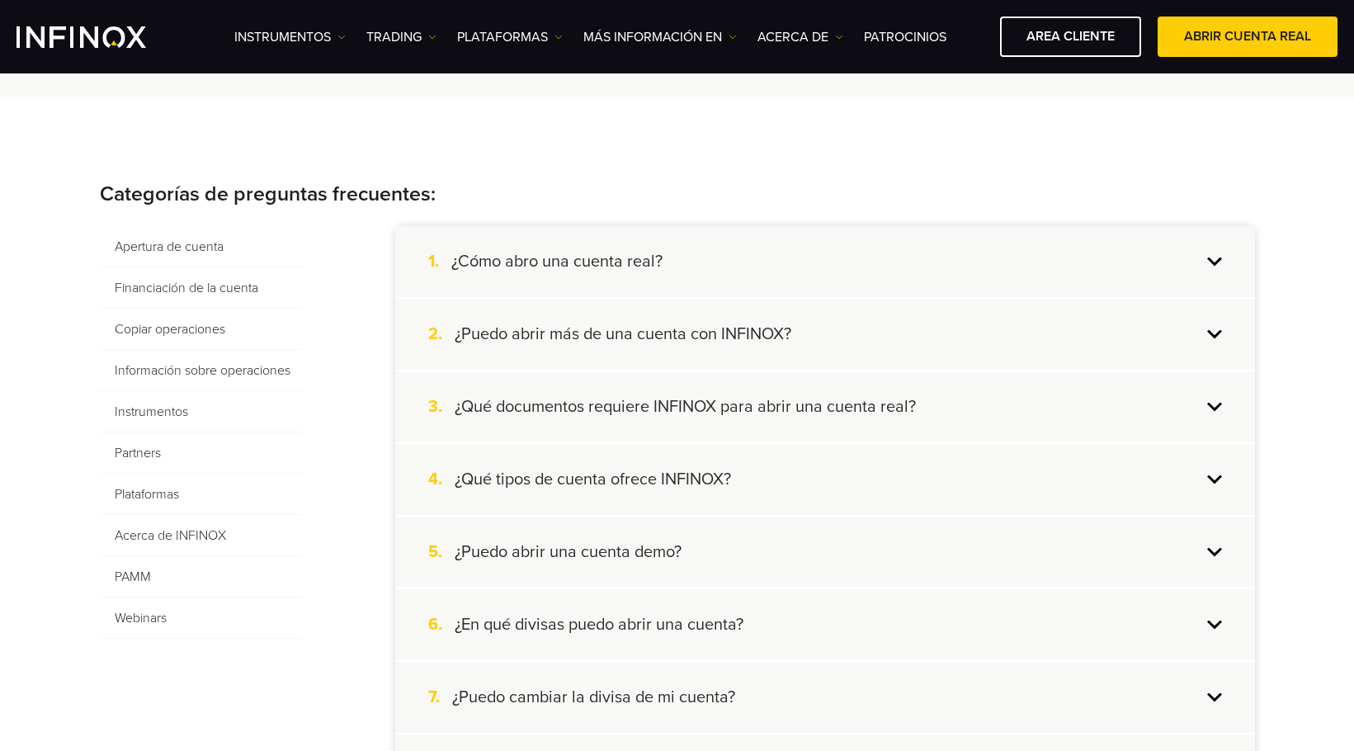
click at [762, 554] on div "5. ¿Puedo abrir una cuenta demo?" at bounding box center [825, 552] width 860 height 71
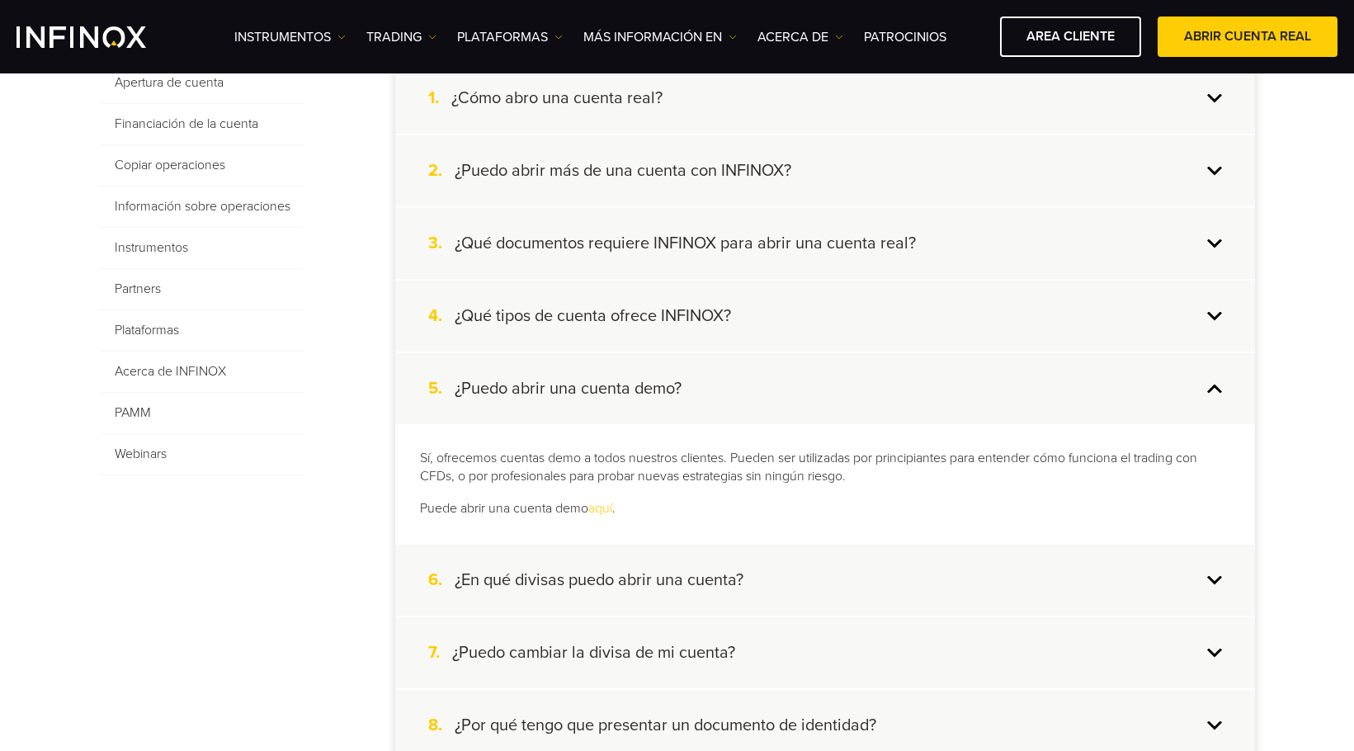
scroll to position [413, 0]
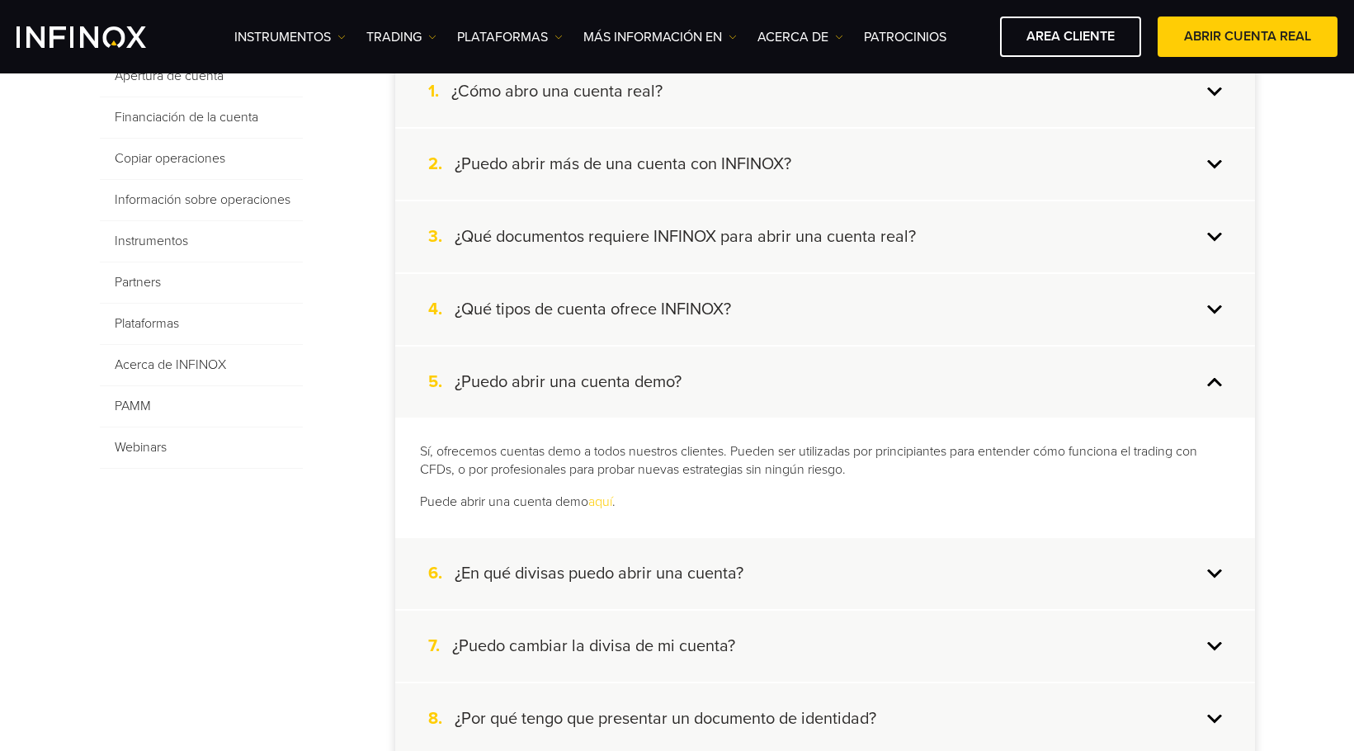
click at [785, 569] on div "6. ¿En qué divisas puedo abrir una cuenta?" at bounding box center [825, 573] width 860 height 71
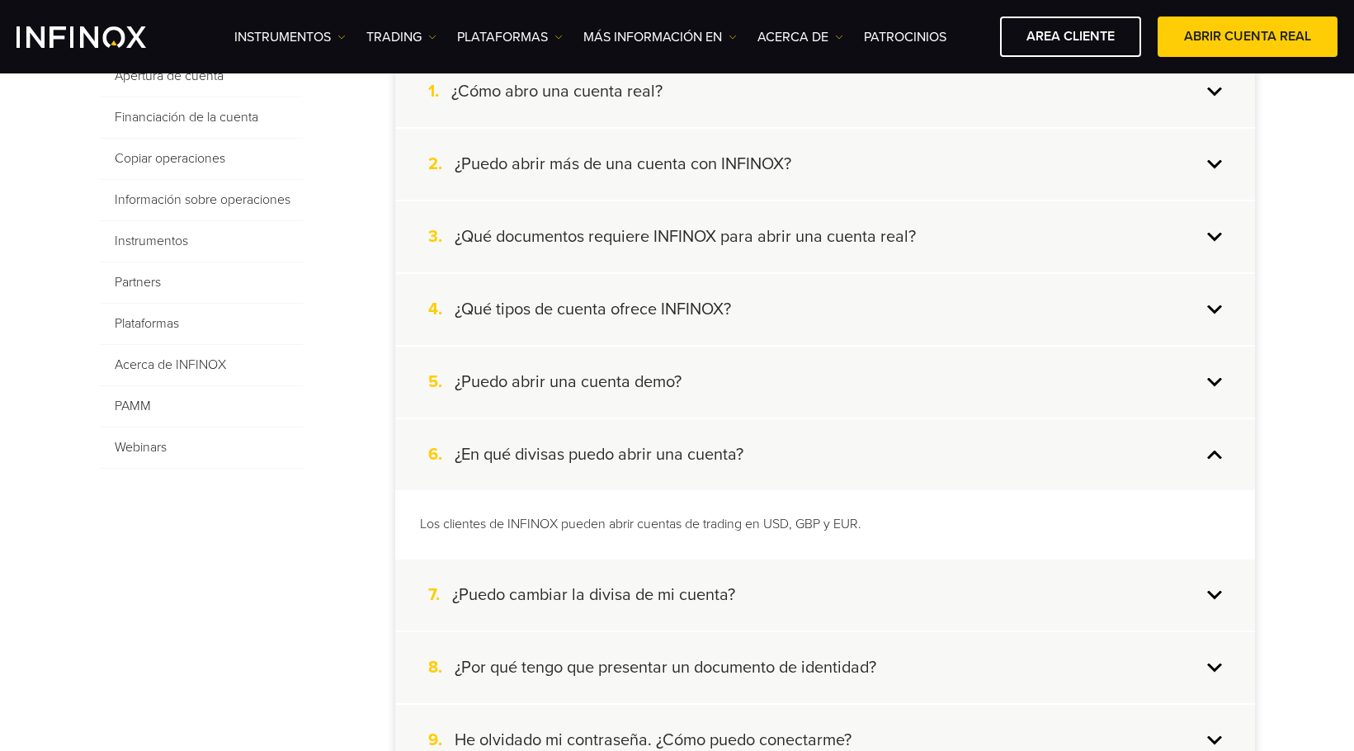
click at [806, 336] on div "4. ¿Qué tipos de cuenta ofrece INFINOX?" at bounding box center [825, 309] width 860 height 71
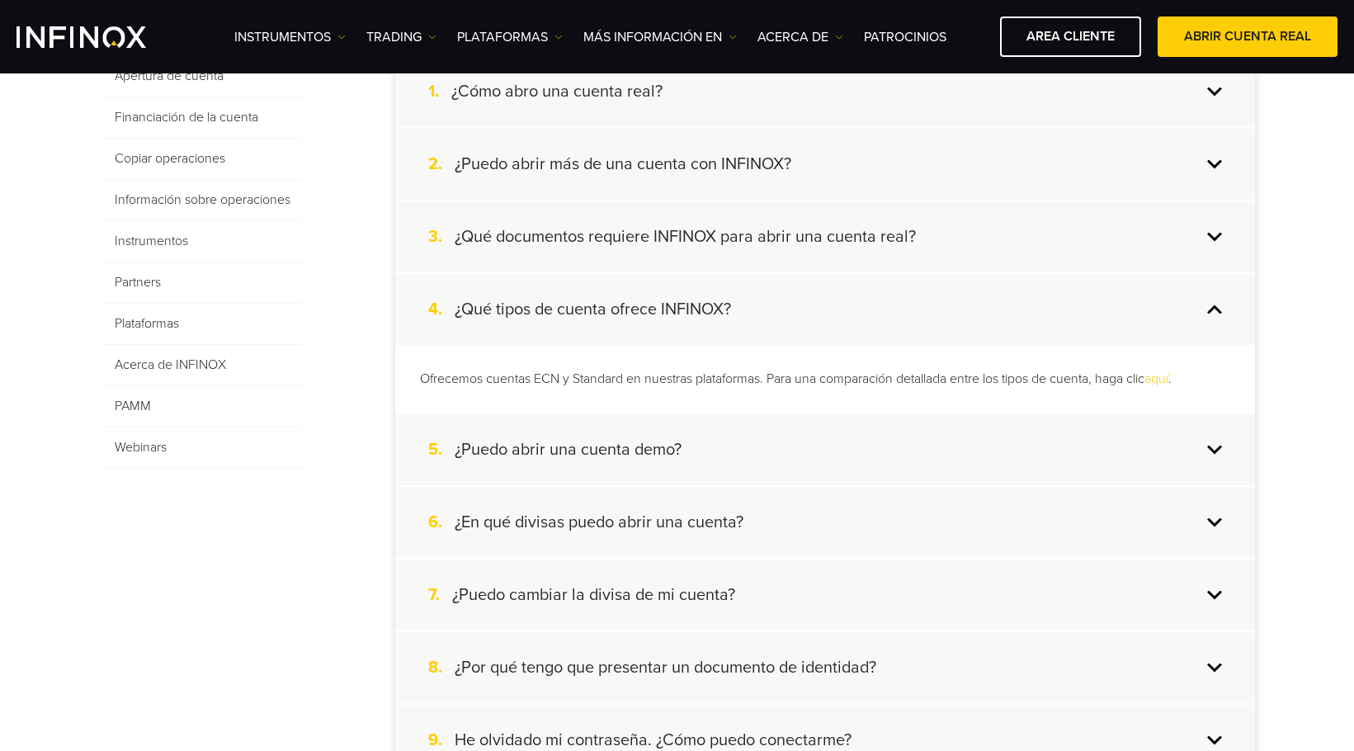
click at [798, 248] on div "3. ¿Qué documentos requiere INFINOX para abrir una cuenta real?" at bounding box center [825, 236] width 860 height 71
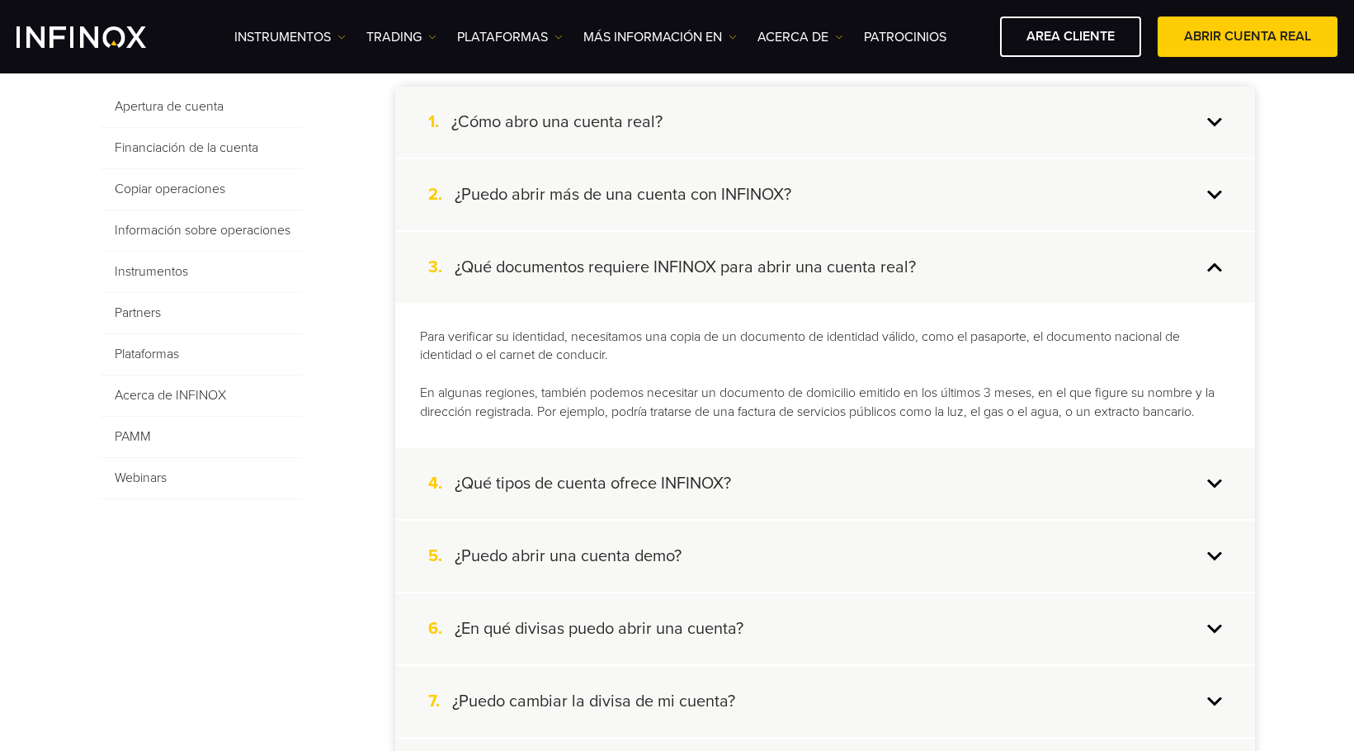
scroll to position [330, 0]
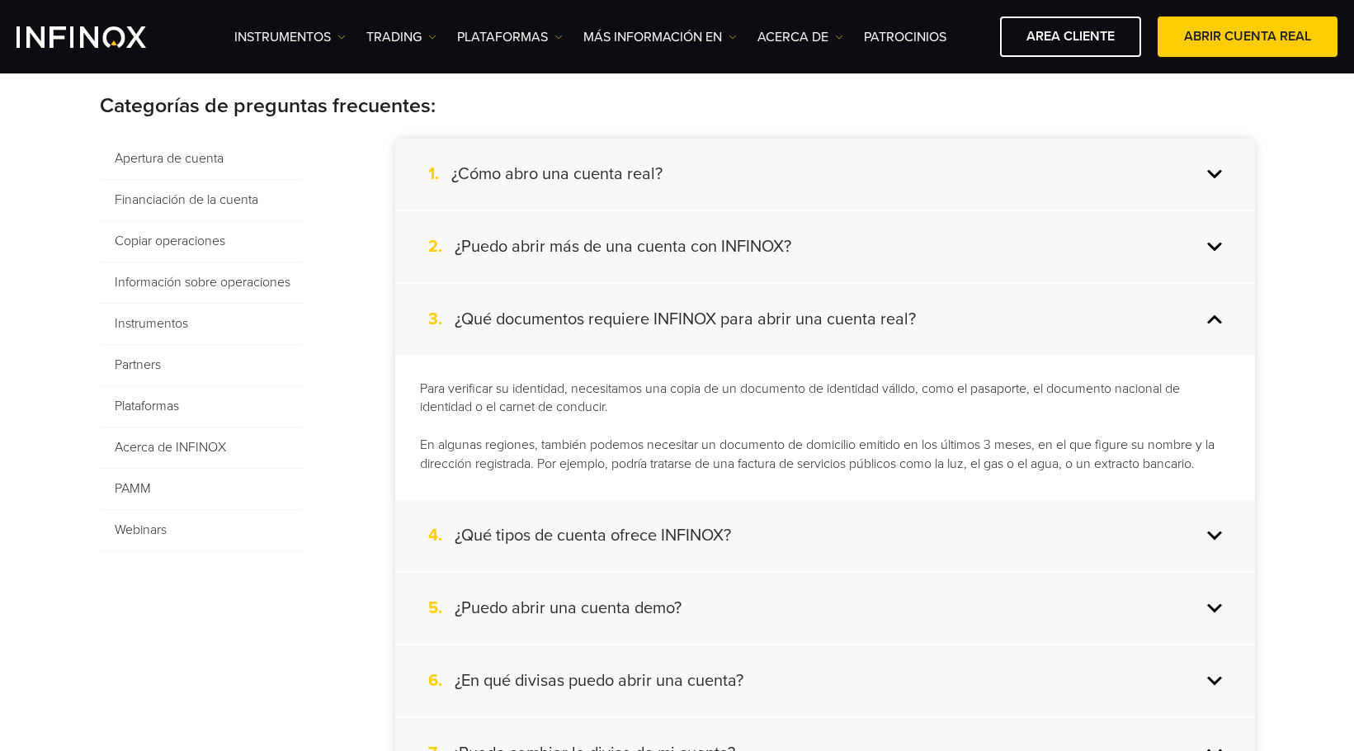
click at [196, 210] on span "Financiación de la cuenta" at bounding box center [201, 200] width 203 height 41
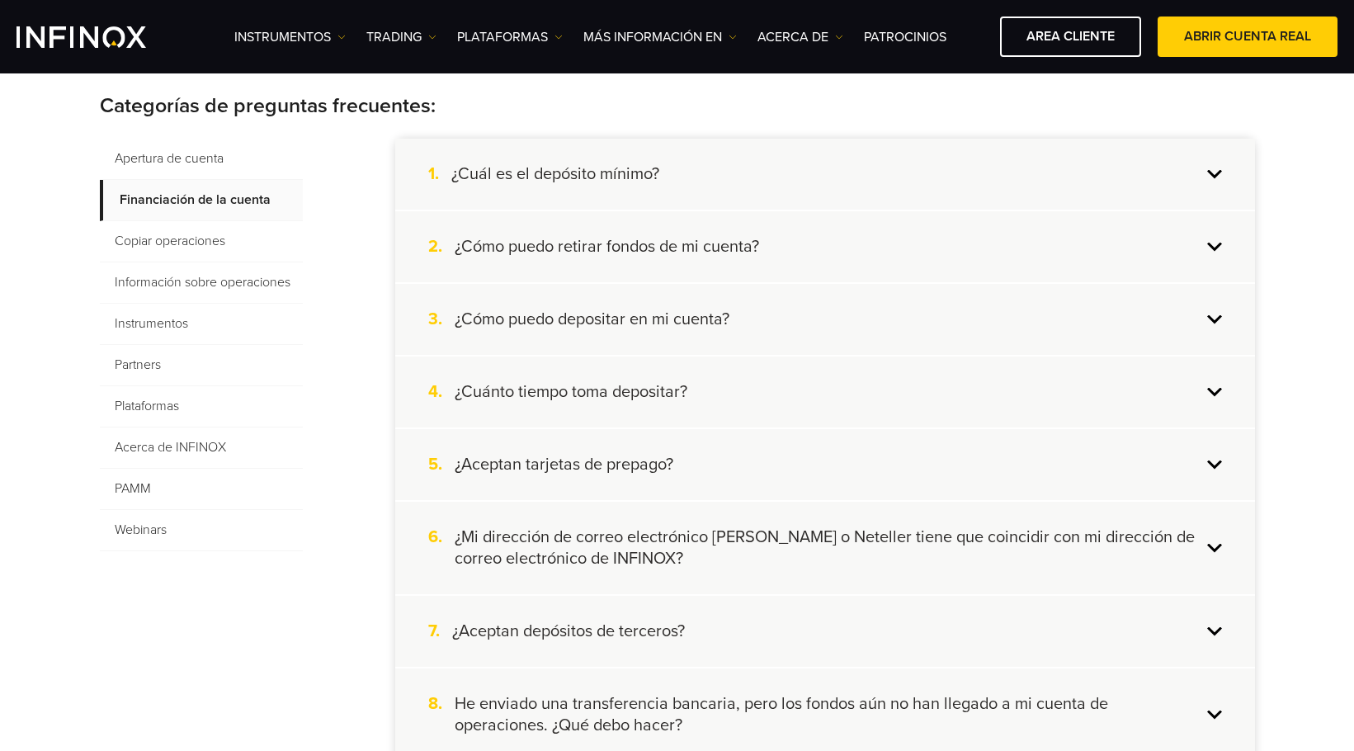
click at [763, 315] on div "3. ¿Cómo puedo depositar en mi cuenta?" at bounding box center [825, 319] width 860 height 71
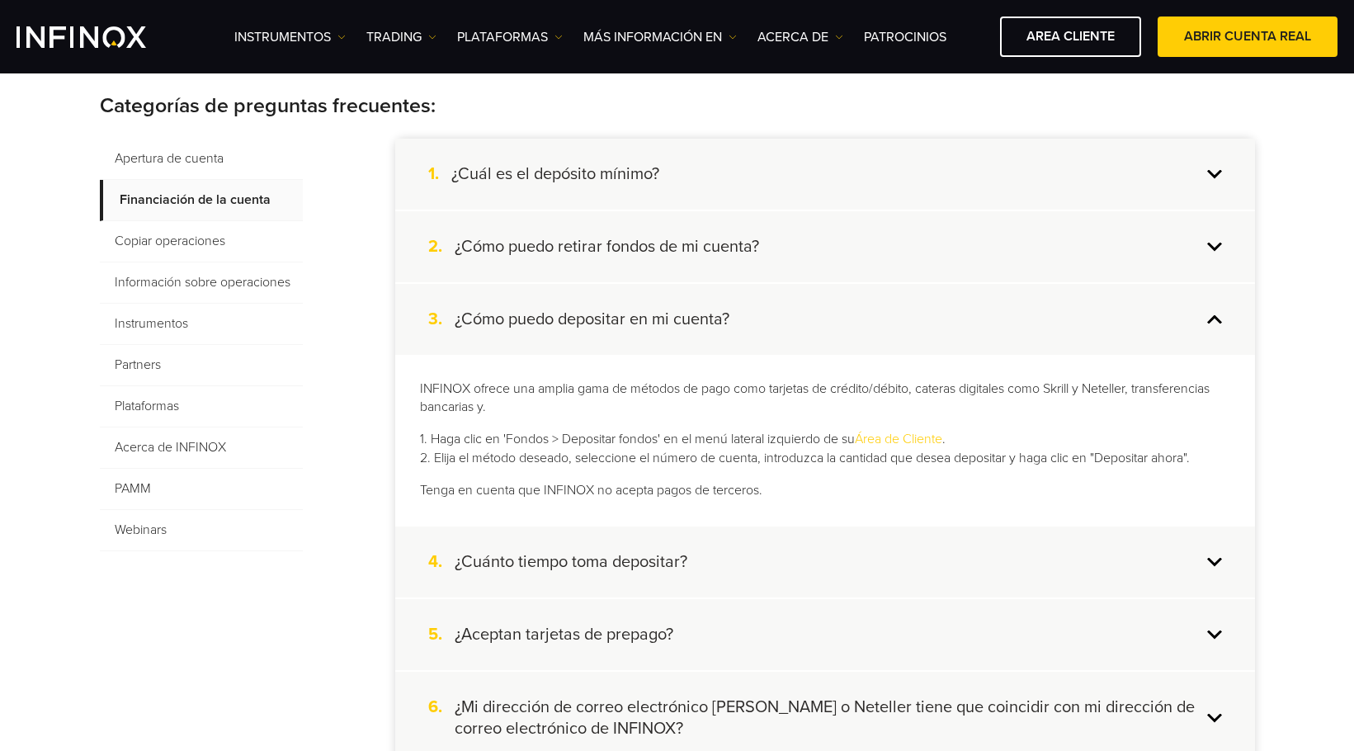
click at [783, 551] on div "4. ¿Cuánto tiempo toma depositar?" at bounding box center [825, 562] width 860 height 71
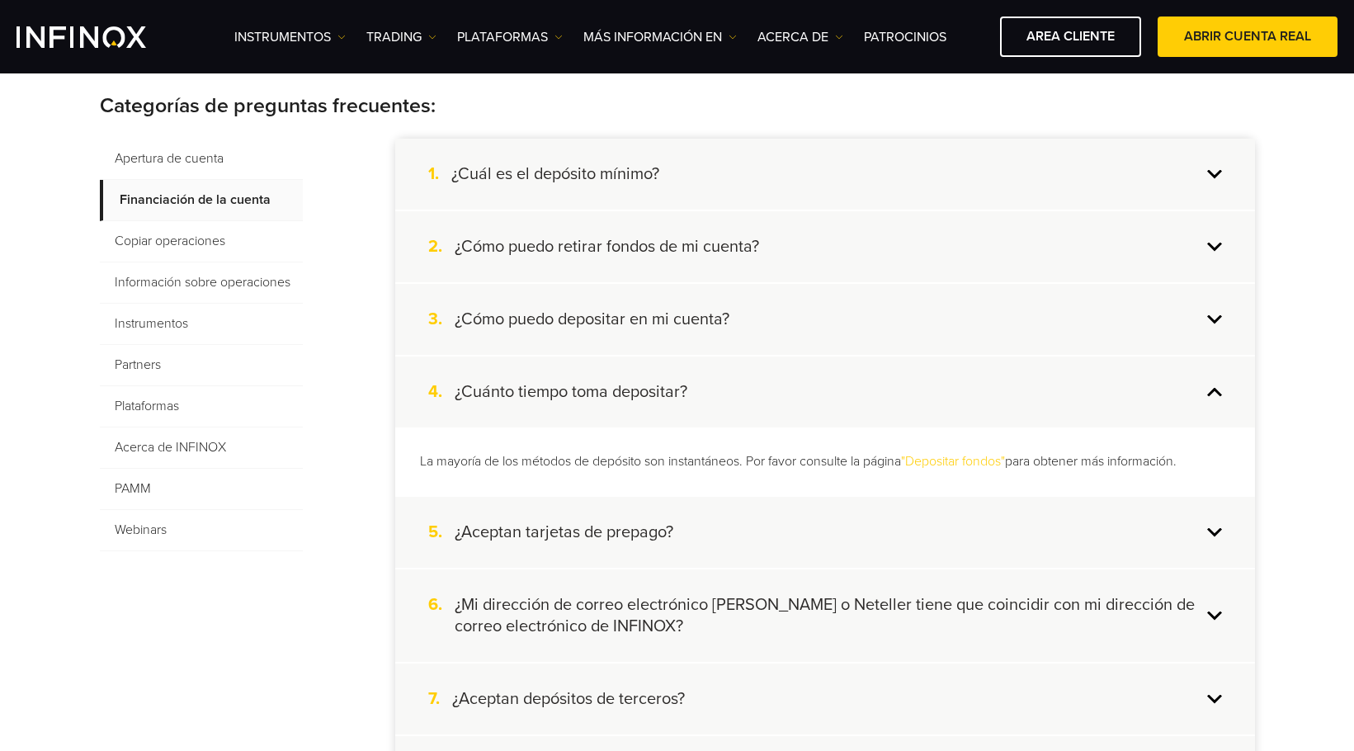
click at [949, 463] on link ""Depositar fondos"" at bounding box center [953, 461] width 104 height 17
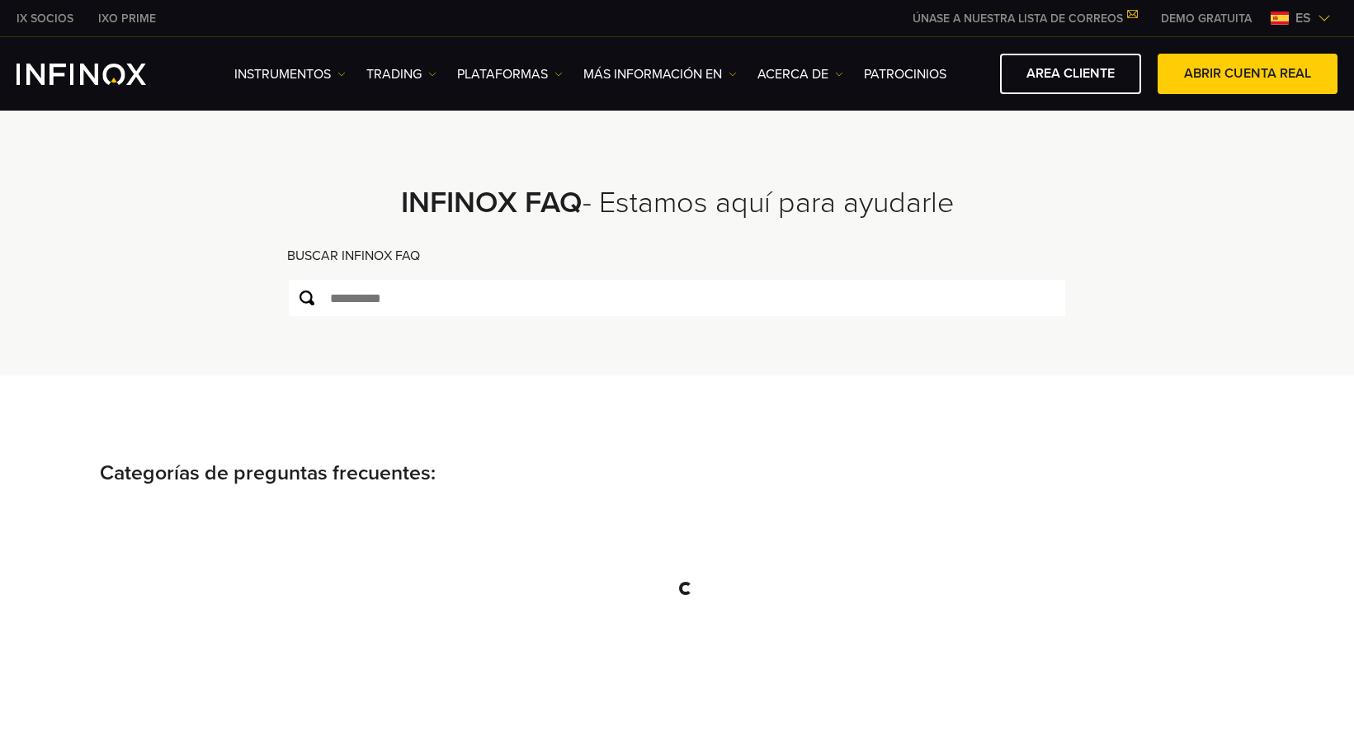
click at [1319, 17] on img at bounding box center [1324, 18] width 13 height 13
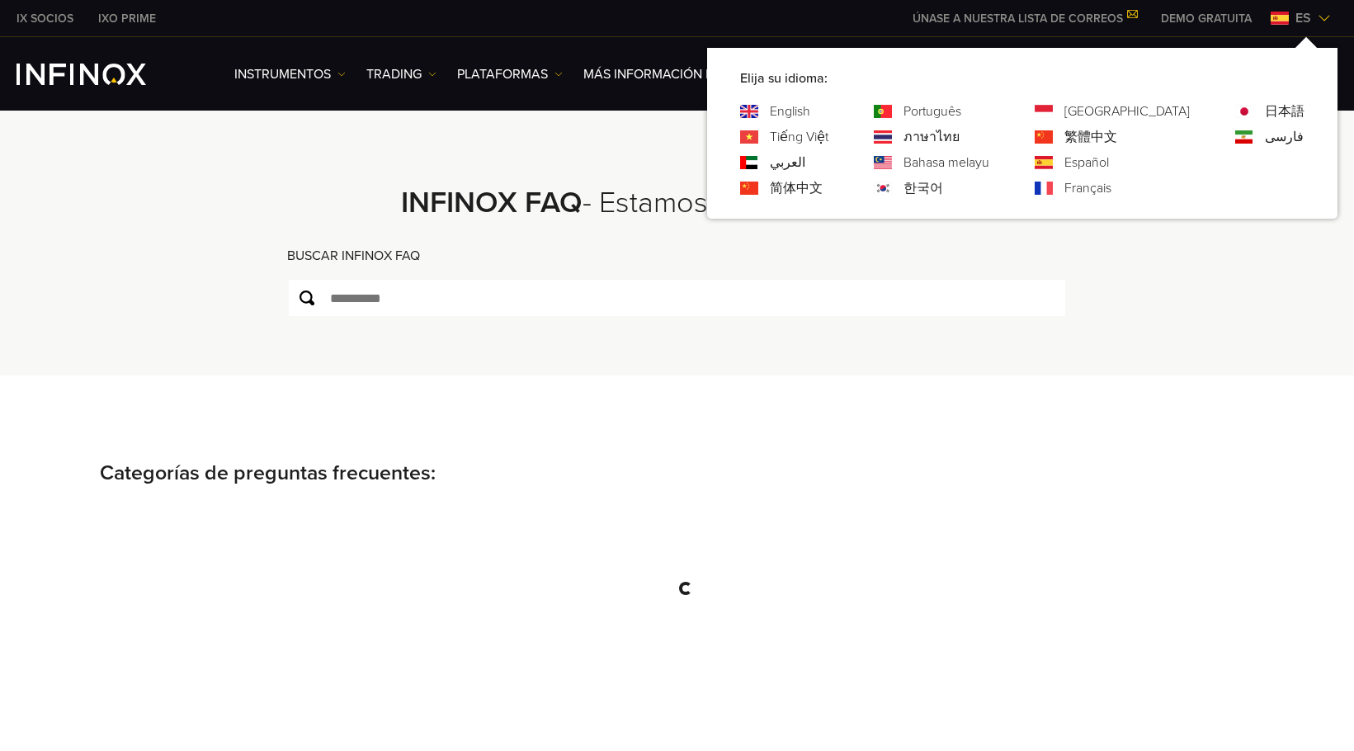
click at [811, 111] on link "English" at bounding box center [790, 112] width 40 height 20
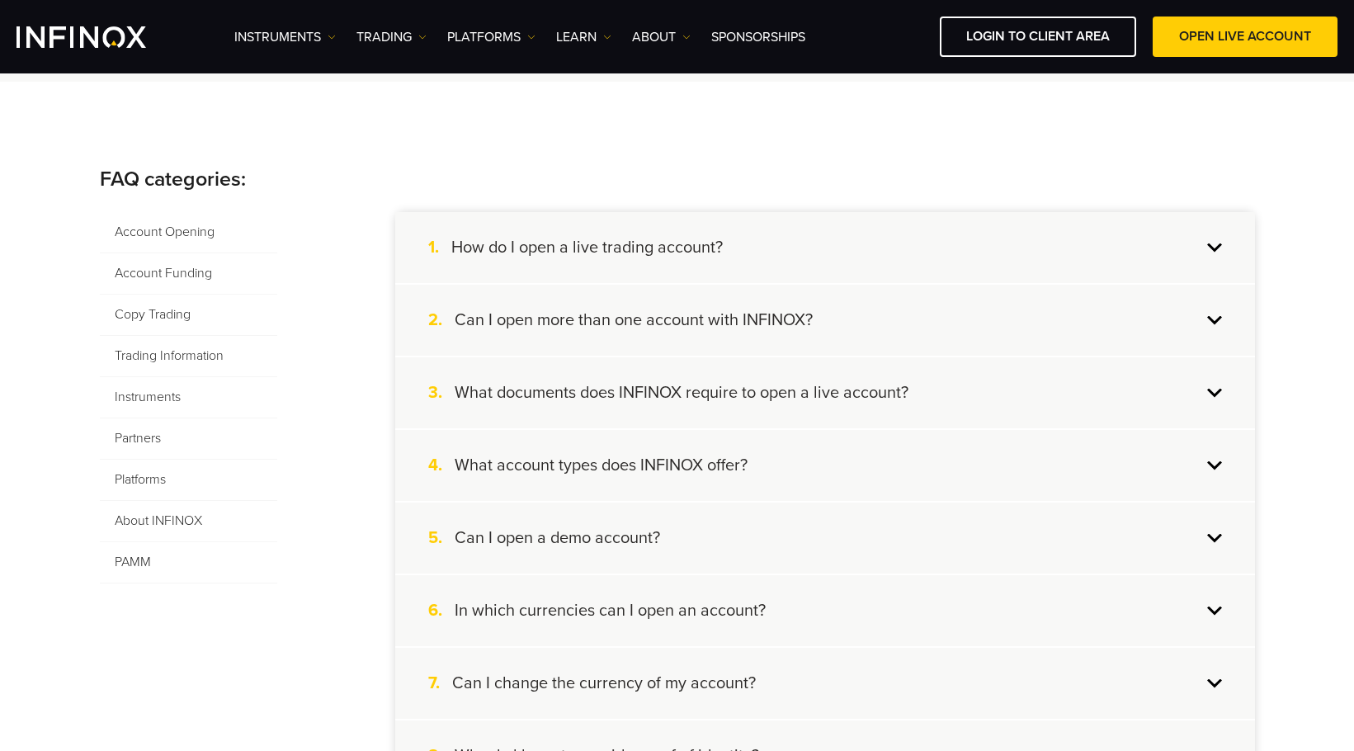
scroll to position [330, 0]
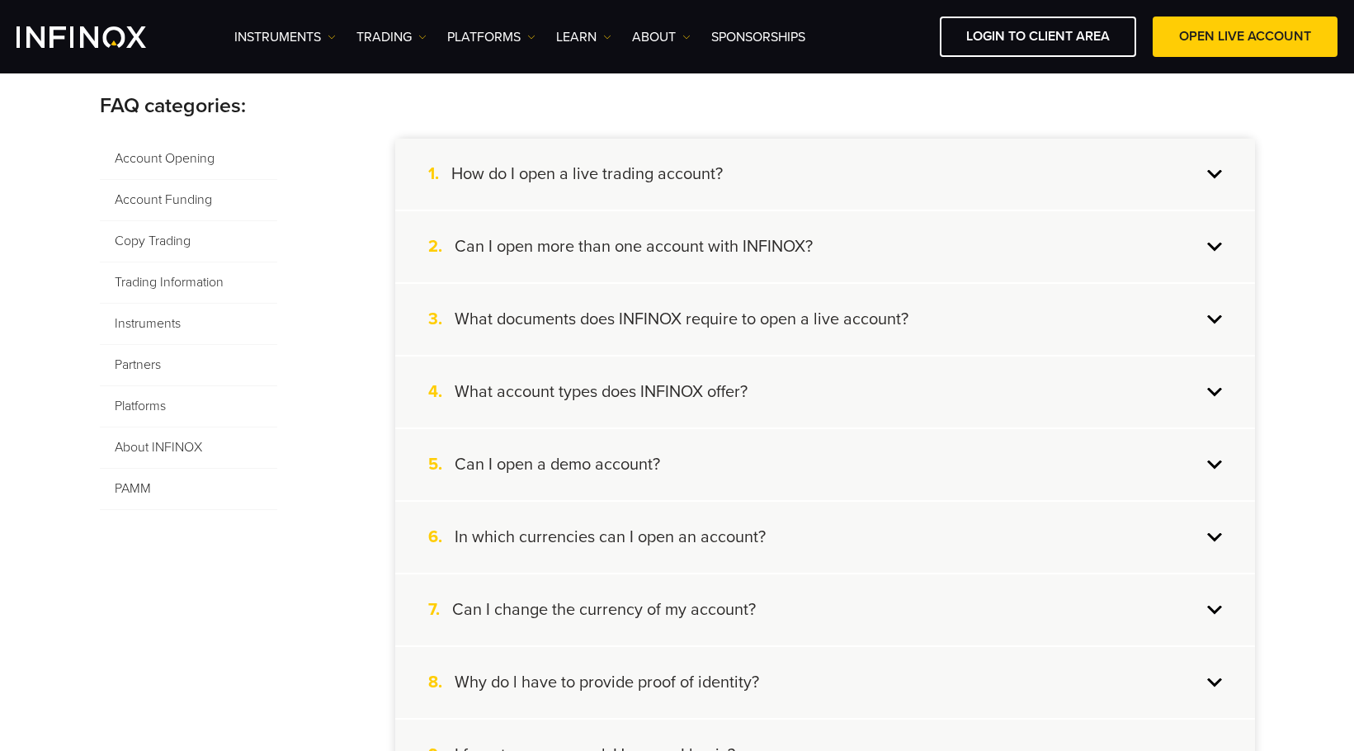
click at [186, 196] on span "Account Funding" at bounding box center [188, 200] width 177 height 41
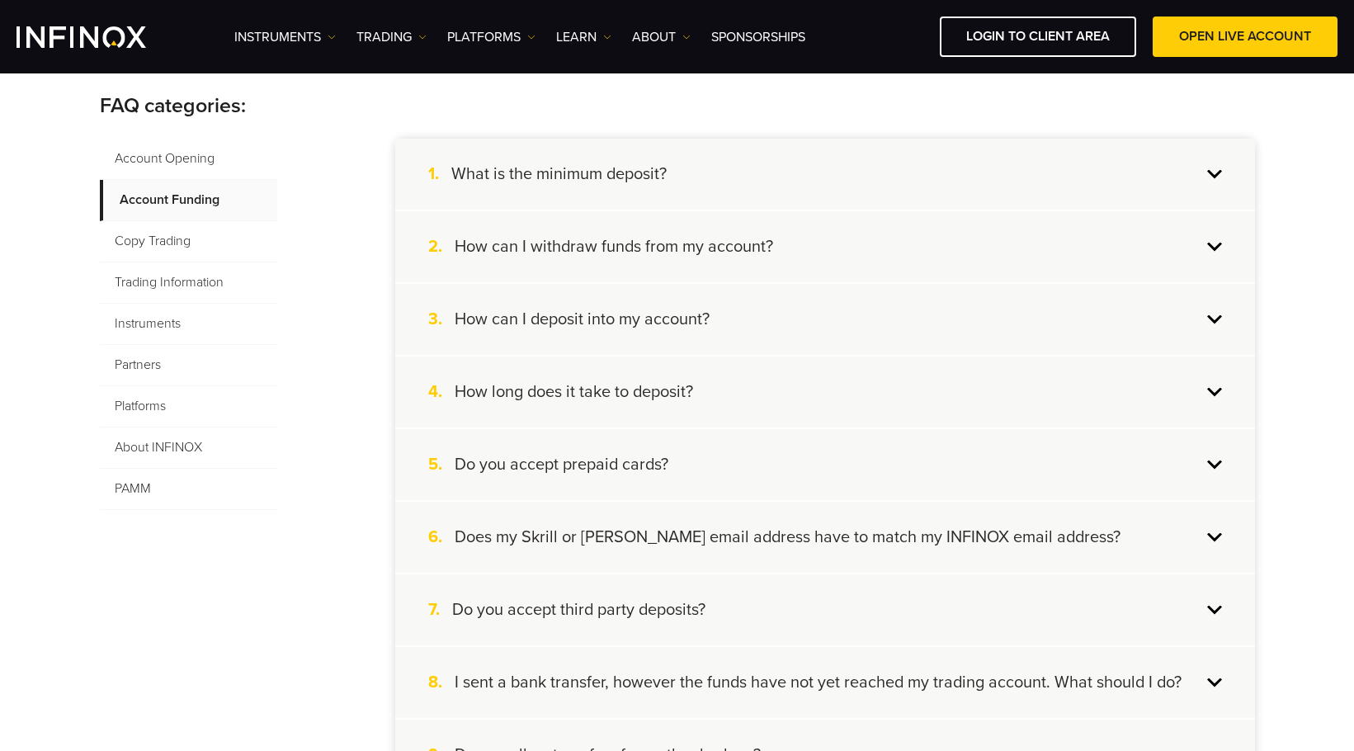
click at [759, 399] on div "4. How long does it take to deposit?" at bounding box center [825, 392] width 860 height 71
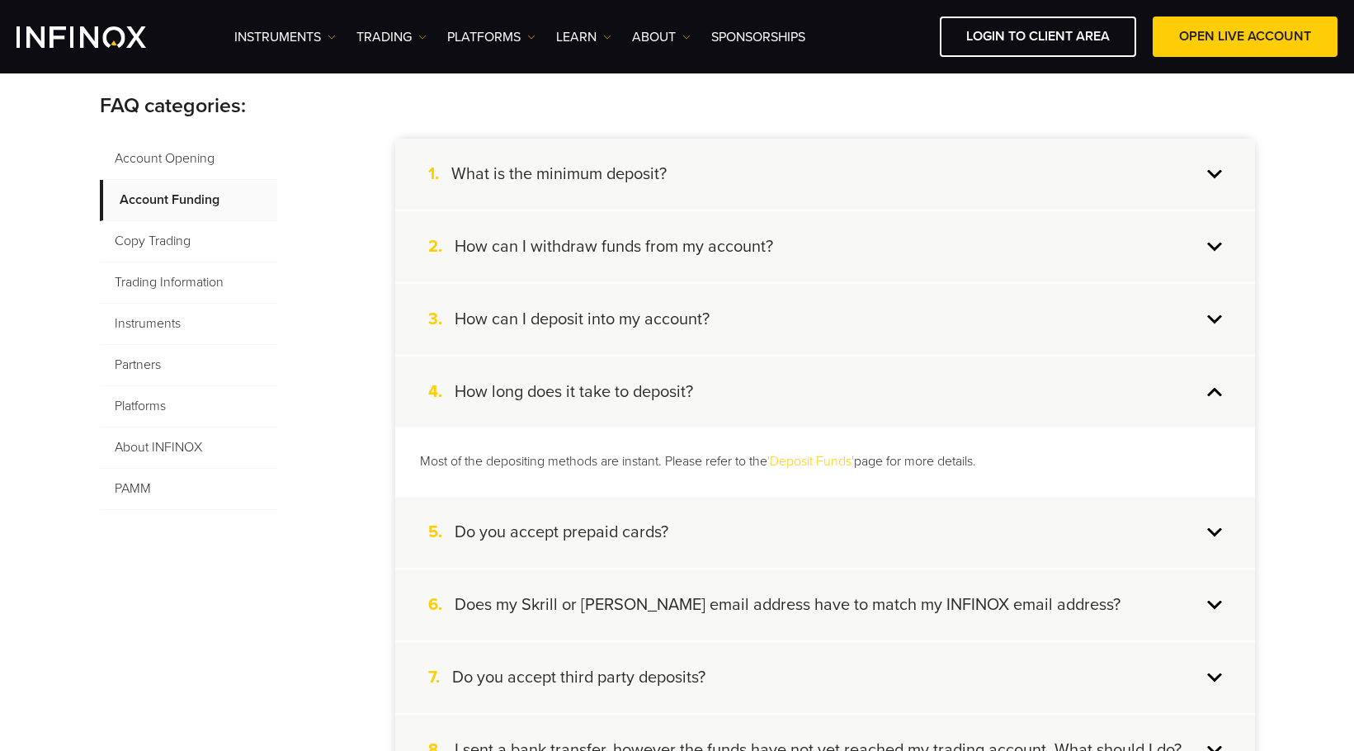
drag, startPoint x: 764, startPoint y: 395, endPoint x: 759, endPoint y: 366, distance: 29.5
click at [764, 395] on div "4. How long does it take to deposit?" at bounding box center [825, 392] width 860 height 71
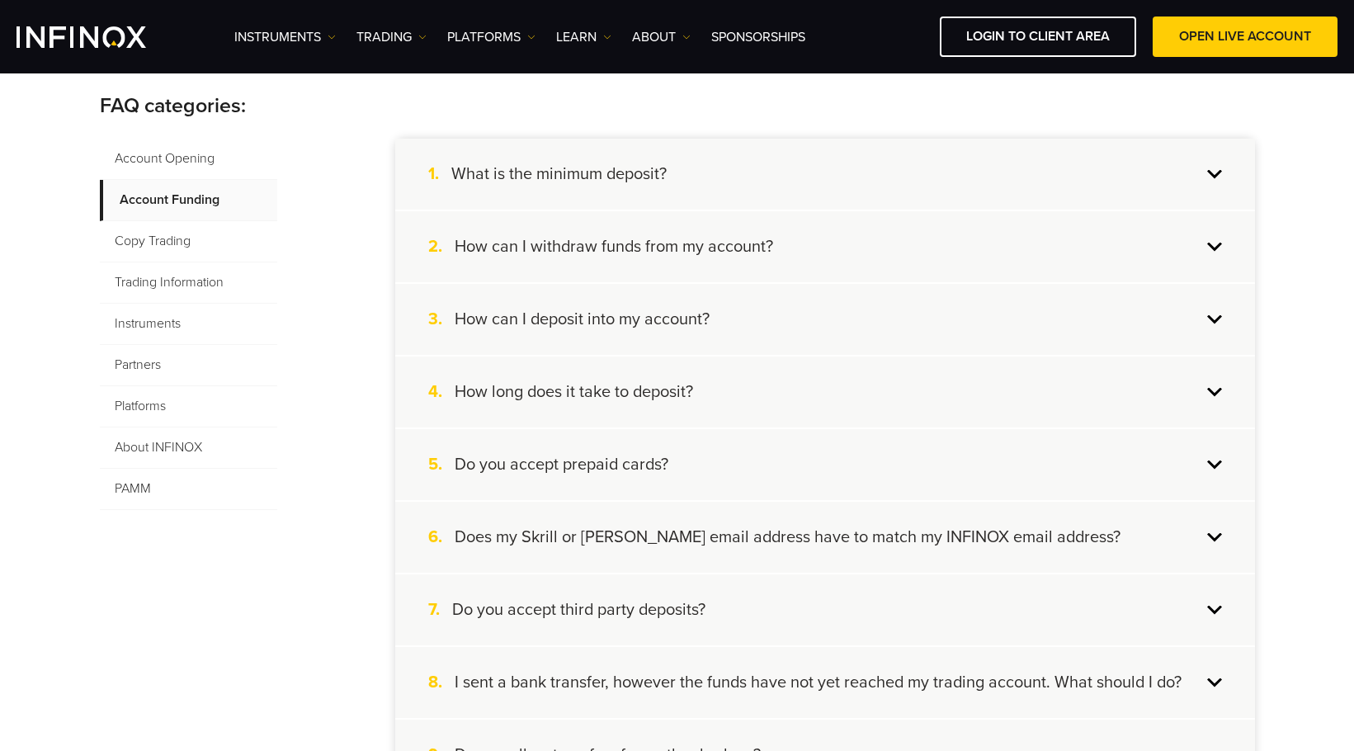
click at [773, 334] on div "3. How can I deposit into my account?" at bounding box center [825, 319] width 860 height 71
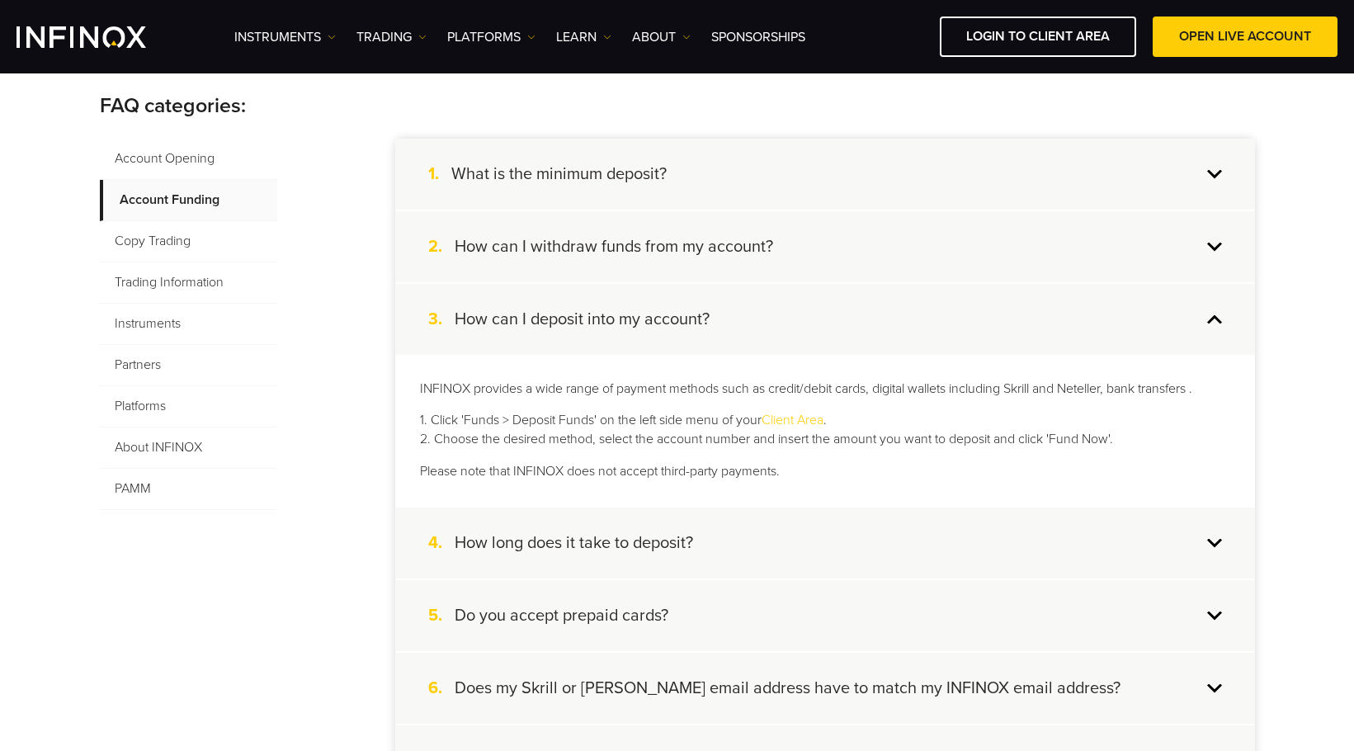
drag, startPoint x: 776, startPoint y: 310, endPoint x: 780, endPoint y: 371, distance: 61.2
click at [776, 310] on div "3. How can I deposit into my account?" at bounding box center [825, 319] width 860 height 71
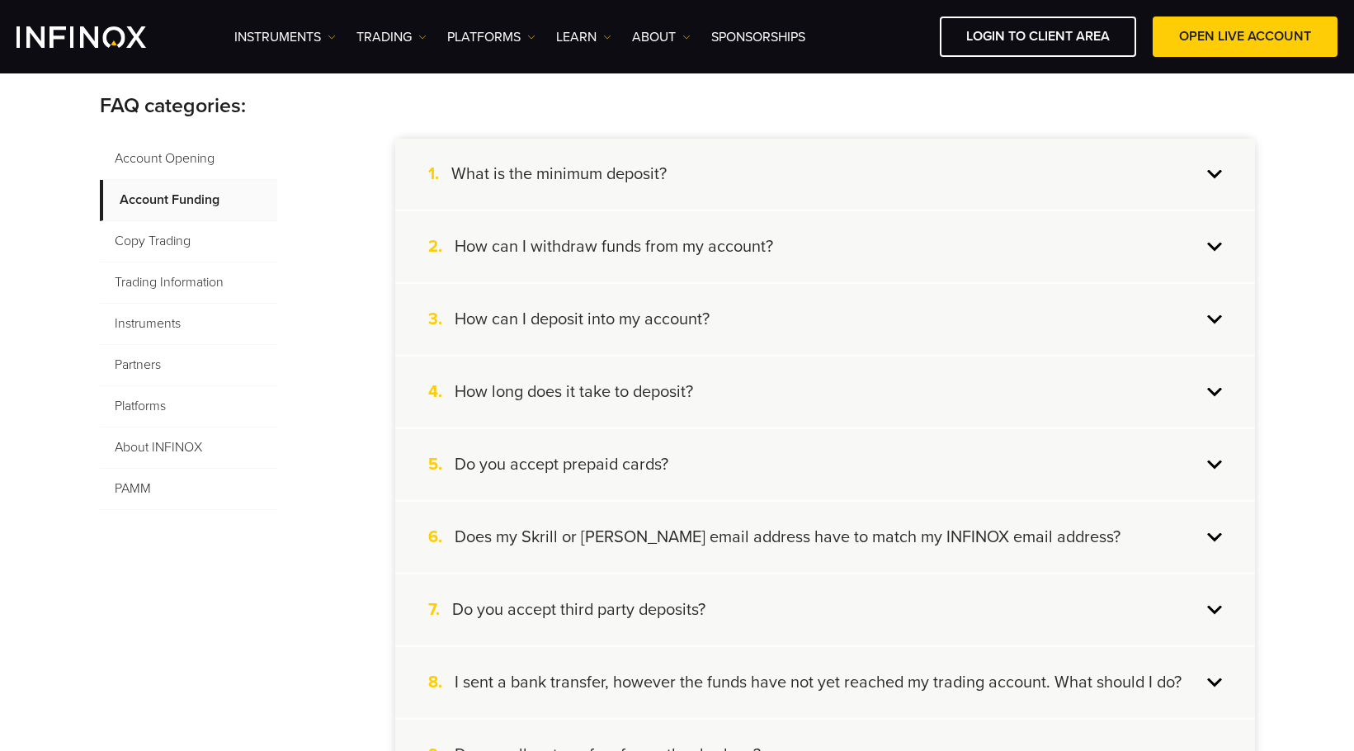
click at [742, 409] on div "4. How long does it take to deposit?" at bounding box center [825, 392] width 860 height 71
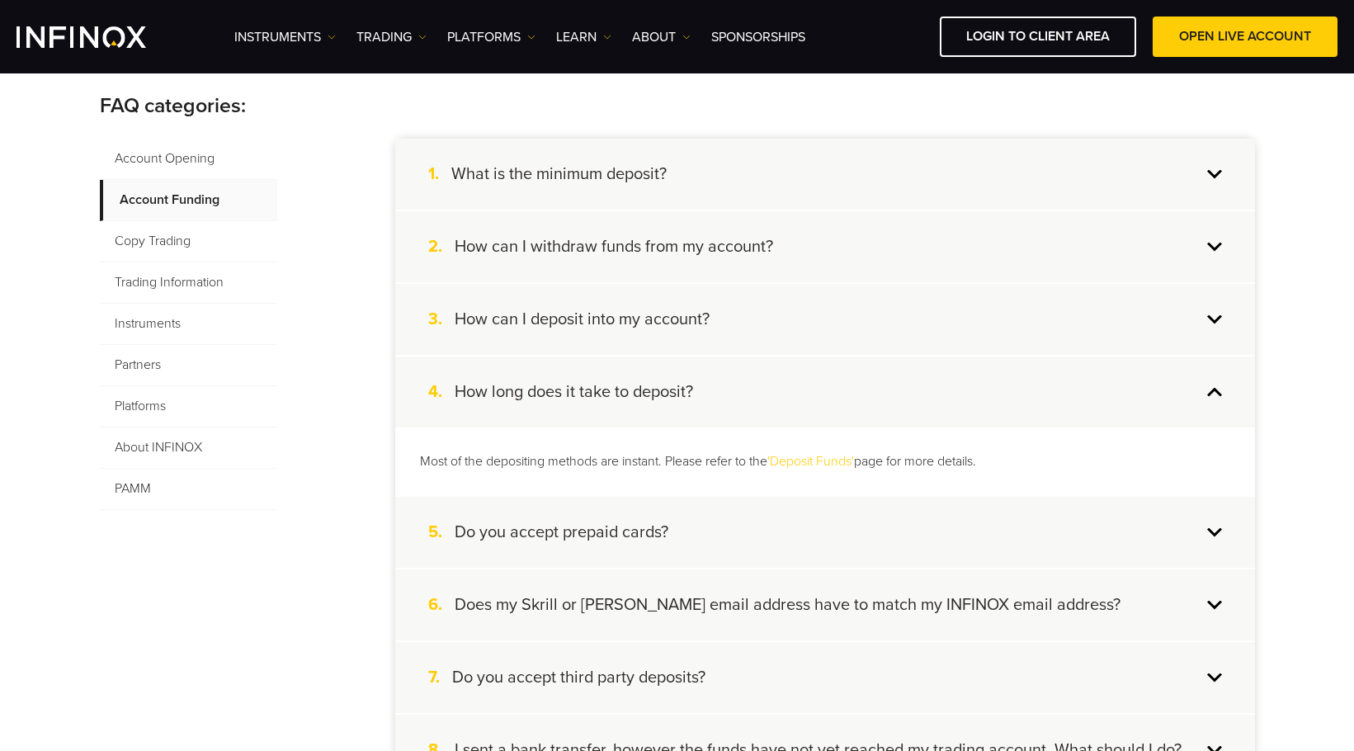
drag, startPoint x: 1012, startPoint y: 457, endPoint x: 390, endPoint y: 447, distance: 622.4
copy p "Most of the depositing methods are instant. Please refer to the 'Deposit Funds'…"
click at [826, 403] on div "4. How long does it take to deposit?" at bounding box center [825, 392] width 860 height 71
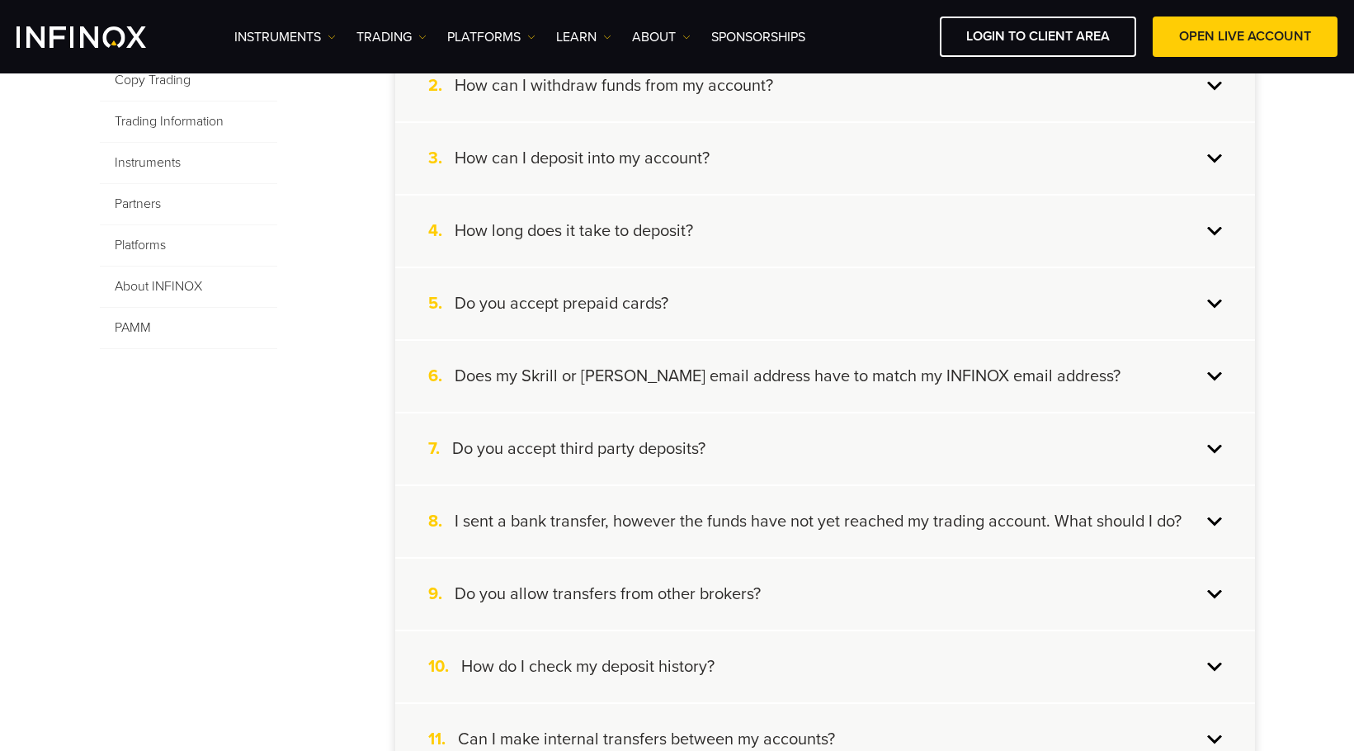
scroll to position [495, 0]
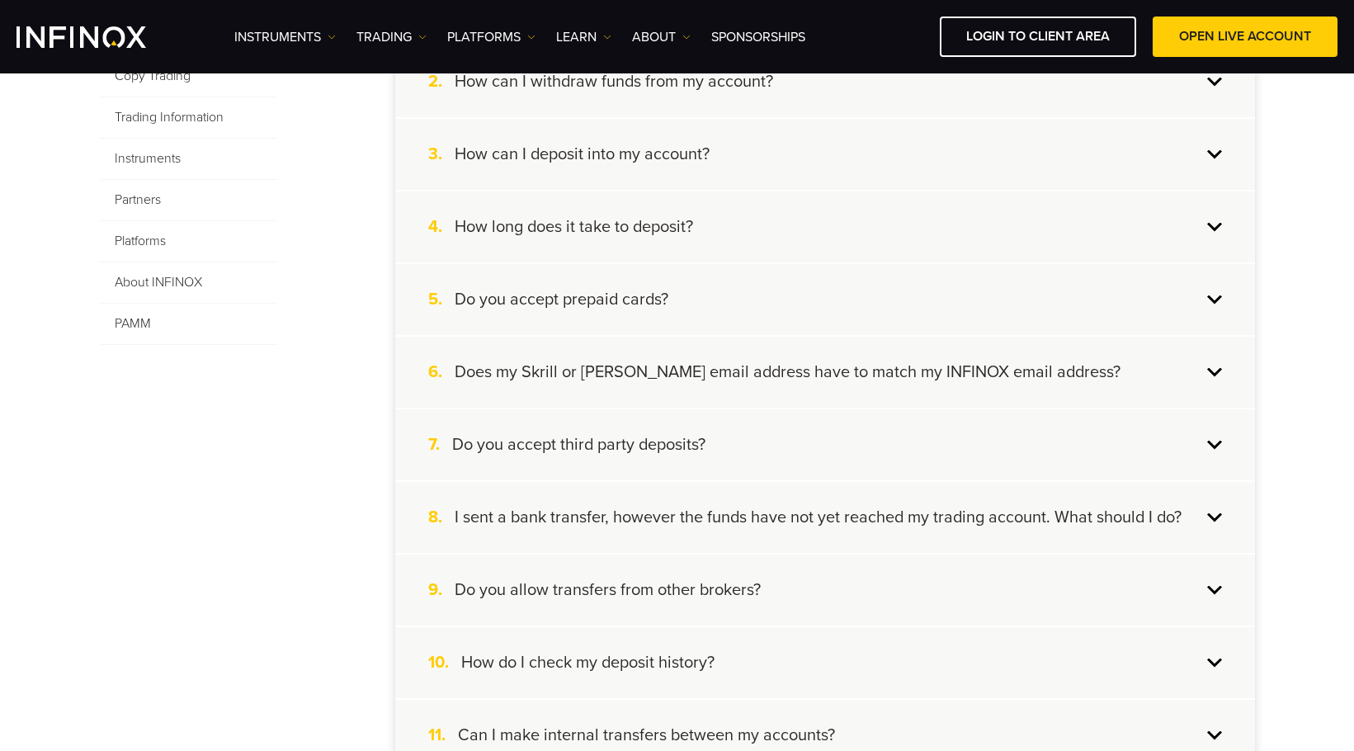
click at [707, 321] on div "5. Do you accept prepaid cards?" at bounding box center [825, 299] width 860 height 71
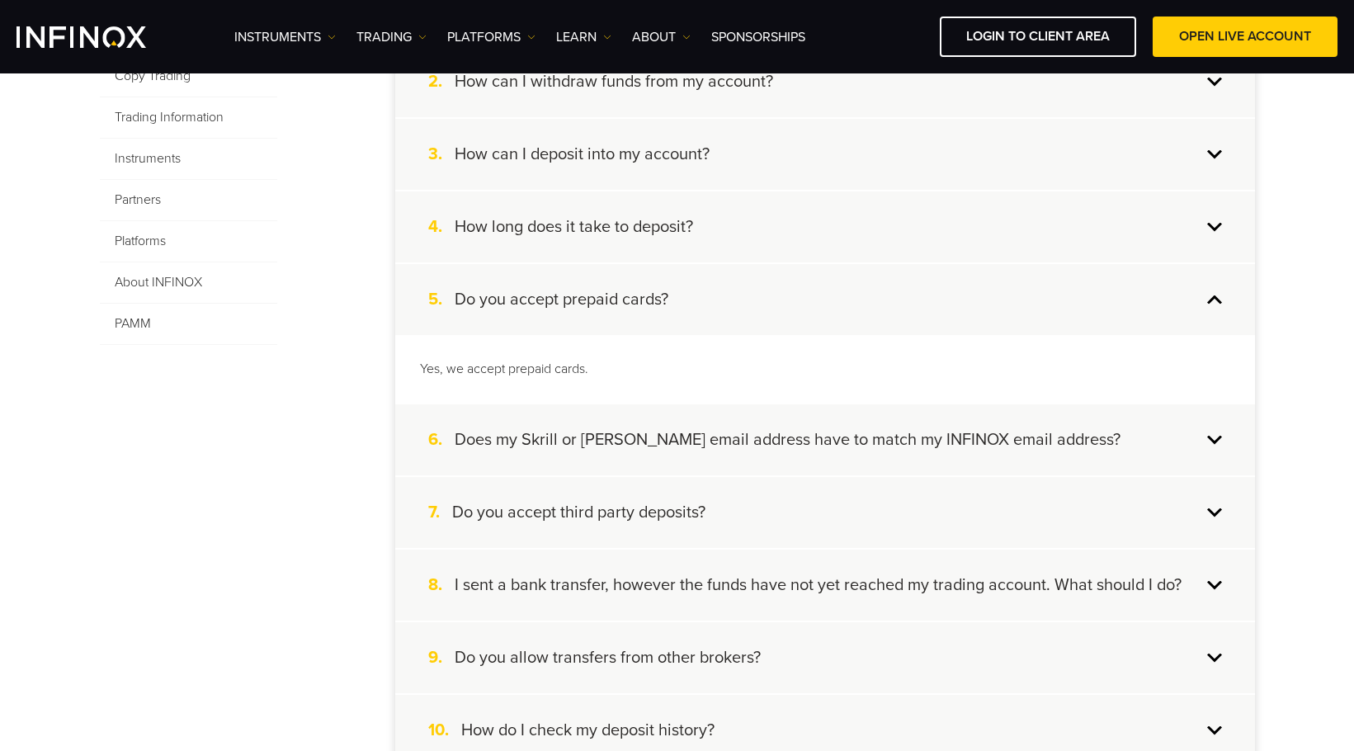
click at [707, 311] on div "5. Do you accept prepaid cards?" at bounding box center [825, 299] width 860 height 71
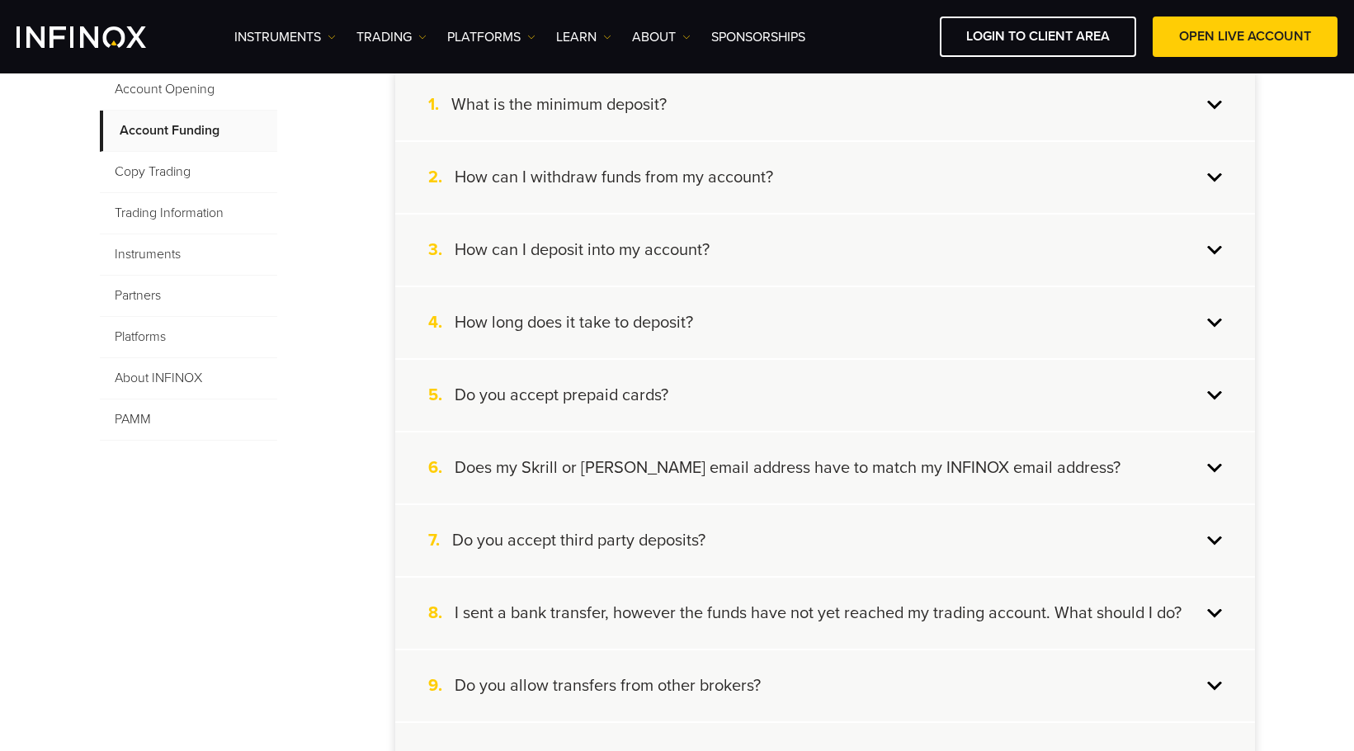
scroll to position [165, 0]
